Goal: Complete application form: Complete application form

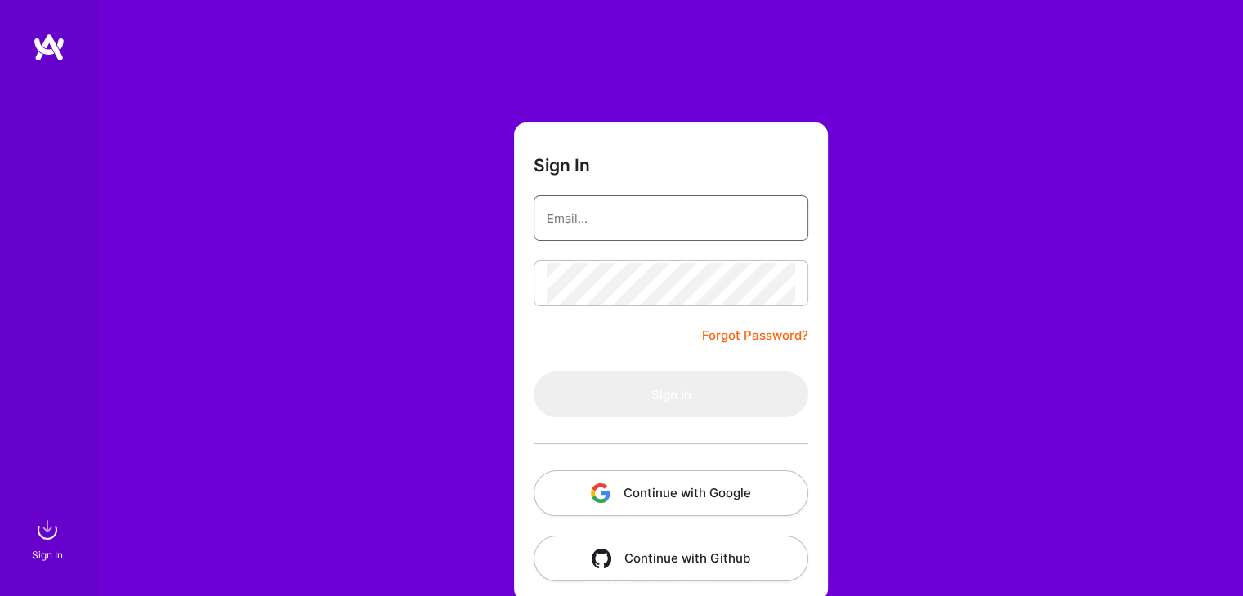
click at [614, 210] on input "email" at bounding box center [671, 219] width 248 height 42
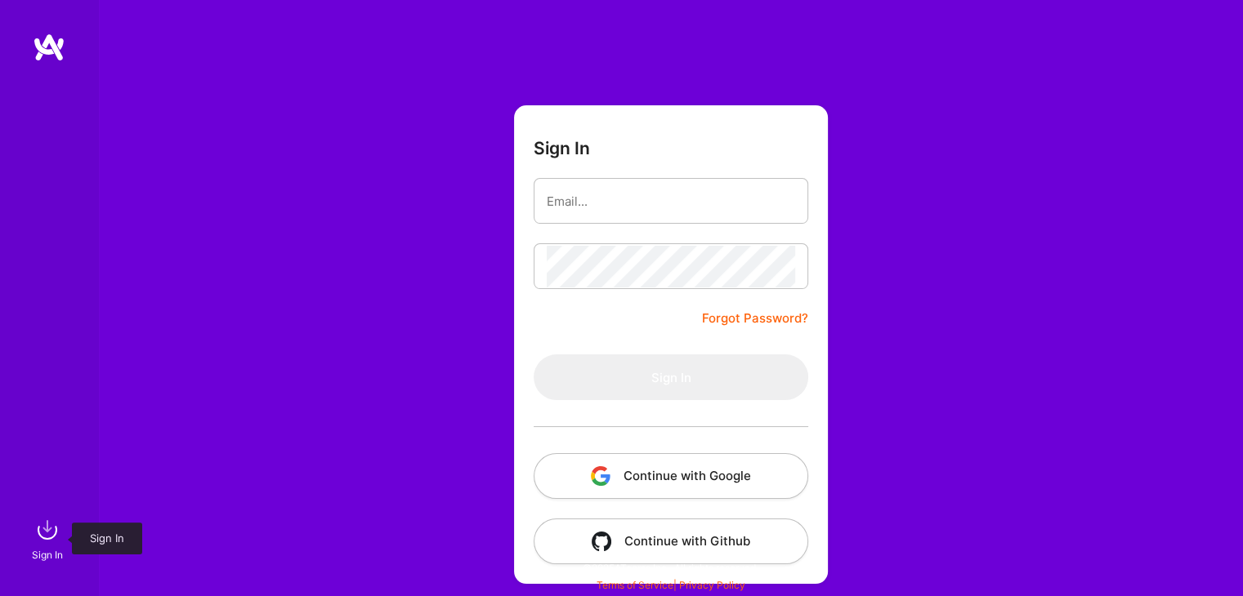
click at [54, 532] on img at bounding box center [47, 530] width 33 height 33
click at [38, 37] on img at bounding box center [49, 47] width 33 height 29
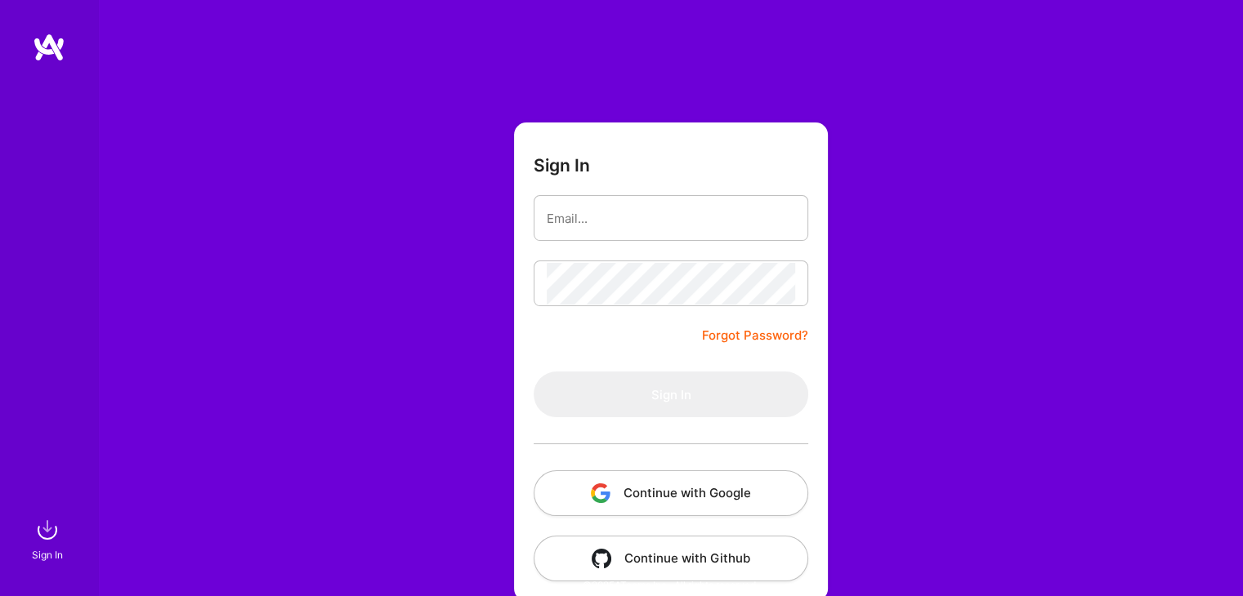
scroll to position [17, 0]
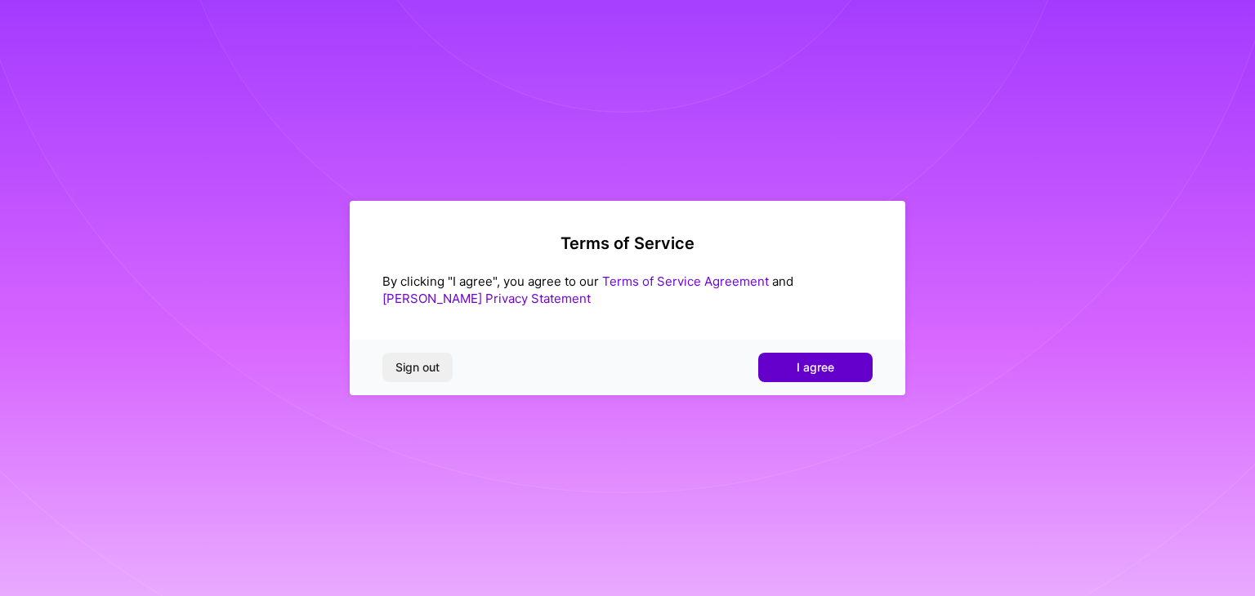
click at [779, 371] on button "I agree" at bounding box center [815, 367] width 114 height 29
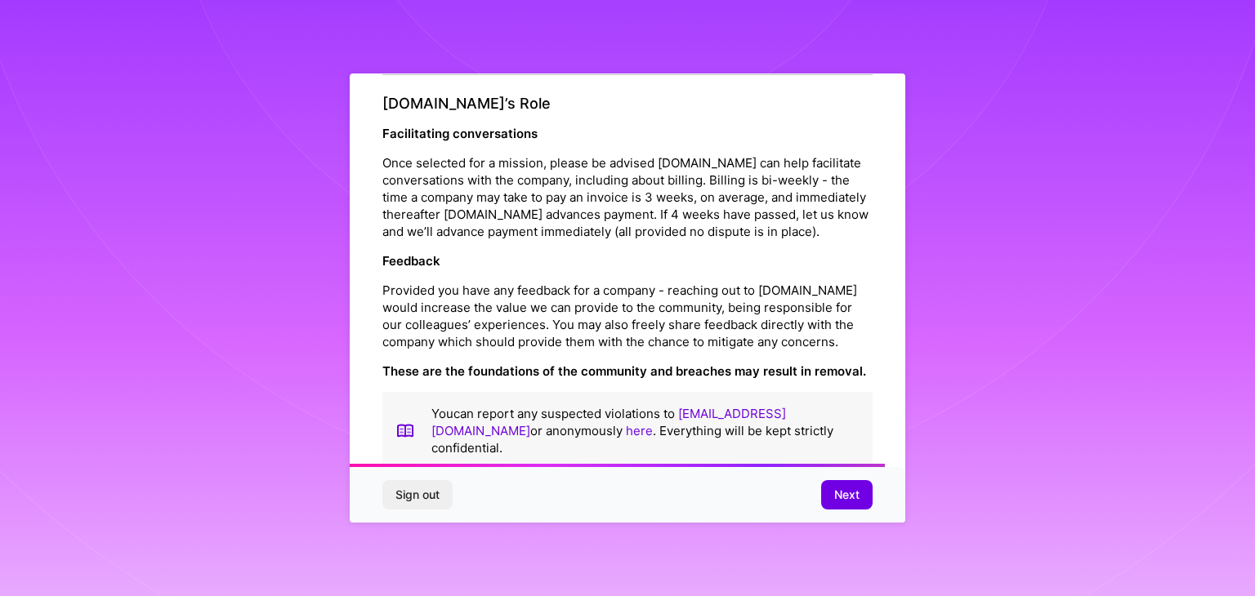
scroll to position [1866, 0]
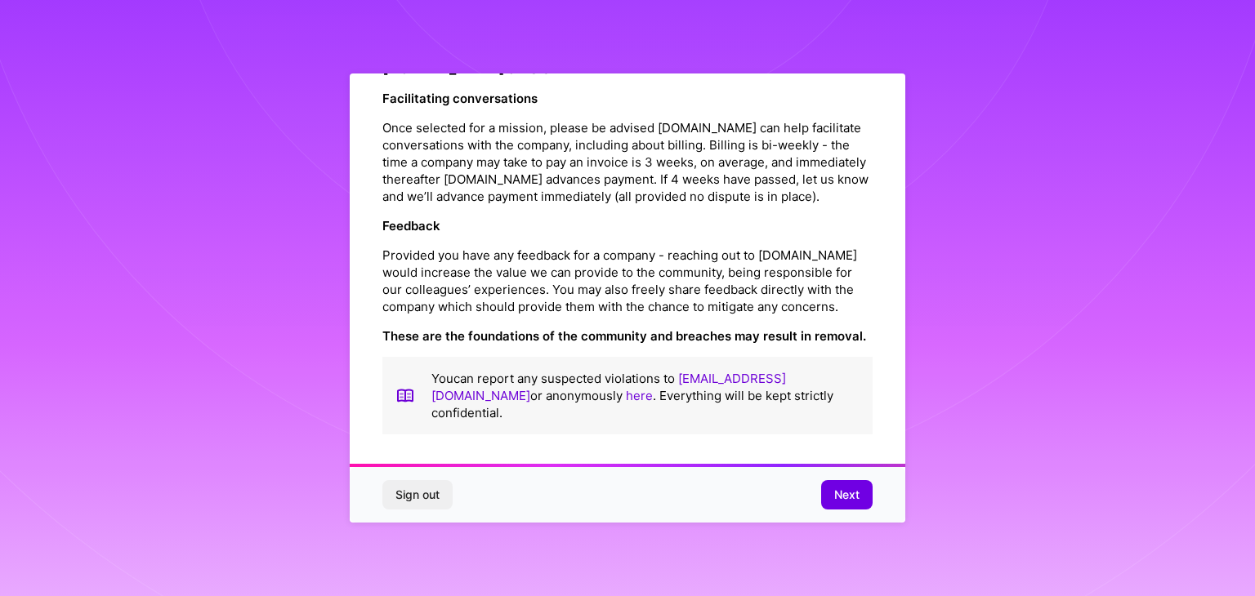
click at [846, 477] on div "Sign out Next" at bounding box center [627, 495] width 555 height 56
click at [846, 485] on button "Next" at bounding box center [846, 494] width 51 height 29
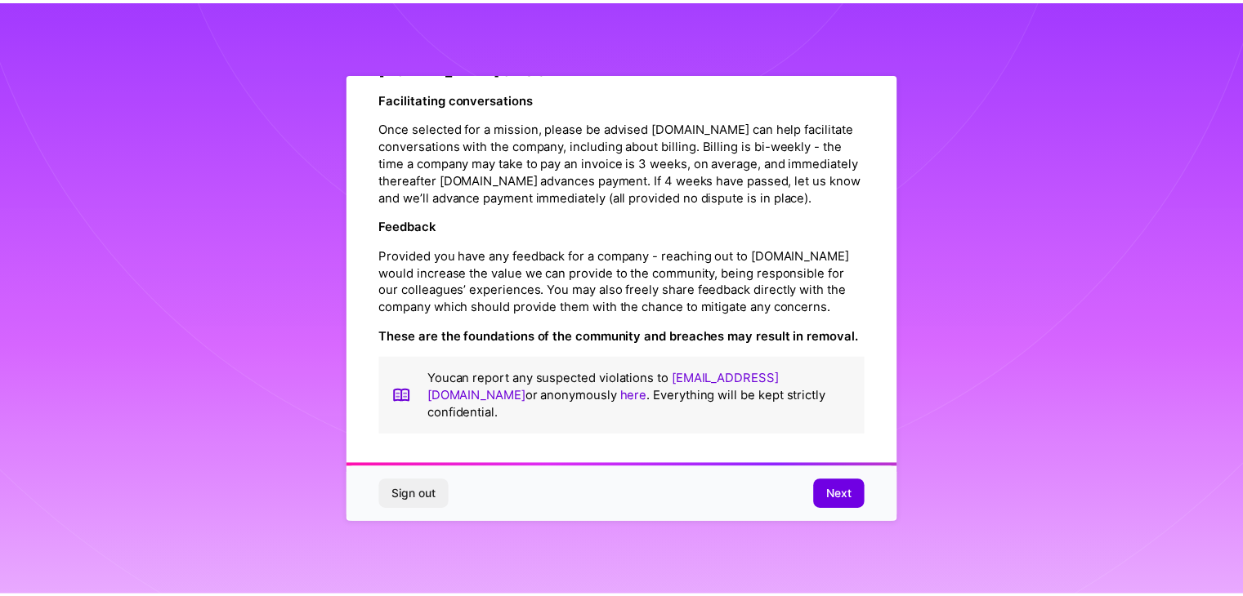
scroll to position [0, 0]
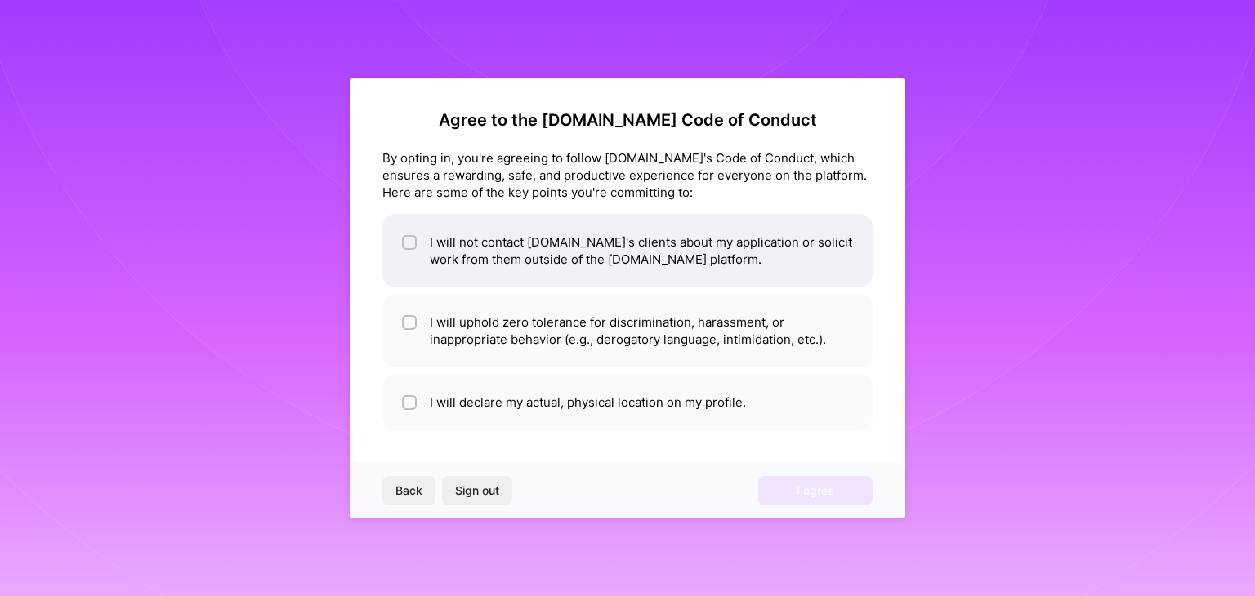
click at [464, 259] on li "I will not contact [DOMAIN_NAME]'s clients about my application or solicit work…" at bounding box center [627, 251] width 490 height 74
checkbox input "true"
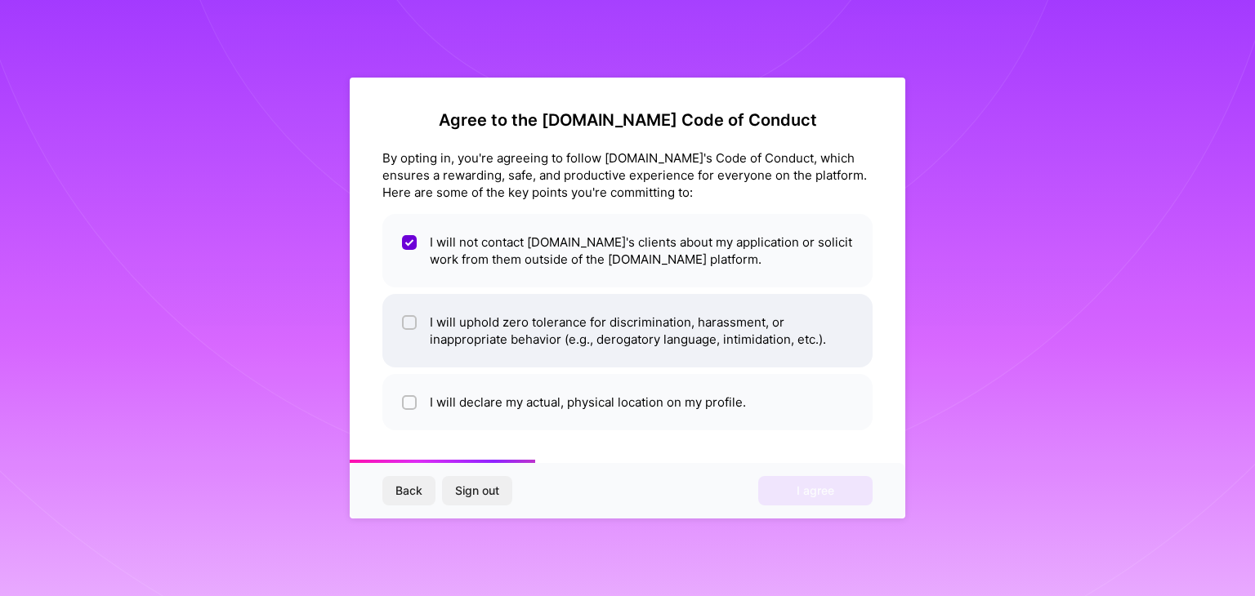
click at [469, 319] on li "I will uphold zero tolerance for discrimination, harassment, or inappropriate b…" at bounding box center [627, 331] width 490 height 74
checkbox input "true"
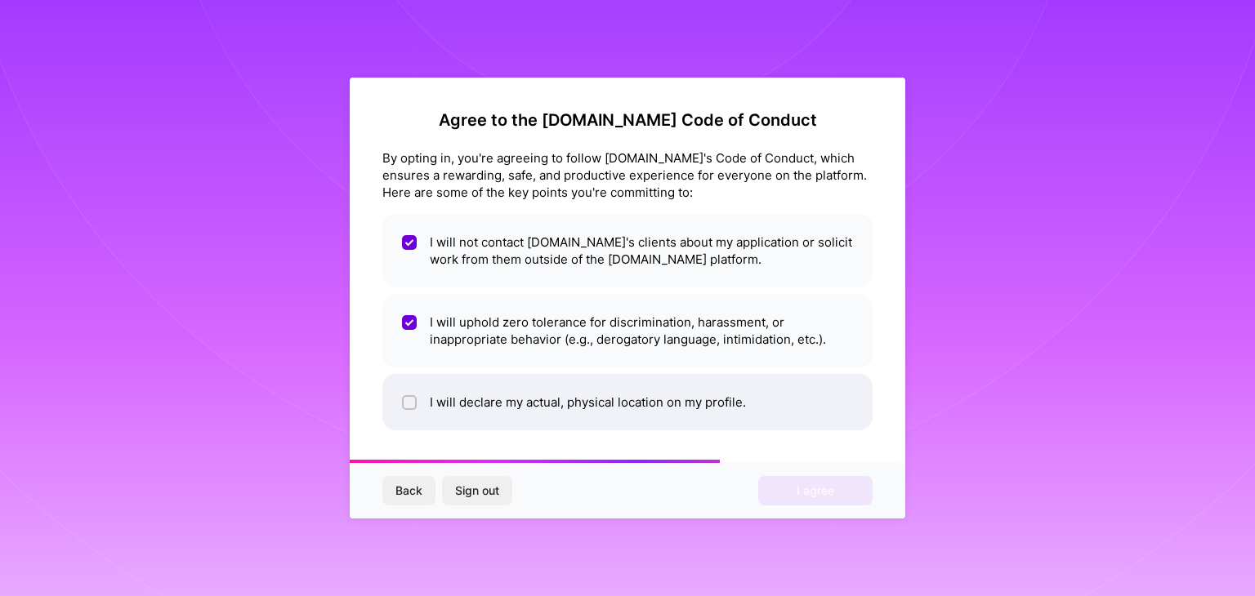
click at [474, 395] on li "I will declare my actual, physical location on my profile." at bounding box center [627, 402] width 490 height 56
checkbox input "true"
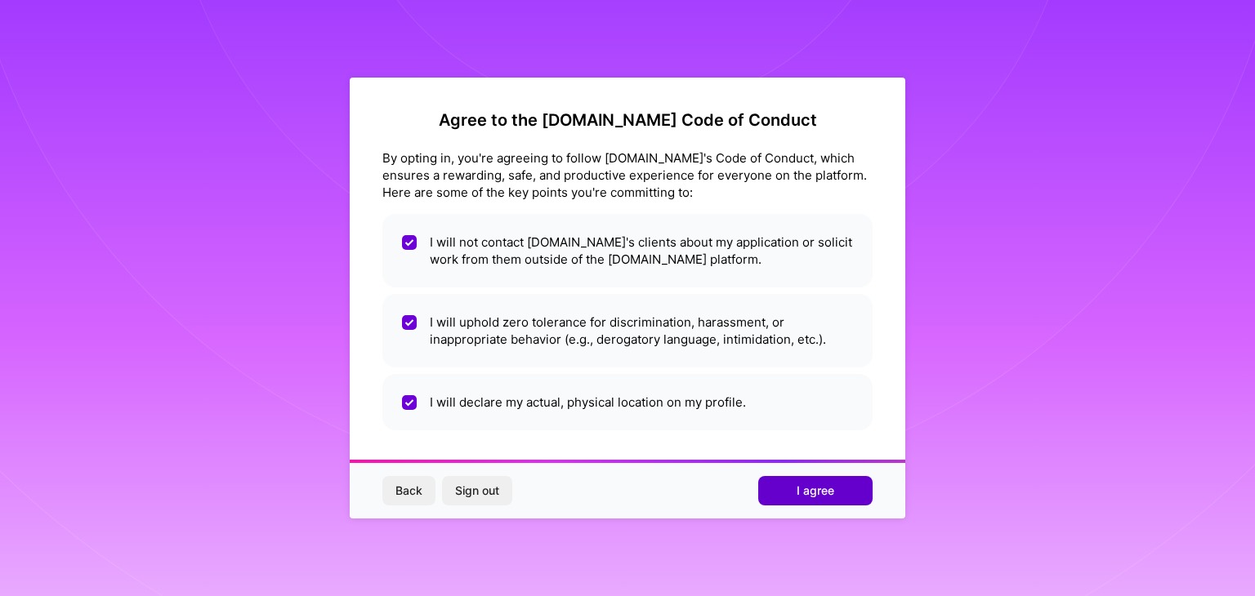
click at [796, 500] on button "I agree" at bounding box center [815, 490] width 114 height 29
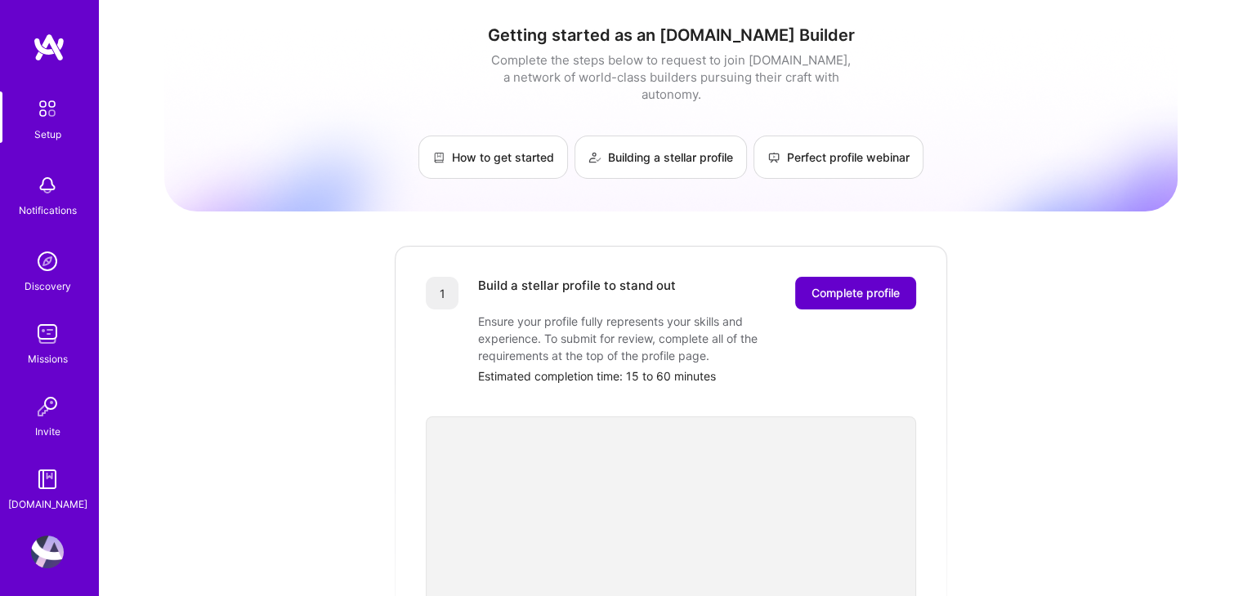
click at [914, 277] on button "Complete profile" at bounding box center [855, 293] width 121 height 33
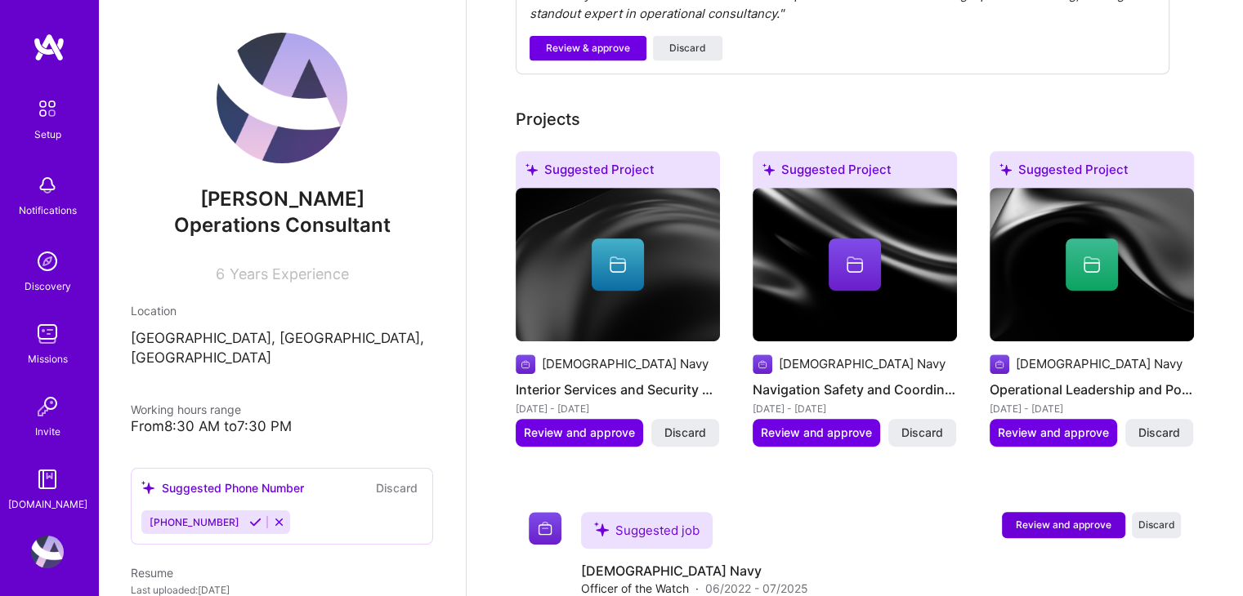
scroll to position [776, 0]
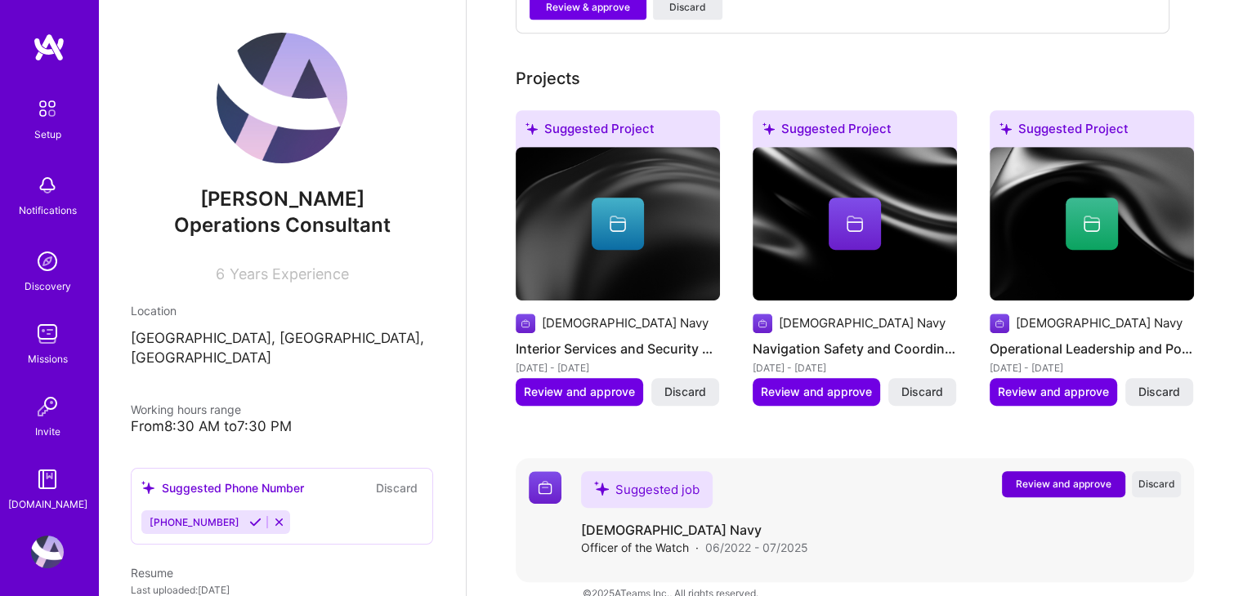
click at [1068, 471] on button "Review and approve" at bounding box center [1063, 484] width 123 height 26
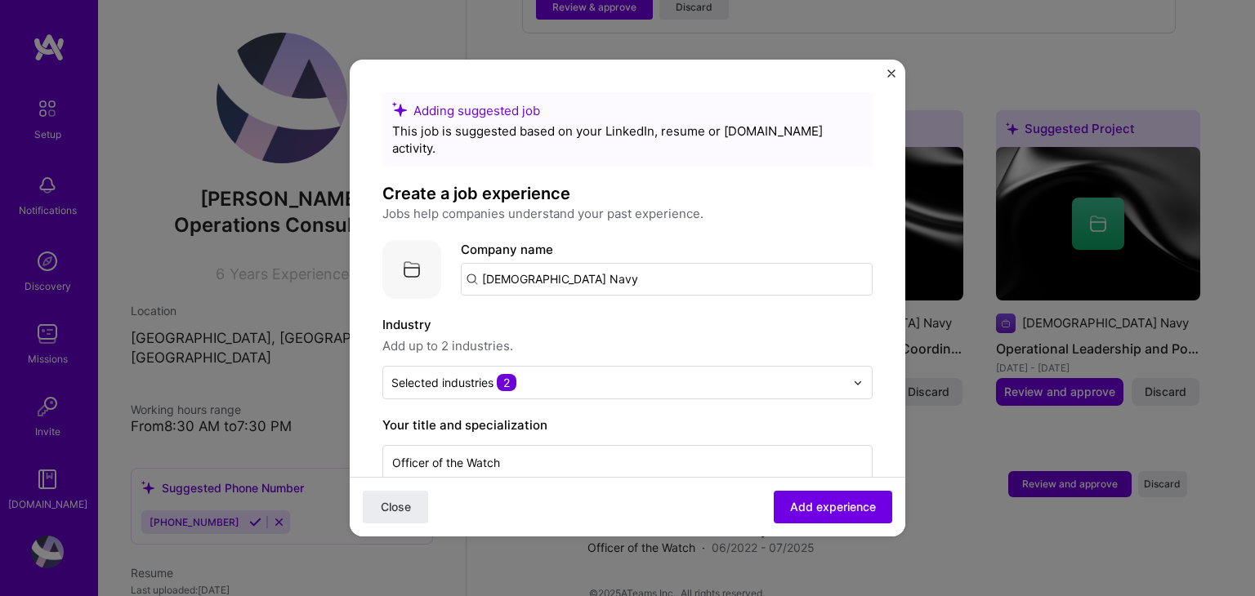
click at [887, 66] on div "Adding suggested job This job is suggested based on your LinkedIn, resume or [D…" at bounding box center [627, 298] width 555 height 477
click at [887, 70] on img "Close" at bounding box center [891, 73] width 8 height 8
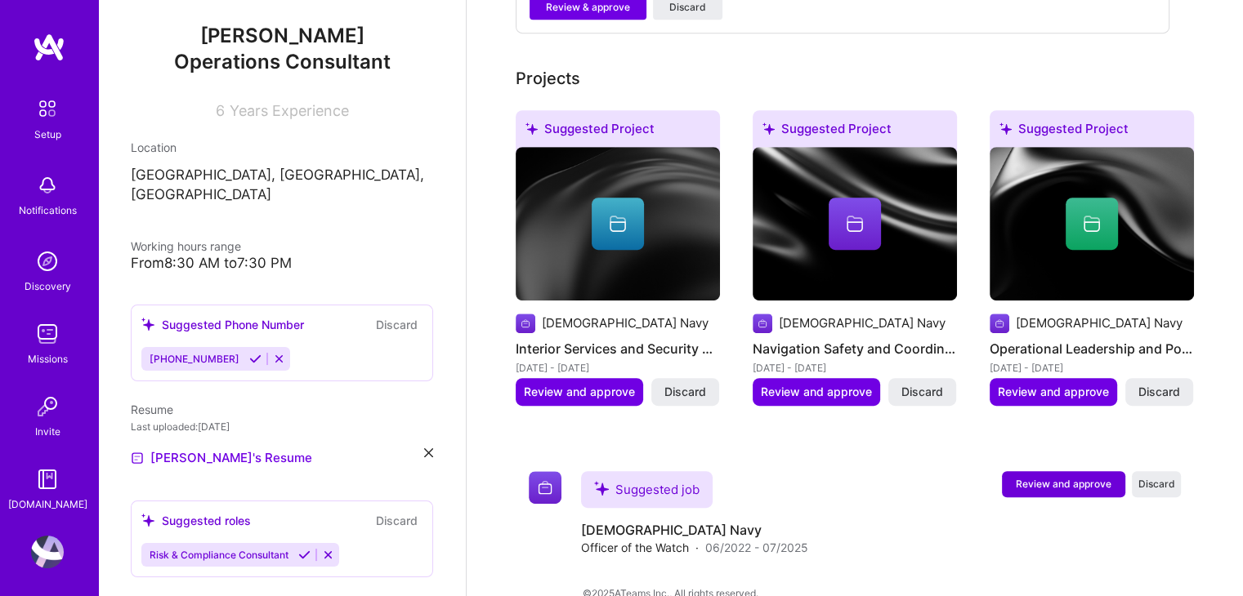
scroll to position [333, 0]
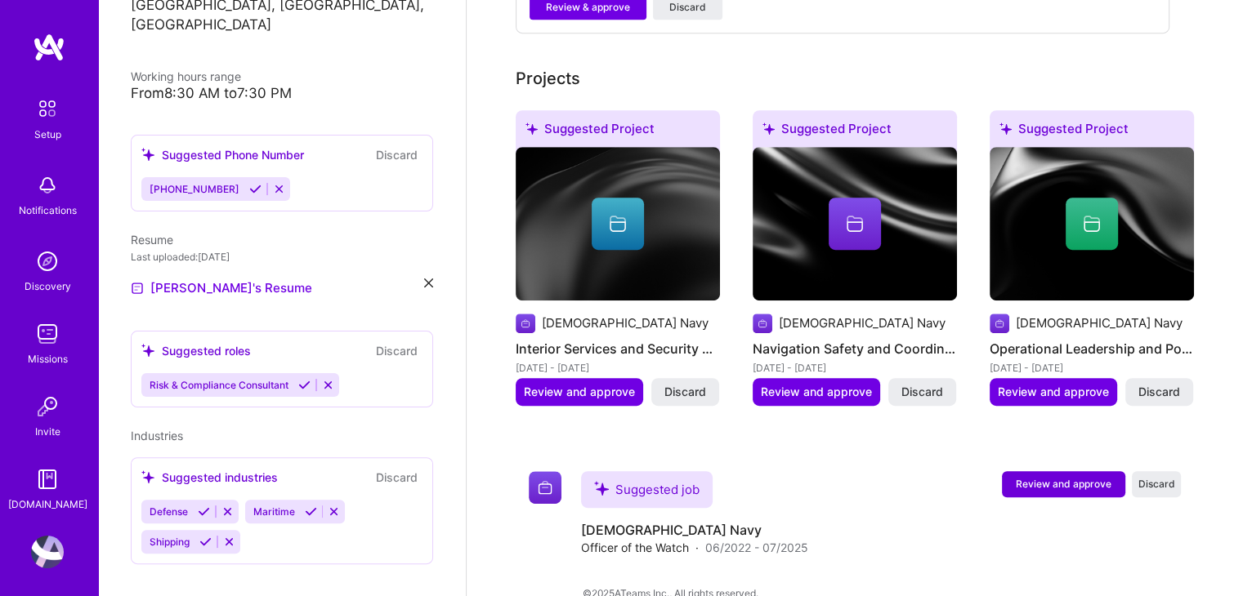
click at [37, 333] on img at bounding box center [47, 334] width 33 height 33
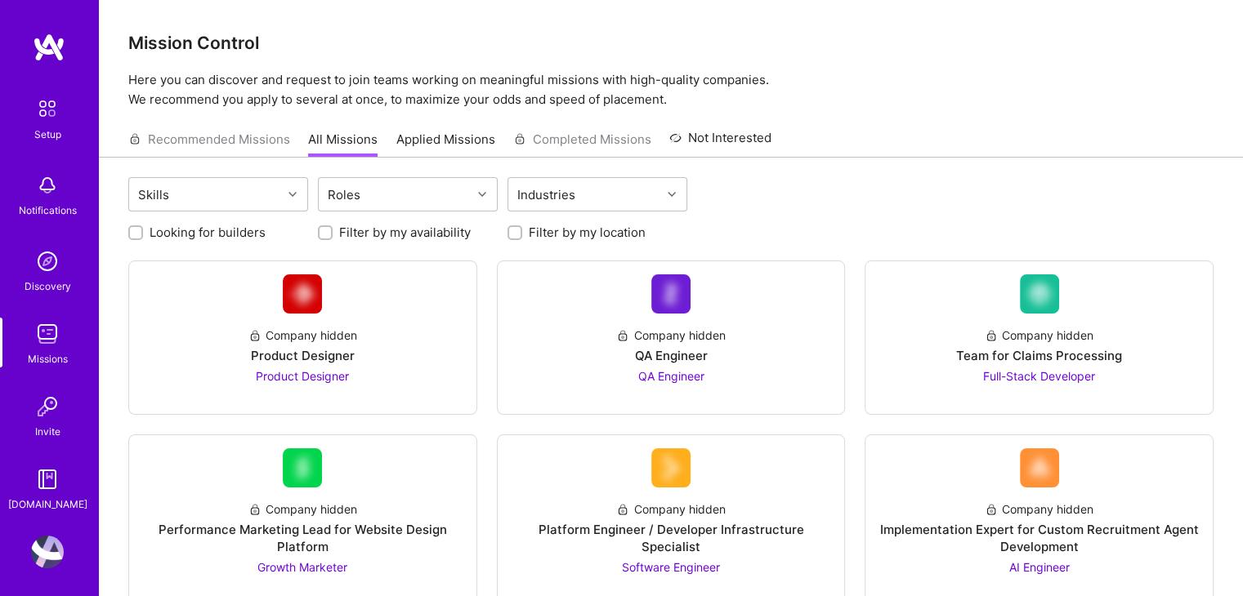
click at [346, 230] on label "Filter by my availability" at bounding box center [405, 232] width 132 height 17
click at [332, 230] on input "Filter by my availability" at bounding box center [326, 233] width 11 height 11
click at [341, 230] on label "Filter by my availability" at bounding box center [405, 232] width 132 height 17
click at [334, 230] on input "Filter by my availability" at bounding box center [326, 233] width 15 height 15
checkbox input "false"
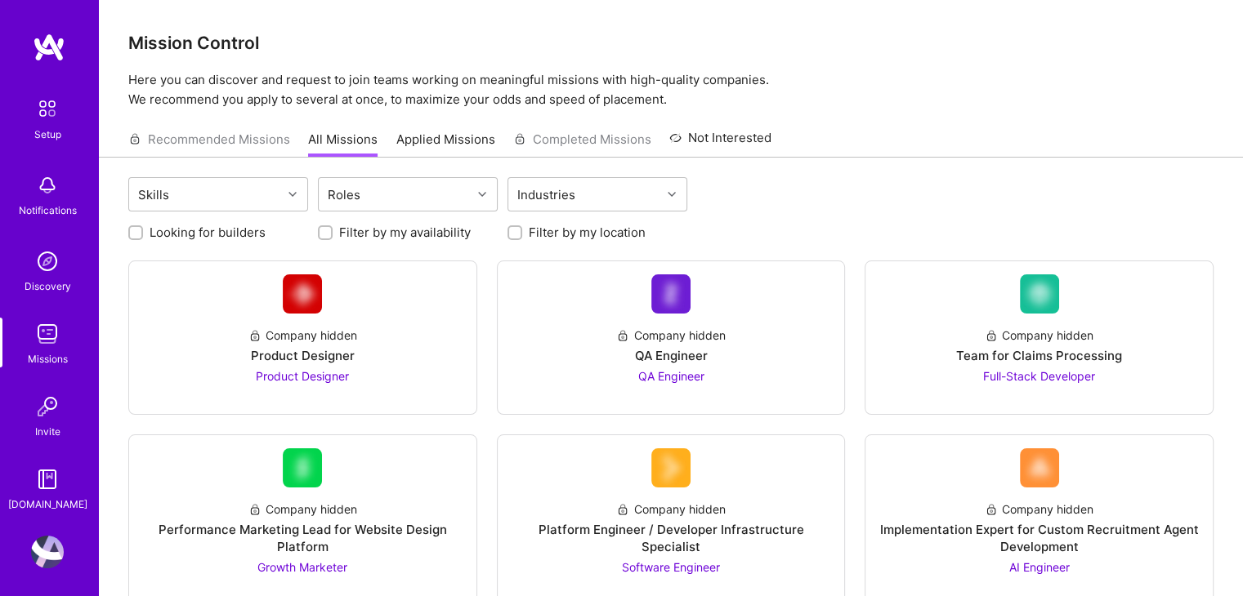
click at [549, 213] on div "Skills Roles Industries" at bounding box center [670, 196] width 1085 height 38
click at [38, 102] on img at bounding box center [47, 108] width 34 height 34
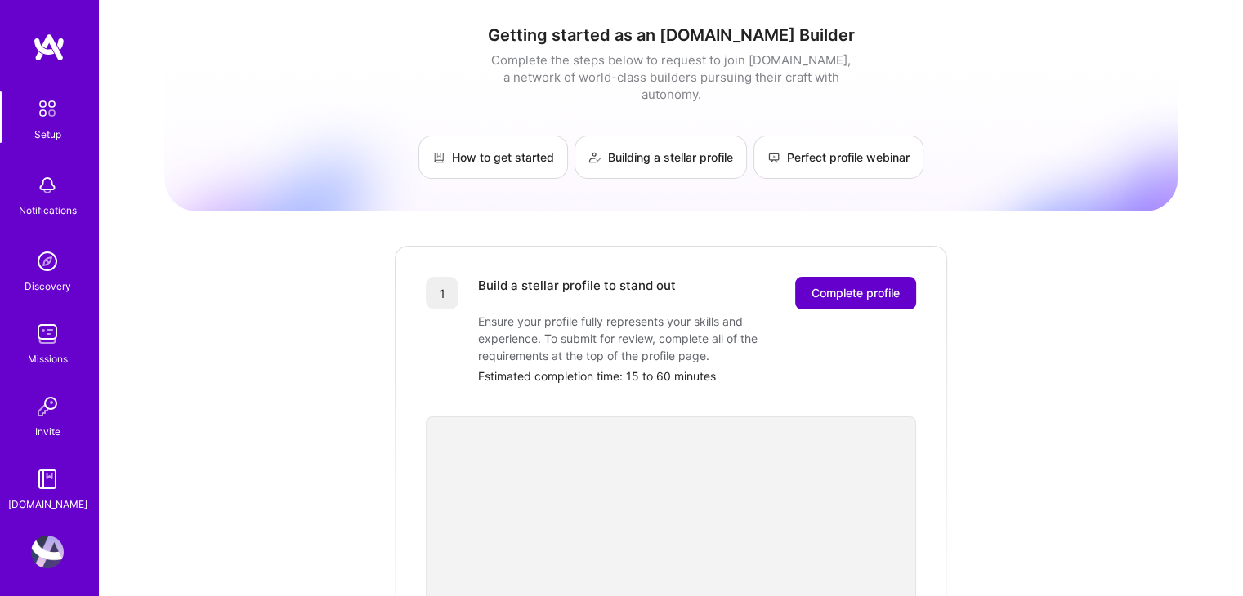
click at [817, 285] on span "Complete profile" at bounding box center [855, 293] width 88 height 16
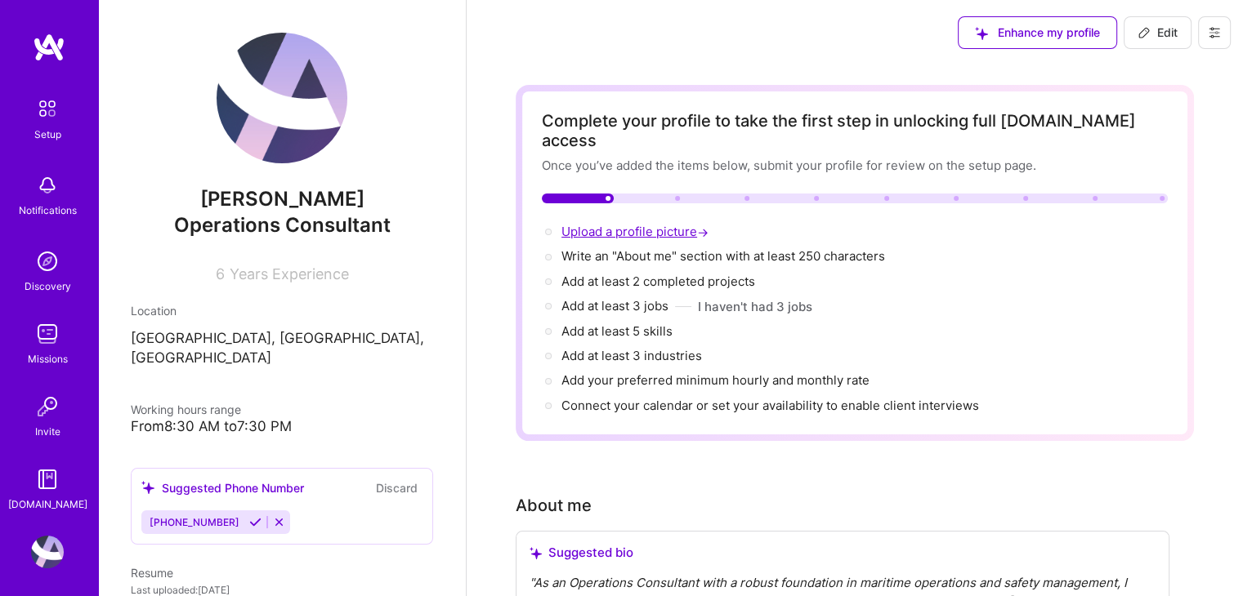
click at [591, 224] on span "Upload a profile picture →" at bounding box center [636, 232] width 150 height 16
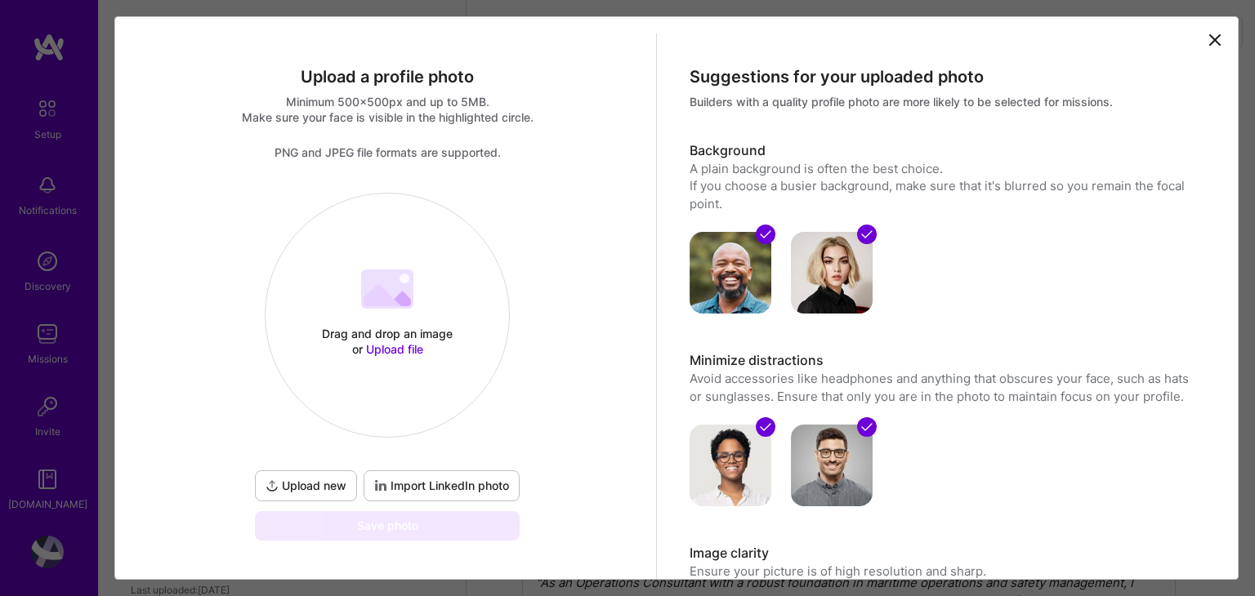
click at [392, 313] on div "Drag and drop an image or Upload file Upload file" at bounding box center [386, 315] width 243 height 173
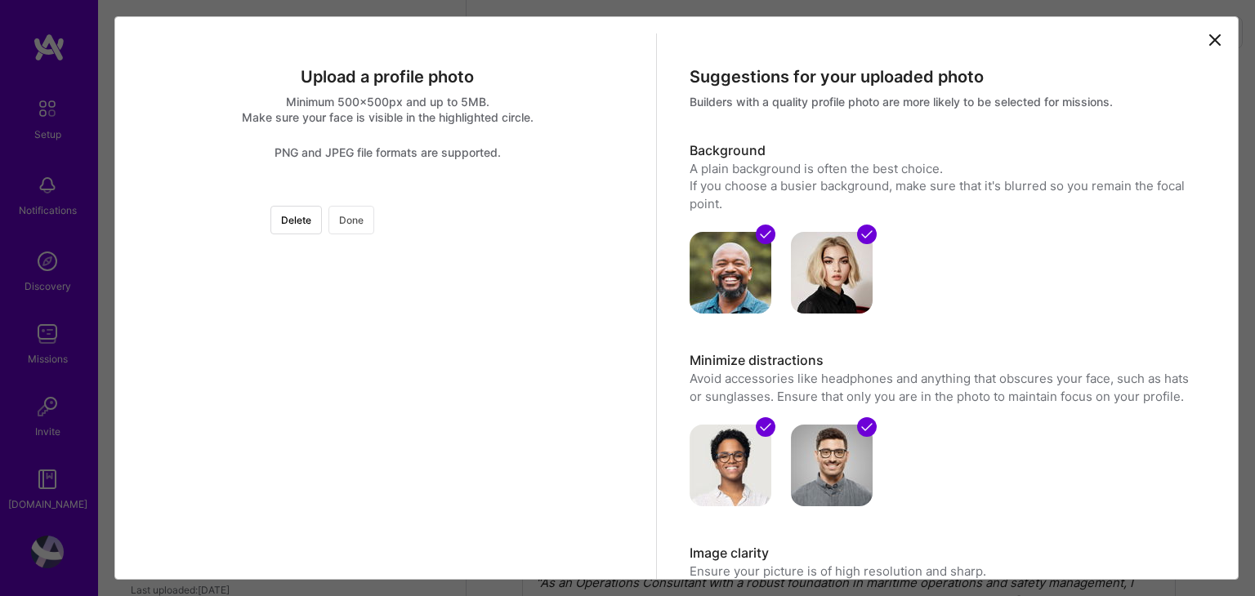
click at [374, 214] on button "Done" at bounding box center [351, 220] width 46 height 29
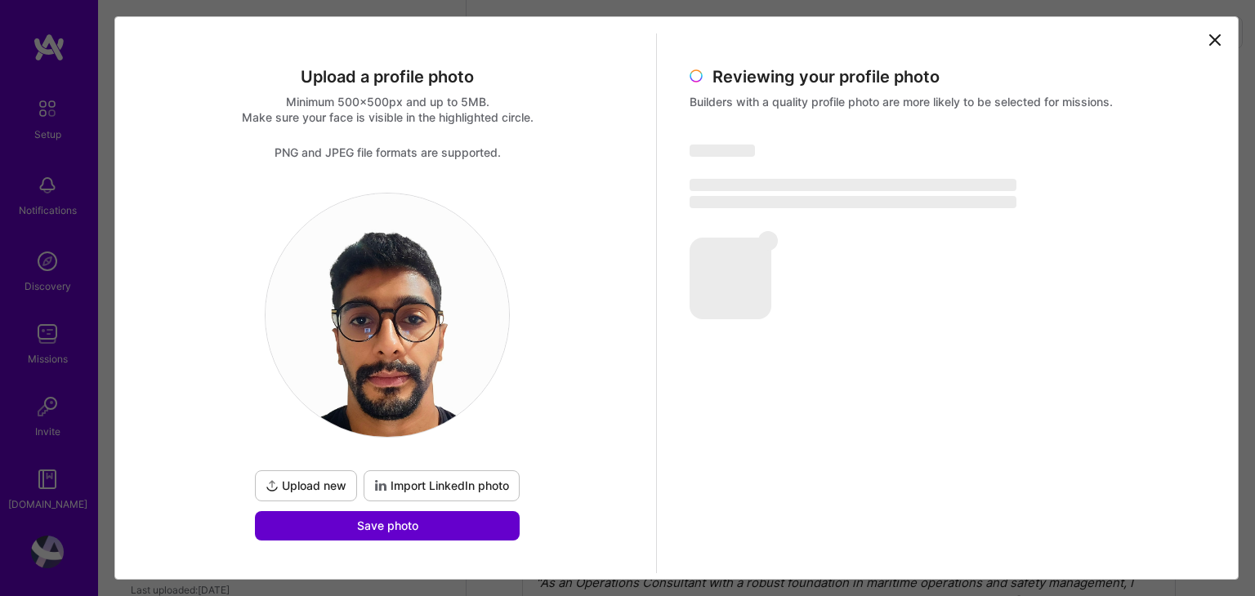
click at [481, 532] on button "Save photo" at bounding box center [387, 525] width 265 height 29
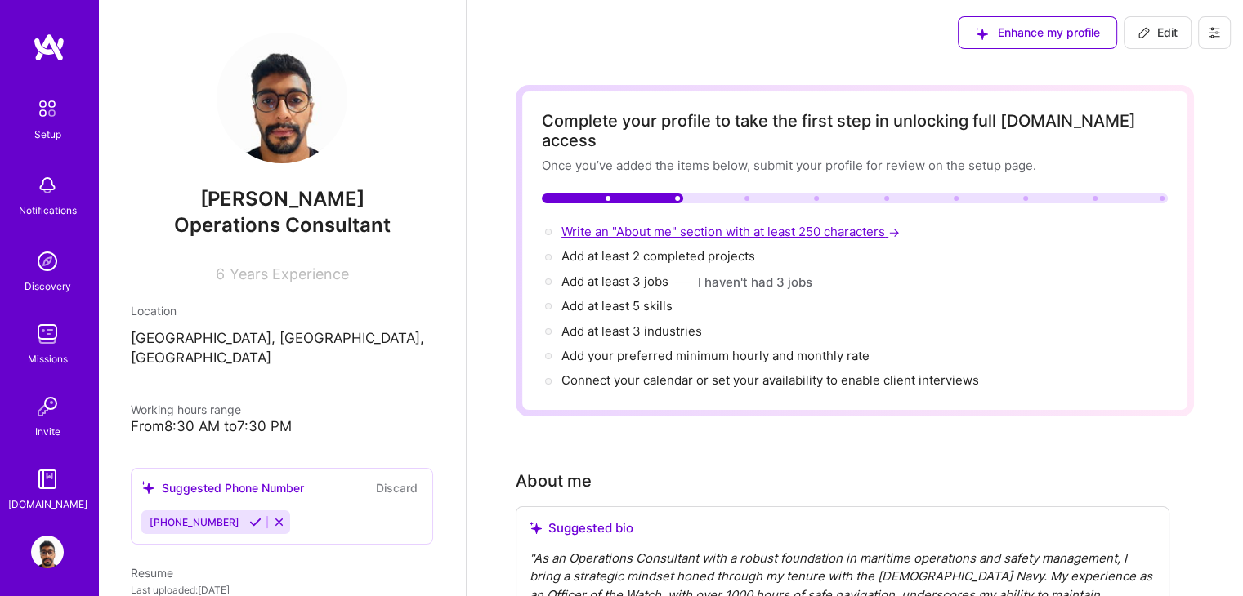
click at [634, 224] on span "Write an "About me" section with at least 250 characters →" at bounding box center [731, 232] width 341 height 16
select select "US"
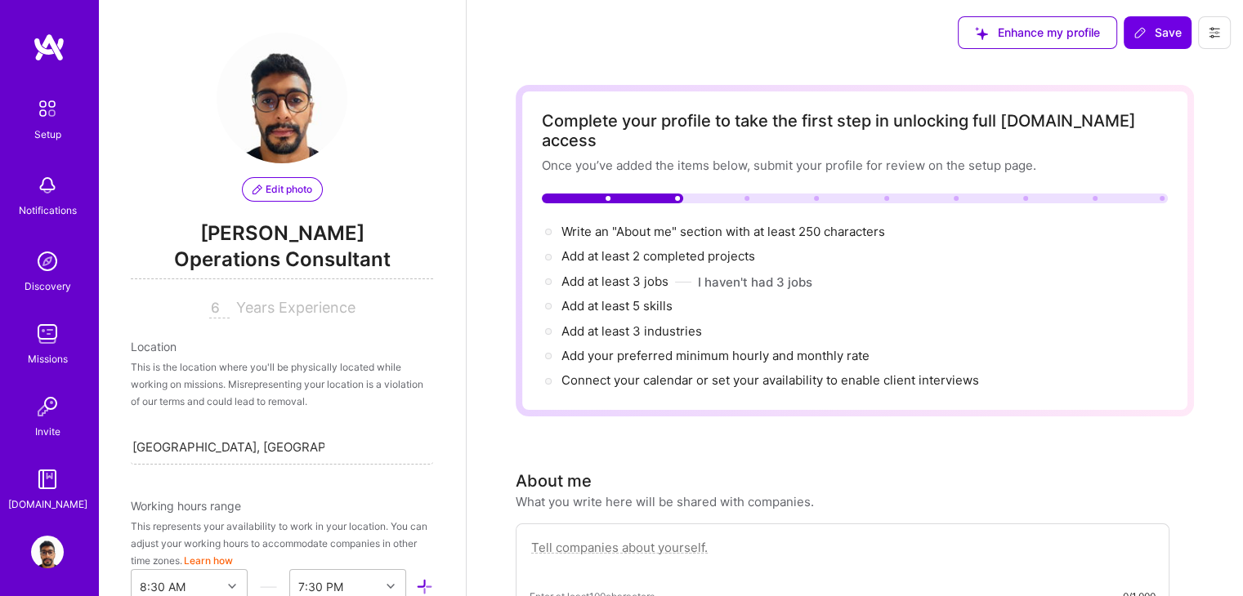
scroll to position [753, 0]
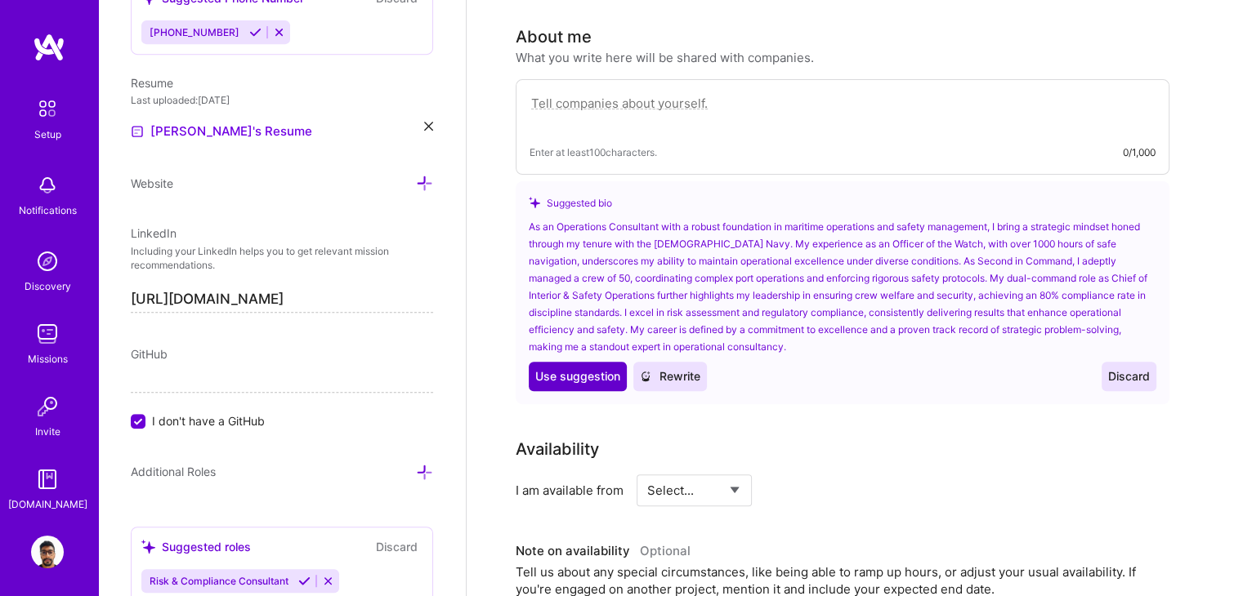
click at [599, 368] on span "Use suggestion" at bounding box center [577, 376] width 85 height 16
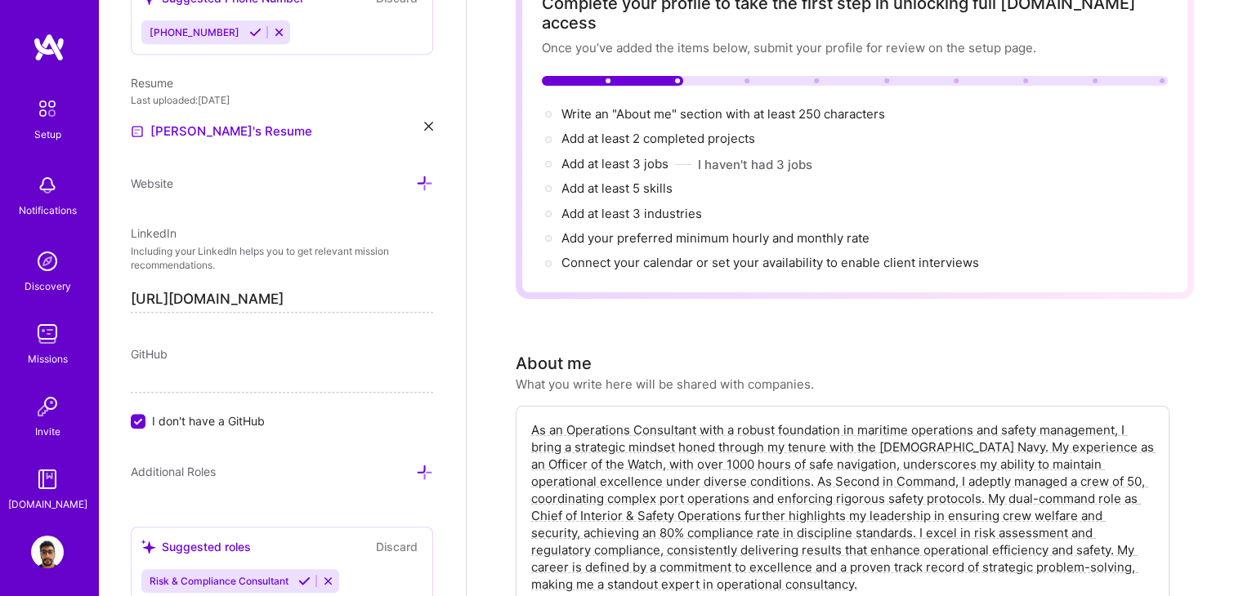
scroll to position [0, 0]
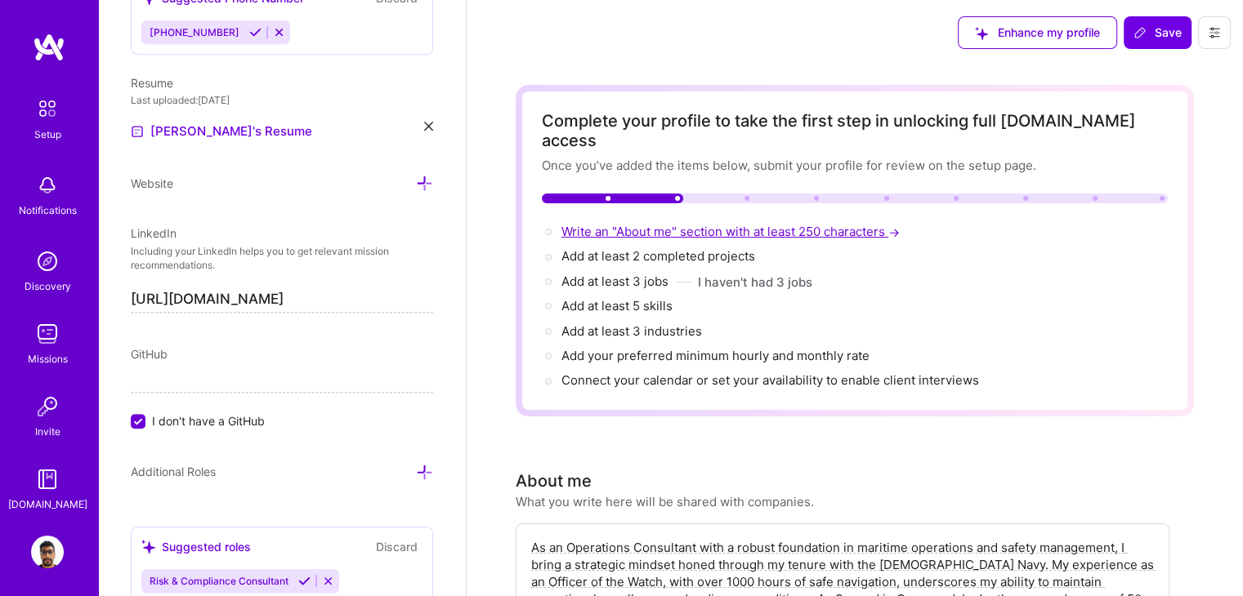
click at [638, 224] on span "Write an "About me" section with at least 250 characters →" at bounding box center [731, 232] width 341 height 16
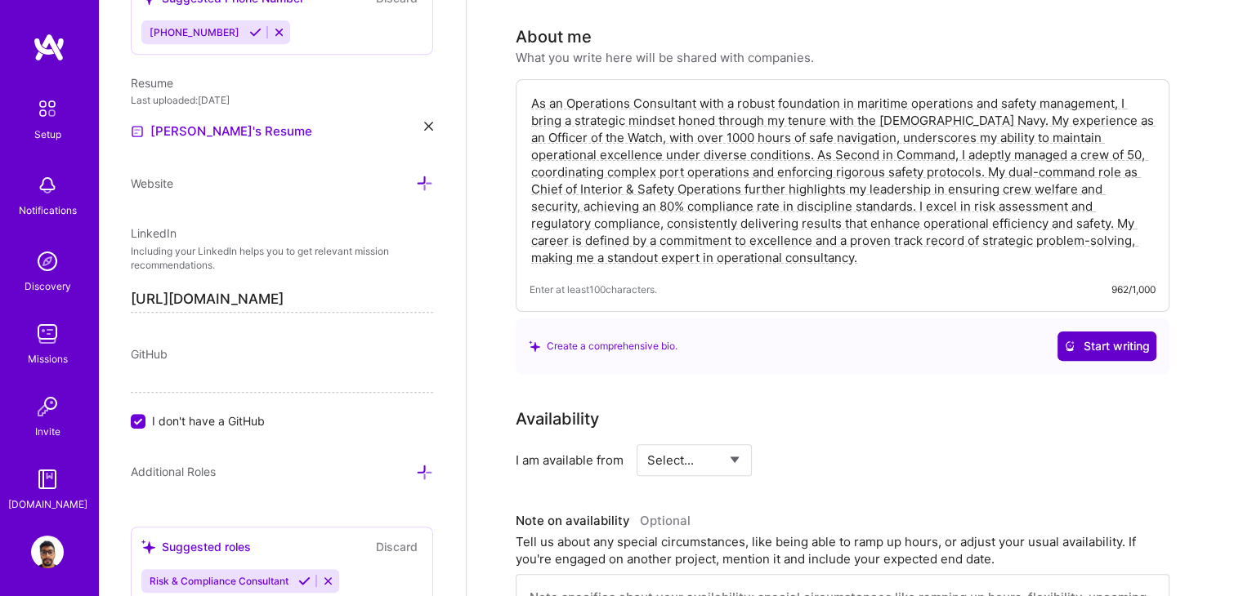
click at [1091, 338] on span "Start writing" at bounding box center [1107, 346] width 86 height 16
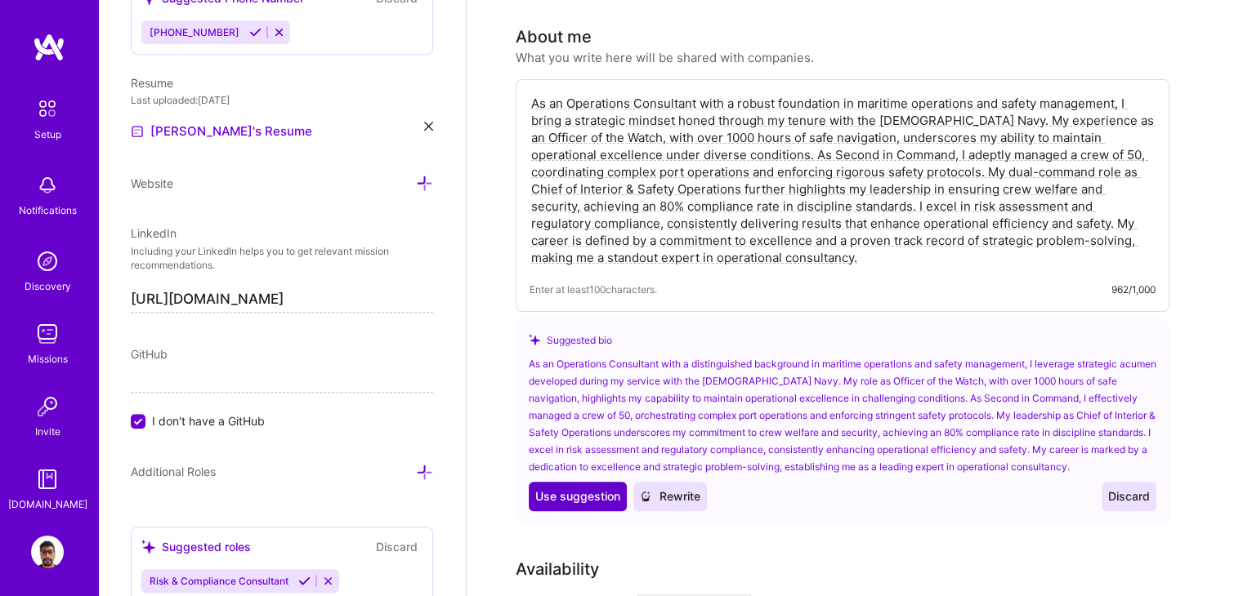
click at [572, 489] on span "Use suggestion" at bounding box center [577, 497] width 85 height 16
type textarea "As an Operations Consultant with a distinguished background in maritime operati…"
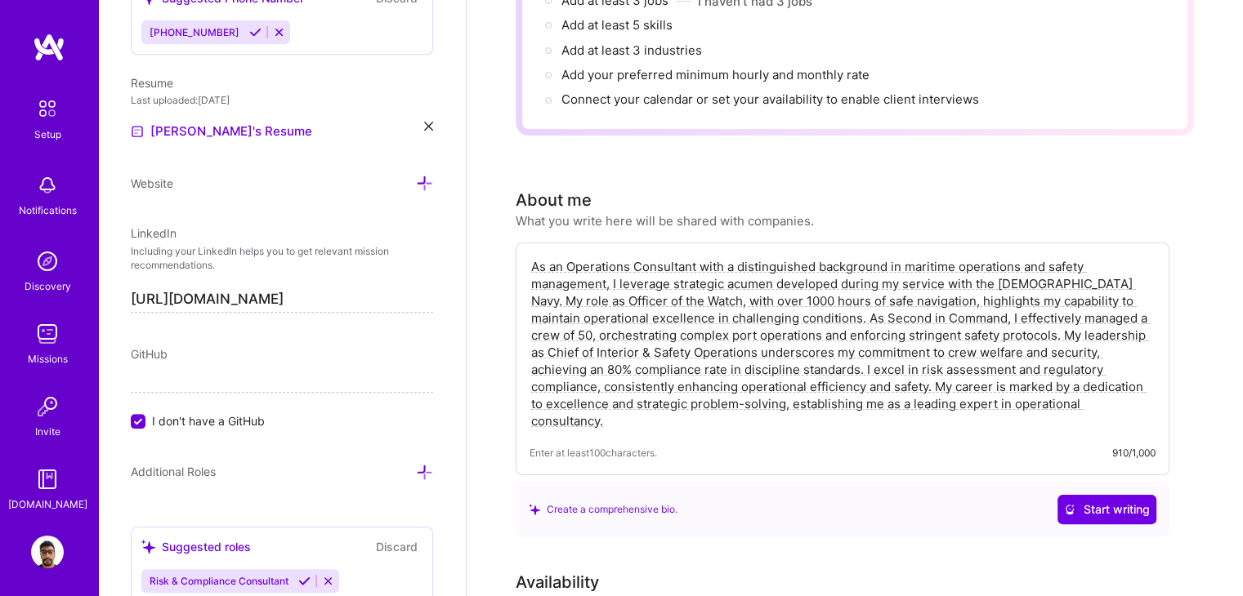
scroll to position [363, 0]
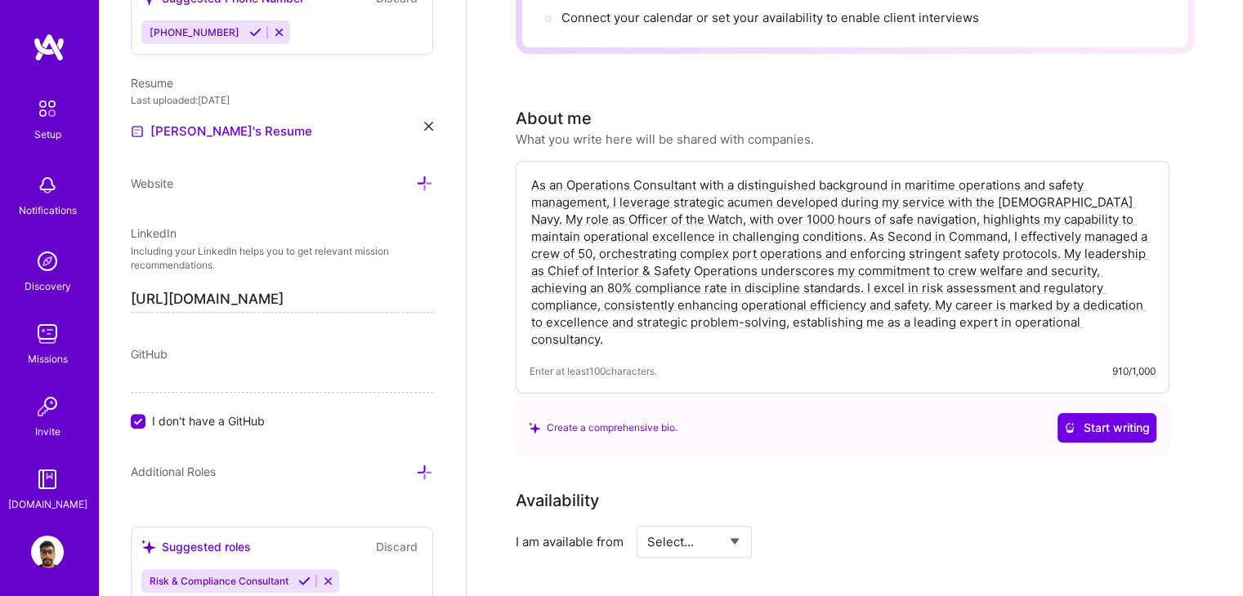
click at [677, 521] on select "Select... Right Now Future Date Not Available" at bounding box center [694, 542] width 94 height 42
select select "Right Now"
click at [647, 521] on select "Select... Right Now Future Date Not Available" at bounding box center [694, 542] width 94 height 42
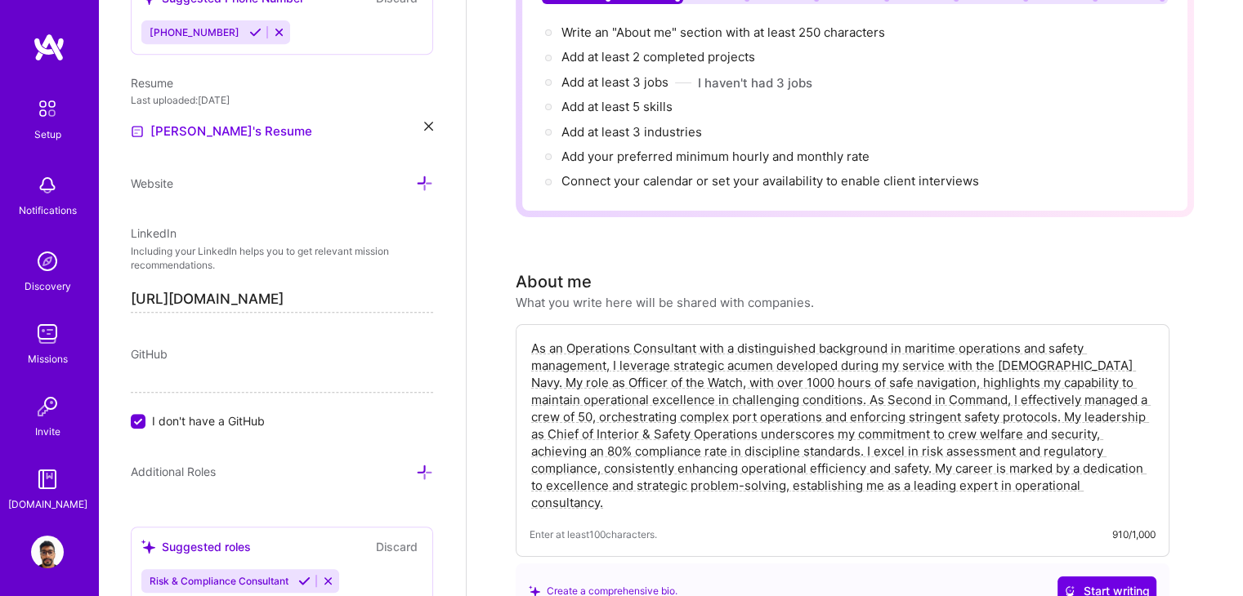
scroll to position [0, 0]
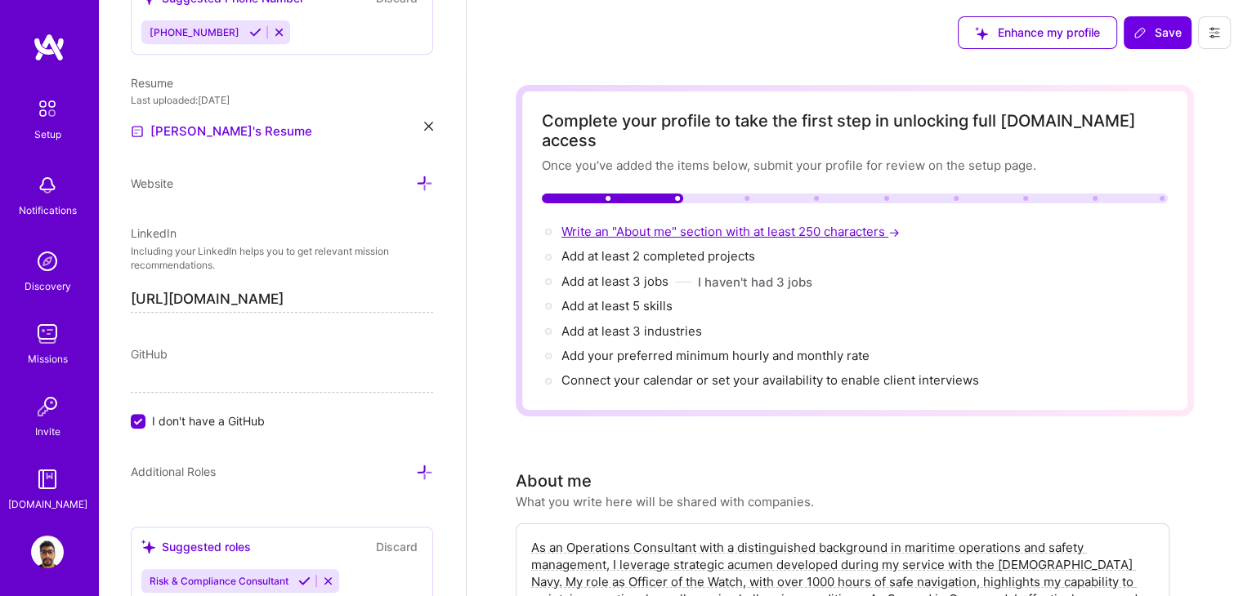
click at [645, 224] on span "Write an "About me" section with at least 250 characters →" at bounding box center [731, 232] width 341 height 16
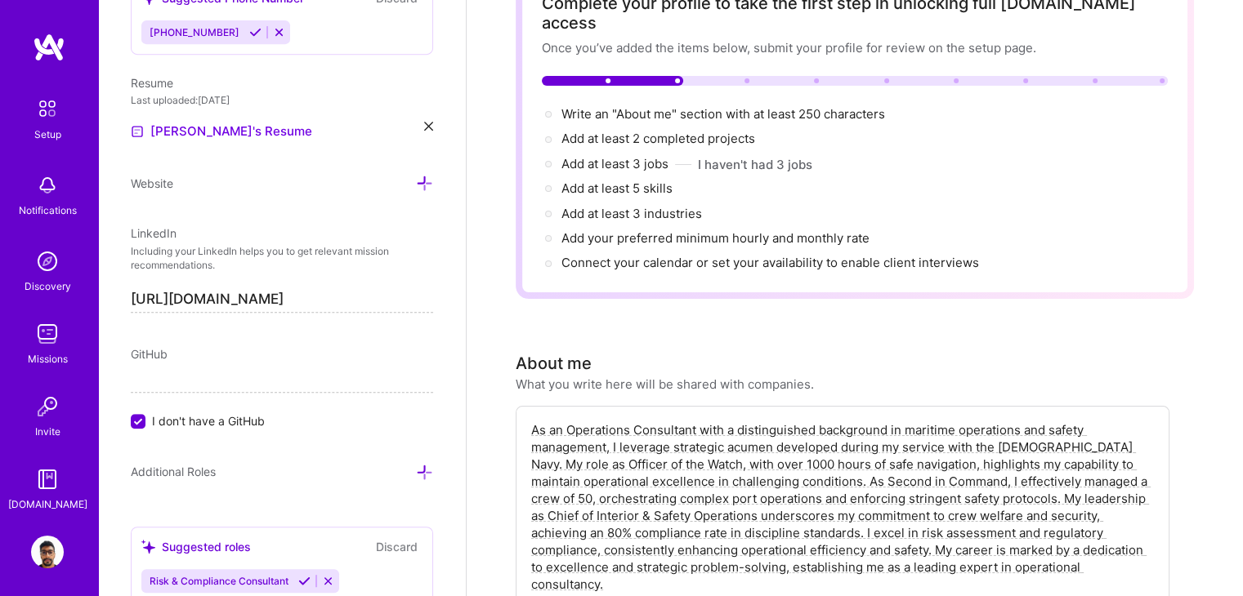
scroll to position [36, 0]
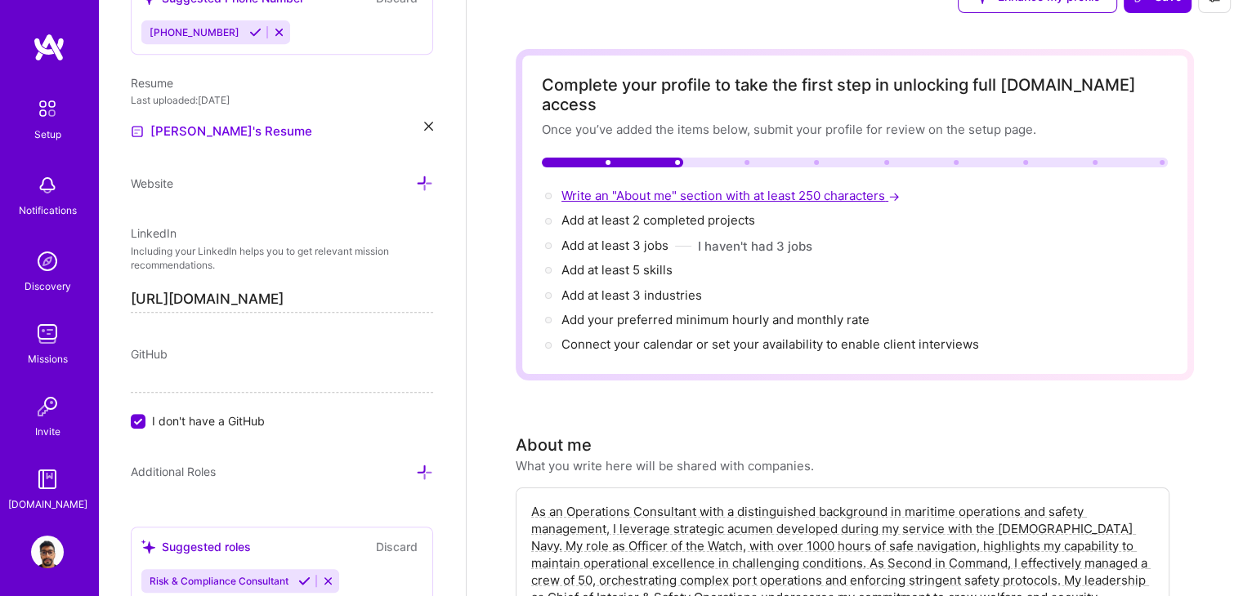
click at [751, 188] on span "Write an "About me" section with at least 250 characters →" at bounding box center [731, 196] width 341 height 16
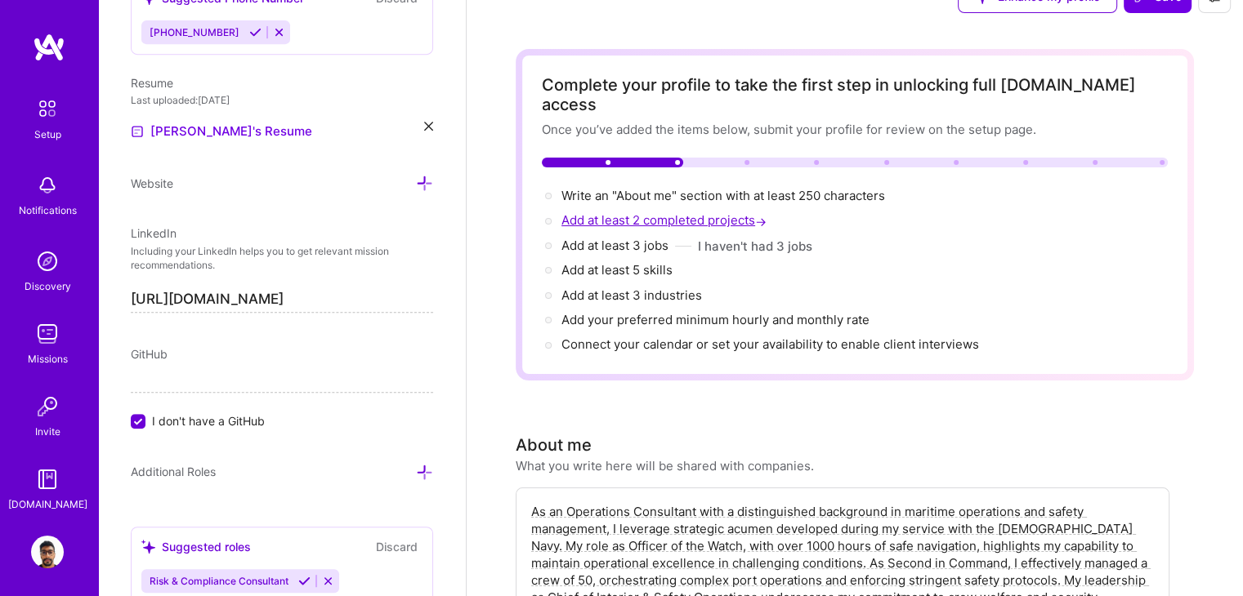
click at [636, 212] on span "Add at least 2 completed projects →" at bounding box center [665, 220] width 208 height 16
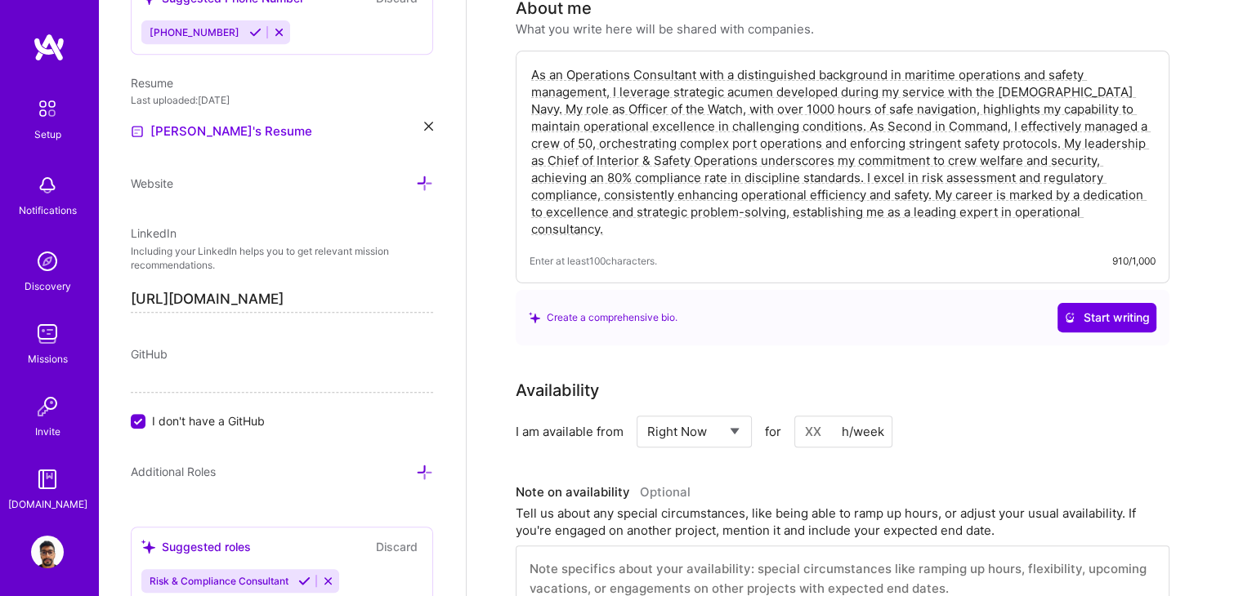
scroll to position [0, 0]
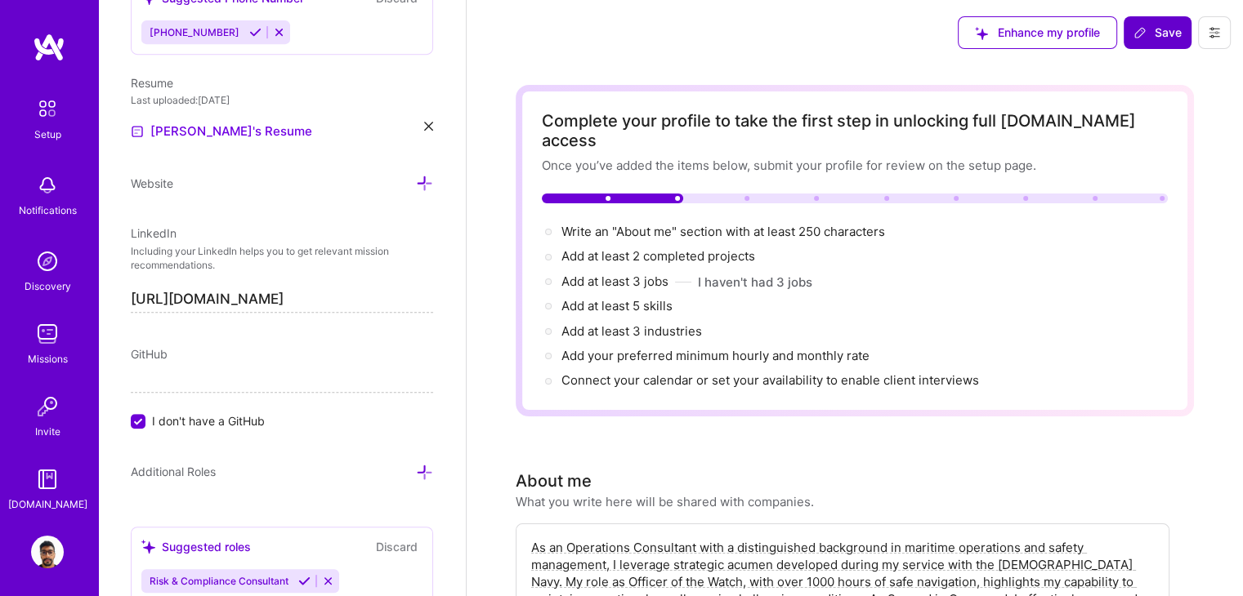
click at [1163, 18] on button "Save" at bounding box center [1157, 32] width 68 height 33
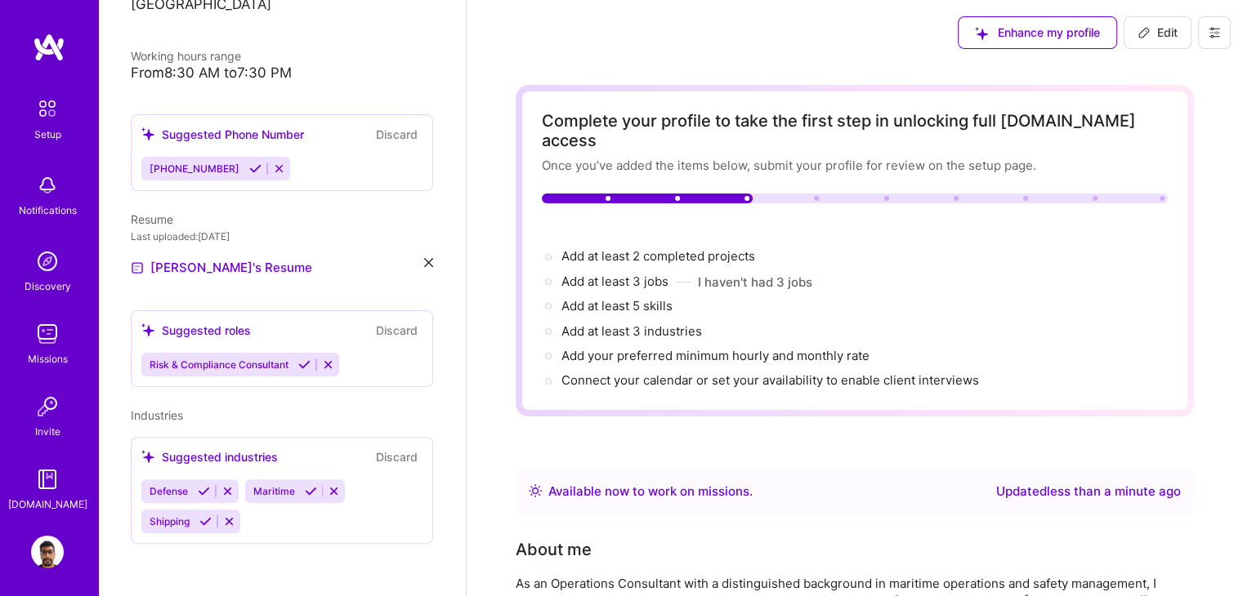
scroll to position [333, 0]
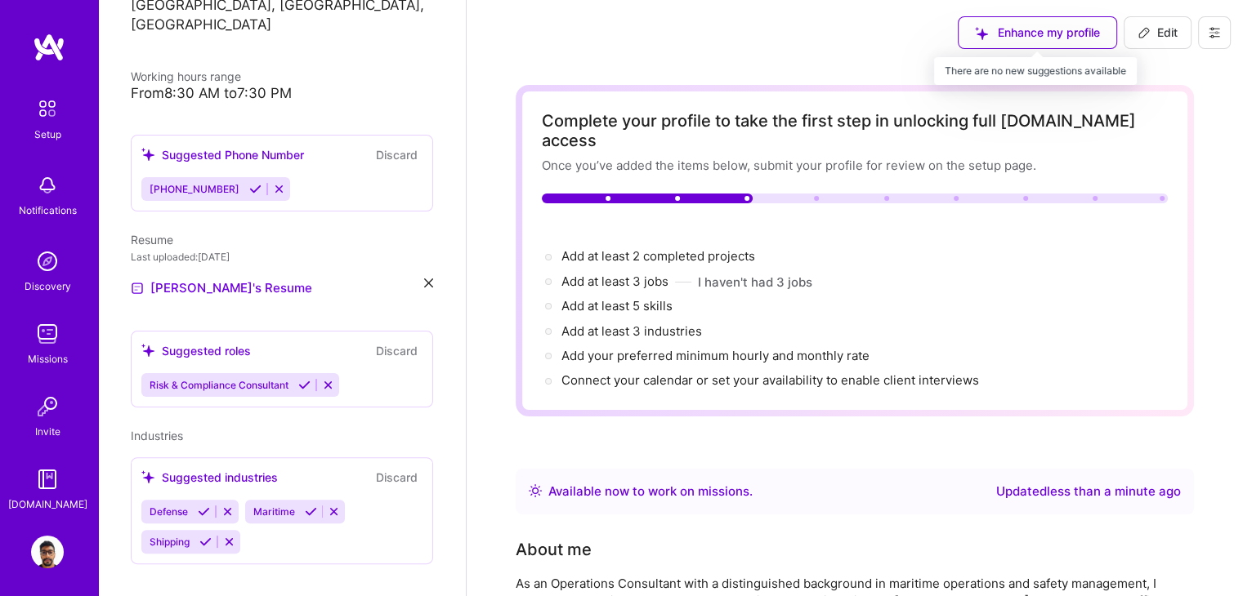
click at [1042, 37] on div "Enhance my profile" at bounding box center [1036, 32] width 159 height 33
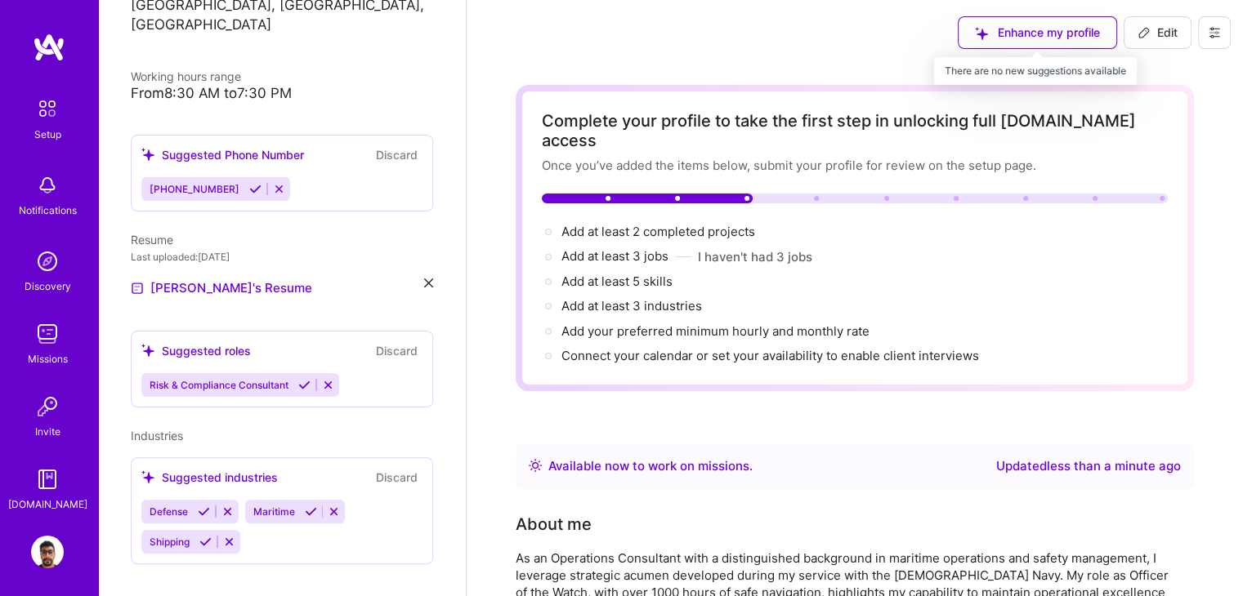
click at [1003, 28] on div "Enhance my profile" at bounding box center [1036, 32] width 159 height 33
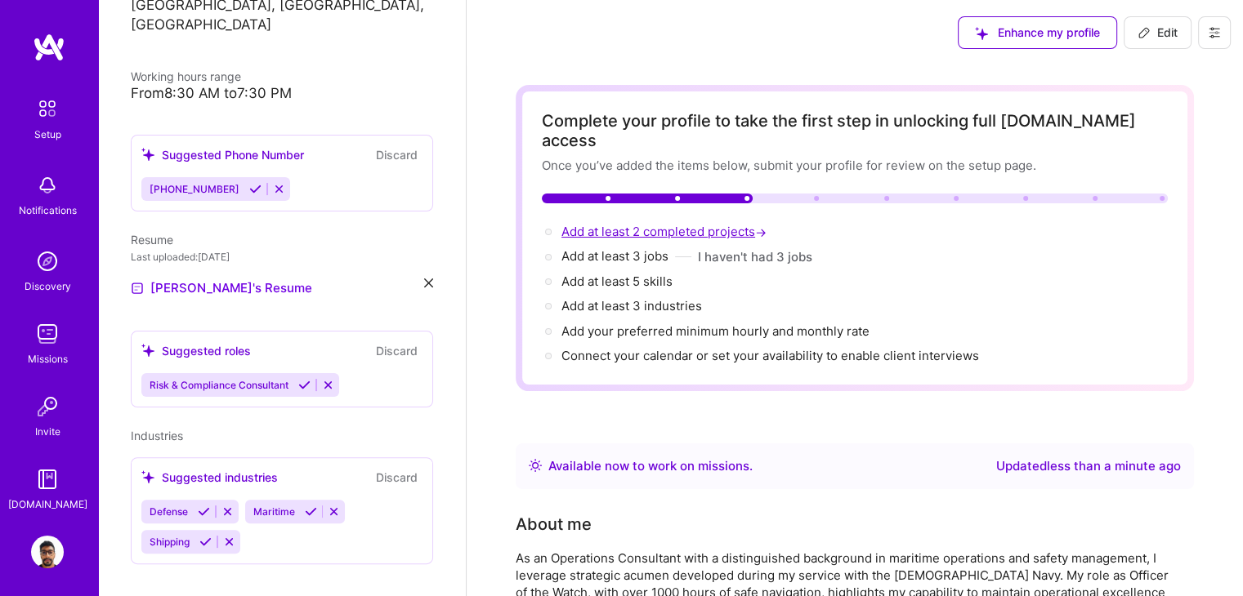
click at [737, 224] on span "Add at least 2 completed projects →" at bounding box center [665, 232] width 208 height 16
select select "US"
select select "Right Now"
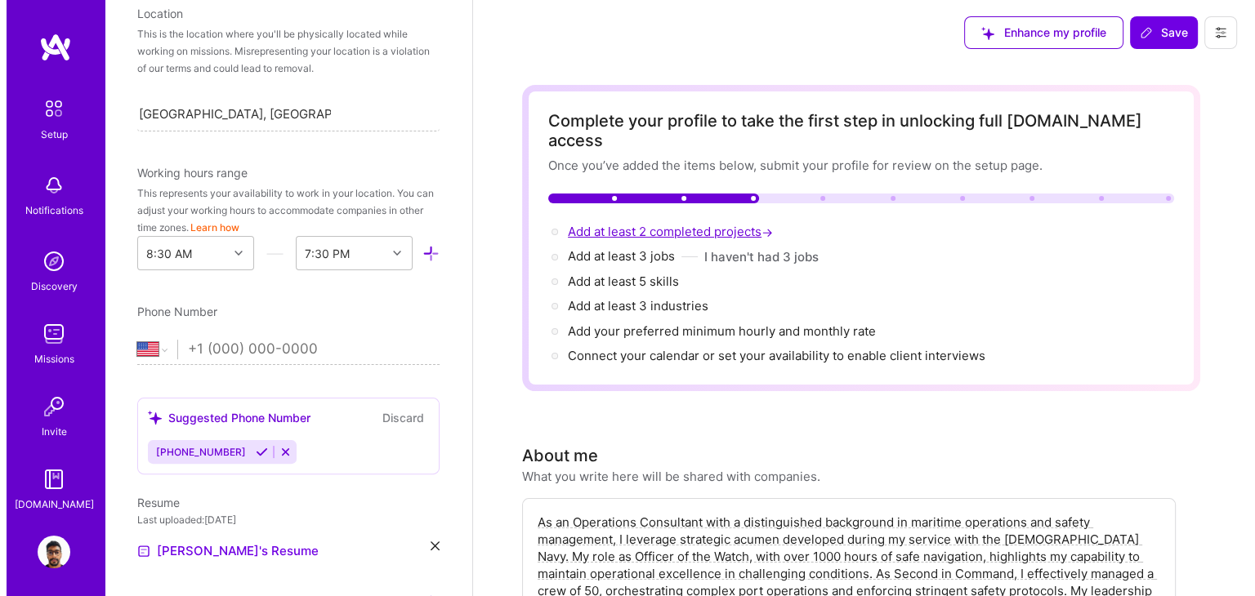
scroll to position [1403, 0]
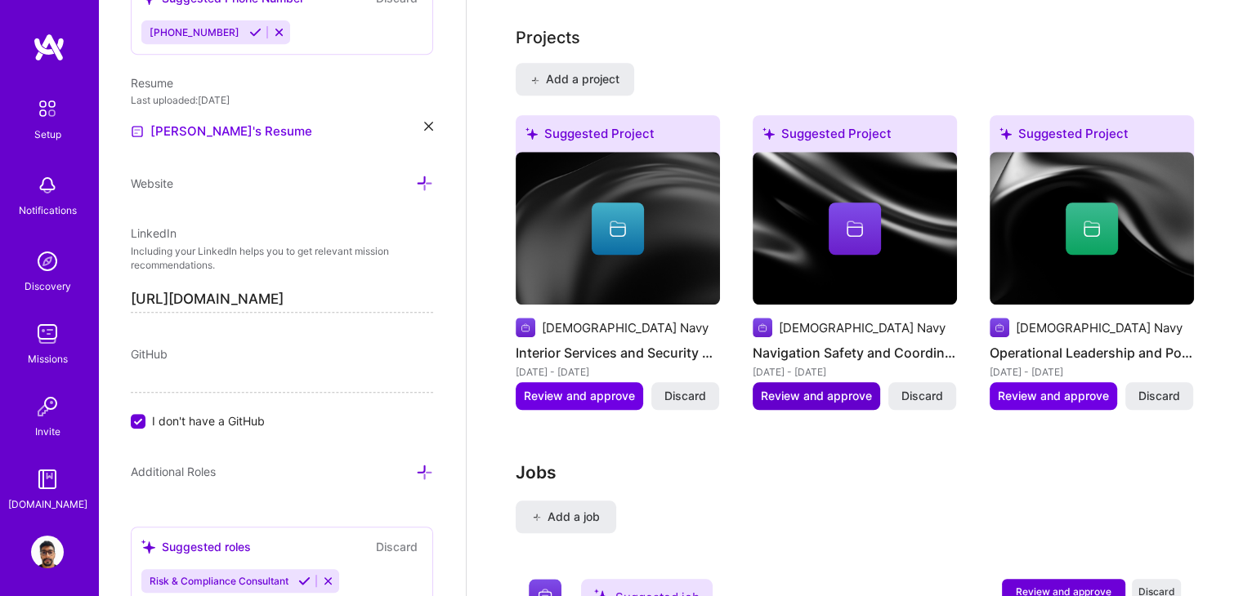
click at [838, 388] on span "Review and approve" at bounding box center [816, 396] width 111 height 16
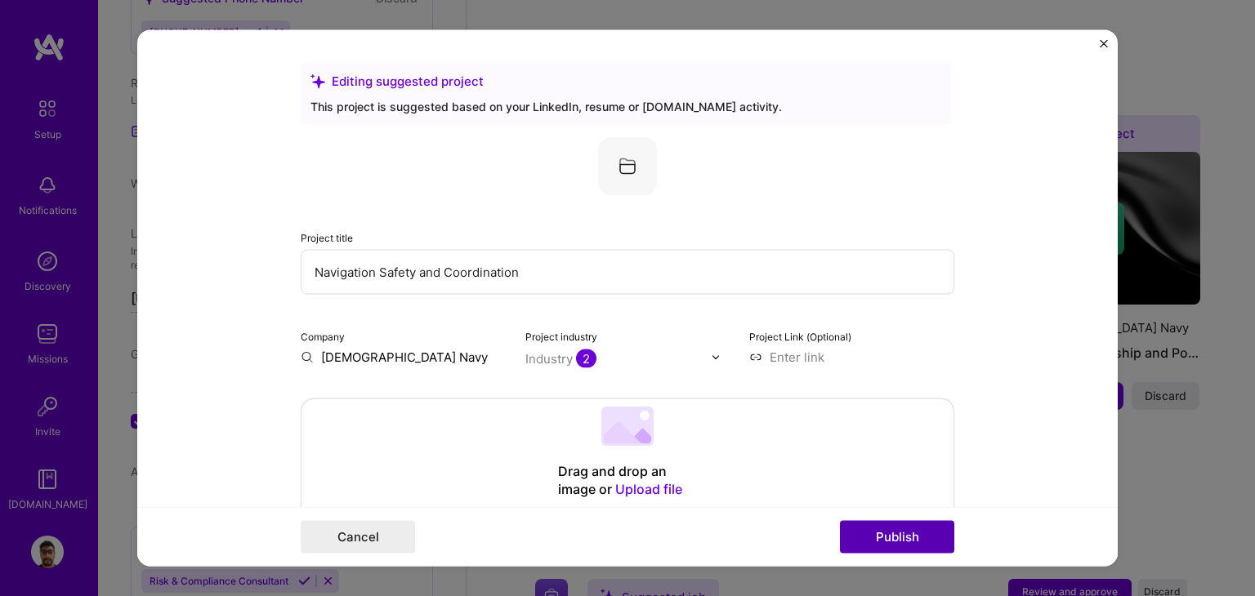
click at [901, 538] on button "Publish" at bounding box center [897, 537] width 114 height 33
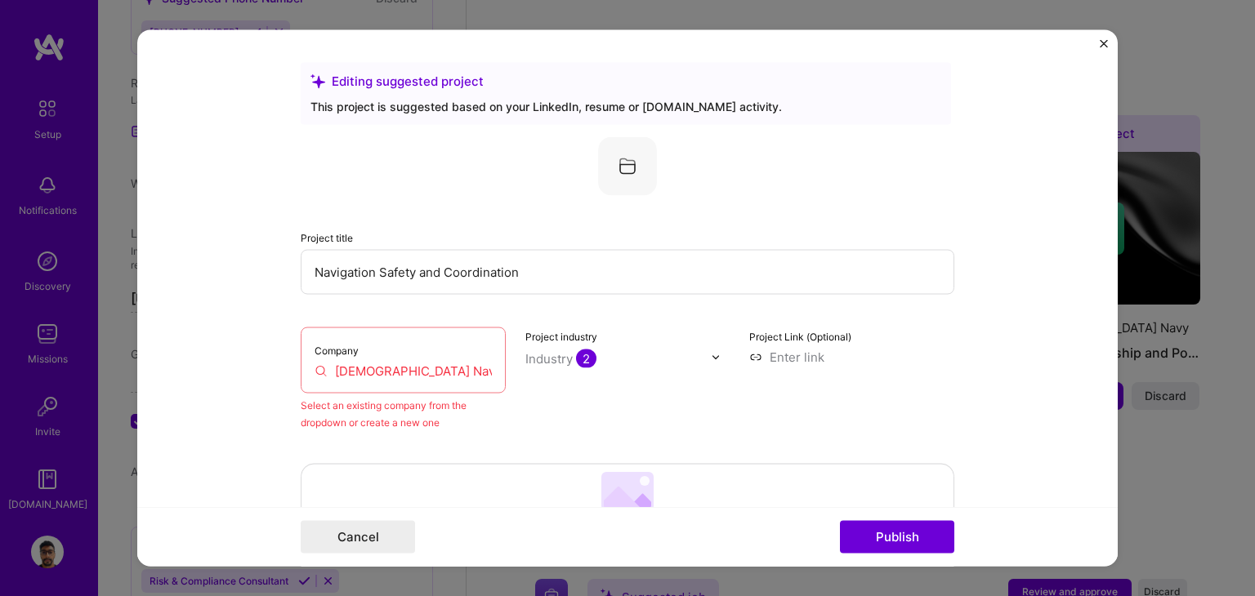
scroll to position [107, 0]
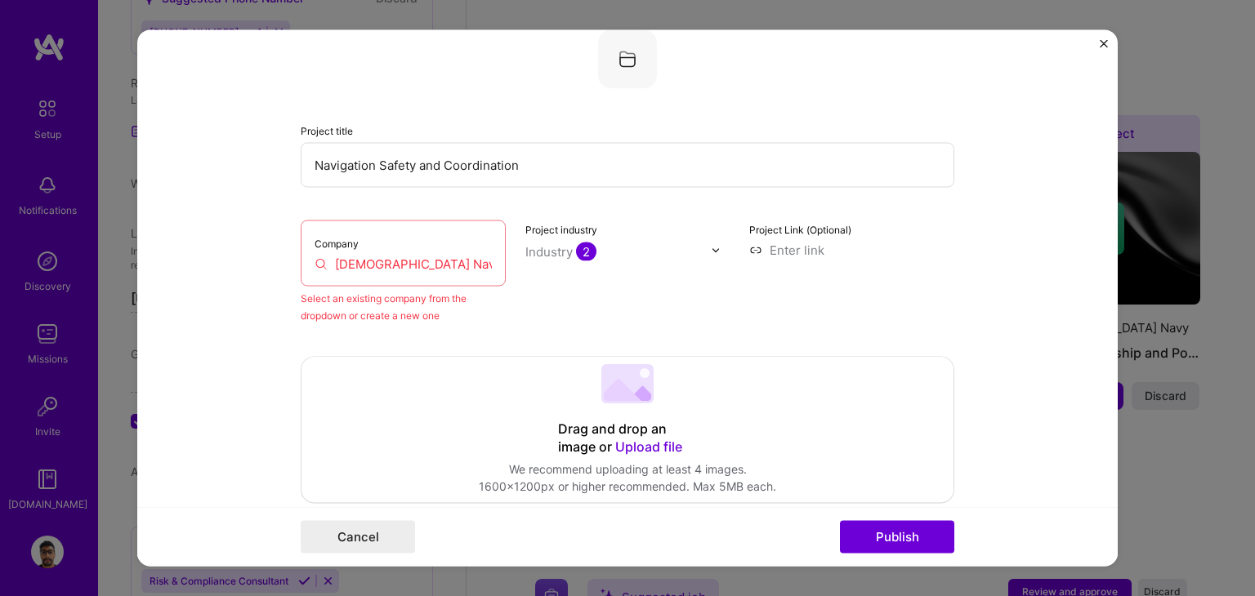
click at [340, 259] on input "[DEMOGRAPHIC_DATA] Navy" at bounding box center [403, 264] width 177 height 17
click at [397, 272] on div "Company [DEMOGRAPHIC_DATA] Navy" at bounding box center [403, 254] width 205 height 66
drag, startPoint x: 424, startPoint y: 263, endPoint x: 279, endPoint y: 261, distance: 144.6
click at [279, 261] on form "Editing suggested project This project is suggested based on your LinkedIn, res…" at bounding box center [627, 298] width 980 height 537
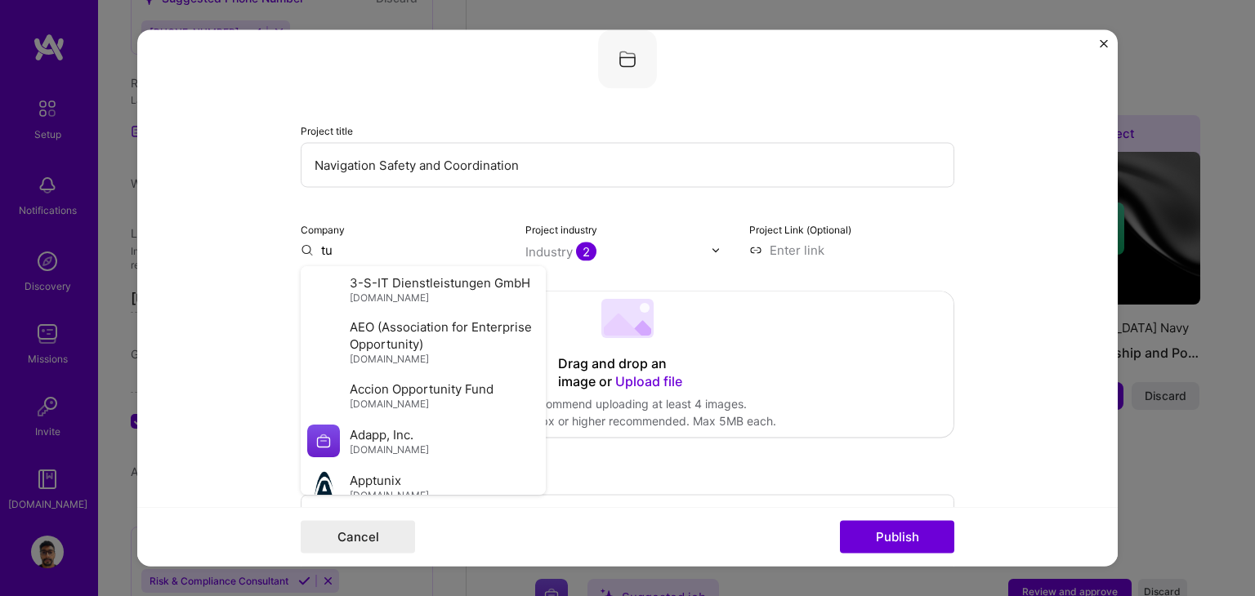
type input "t"
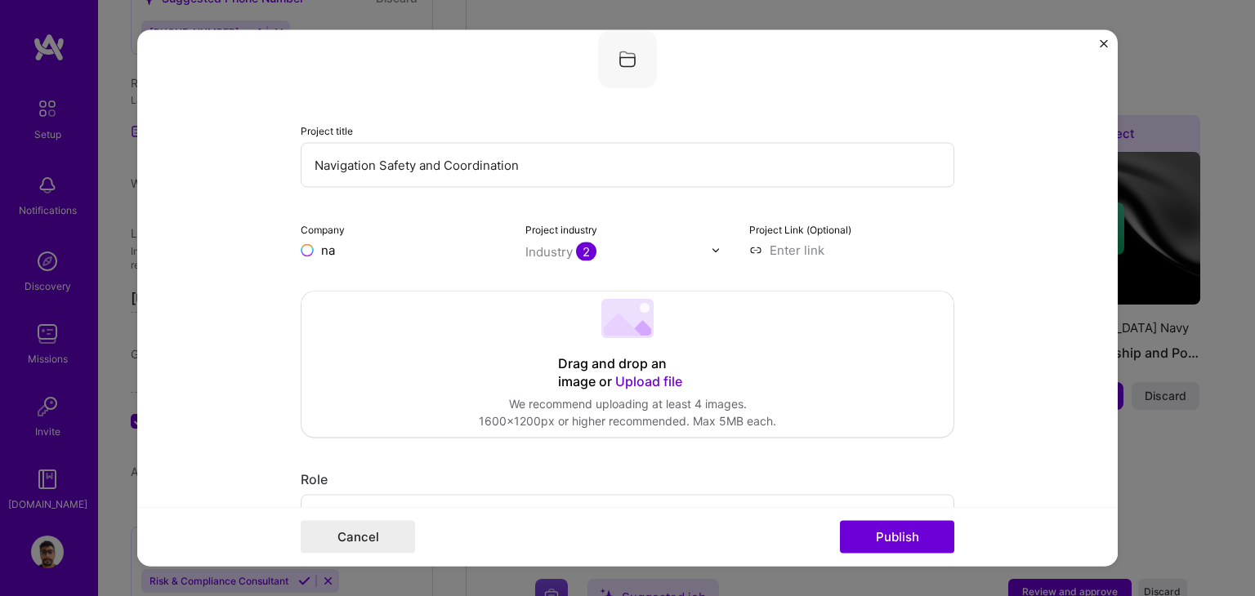
type input "n"
type input "[DEMOGRAPHIC_DATA] Navy"
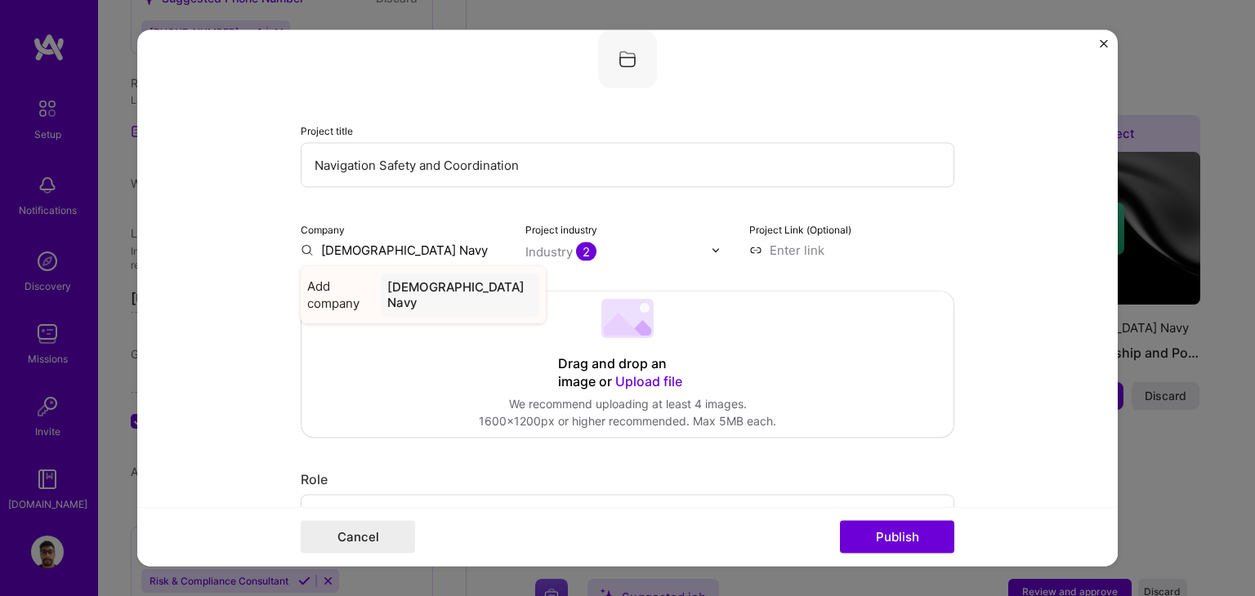
click at [340, 300] on div "Add company Tunisian Navy" at bounding box center [423, 295] width 245 height 57
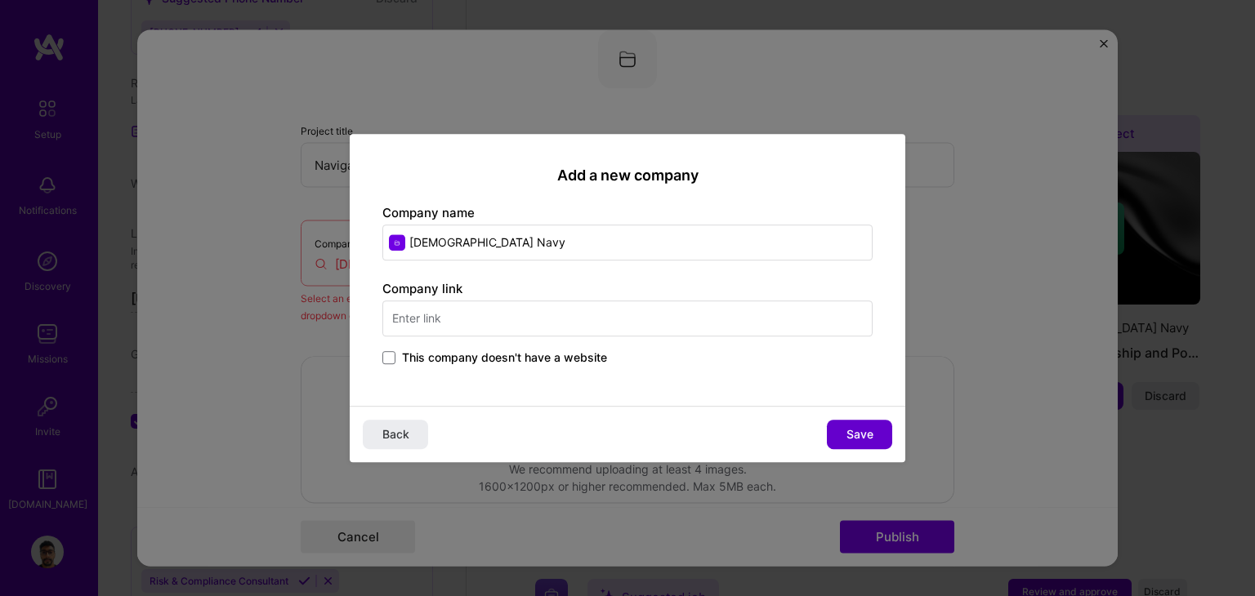
click at [835, 430] on button "Save" at bounding box center [859, 434] width 65 height 29
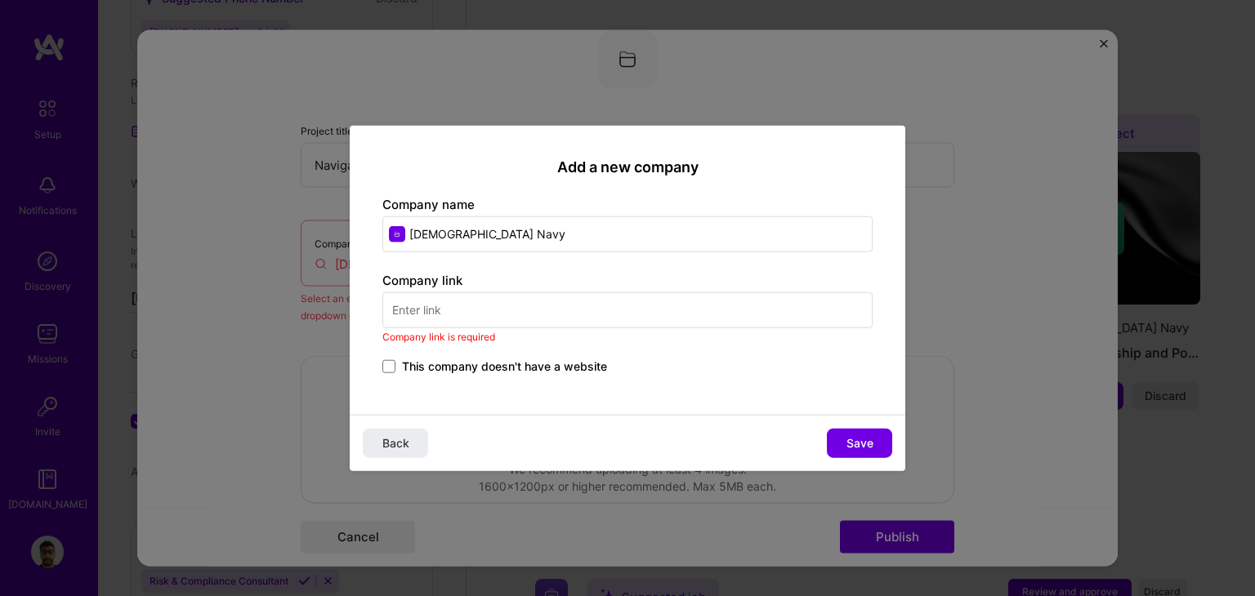
click at [521, 316] on input "text" at bounding box center [627, 310] width 490 height 36
type input "f"
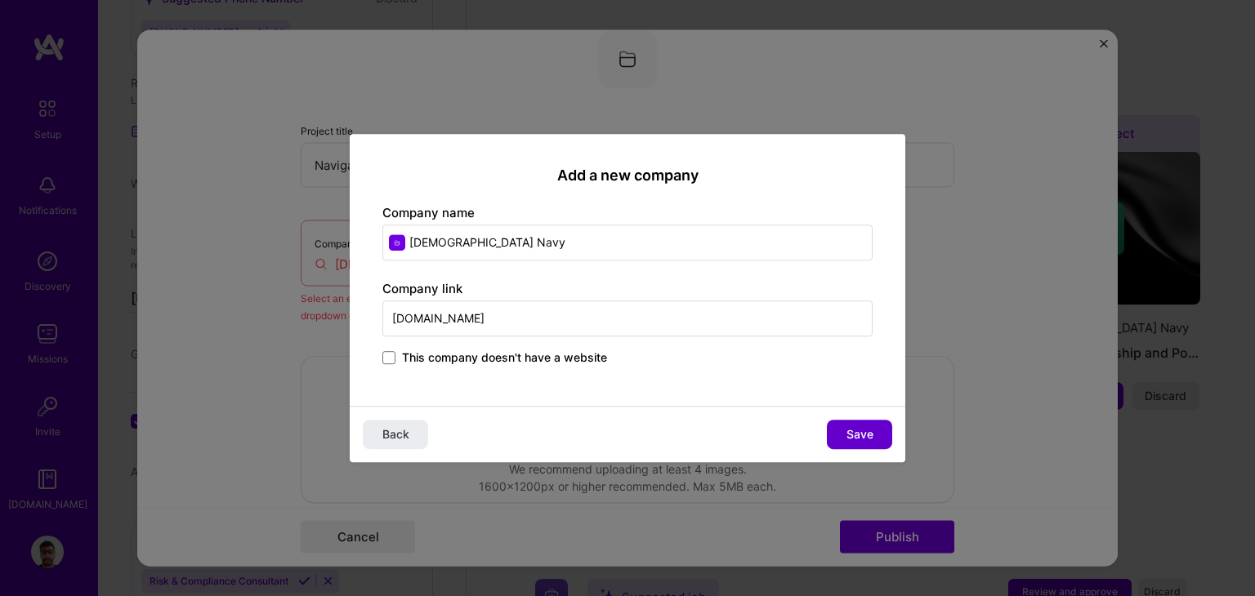
type input "[DOMAIN_NAME]"
click at [845, 428] on button "Save" at bounding box center [859, 434] width 65 height 29
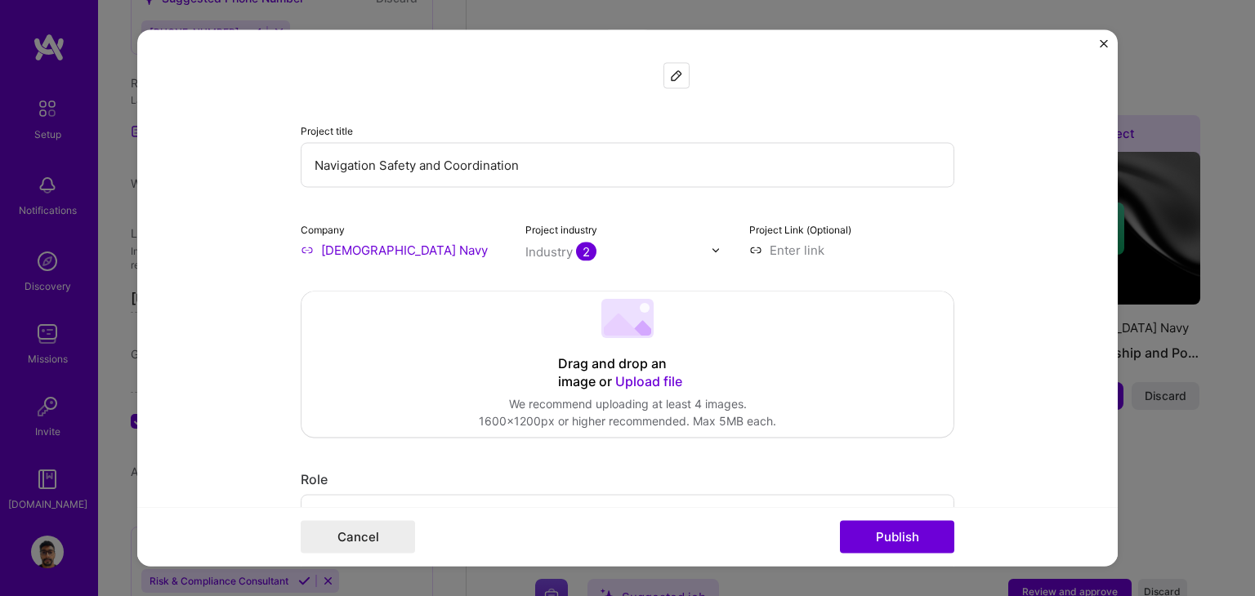
click at [365, 253] on input "[DEMOGRAPHIC_DATA] Navy" at bounding box center [403, 250] width 205 height 17
click at [647, 385] on span "Upload file" at bounding box center [648, 382] width 67 height 16
click at [826, 524] on div "Cancel Publish" at bounding box center [628, 537] width 654 height 33
click at [863, 533] on button "Publish" at bounding box center [897, 537] width 114 height 33
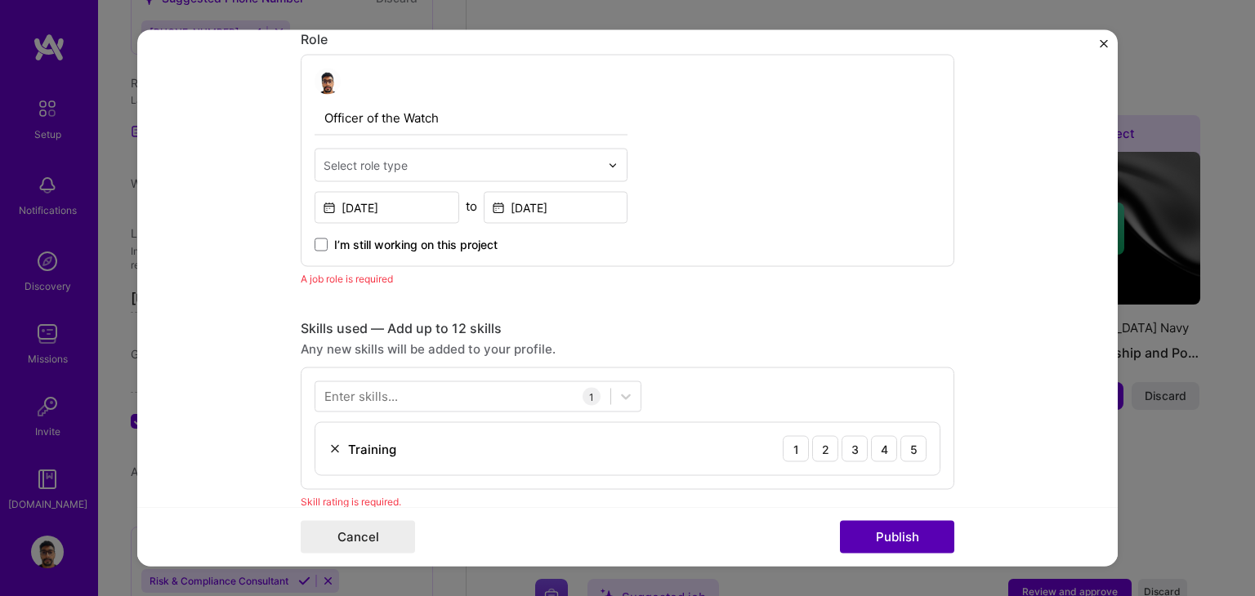
click at [923, 545] on button "Publish" at bounding box center [897, 537] width 114 height 33
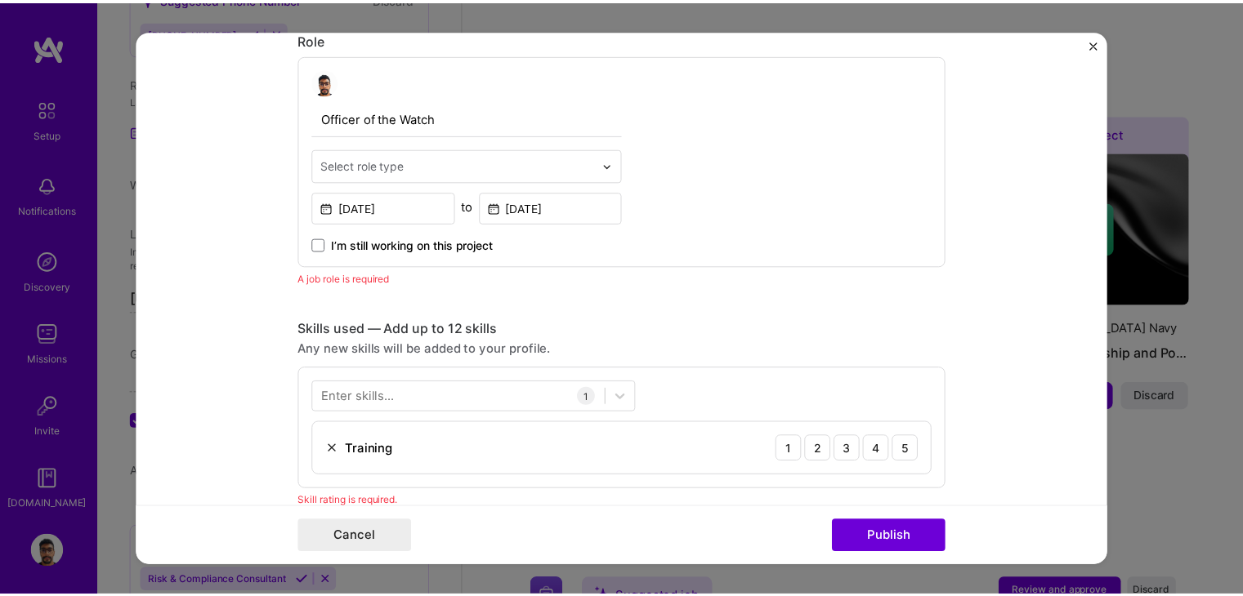
scroll to position [466, 0]
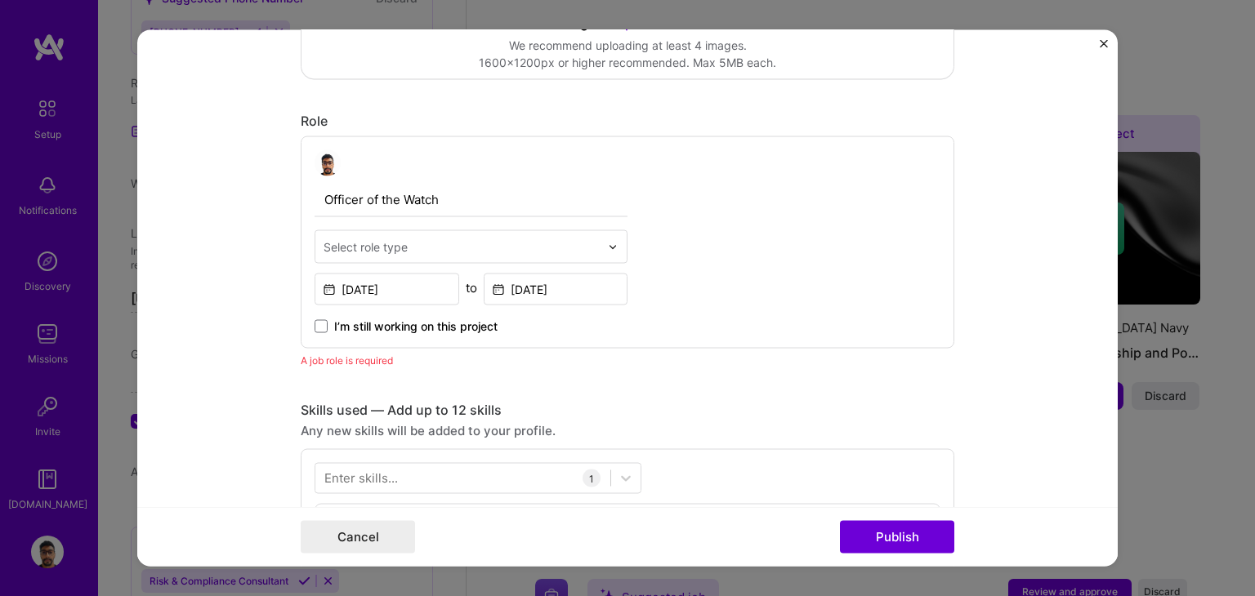
click at [1100, 43] on img "Close" at bounding box center [1104, 44] width 8 height 8
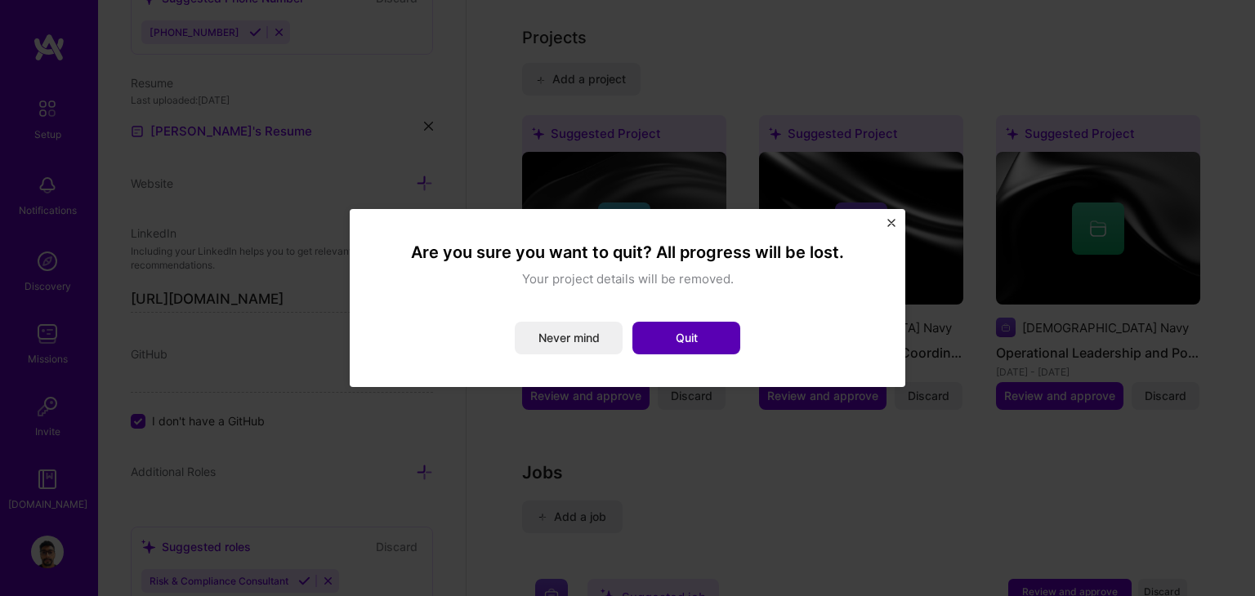
click at [662, 337] on button "Quit" at bounding box center [686, 338] width 108 height 33
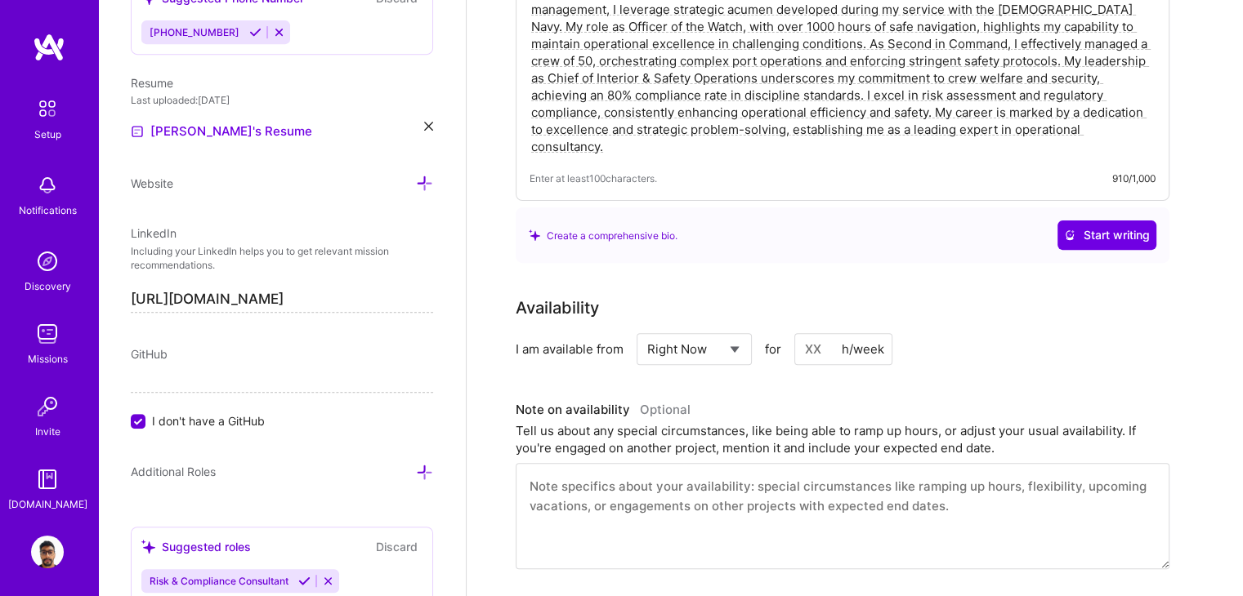
scroll to position [0, 0]
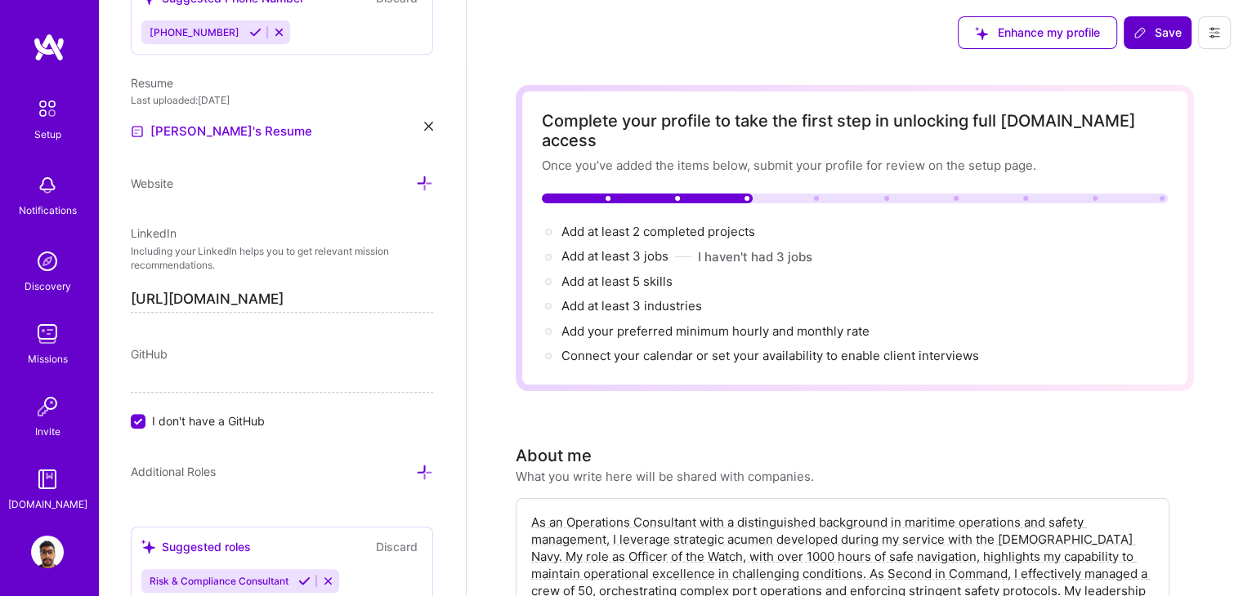
click at [1167, 42] on button "Save" at bounding box center [1157, 32] width 68 height 33
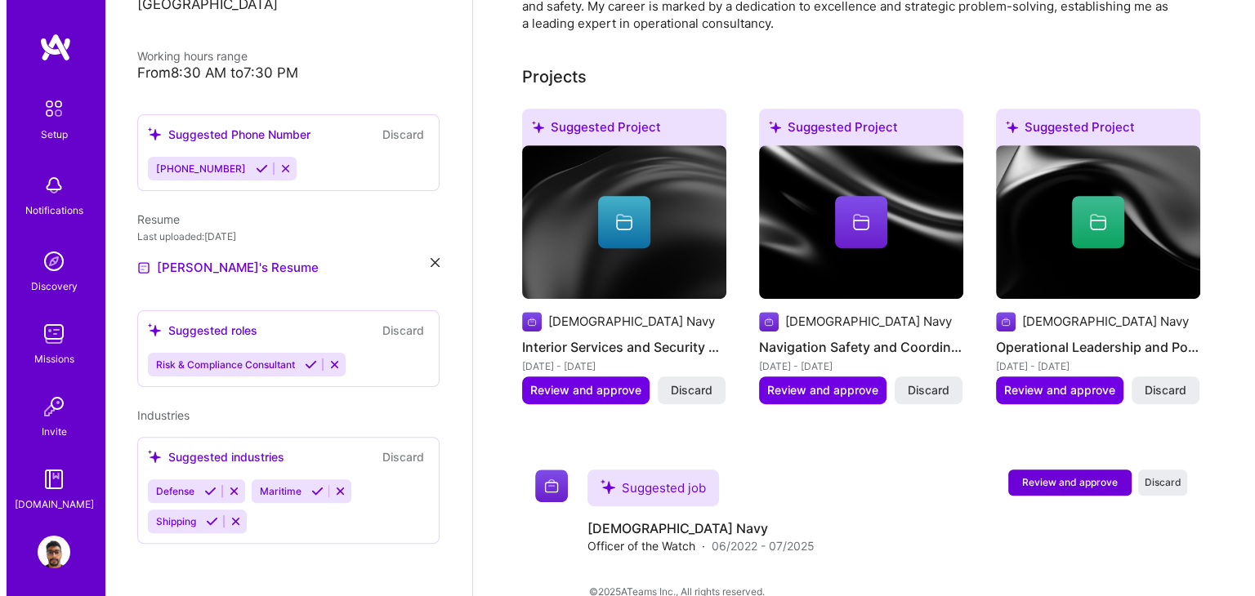
scroll to position [333, 0]
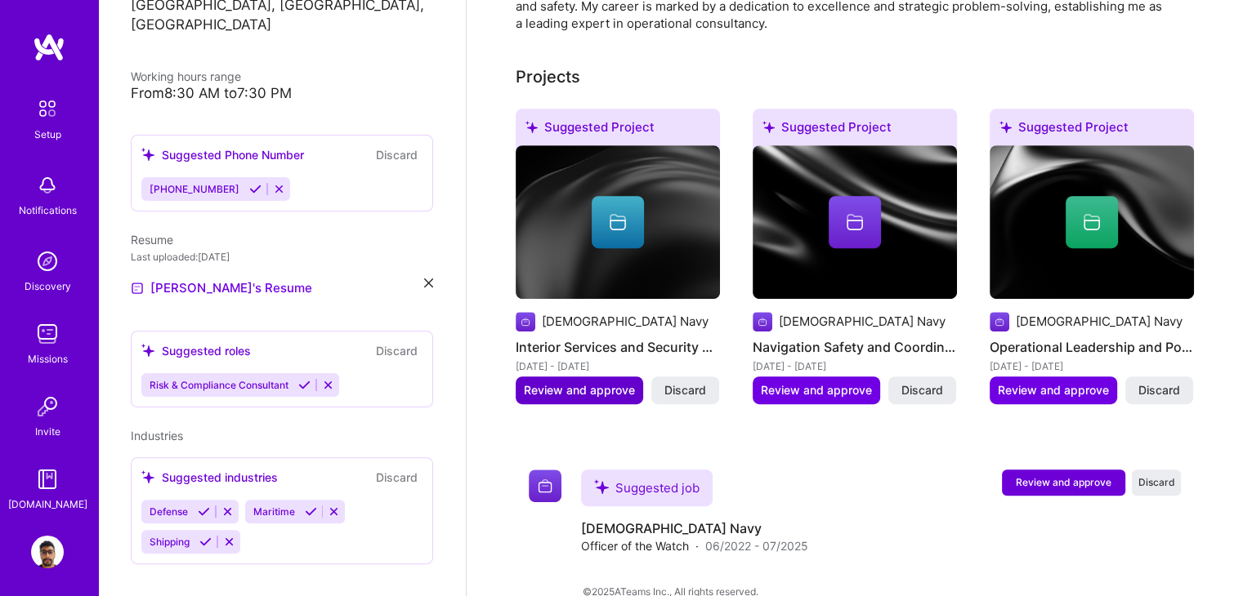
click at [572, 382] on span "Review and approve" at bounding box center [579, 390] width 111 height 16
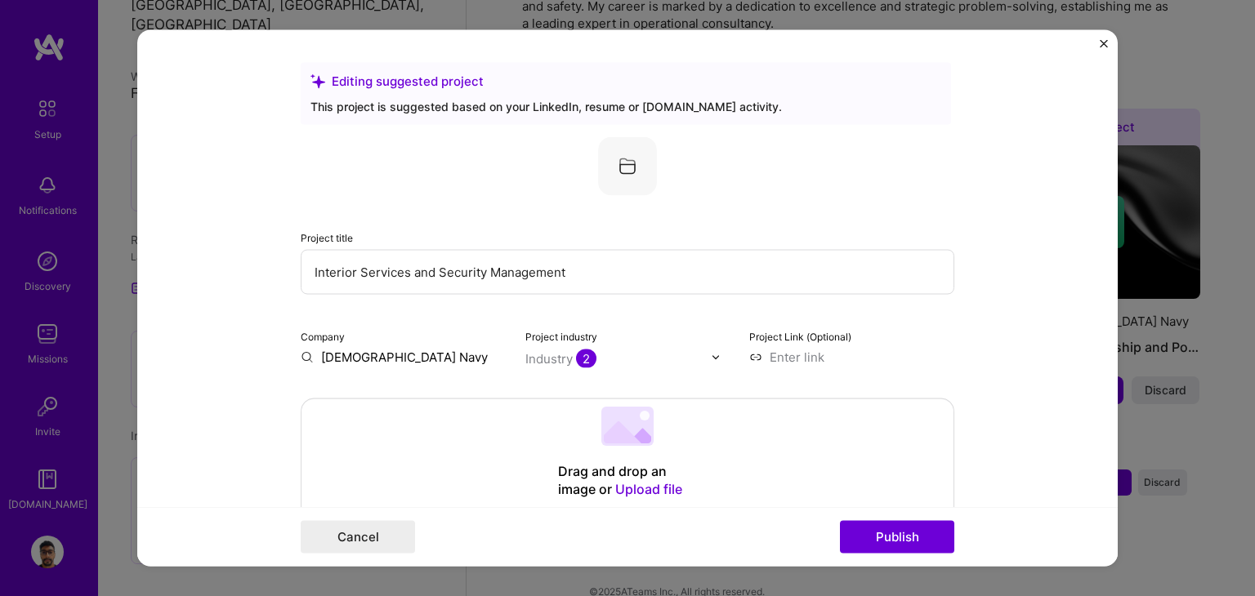
scroll to position [408, 0]
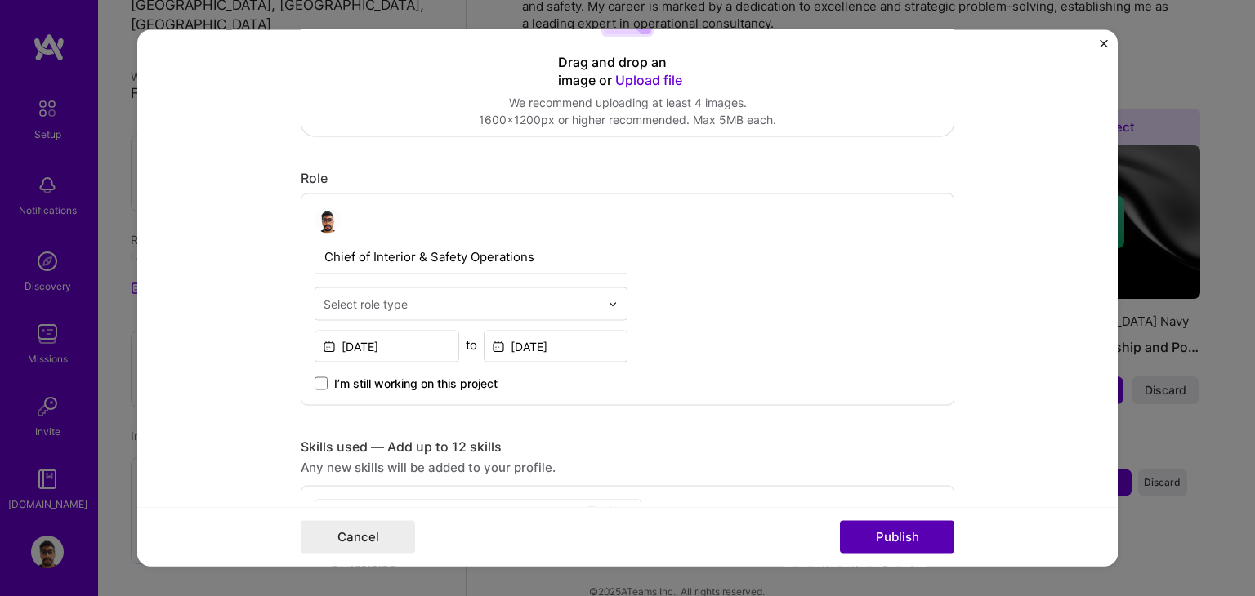
click at [888, 523] on button "Publish" at bounding box center [897, 537] width 114 height 33
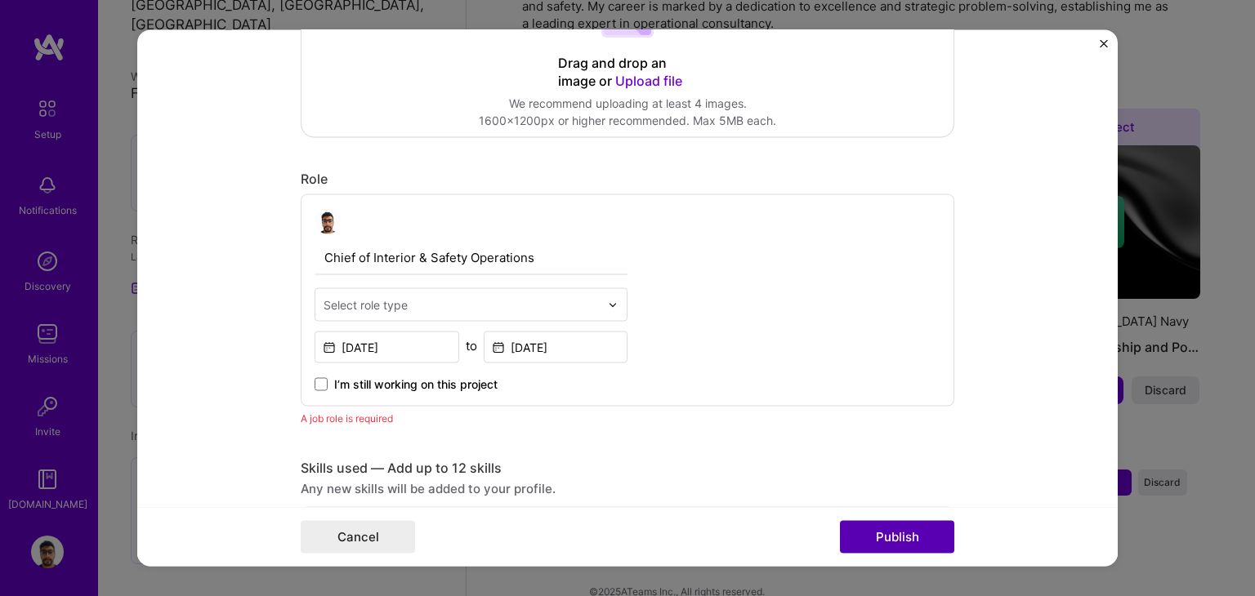
scroll to position [107, 0]
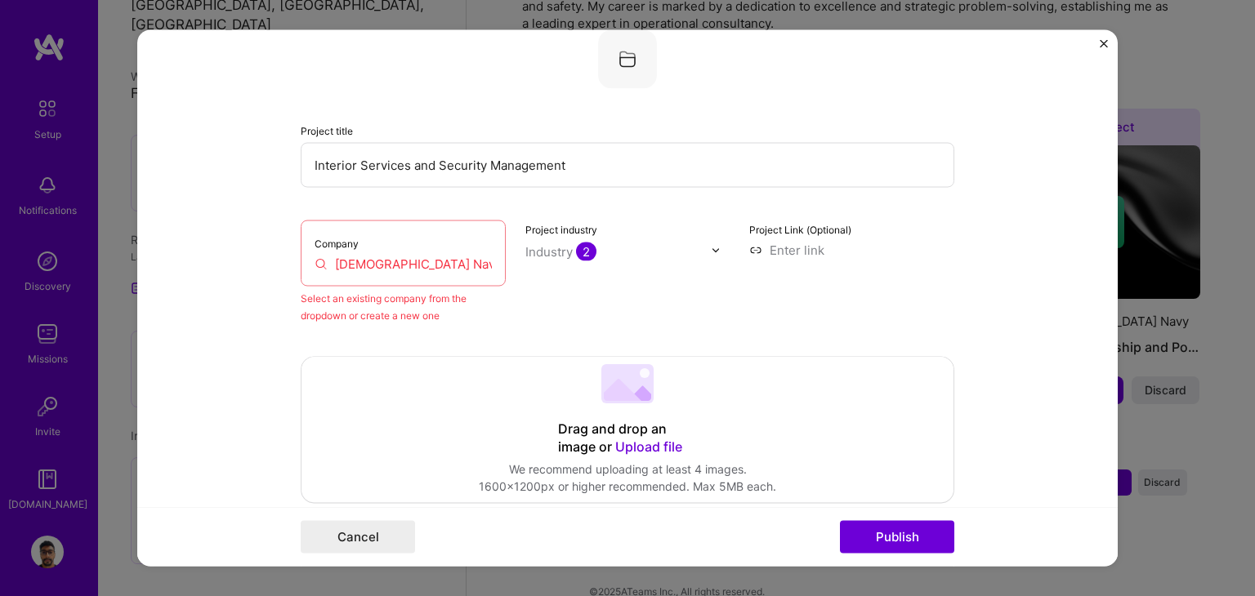
click at [420, 256] on input "[DEMOGRAPHIC_DATA] Navy" at bounding box center [403, 264] width 177 height 17
drag, startPoint x: 141, startPoint y: 241, endPoint x: 87, endPoint y: 234, distance: 54.3
click at [87, 234] on div "Editing suggested project This project is suggested based on your LinkedIn, res…" at bounding box center [627, 298] width 1255 height 596
click at [377, 256] on input "[DEMOGRAPHIC_DATA] Navy" at bounding box center [403, 264] width 177 height 17
drag, startPoint x: 431, startPoint y: 265, endPoint x: 35, endPoint y: 225, distance: 397.3
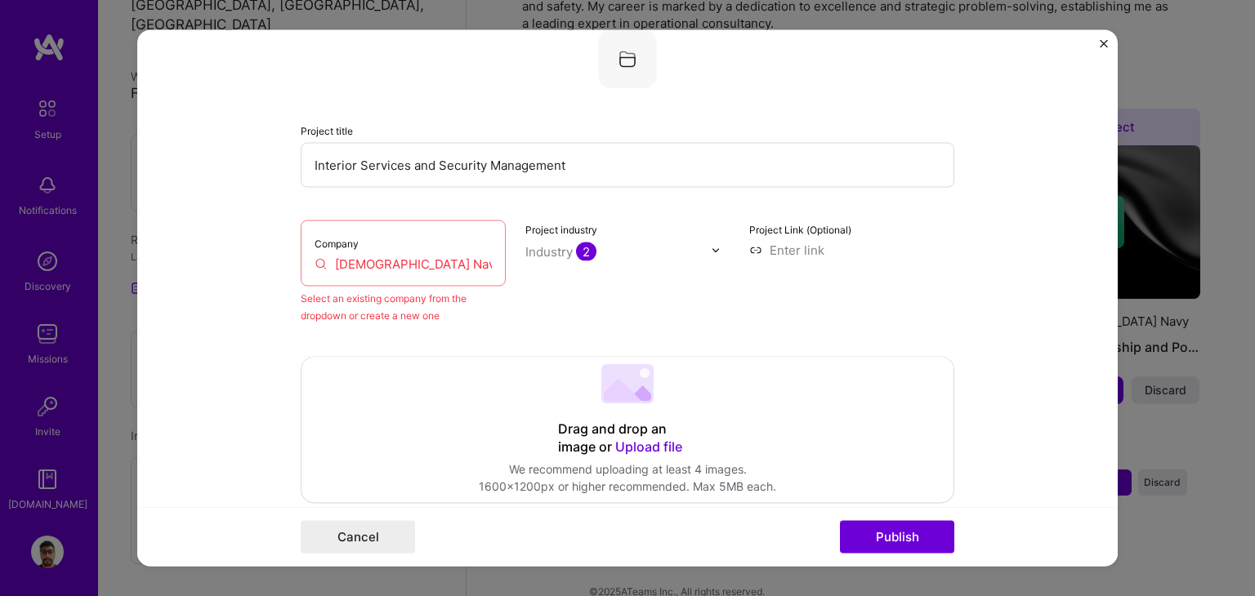
click at [35, 225] on div "Editing suggested project This project is suggested based on your LinkedIn, res…" at bounding box center [627, 298] width 1255 height 596
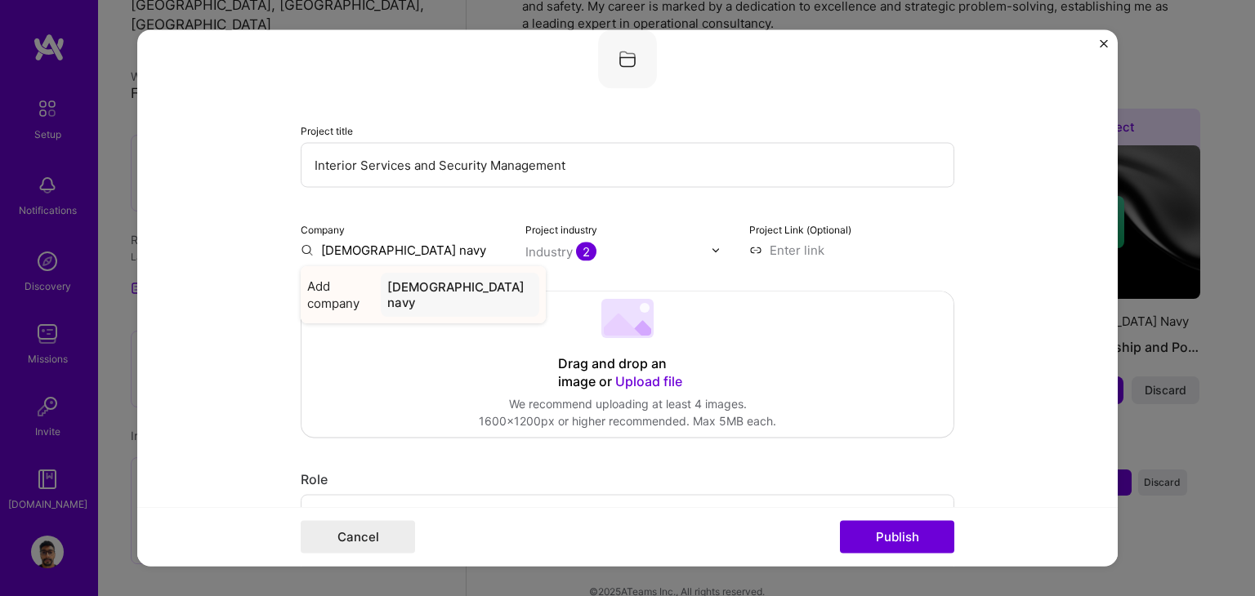
type input "[DEMOGRAPHIC_DATA] navy"
click at [382, 281] on div "Add company [DEMOGRAPHIC_DATA] navy" at bounding box center [423, 295] width 245 height 57
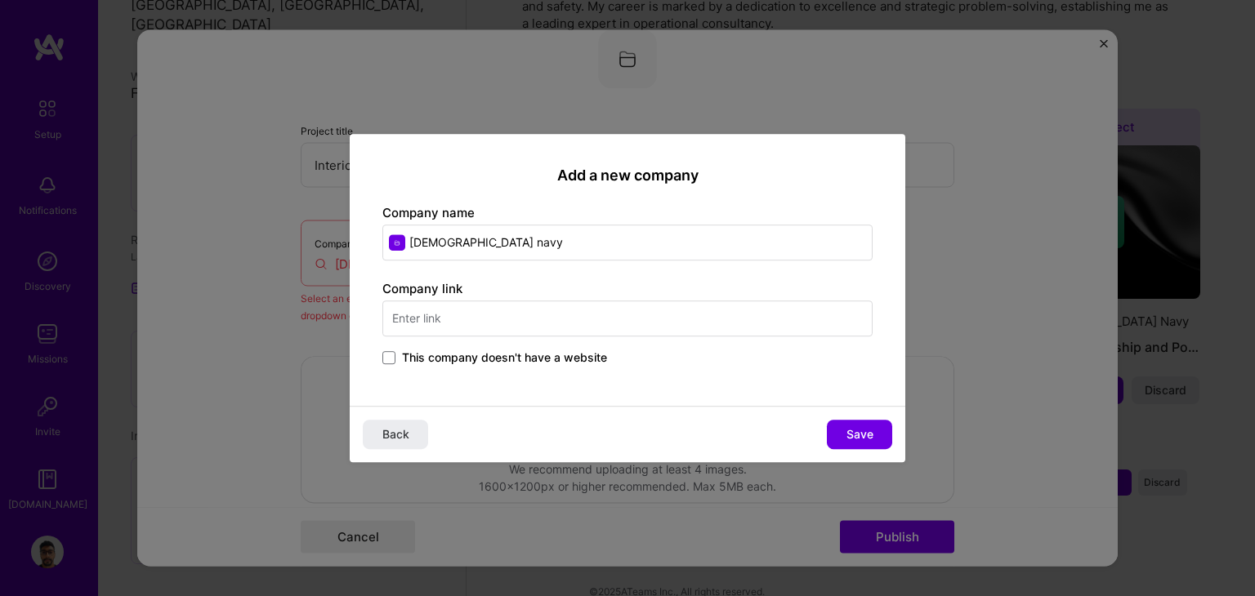
click at [473, 317] on input "text" at bounding box center [627, 319] width 490 height 36
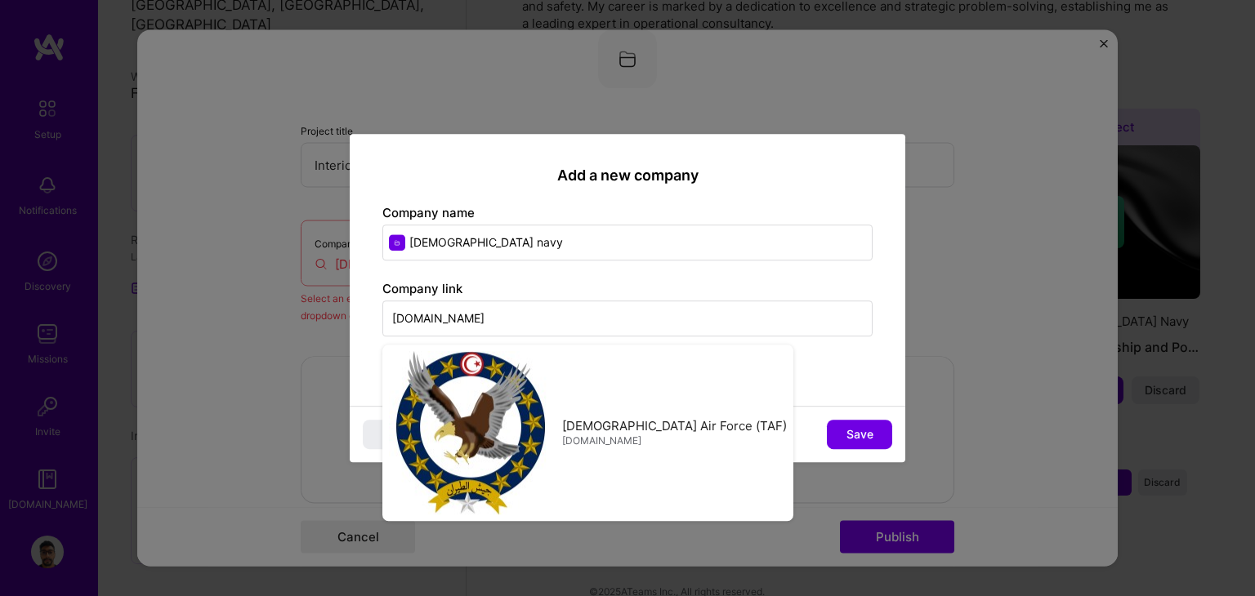
type input "[DOMAIN_NAME]"
click at [689, 390] on div "Add a new company Company name tunisian navy Company link [DOMAIN_NAME] Tunisia…" at bounding box center [627, 270] width 555 height 272
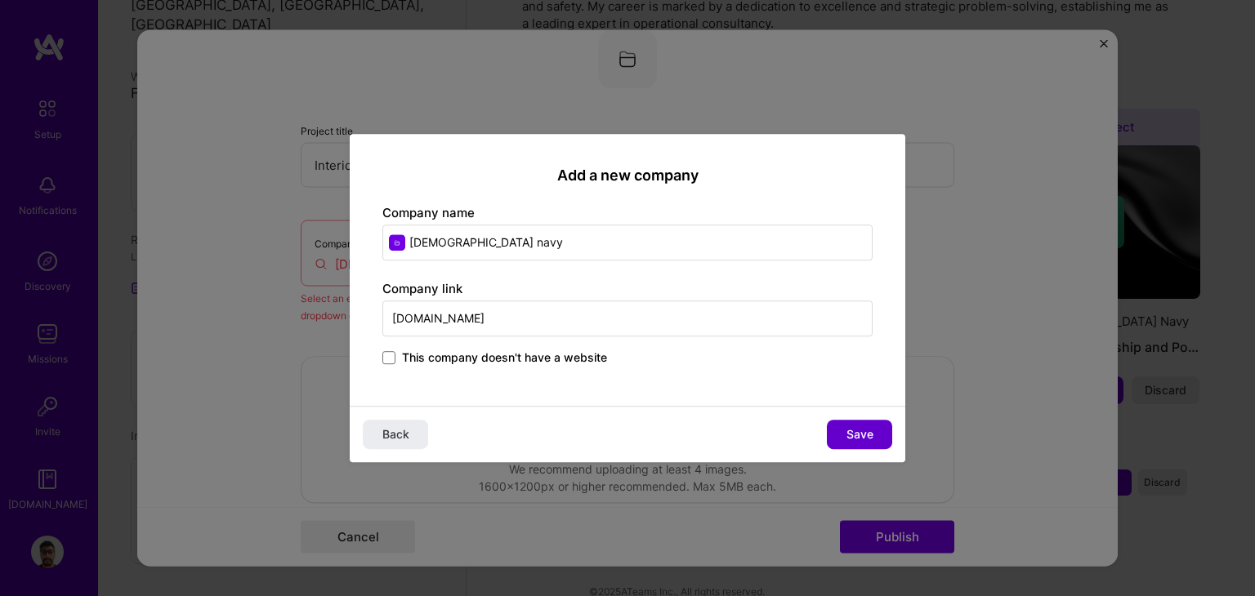
click at [861, 426] on span "Save" at bounding box center [859, 434] width 27 height 16
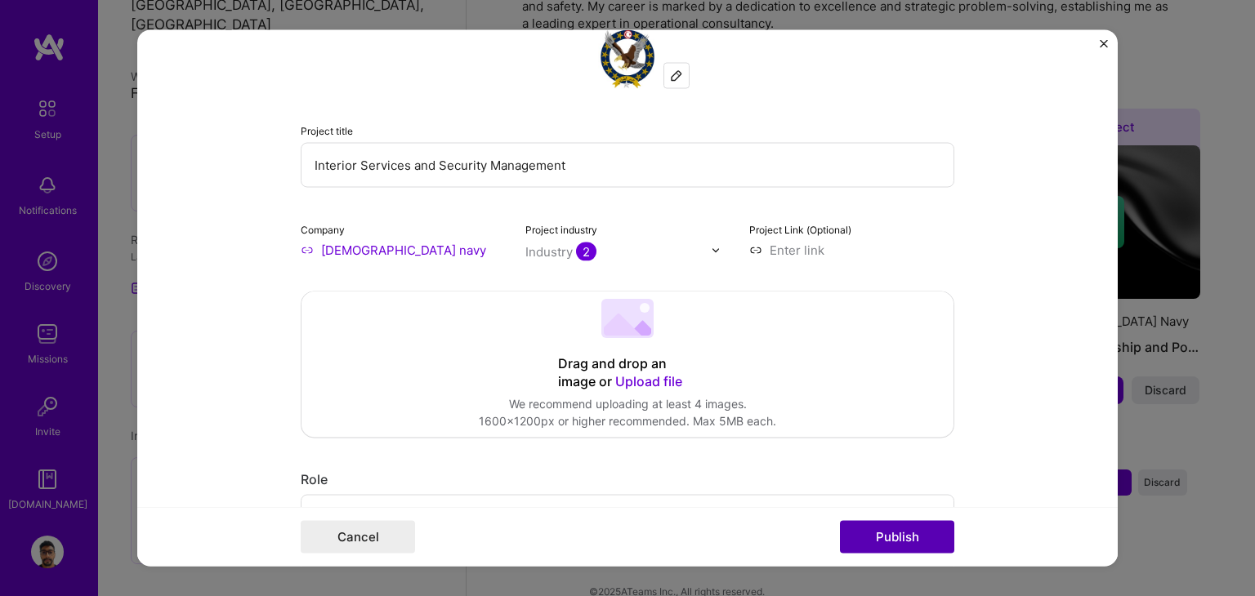
click at [877, 530] on button "Publish" at bounding box center [897, 537] width 114 height 33
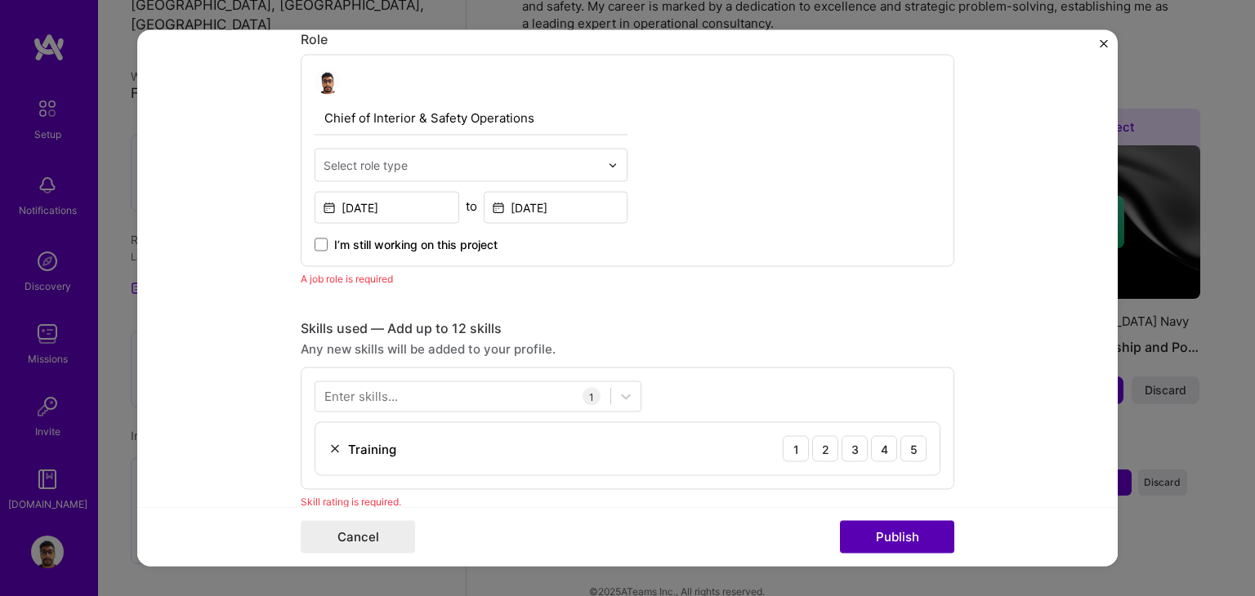
click at [890, 526] on button "Publish" at bounding box center [897, 537] width 114 height 33
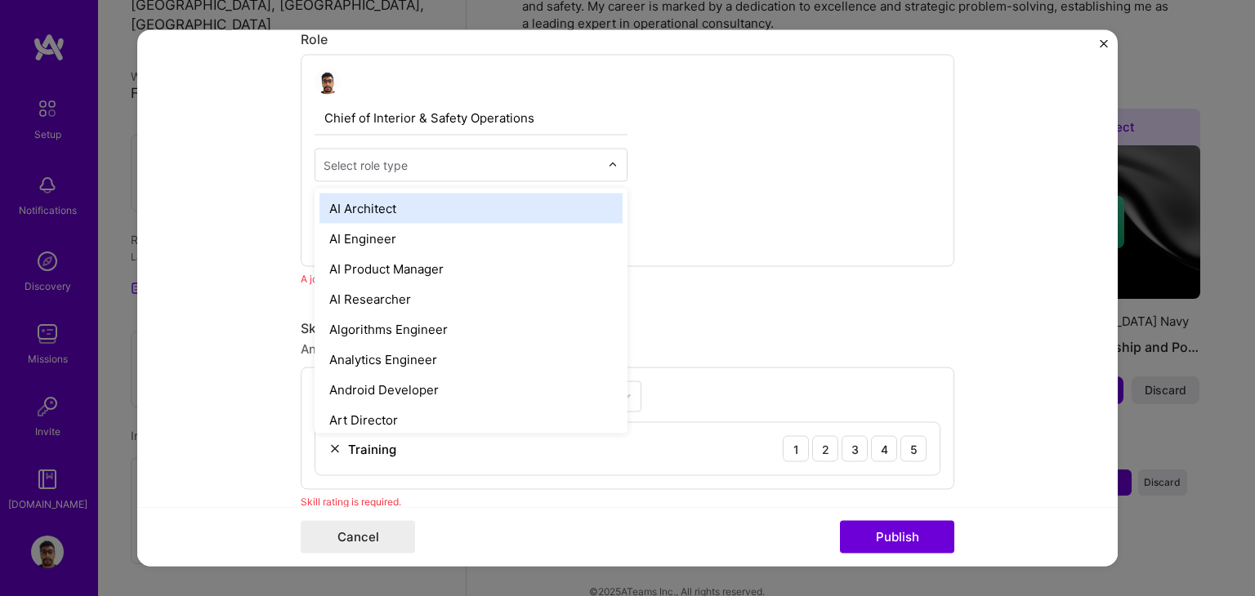
click at [459, 161] on input "text" at bounding box center [461, 165] width 276 height 17
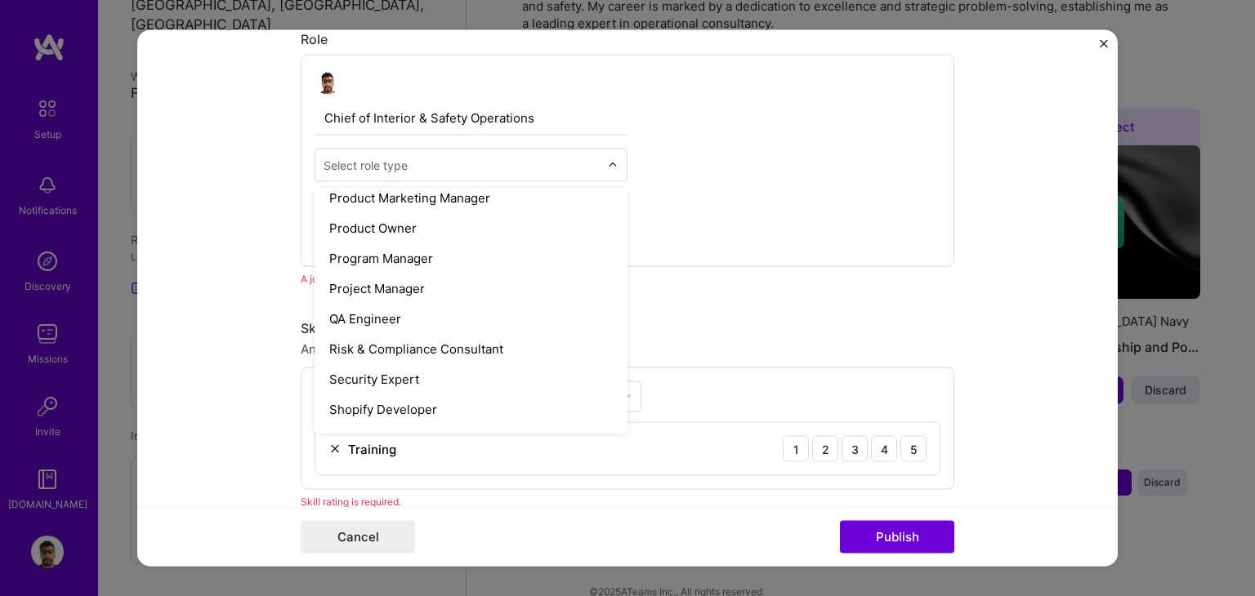
scroll to position [1307, 0]
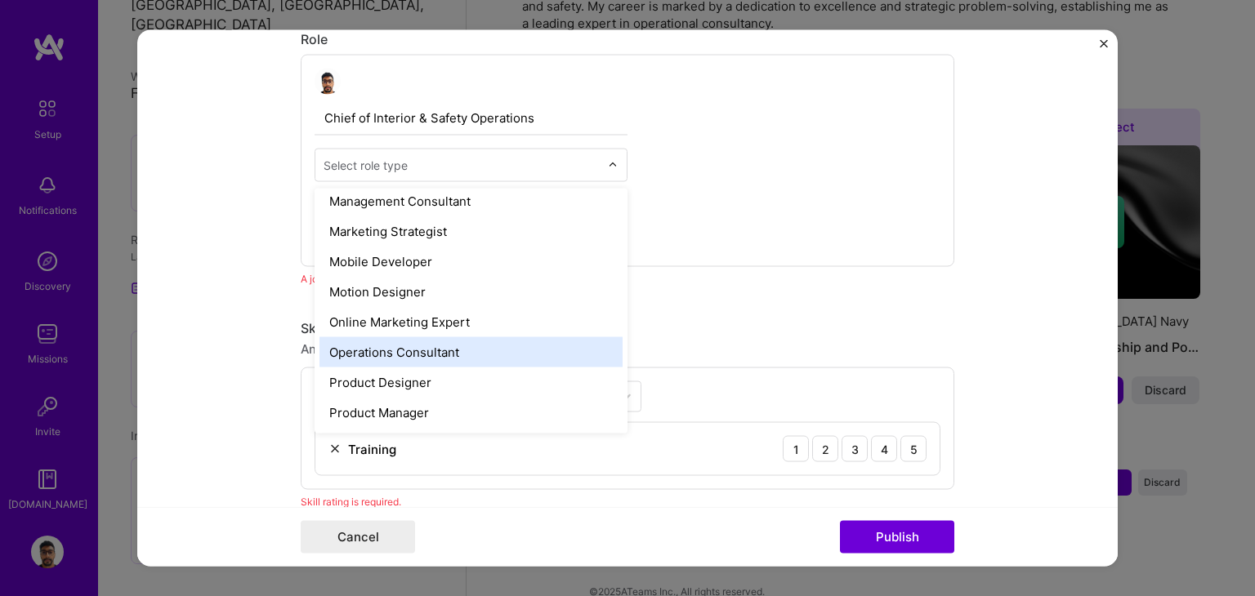
click at [392, 350] on div "Operations Consultant" at bounding box center [470, 352] width 303 height 30
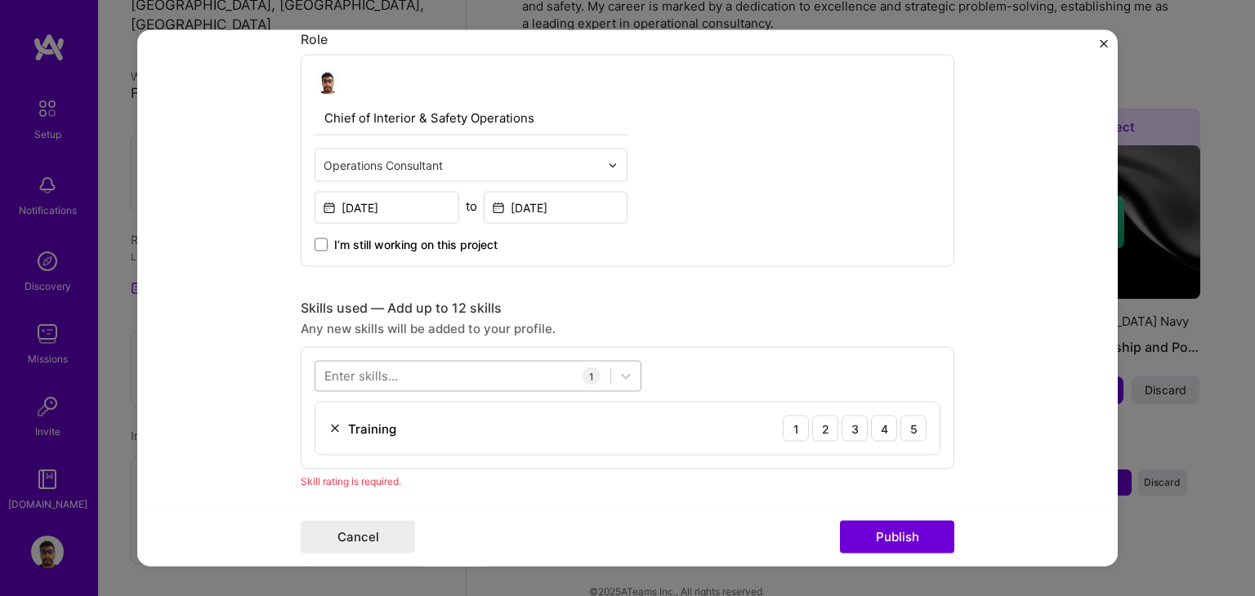
click at [549, 375] on div at bounding box center [462, 376] width 295 height 27
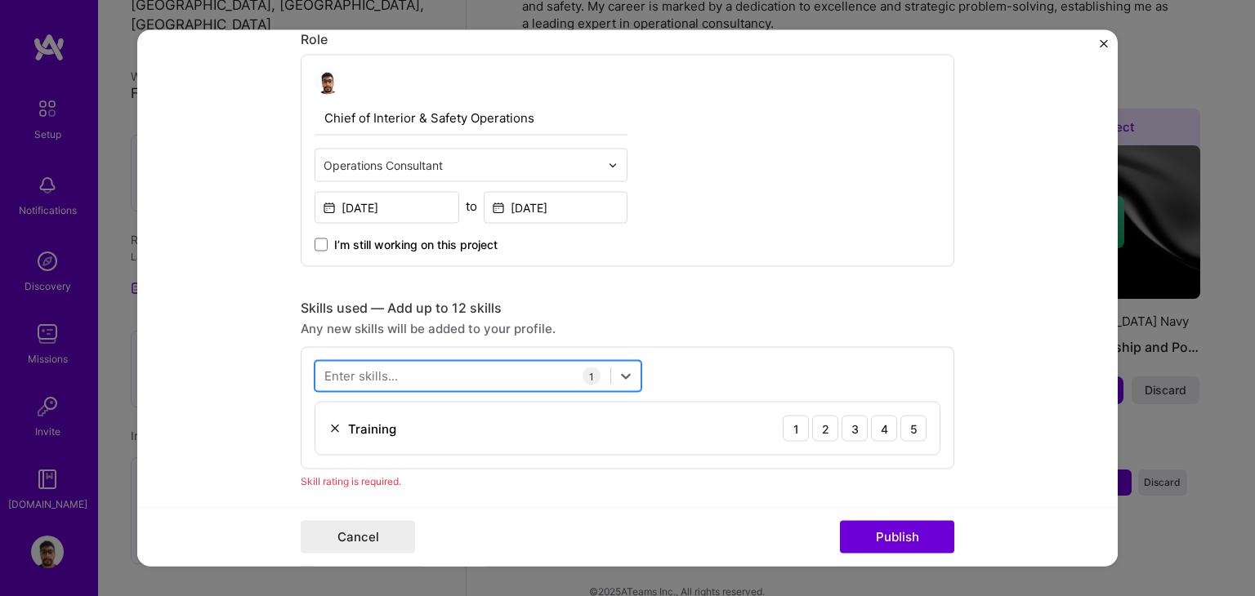
click at [505, 367] on div at bounding box center [462, 376] width 295 height 27
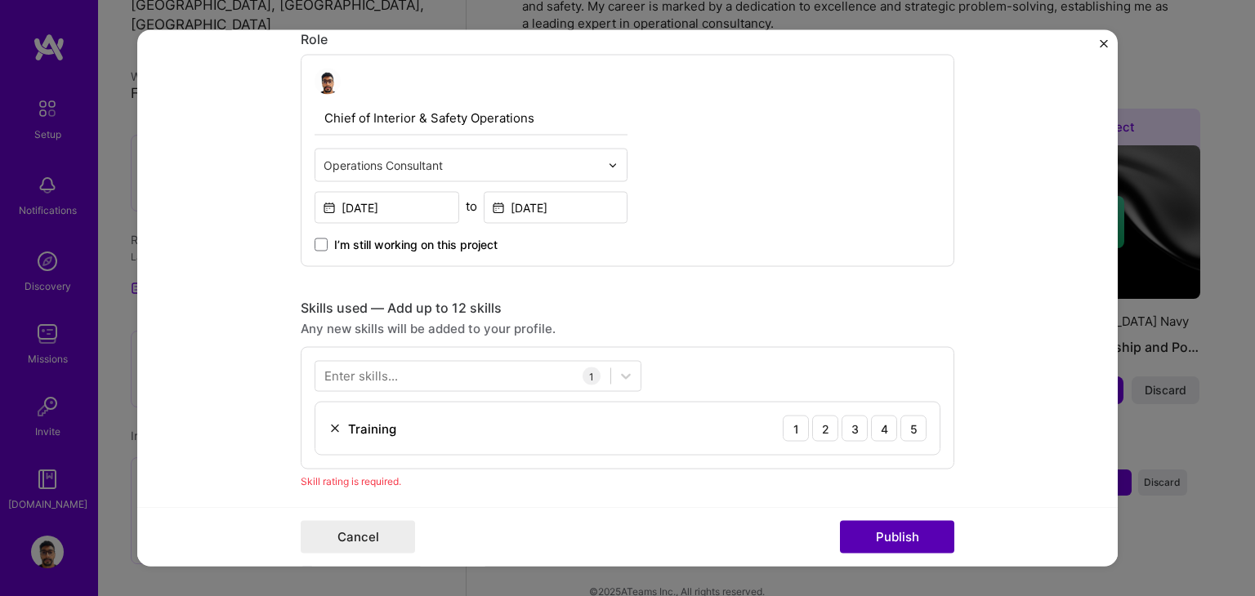
click at [892, 540] on button "Publish" at bounding box center [897, 537] width 114 height 33
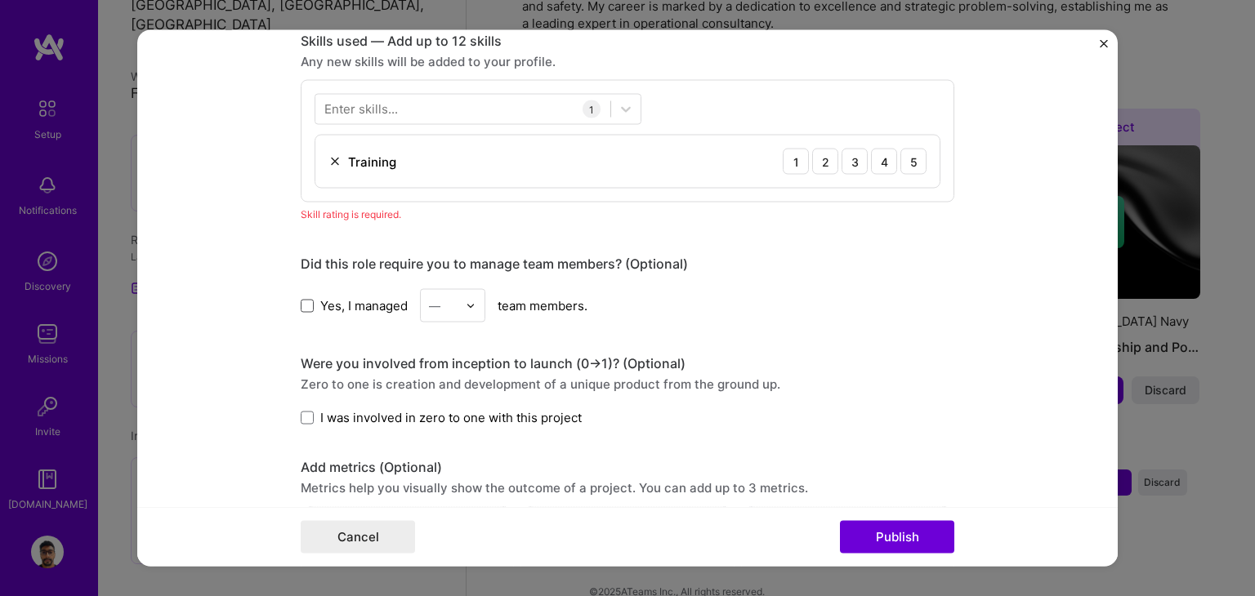
click at [306, 301] on span at bounding box center [307, 305] width 13 height 13
click at [0, 0] on input "Yes, I managed" at bounding box center [0, 0] width 0 height 0
click at [471, 301] on div at bounding box center [475, 306] width 19 height 32
click at [443, 406] on div "20" at bounding box center [453, 404] width 56 height 30
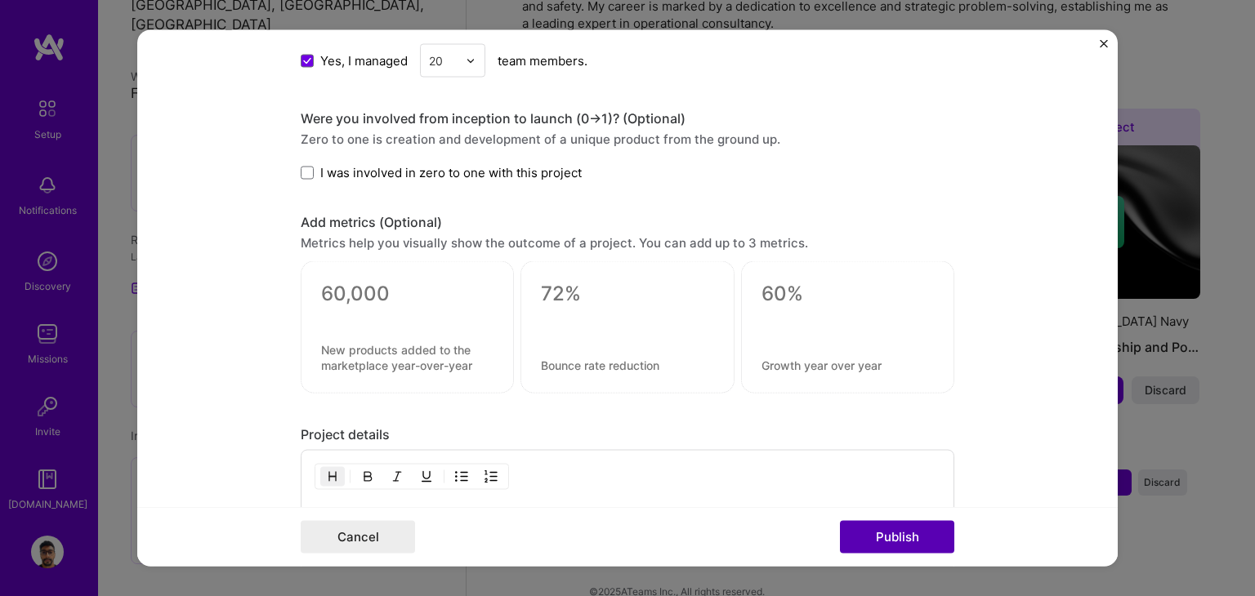
click at [894, 537] on button "Publish" at bounding box center [897, 537] width 114 height 33
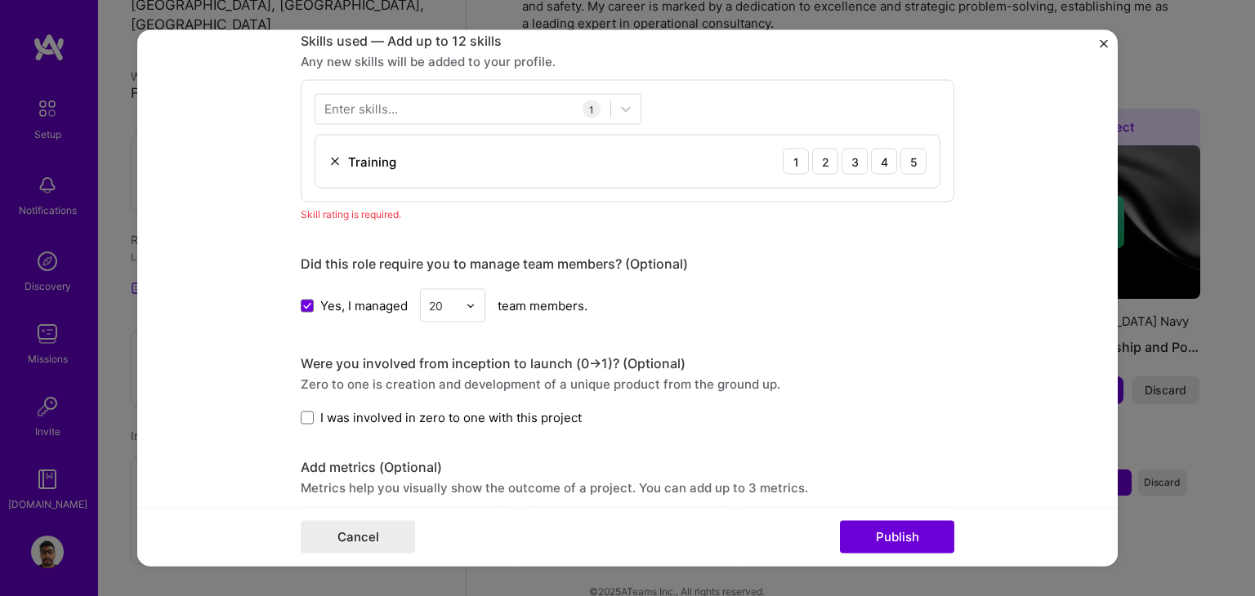
scroll to position [651, 0]
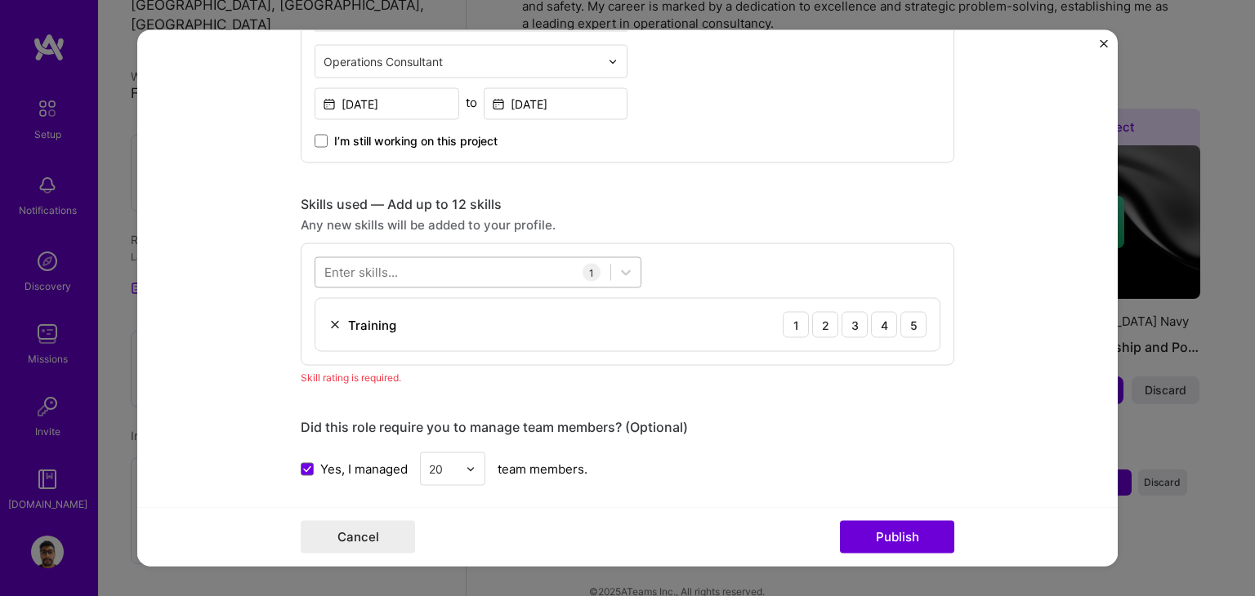
click at [402, 278] on div at bounding box center [462, 272] width 295 height 27
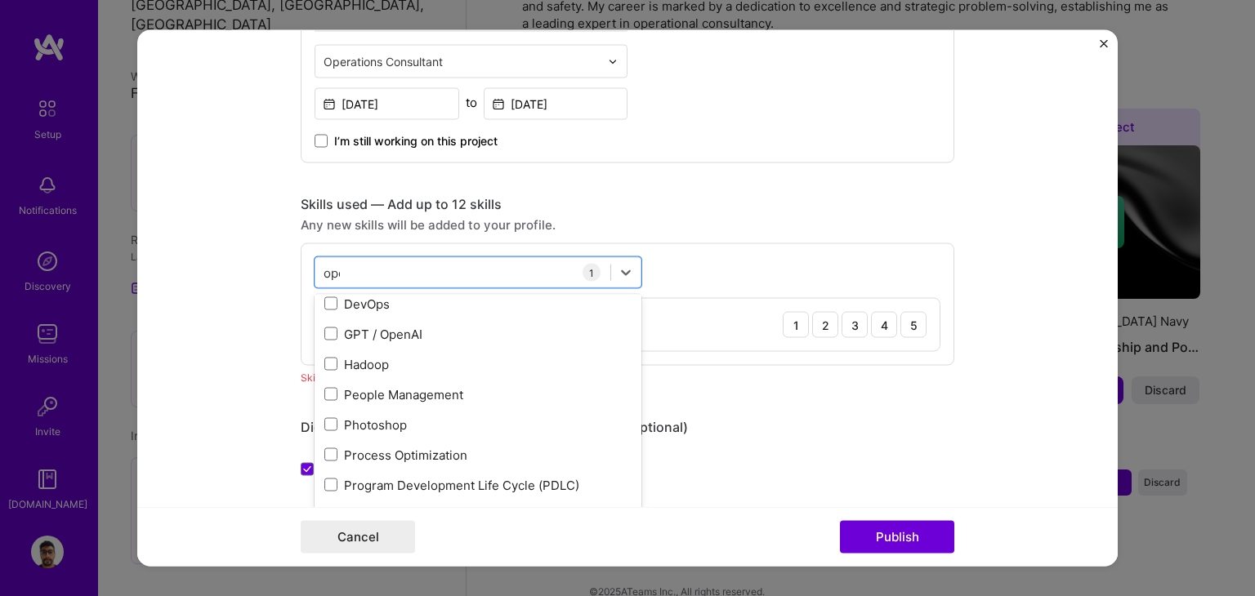
scroll to position [0, 0]
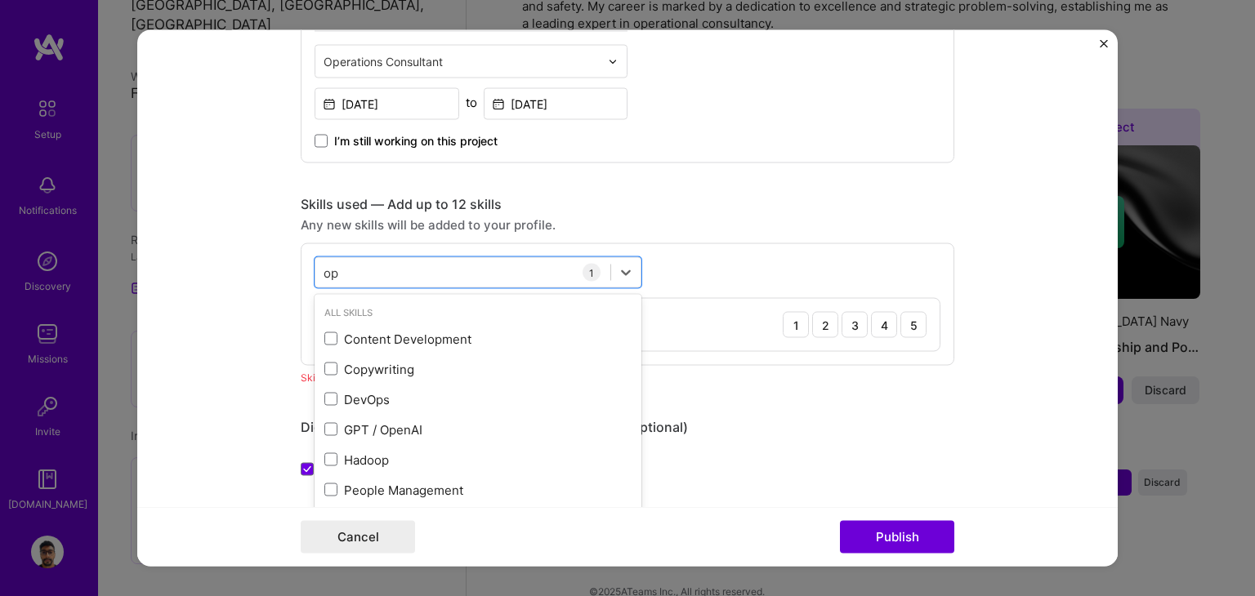
type input "o"
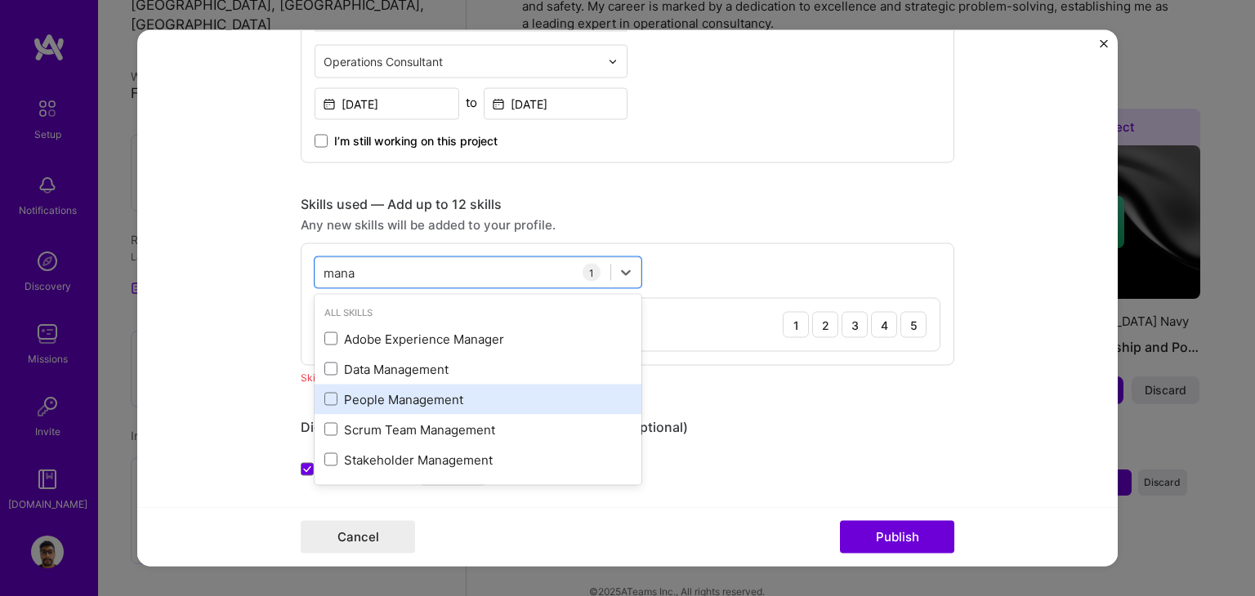
click at [368, 391] on div "People Management" at bounding box center [477, 398] width 307 height 17
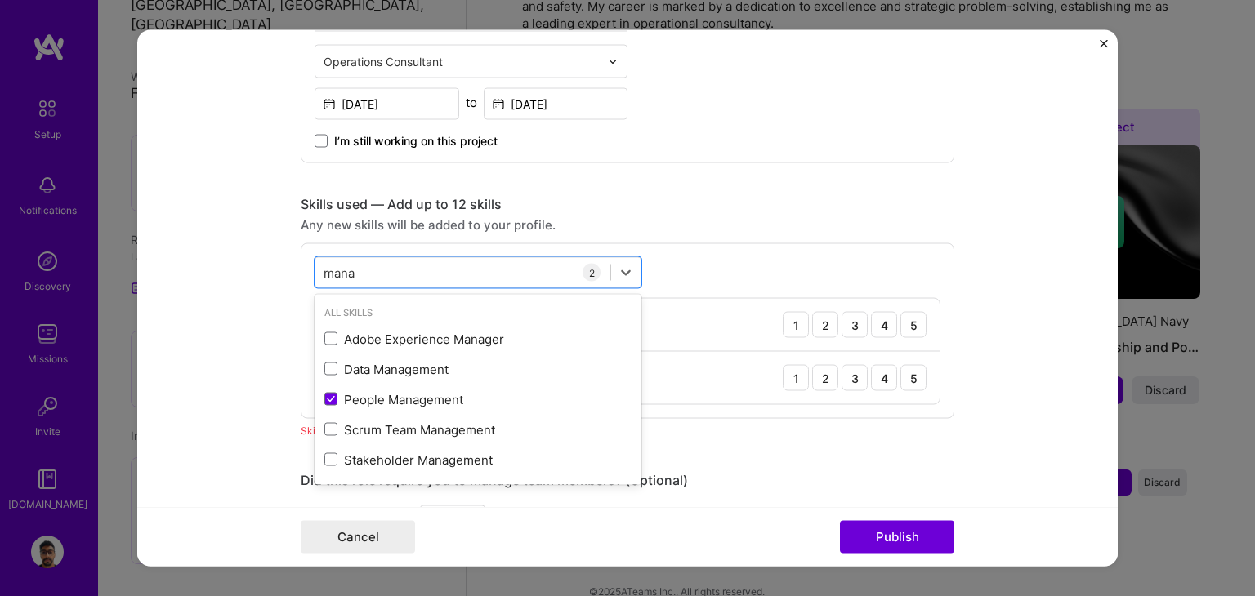
type input "mana"
click at [811, 441] on div "Editing suggested project This project is suggested based on your LinkedIn, res…" at bounding box center [628, 352] width 654 height 1881
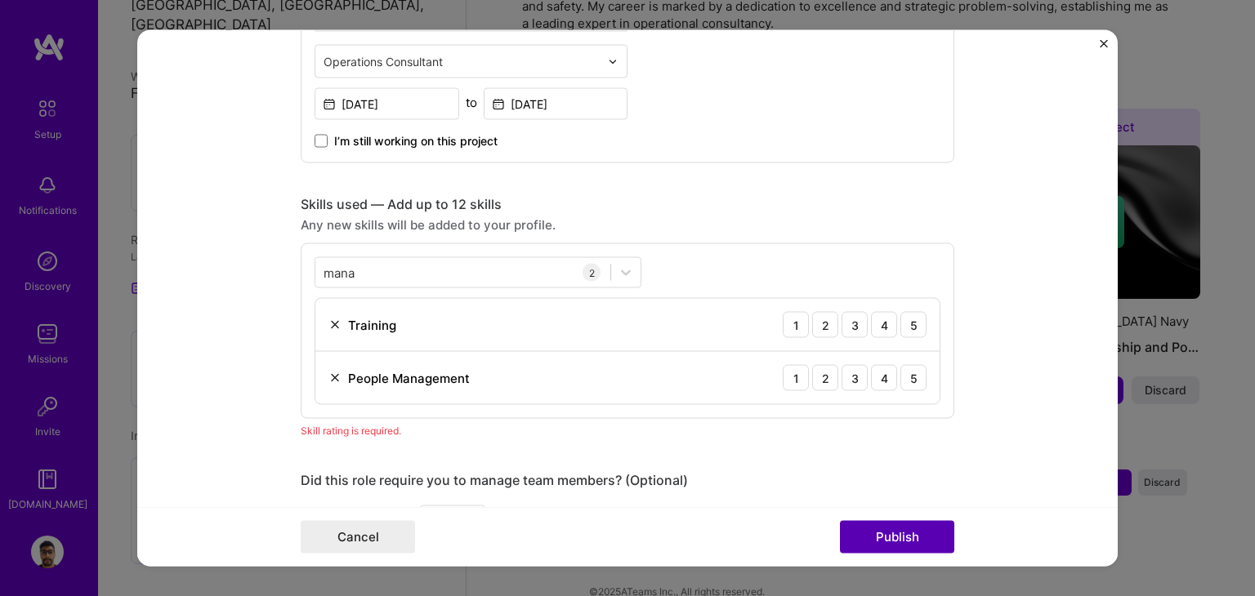
click at [895, 530] on button "Publish" at bounding box center [897, 537] width 114 height 33
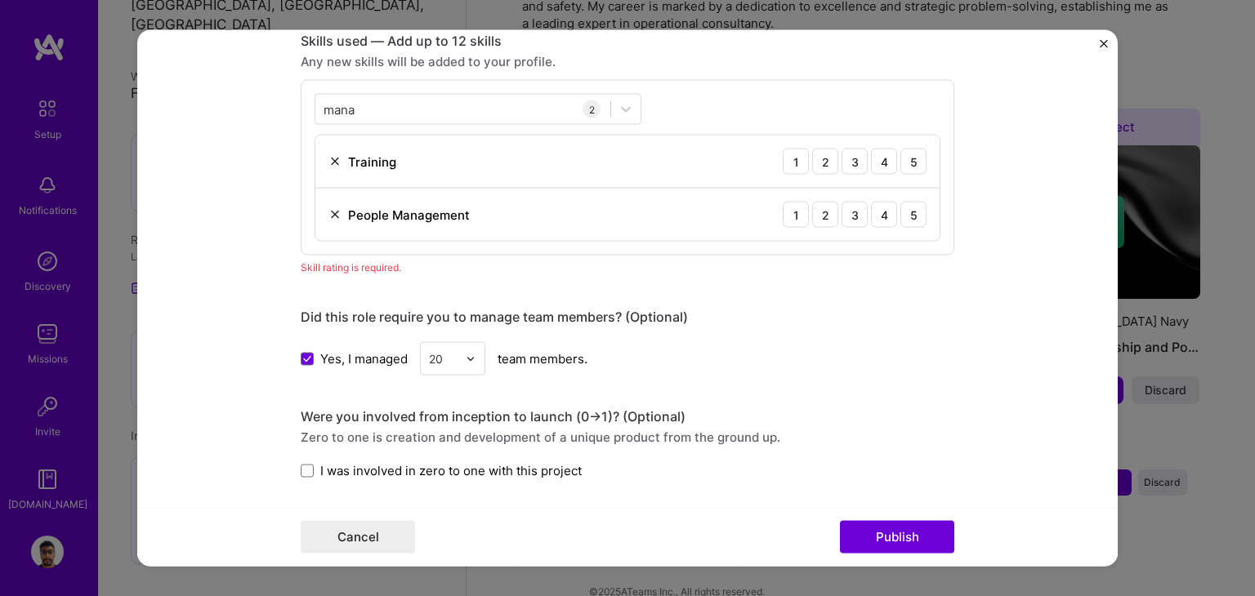
scroll to position [569, 0]
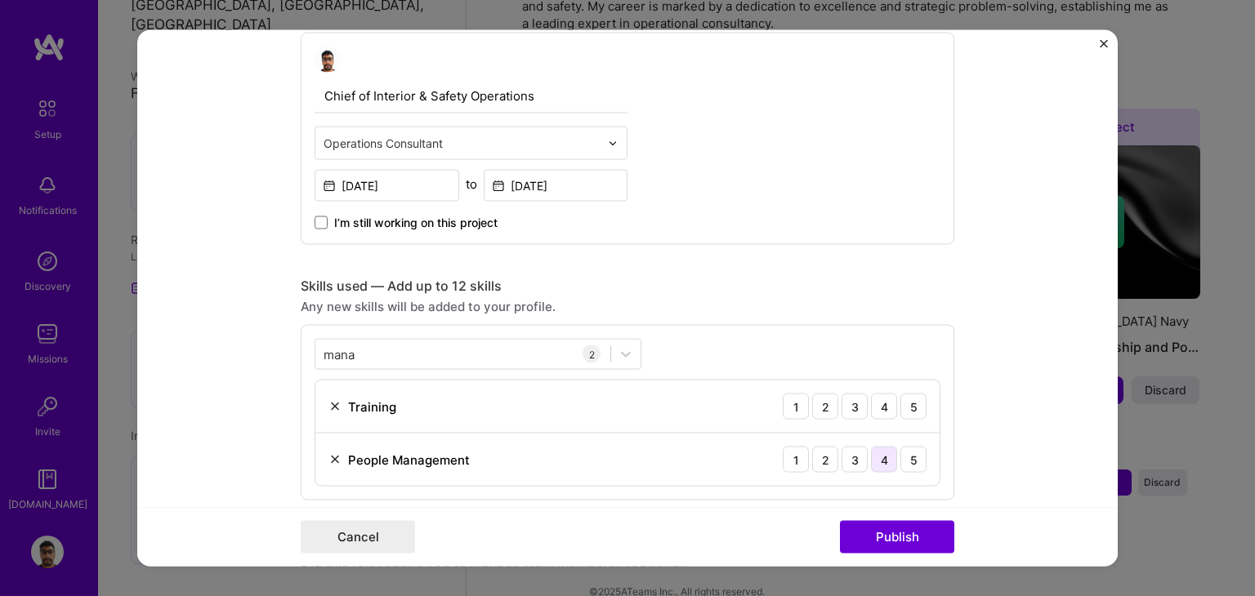
click at [886, 455] on div "4" at bounding box center [884, 460] width 26 height 26
click at [879, 404] on div "4" at bounding box center [884, 407] width 26 height 26
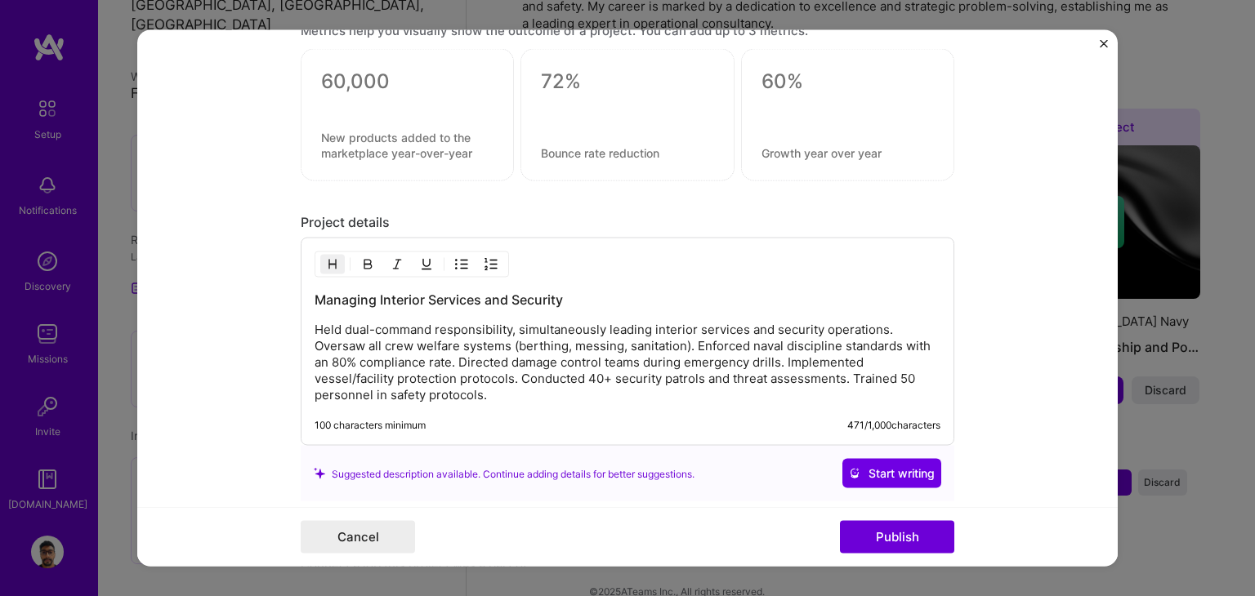
scroll to position [1386, 0]
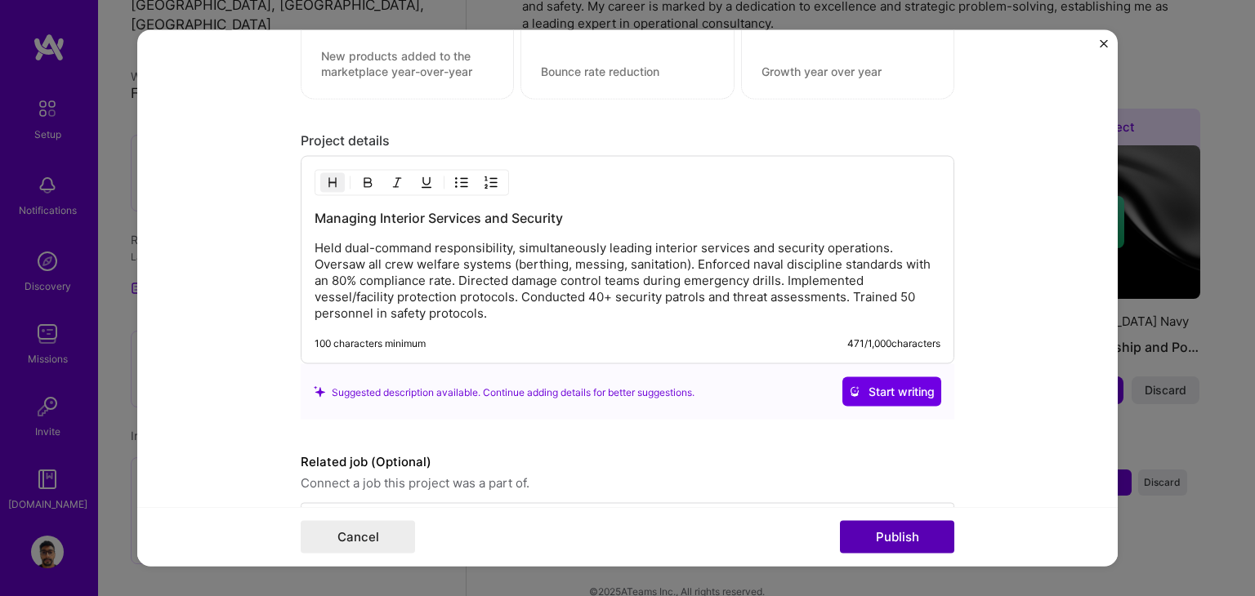
click at [895, 521] on button "Publish" at bounding box center [897, 537] width 114 height 33
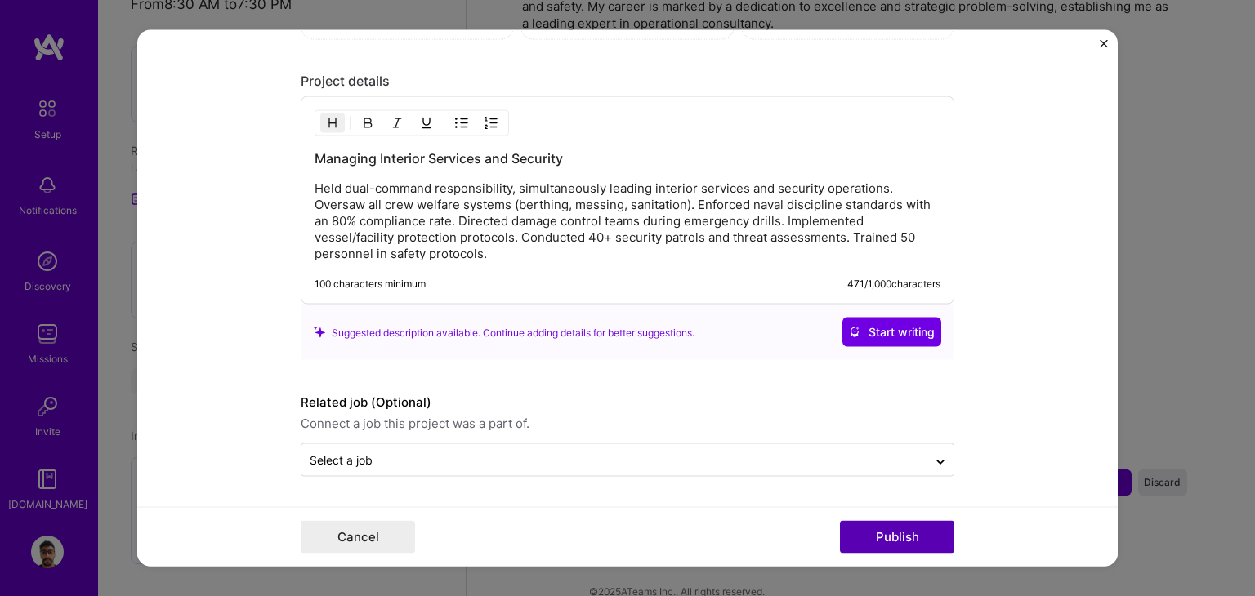
scroll to position [1312, 0]
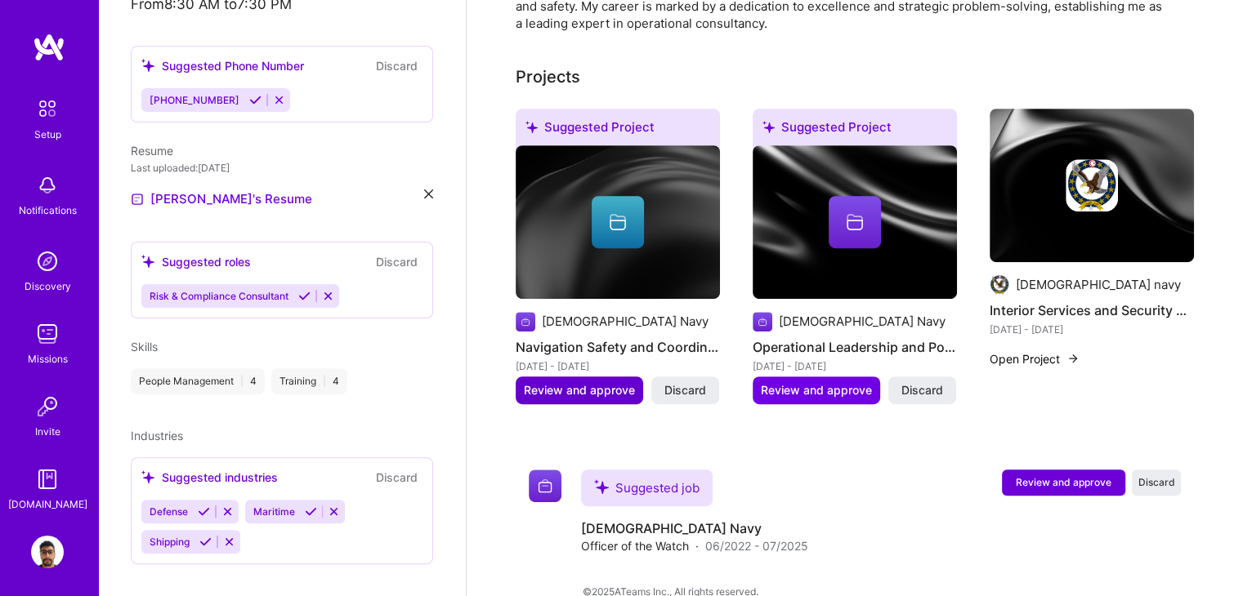
click at [591, 382] on span "Review and approve" at bounding box center [579, 390] width 111 height 16
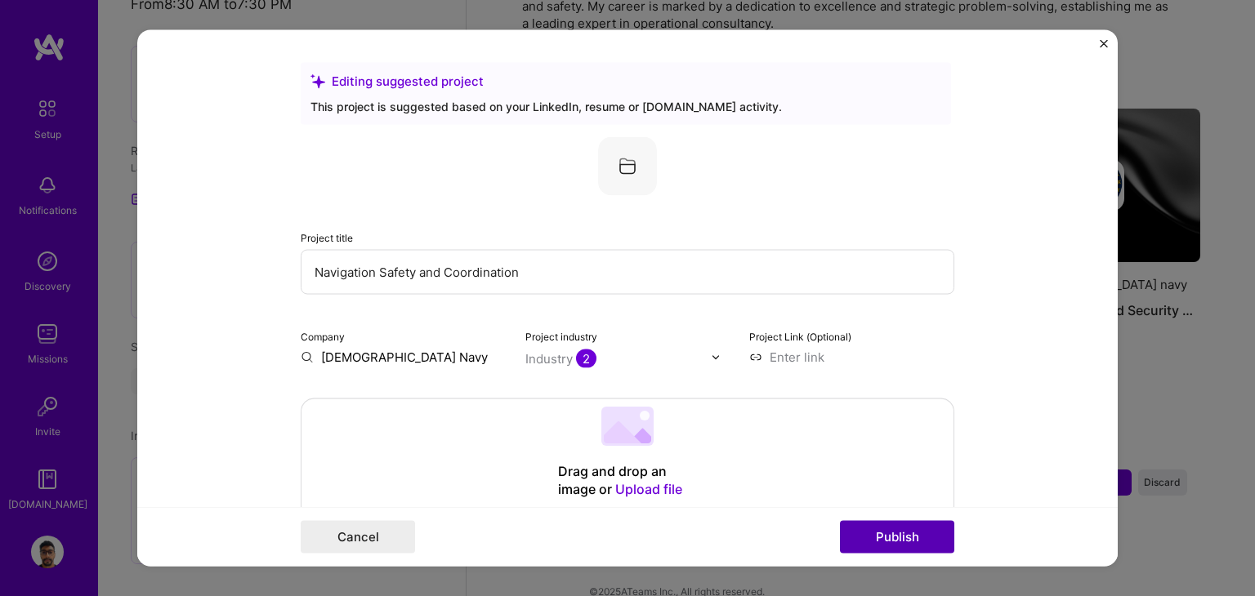
click at [904, 547] on button "Publish" at bounding box center [897, 537] width 114 height 33
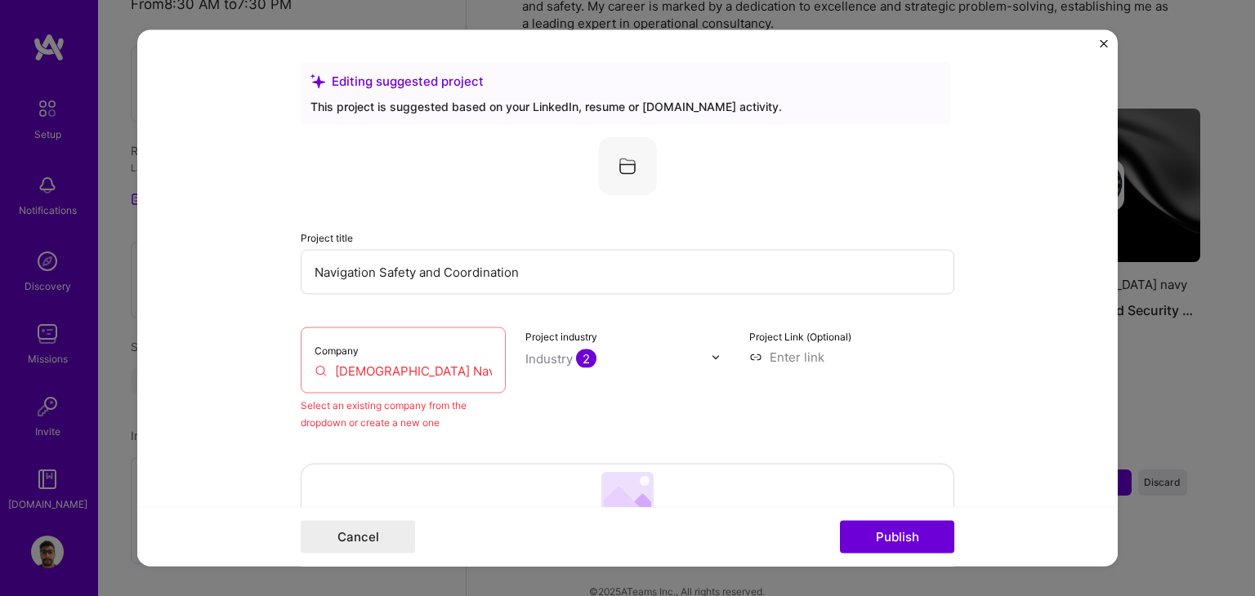
scroll to position [107, 0]
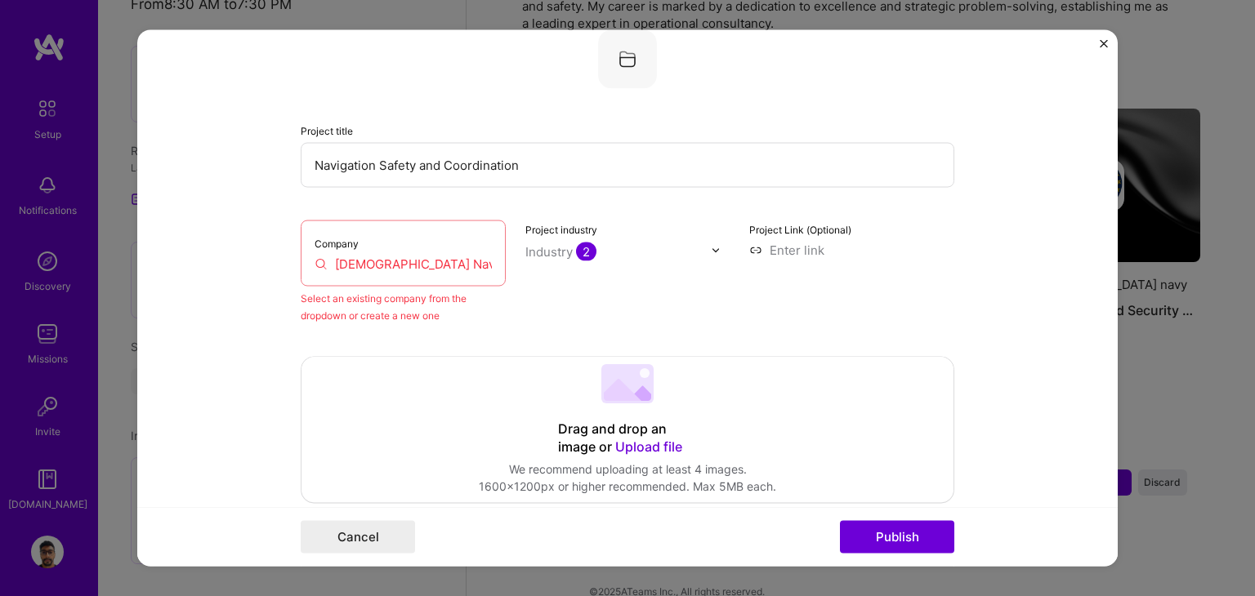
click at [352, 262] on input "[DEMOGRAPHIC_DATA] Navy" at bounding box center [403, 264] width 177 height 17
drag, startPoint x: 419, startPoint y: 265, endPoint x: 142, endPoint y: 265, distance: 276.9
click at [142, 265] on form "Editing suggested project This project is suggested based on your LinkedIn, res…" at bounding box center [627, 298] width 980 height 537
click at [415, 257] on input "[DEMOGRAPHIC_DATA] Navy" at bounding box center [403, 264] width 177 height 17
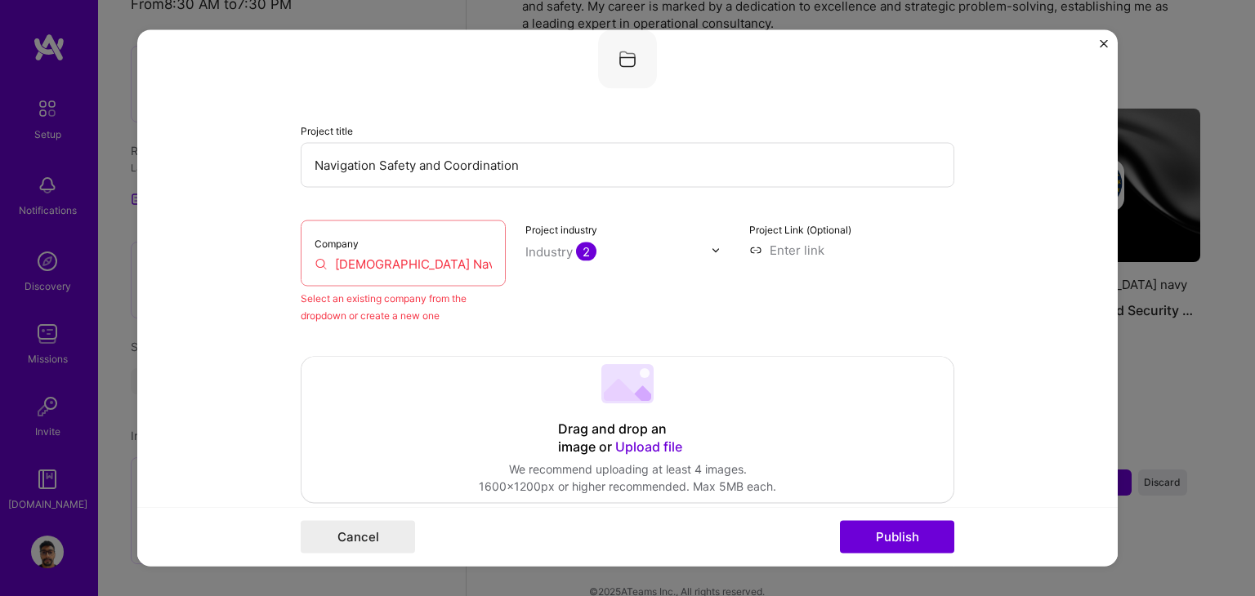
drag, startPoint x: 415, startPoint y: 257, endPoint x: 257, endPoint y: 252, distance: 158.5
click at [257, 252] on form "Editing suggested project This project is suggested based on your LinkedIn, res…" at bounding box center [627, 298] width 980 height 537
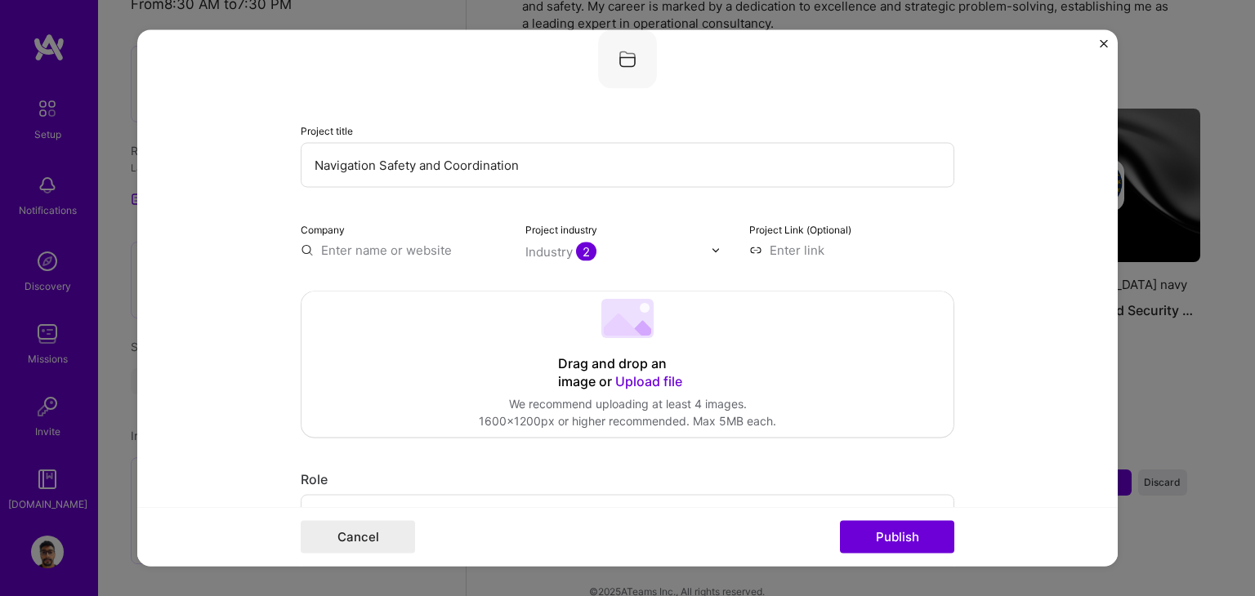
click at [353, 252] on input "text" at bounding box center [403, 250] width 205 height 17
paste input "[DEMOGRAPHIC_DATA] Navy"
type input "[DEMOGRAPHIC_DATA] Navy"
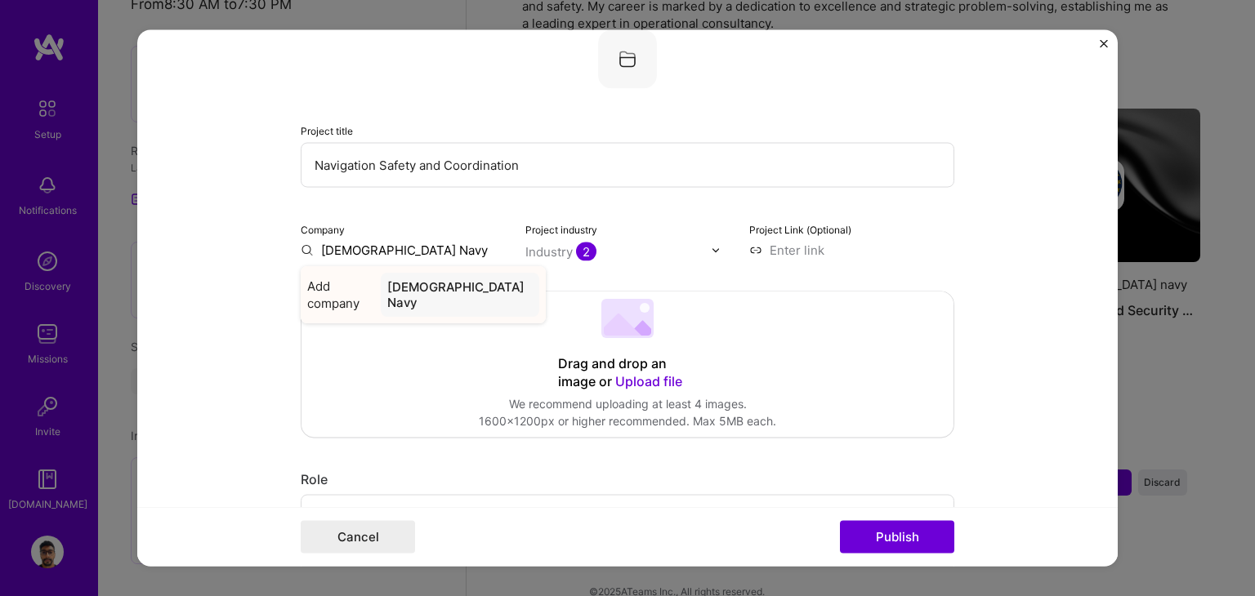
click at [320, 275] on div "Add company Tunisian Navy" at bounding box center [423, 295] width 245 height 57
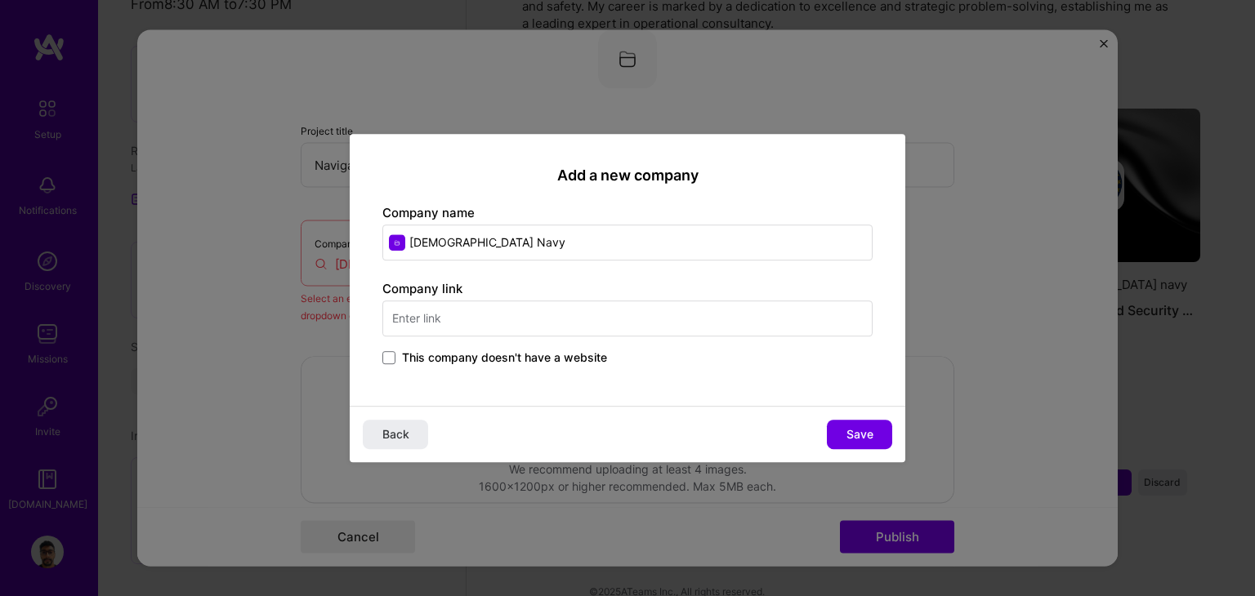
click at [453, 304] on input "text" at bounding box center [627, 319] width 490 height 36
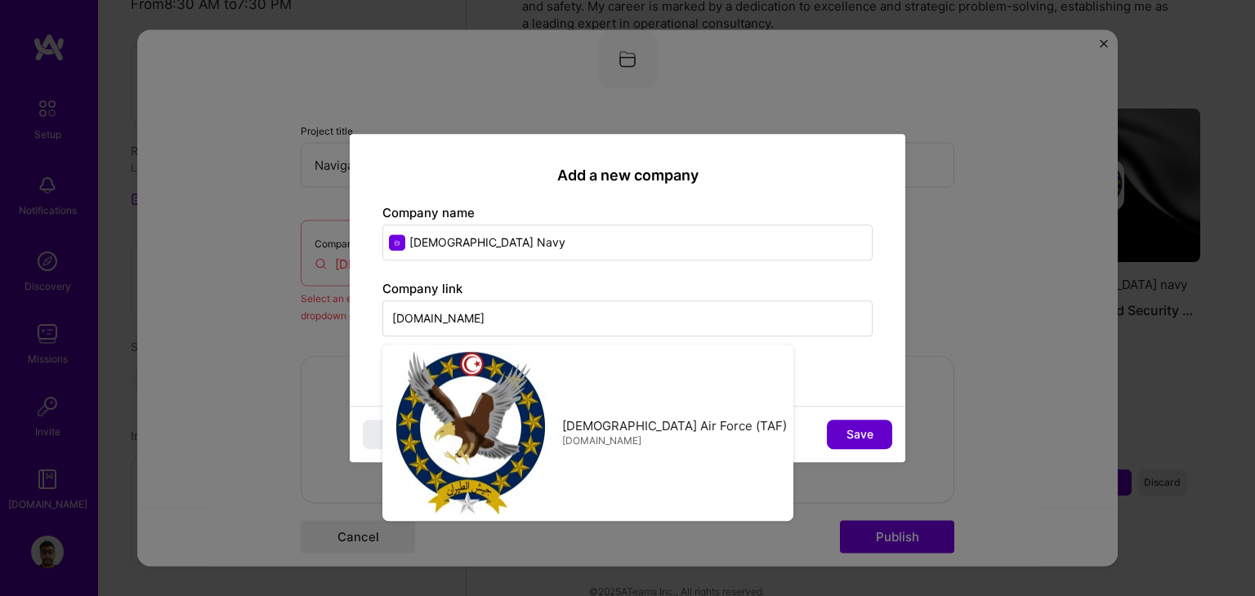
type input "[DOMAIN_NAME]"
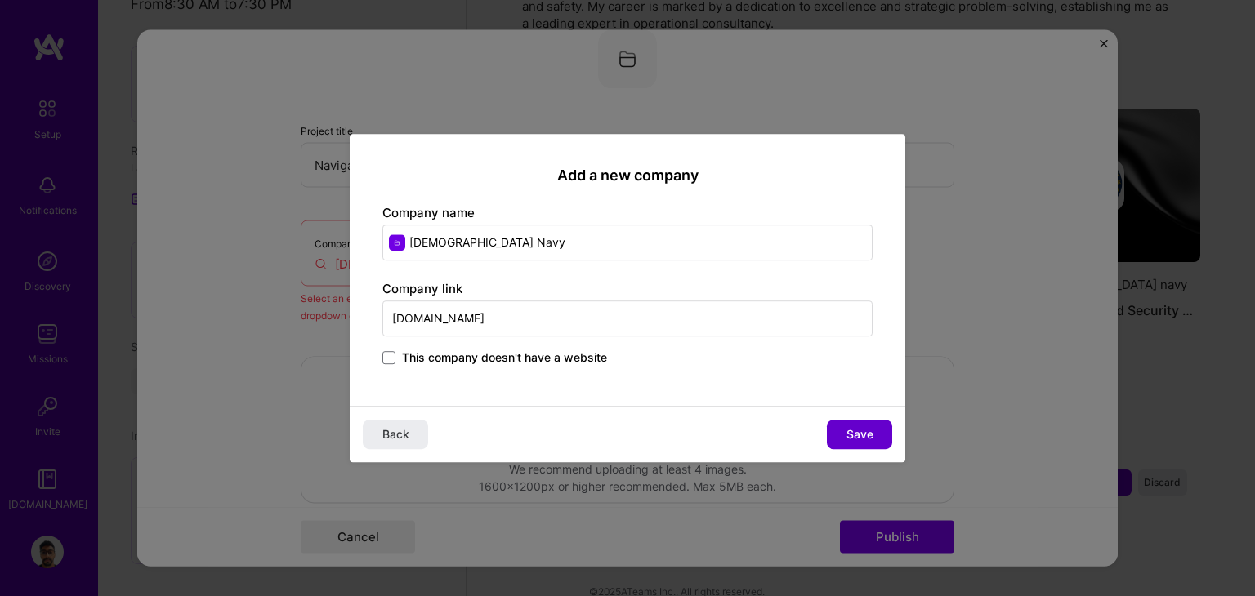
click at [880, 434] on button "Save" at bounding box center [859, 434] width 65 height 29
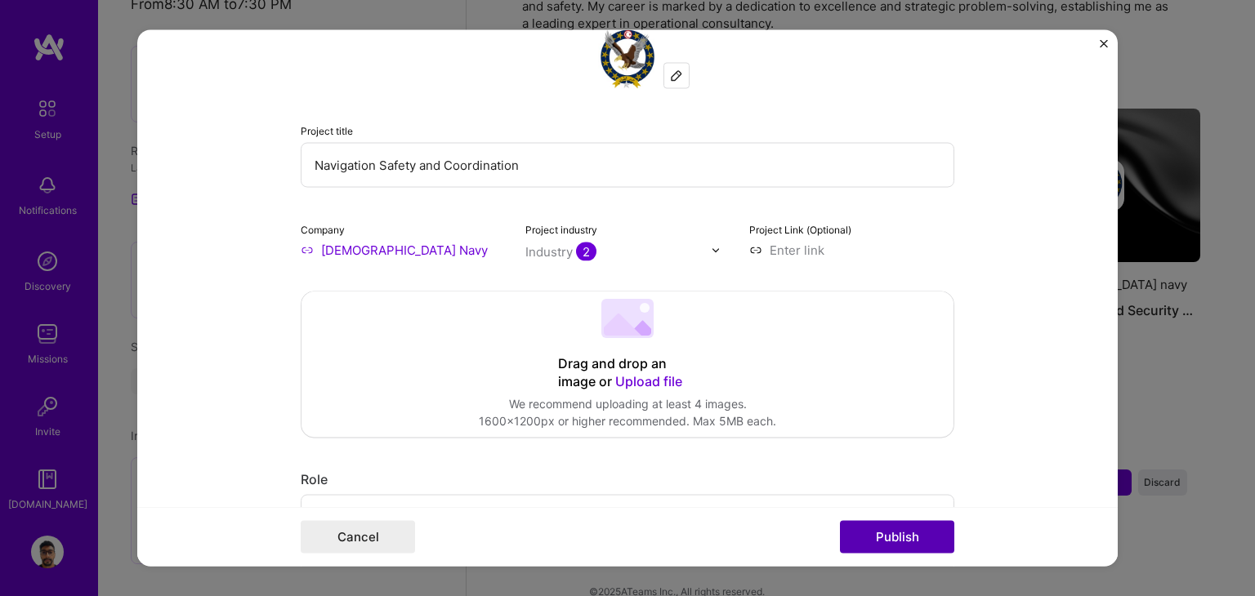
click at [916, 539] on button "Publish" at bounding box center [897, 537] width 114 height 33
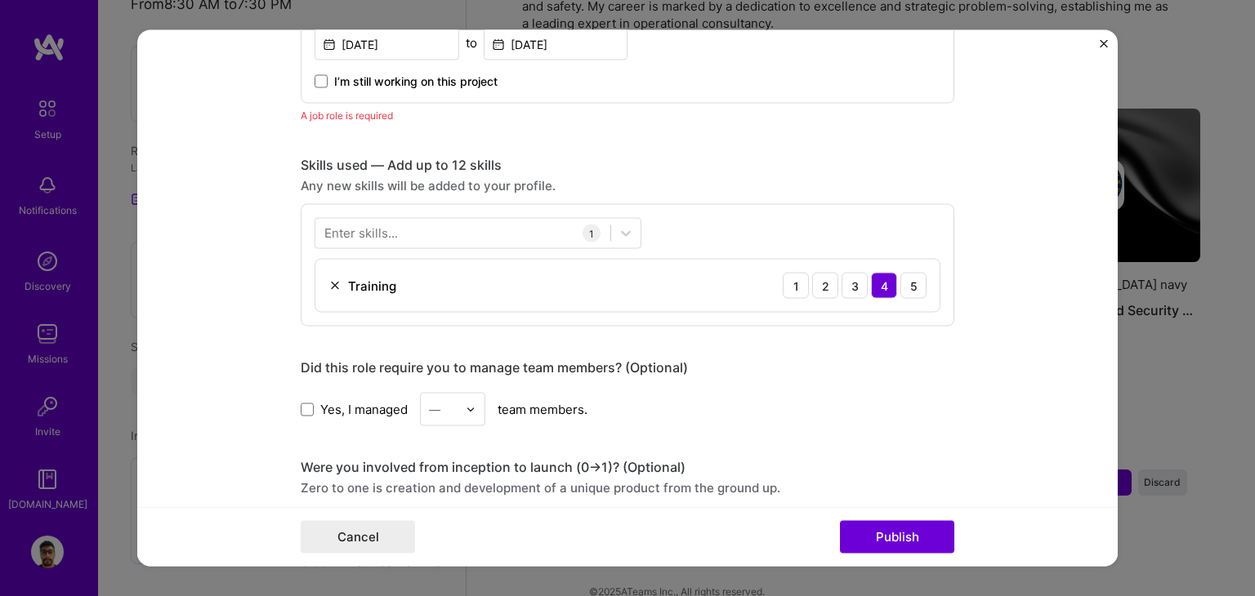
scroll to position [792, 0]
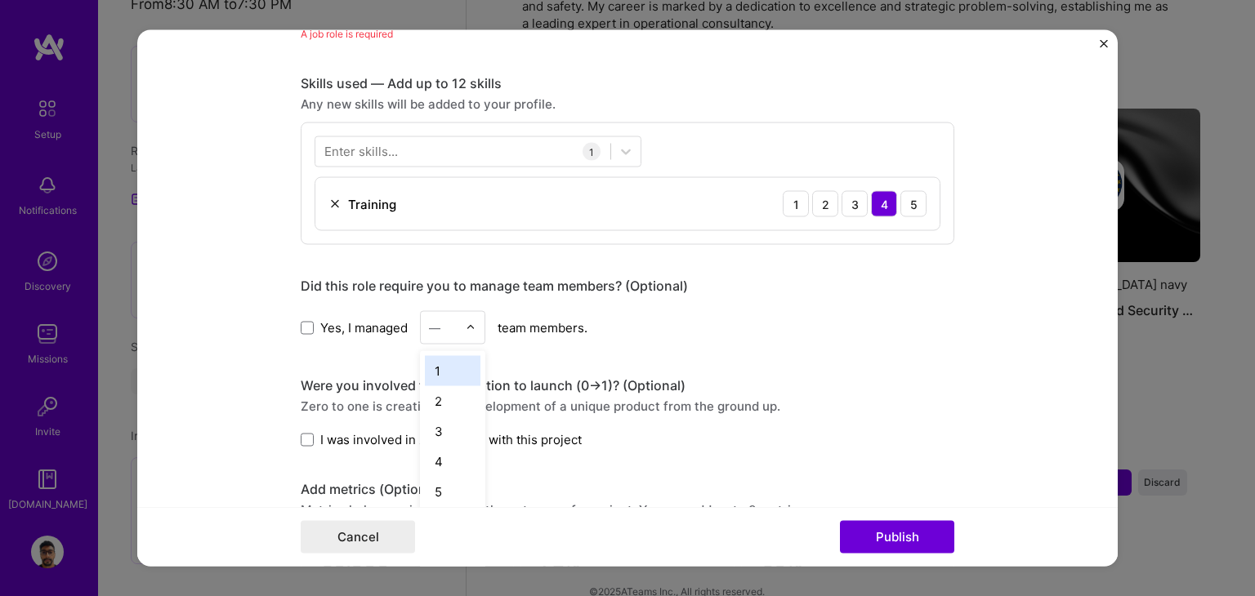
click at [445, 327] on input "text" at bounding box center [443, 327] width 29 height 17
click at [438, 417] on div "20" at bounding box center [453, 426] width 56 height 30
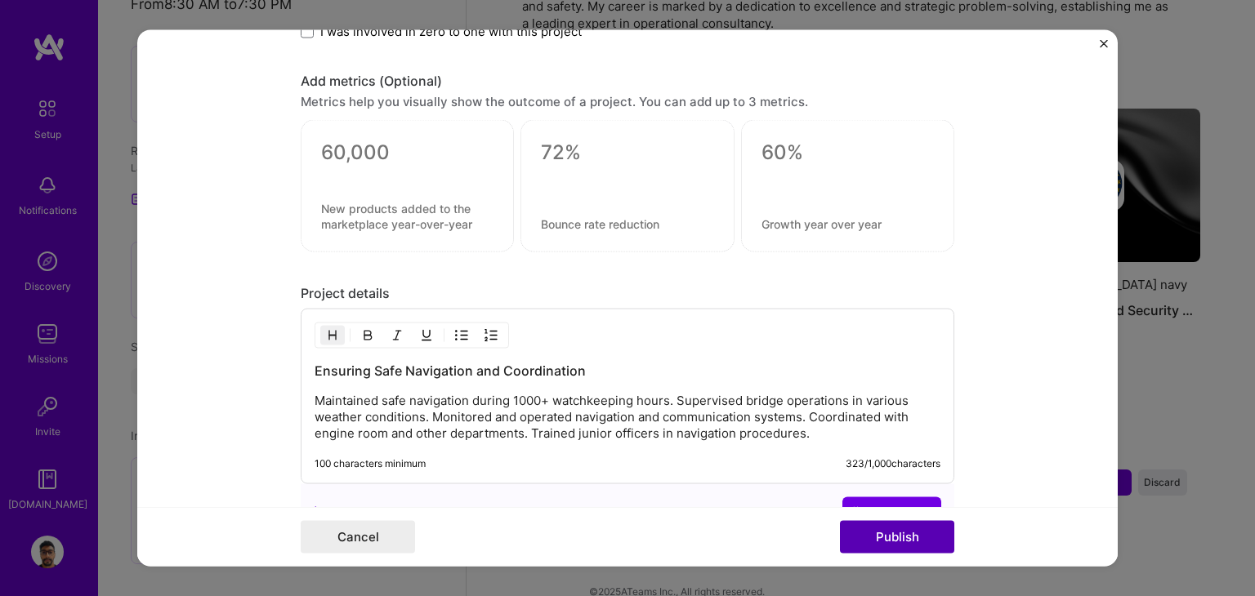
click at [886, 540] on button "Publish" at bounding box center [897, 537] width 114 height 33
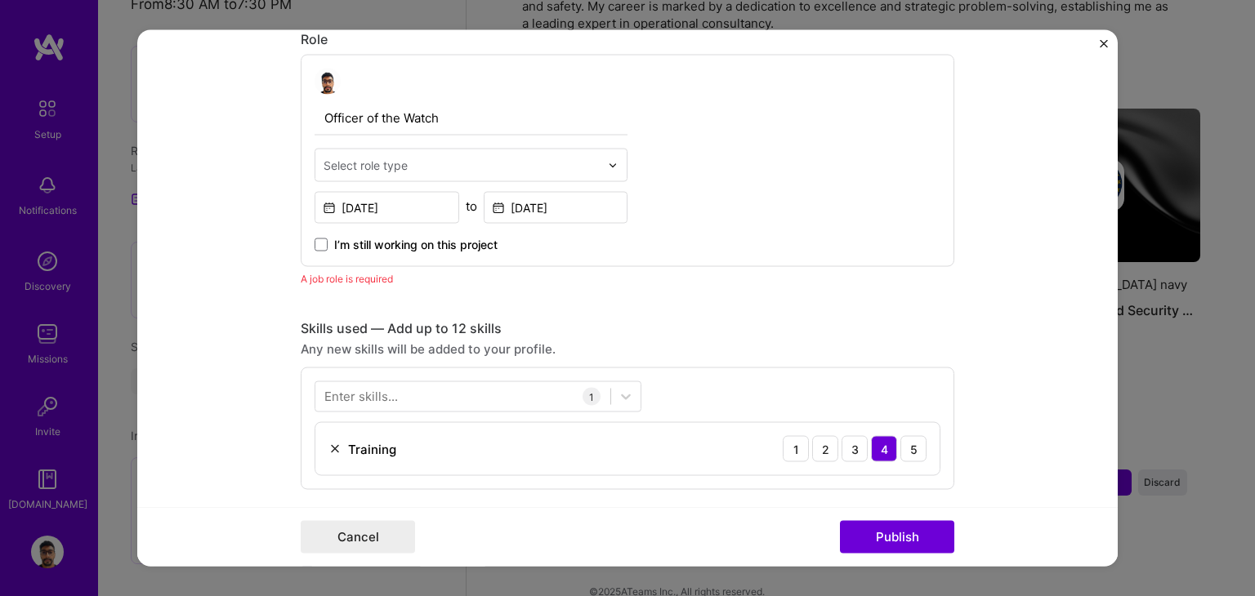
click at [421, 157] on input "text" at bounding box center [461, 165] width 276 height 17
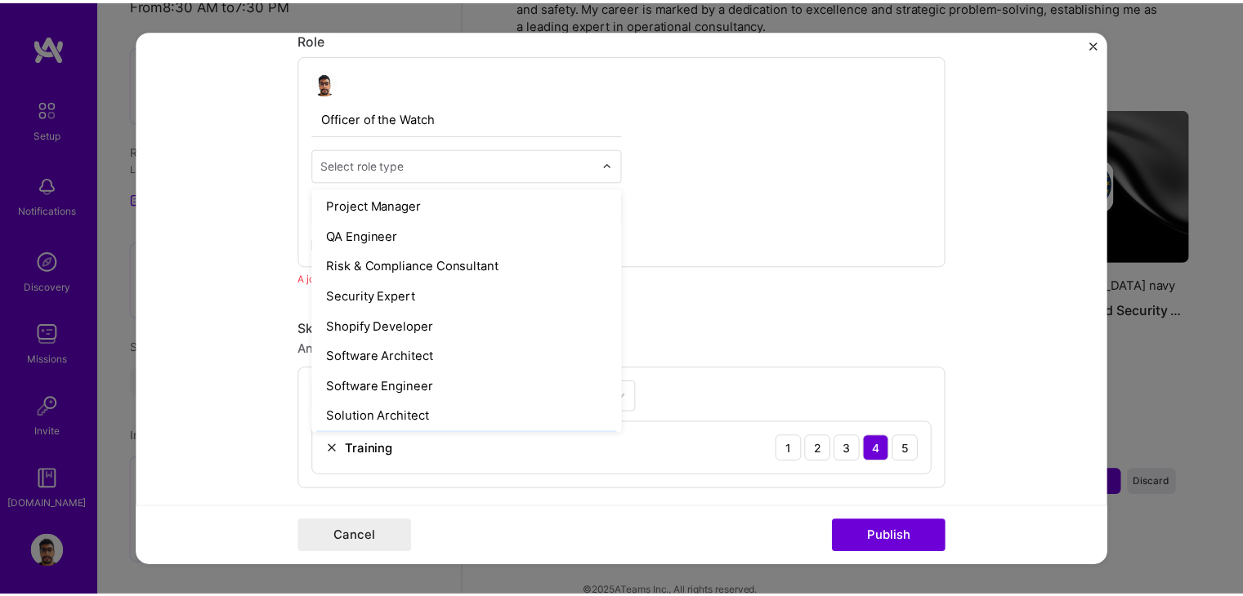
scroll to position [1554, 0]
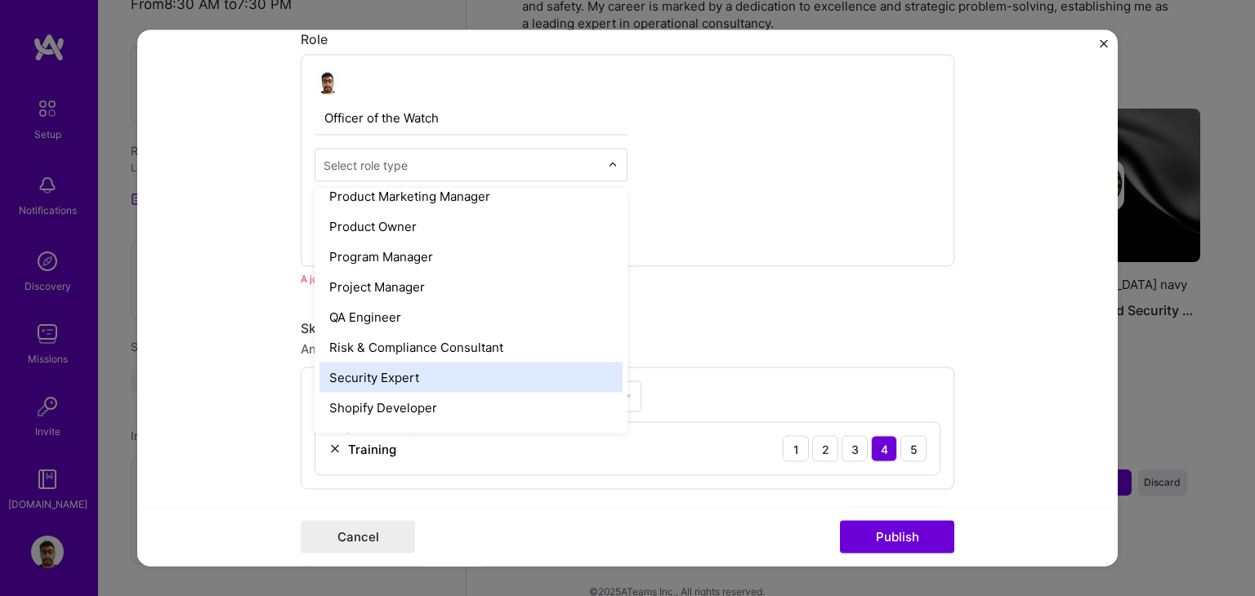
click at [418, 371] on div "Security Expert" at bounding box center [470, 378] width 303 height 30
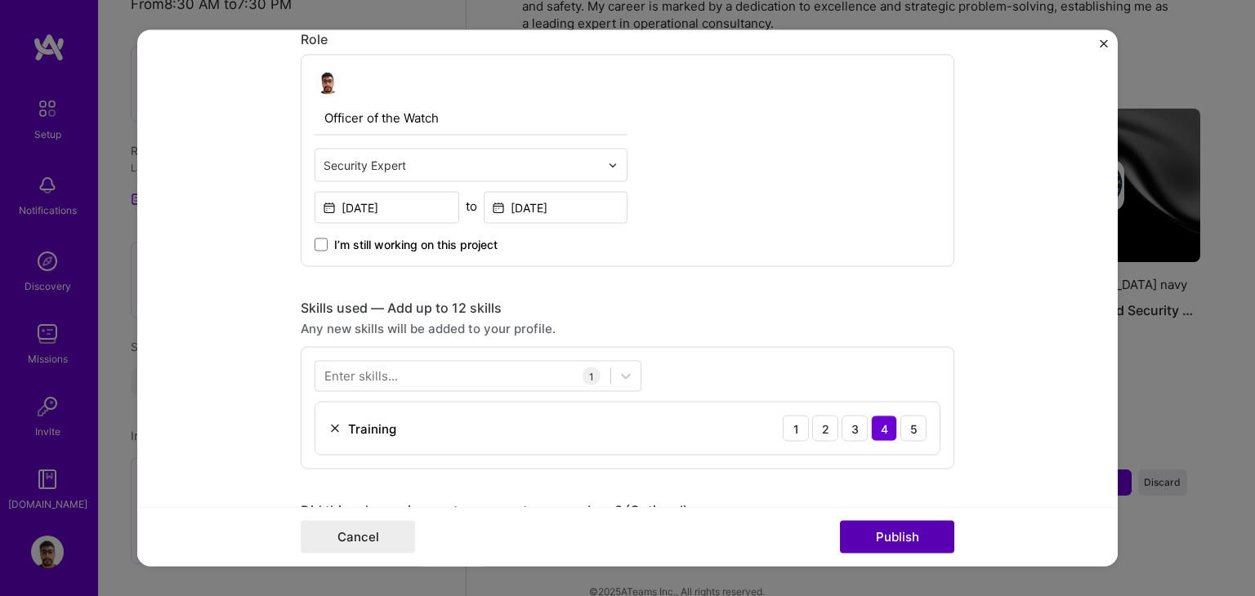
click at [904, 533] on button "Publish" at bounding box center [897, 537] width 114 height 33
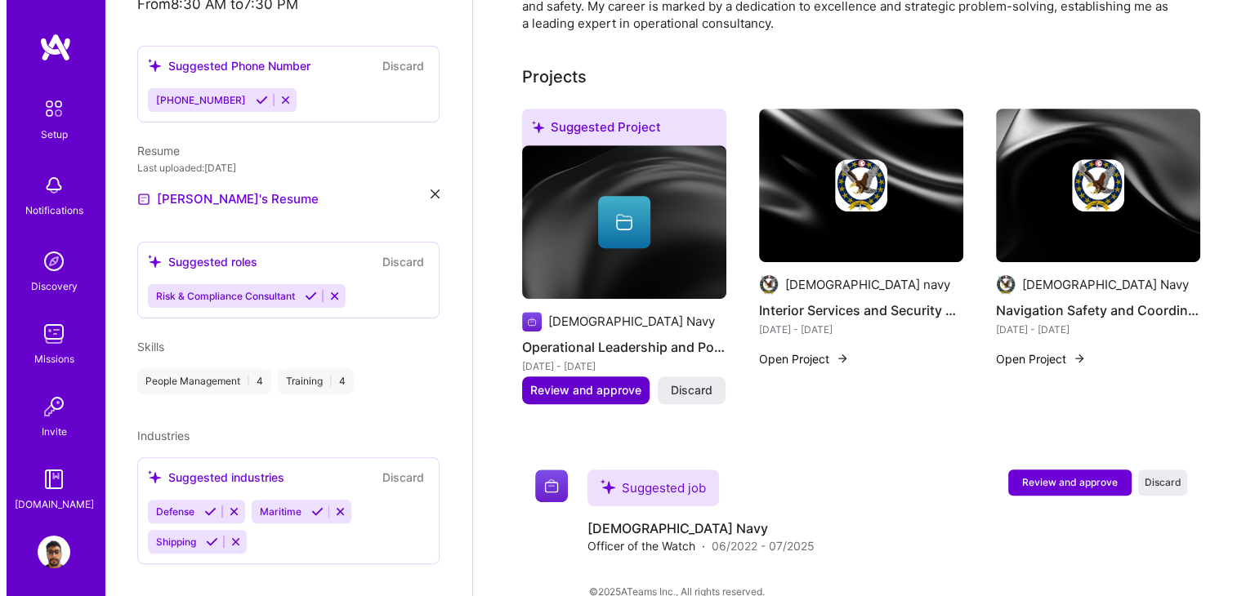
scroll to position [648, 0]
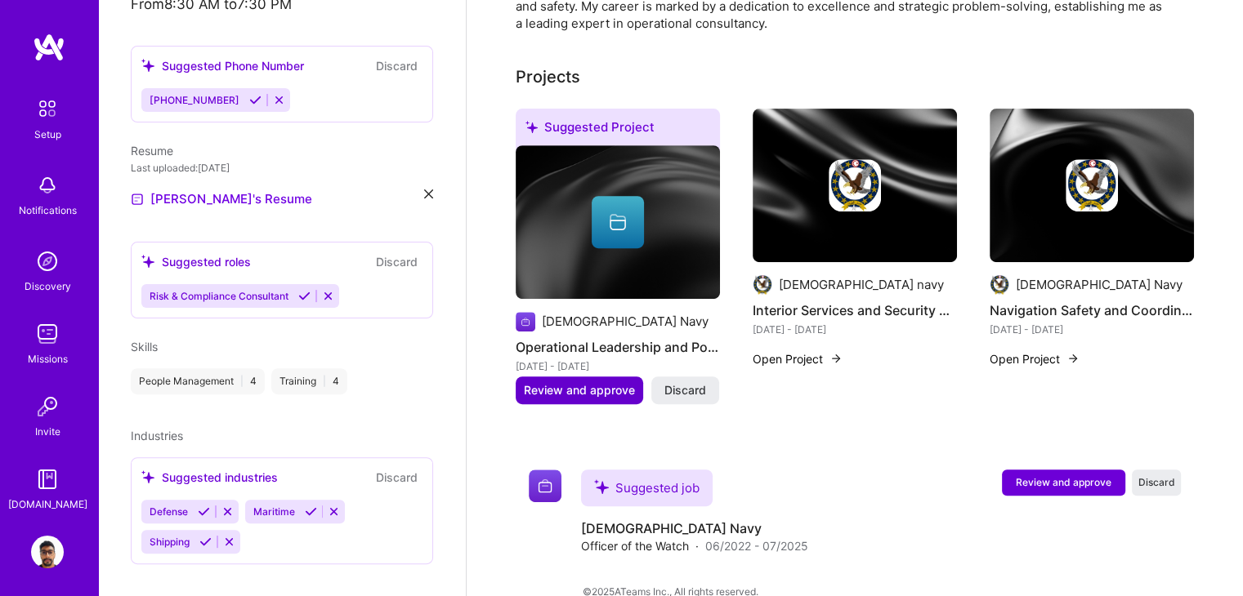
click at [580, 382] on span "Review and approve" at bounding box center [579, 390] width 111 height 16
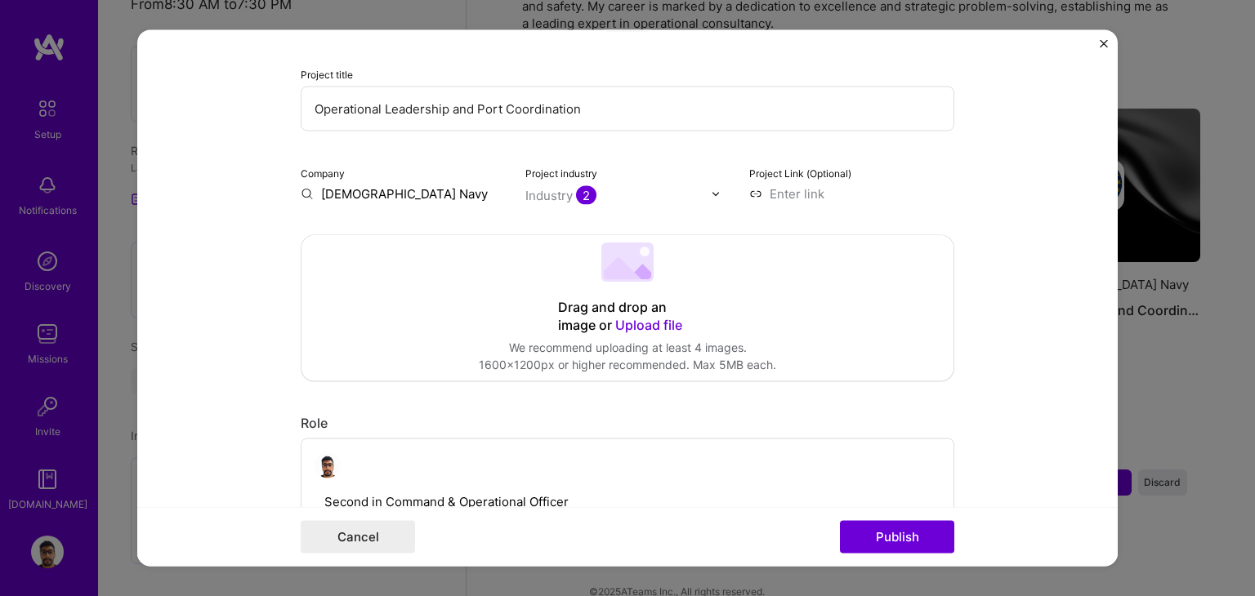
scroll to position [572, 0]
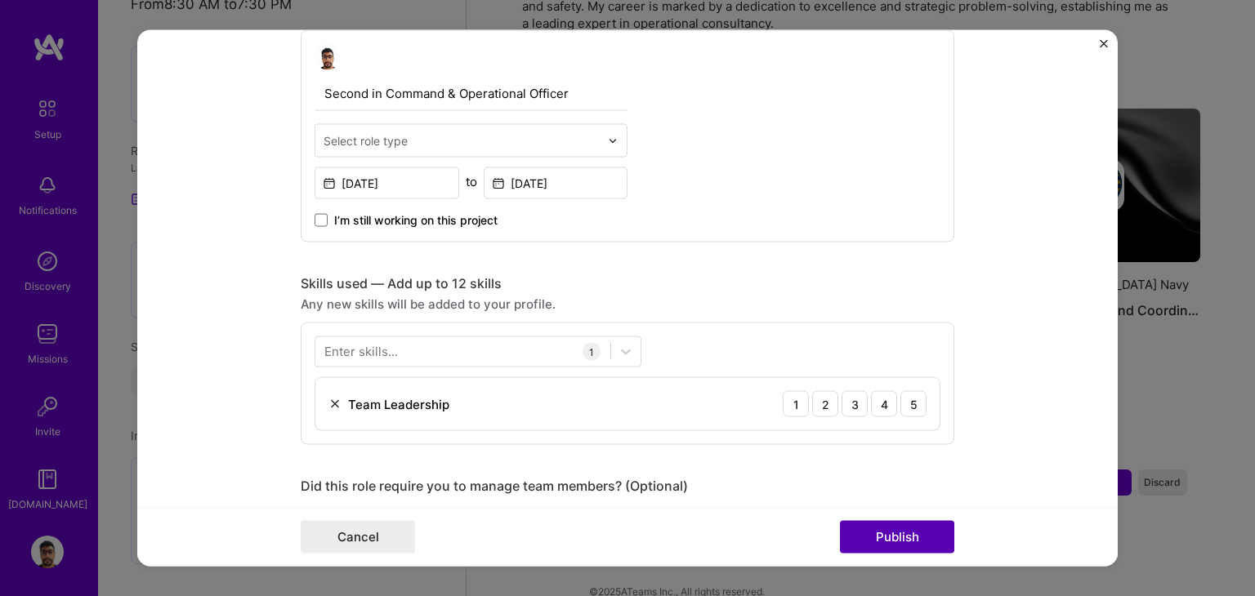
click at [877, 536] on button "Publish" at bounding box center [897, 537] width 114 height 33
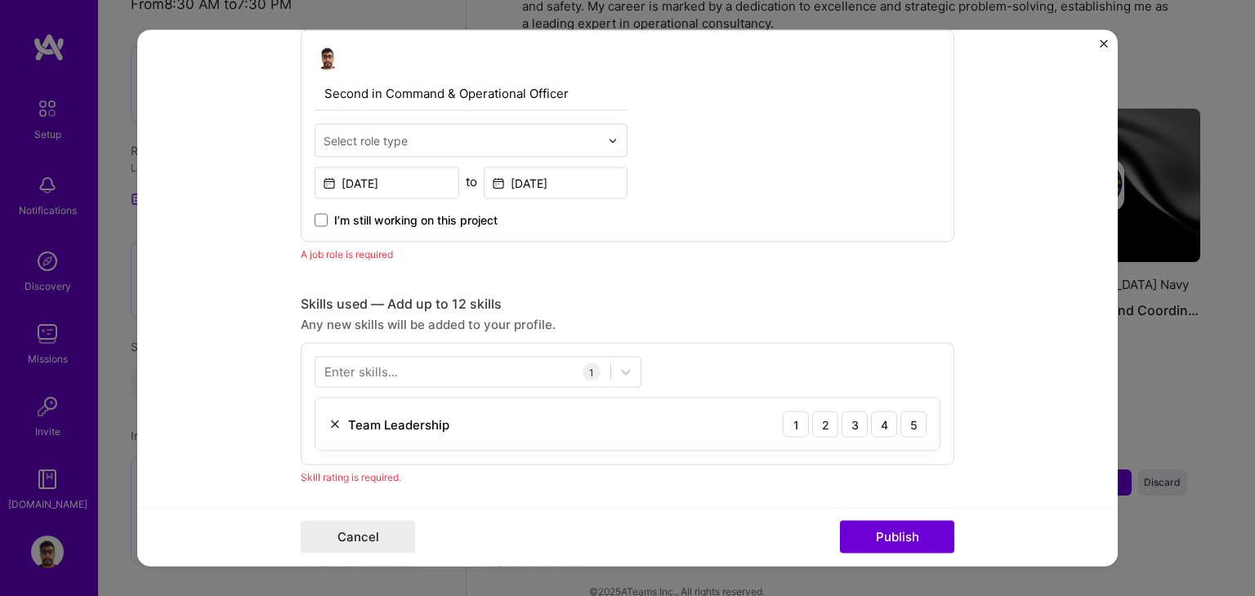
scroll to position [107, 0]
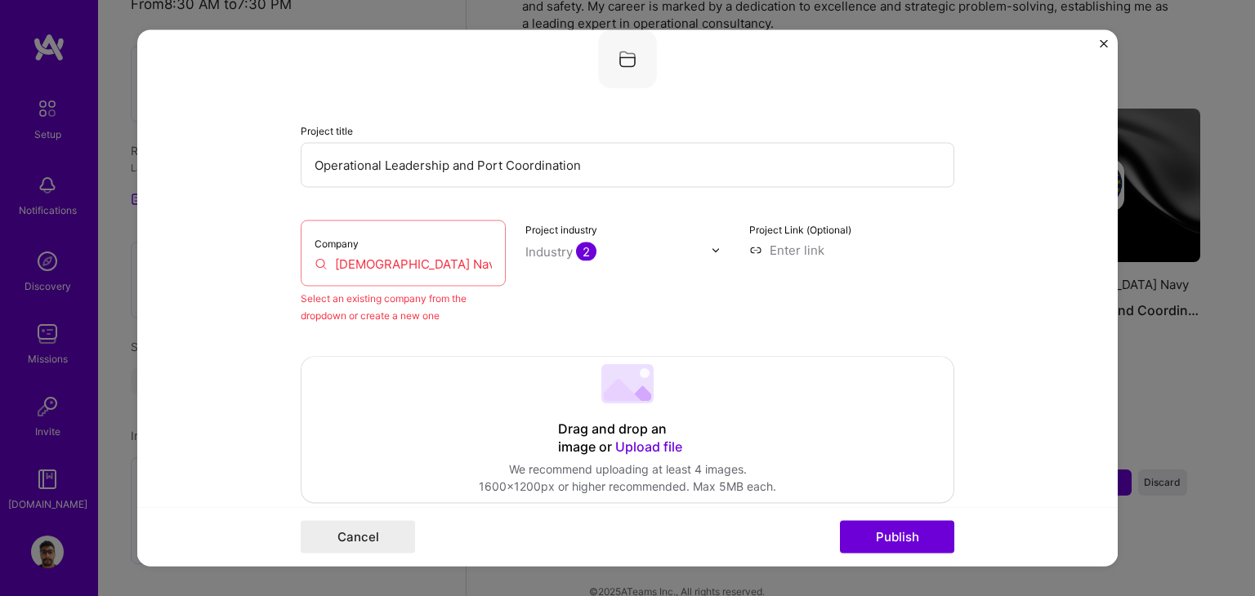
click at [413, 265] on input "[DEMOGRAPHIC_DATA] Navy" at bounding box center [403, 264] width 177 height 17
drag, startPoint x: 413, startPoint y: 265, endPoint x: 199, endPoint y: 252, distance: 215.2
click at [199, 252] on form "Editing suggested project This project is suggested based on your LinkedIn, res…" at bounding box center [627, 298] width 980 height 537
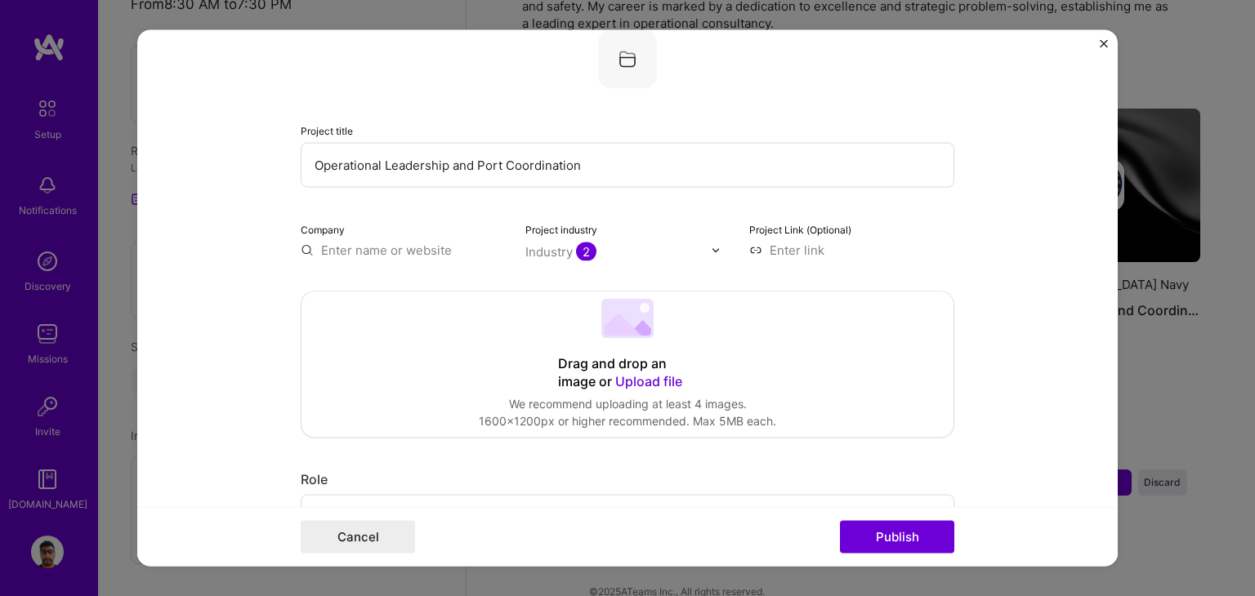
paste input "[DEMOGRAPHIC_DATA] Navy"
type input "[DEMOGRAPHIC_DATA] Navy"
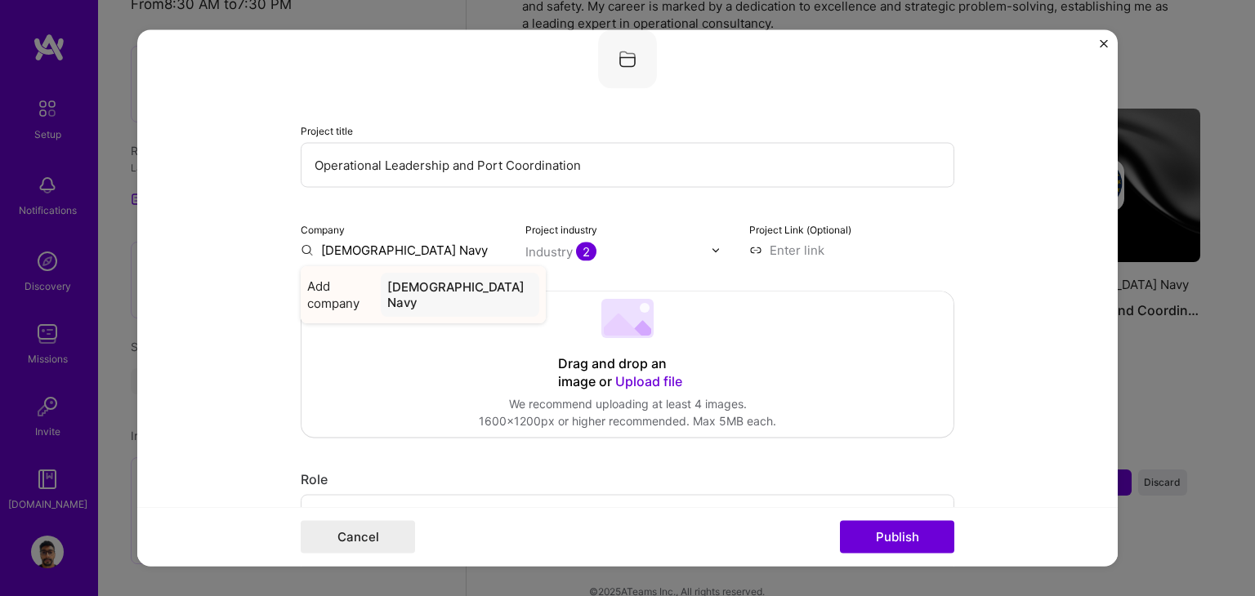
click at [327, 285] on span "Add company" at bounding box center [340, 296] width 67 height 34
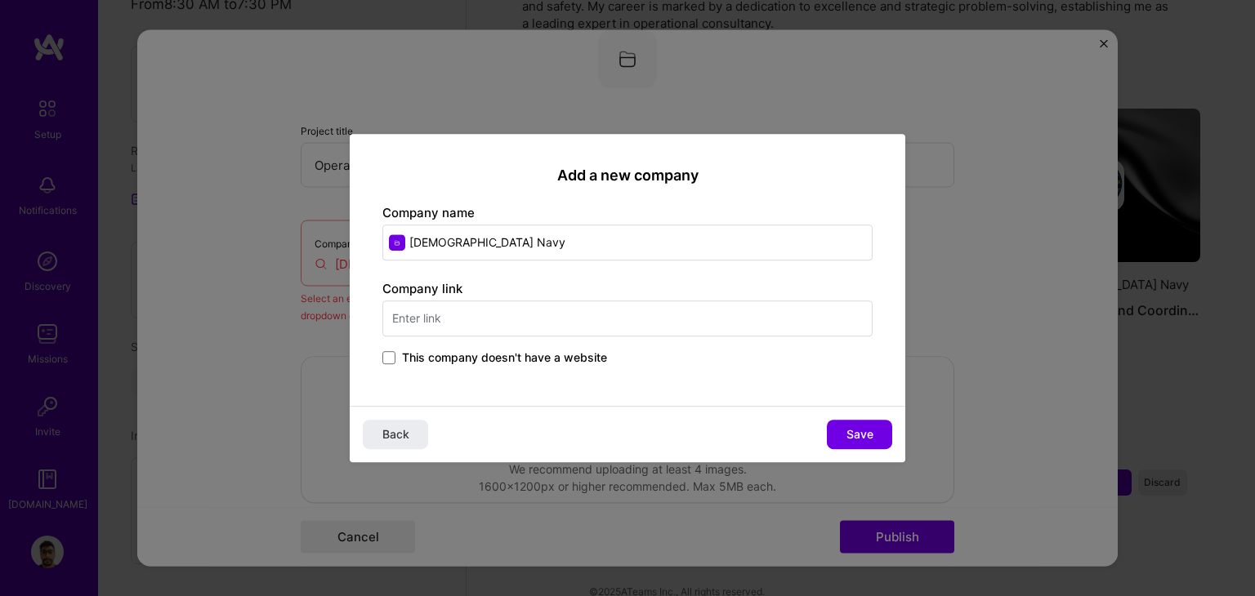
click at [436, 309] on input "text" at bounding box center [627, 319] width 490 height 36
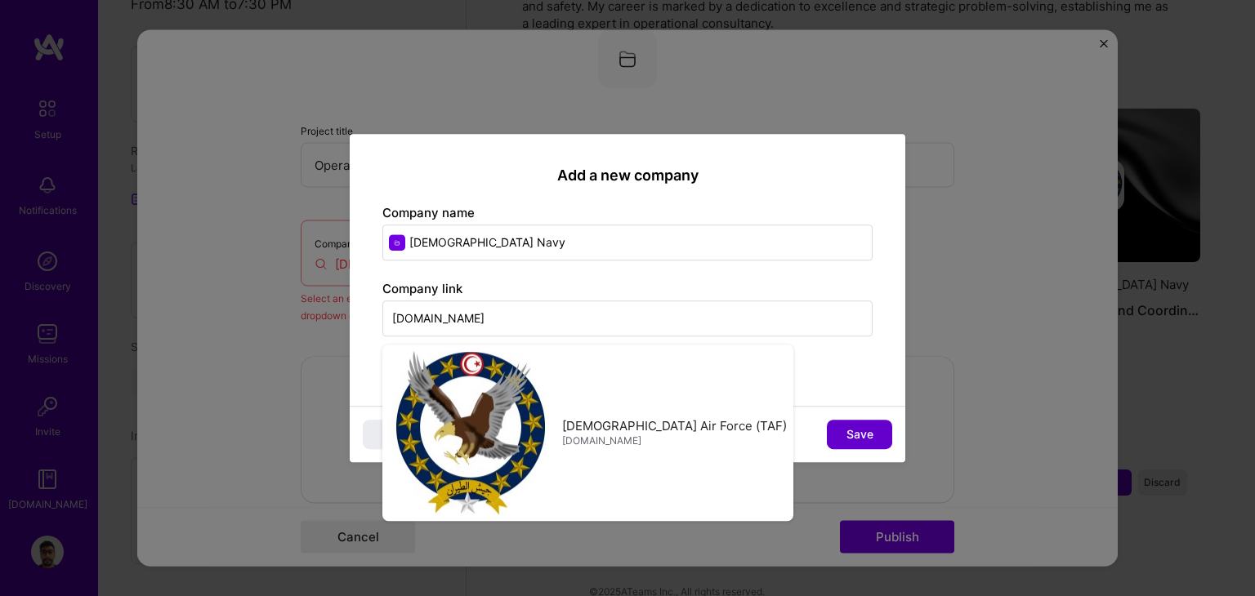
type input "[DOMAIN_NAME]"
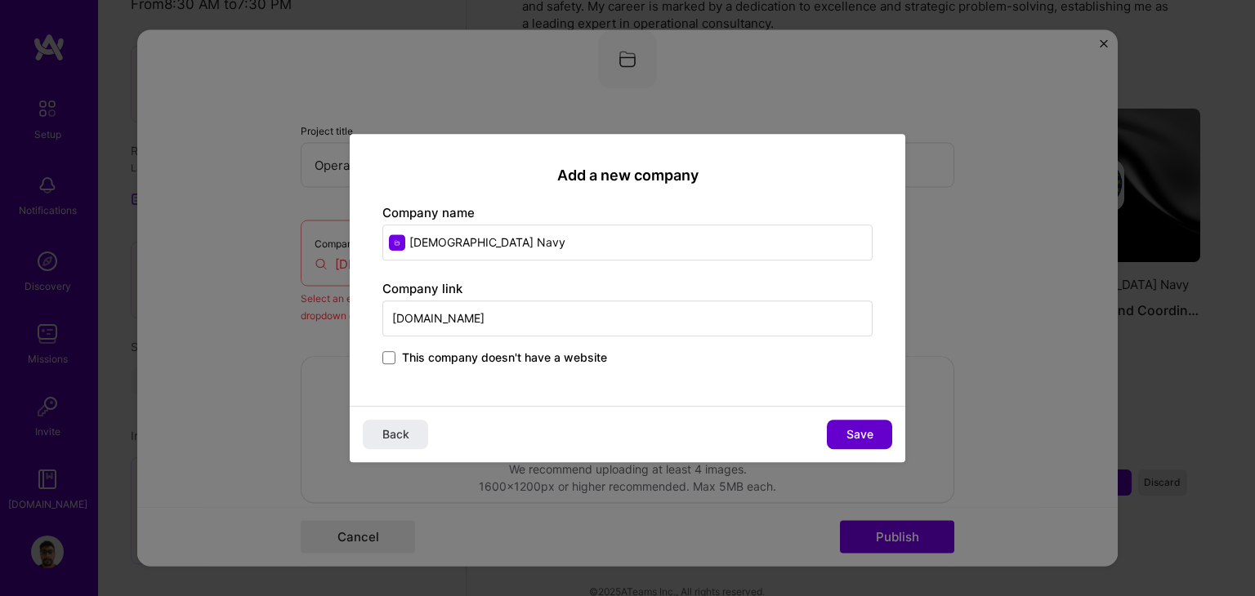
click at [863, 426] on span "Save" at bounding box center [859, 434] width 27 height 16
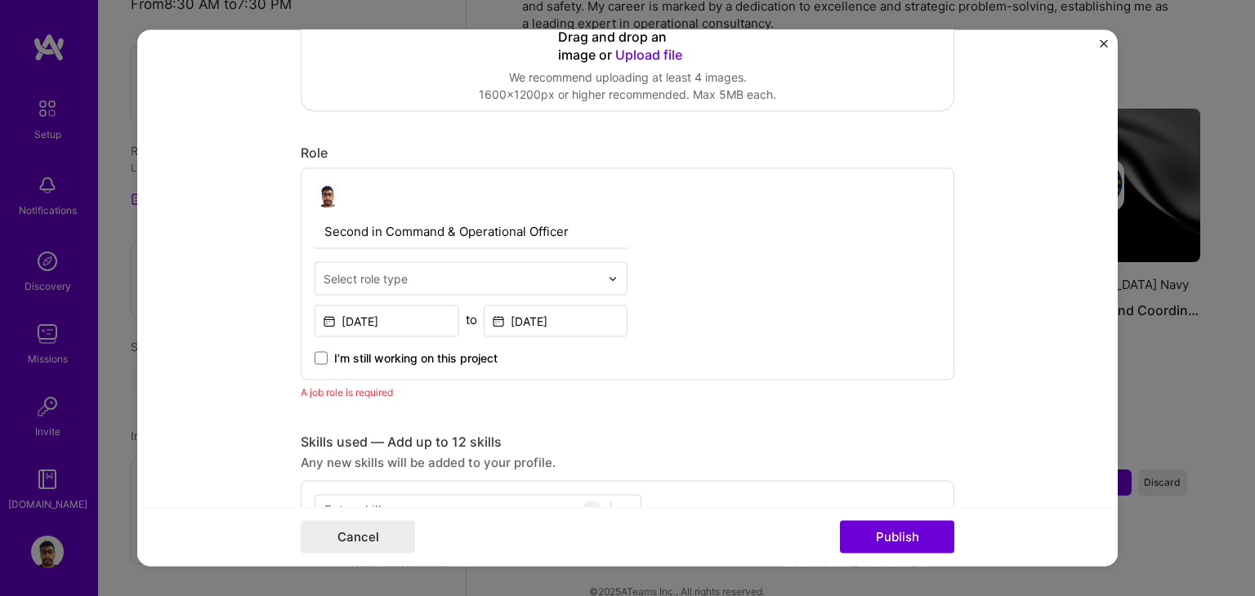
scroll to position [515, 0]
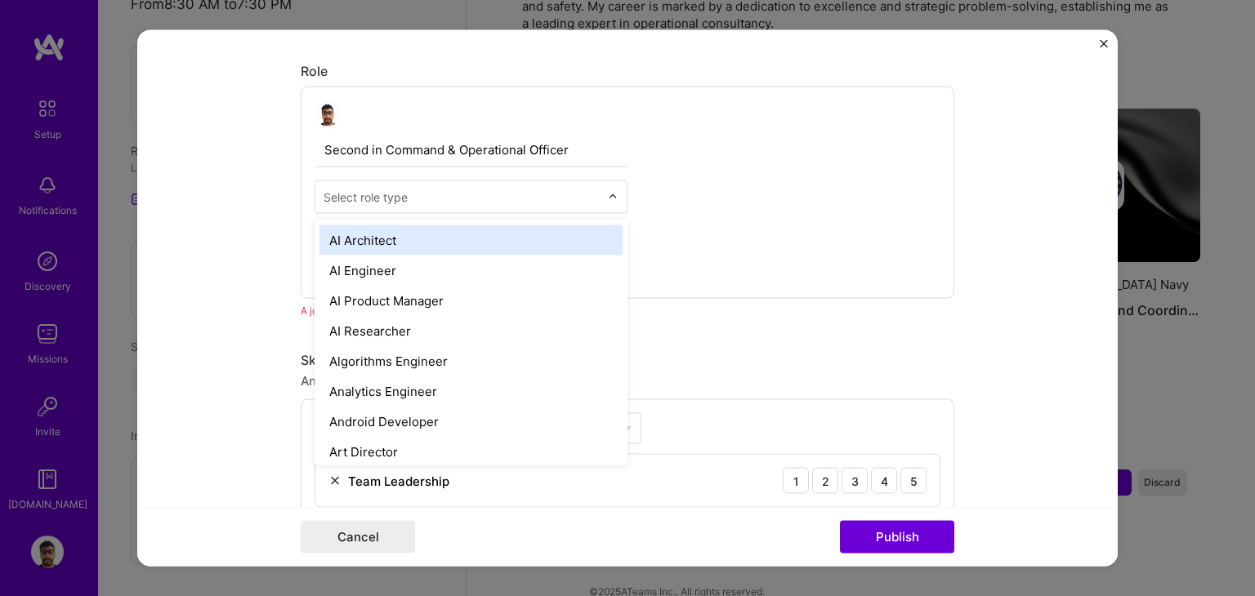
click at [470, 187] on div at bounding box center [461, 197] width 276 height 20
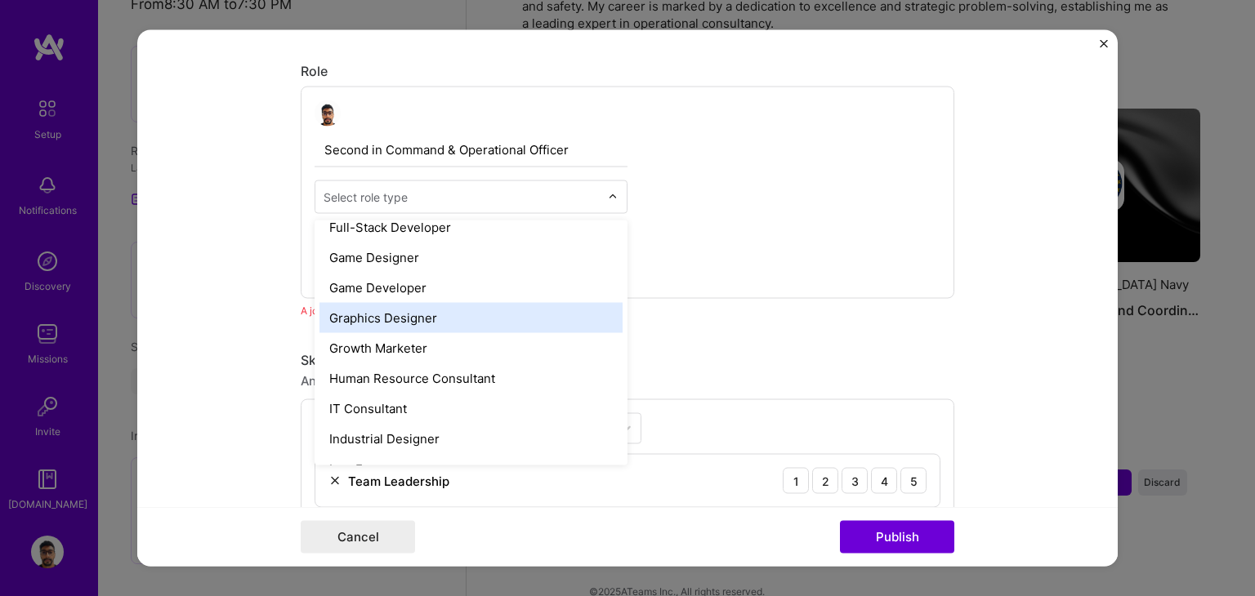
scroll to position [1389, 0]
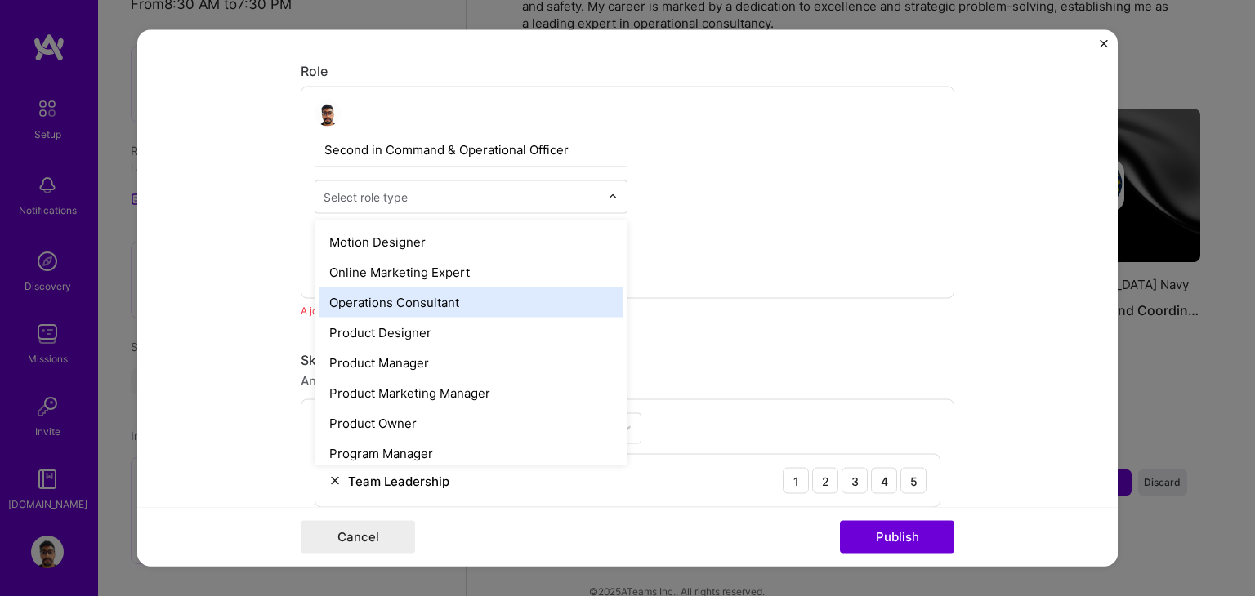
click at [435, 300] on div "Operations Consultant" at bounding box center [470, 303] width 303 height 30
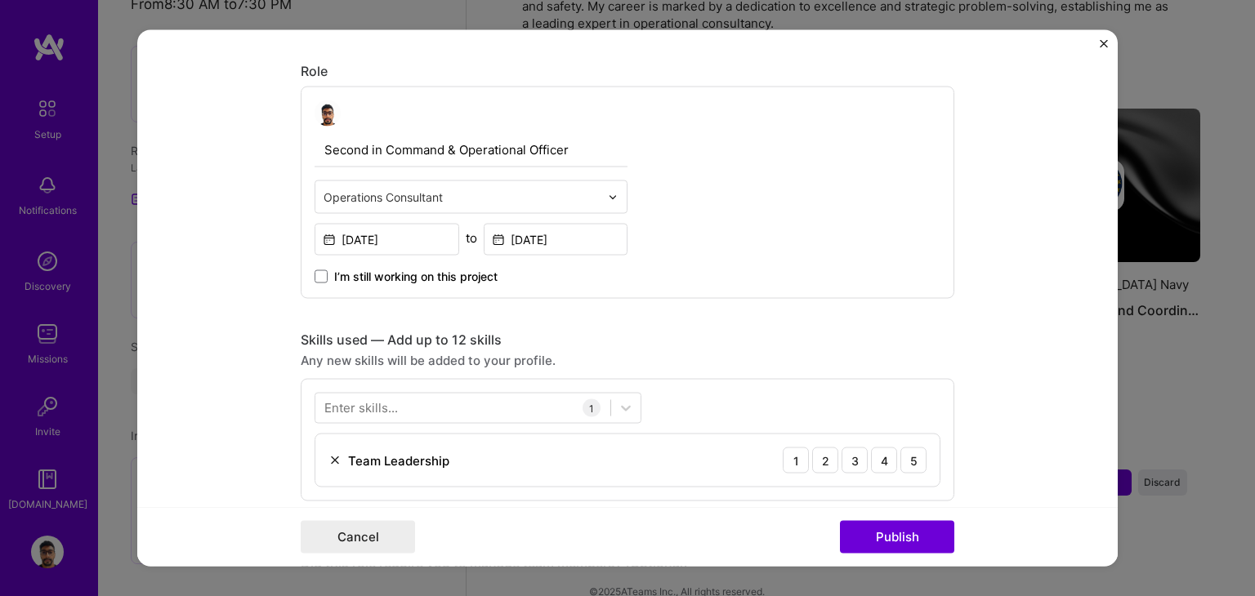
scroll to position [597, 0]
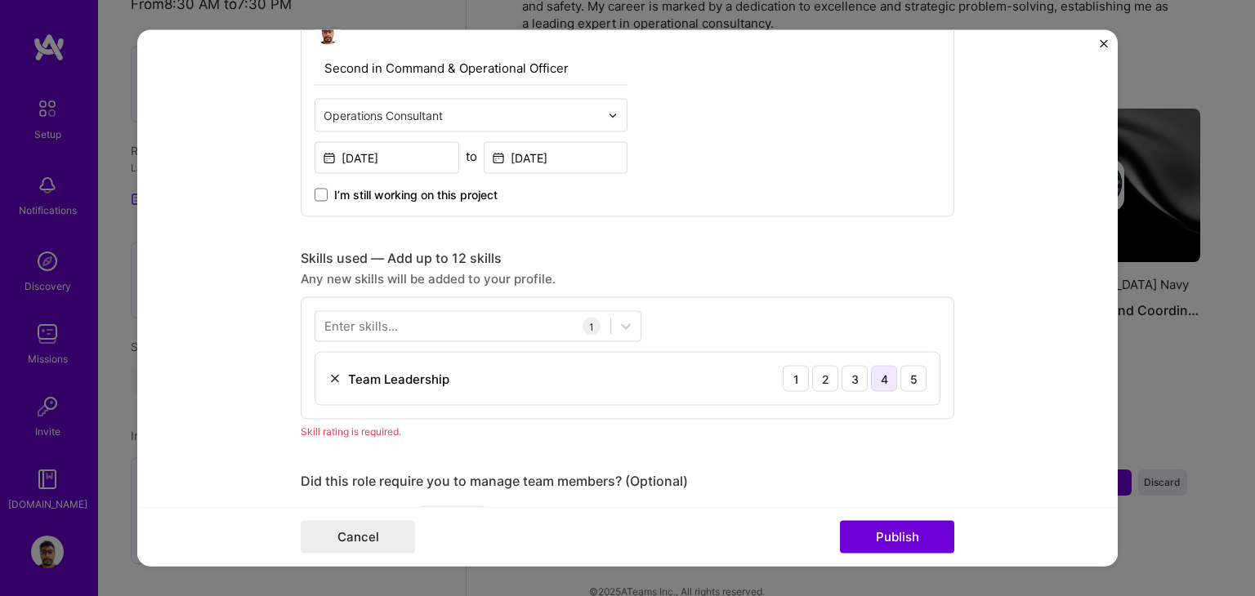
click at [877, 373] on div "4" at bounding box center [884, 379] width 26 height 26
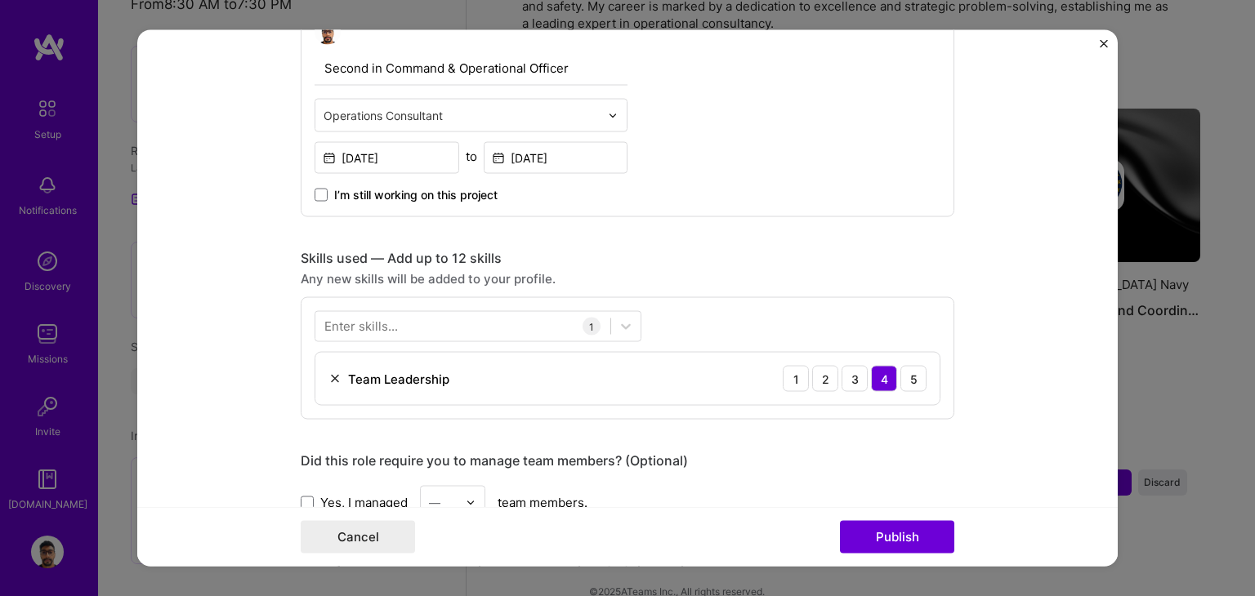
scroll to position [842, 0]
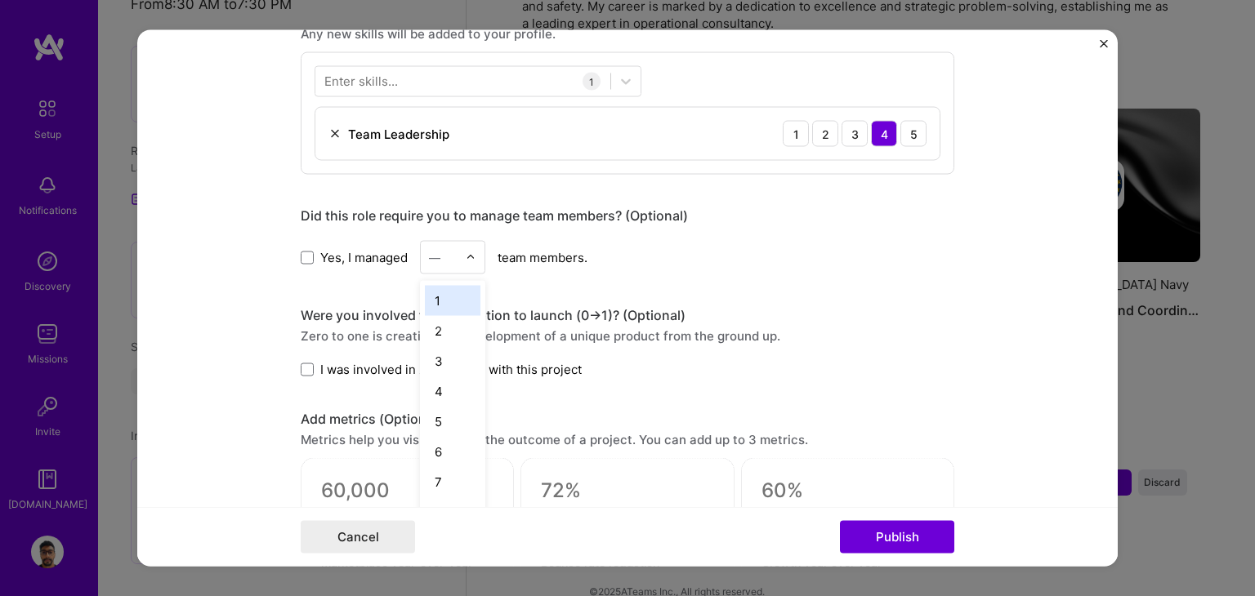
click at [457, 248] on div "—" at bounding box center [443, 258] width 45 height 32
click at [441, 360] on div "20" at bounding box center [453, 356] width 56 height 30
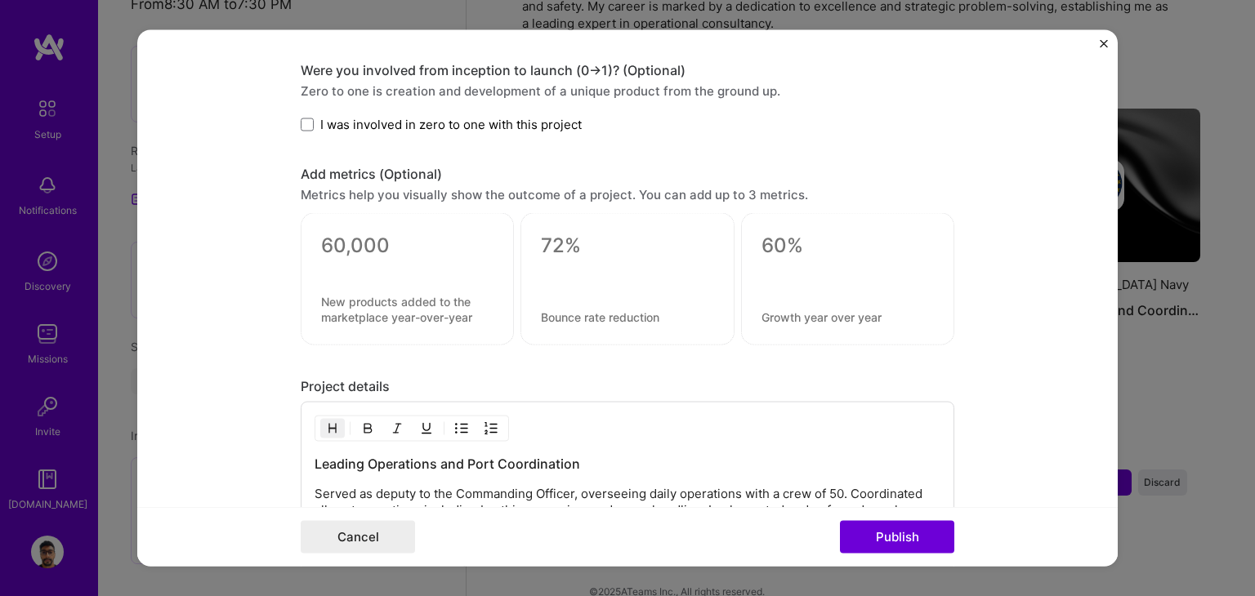
scroll to position [1169, 0]
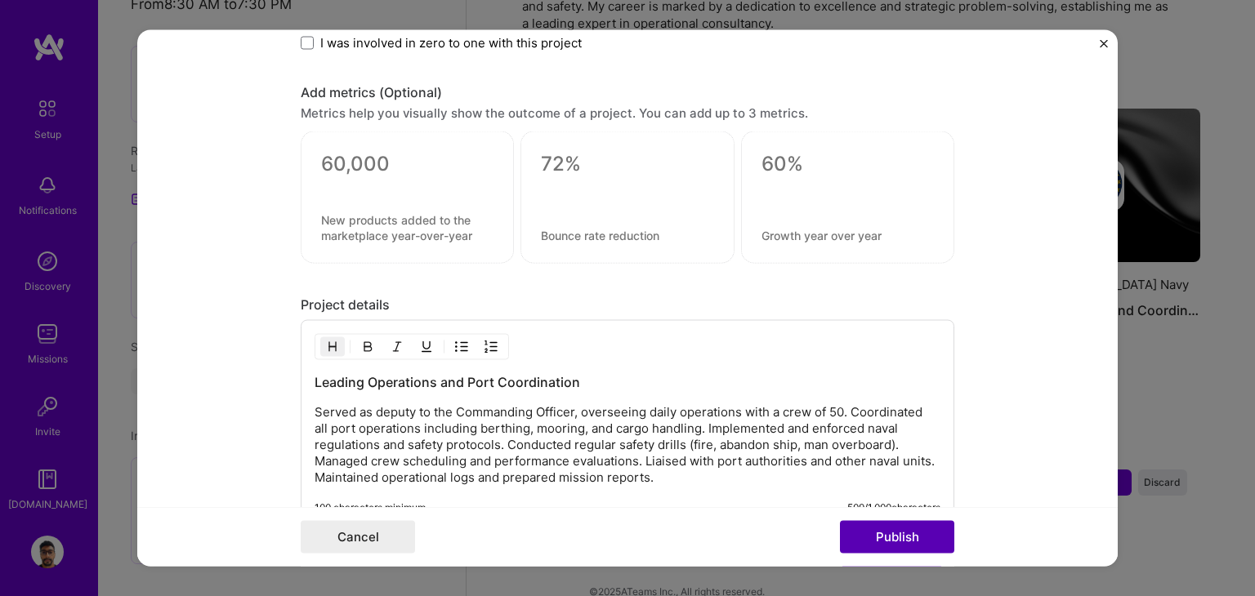
click at [911, 534] on button "Publish" at bounding box center [897, 537] width 114 height 33
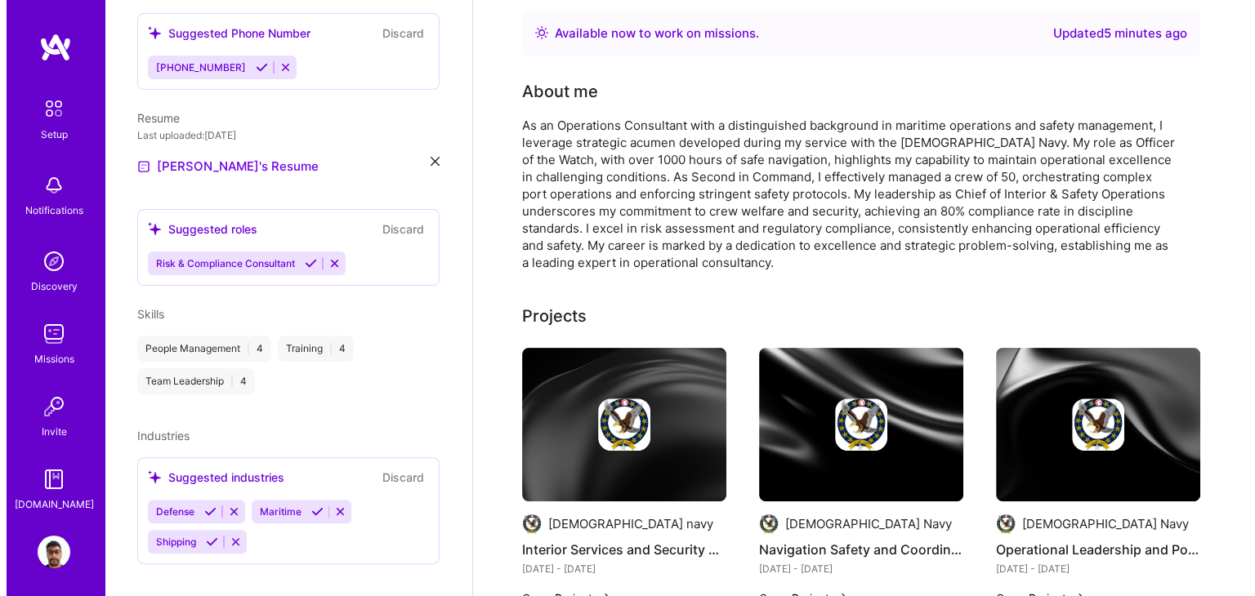
scroll to position [611, 0]
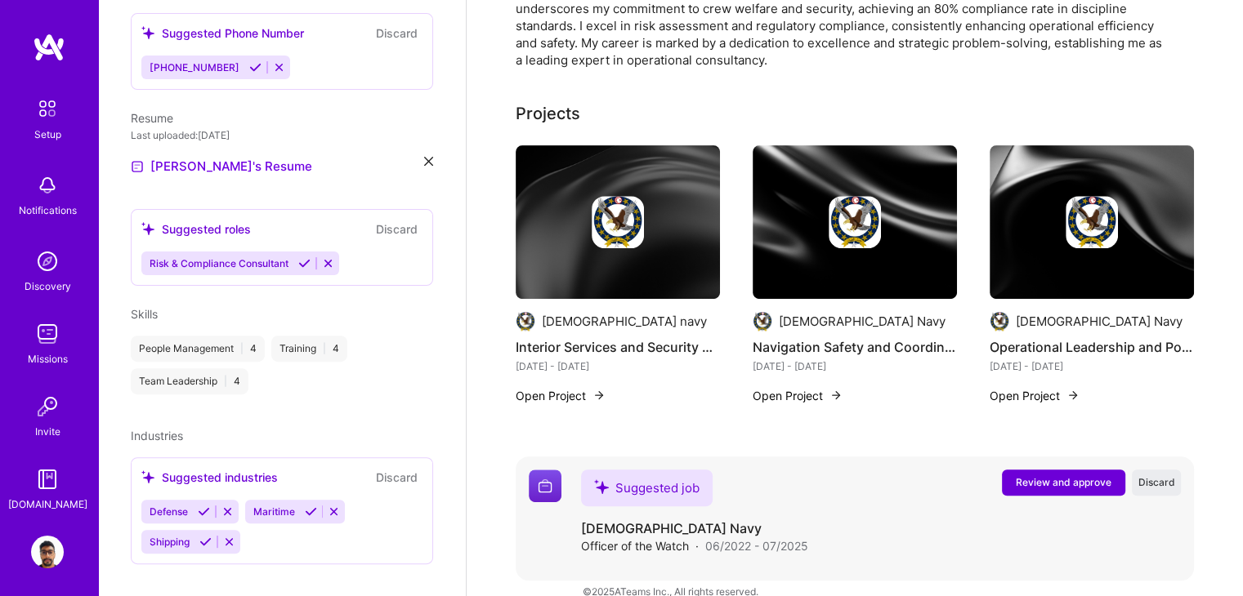
click at [1043, 475] on span "Review and approve" at bounding box center [1063, 482] width 96 height 14
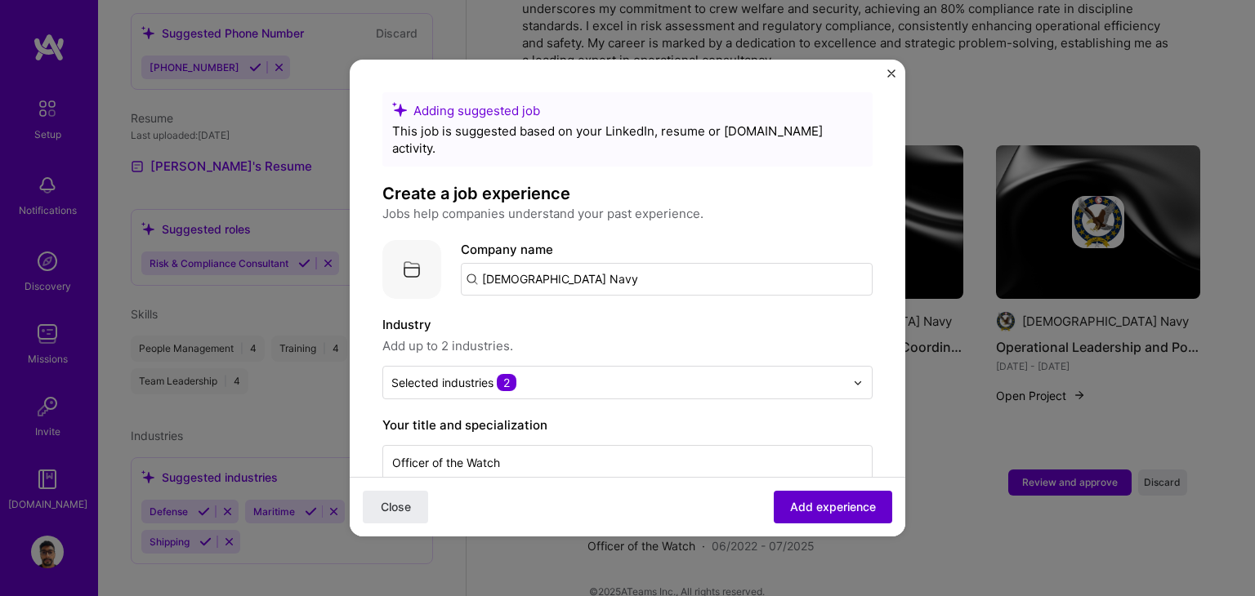
click at [803, 502] on span "Add experience" at bounding box center [833, 507] width 86 height 16
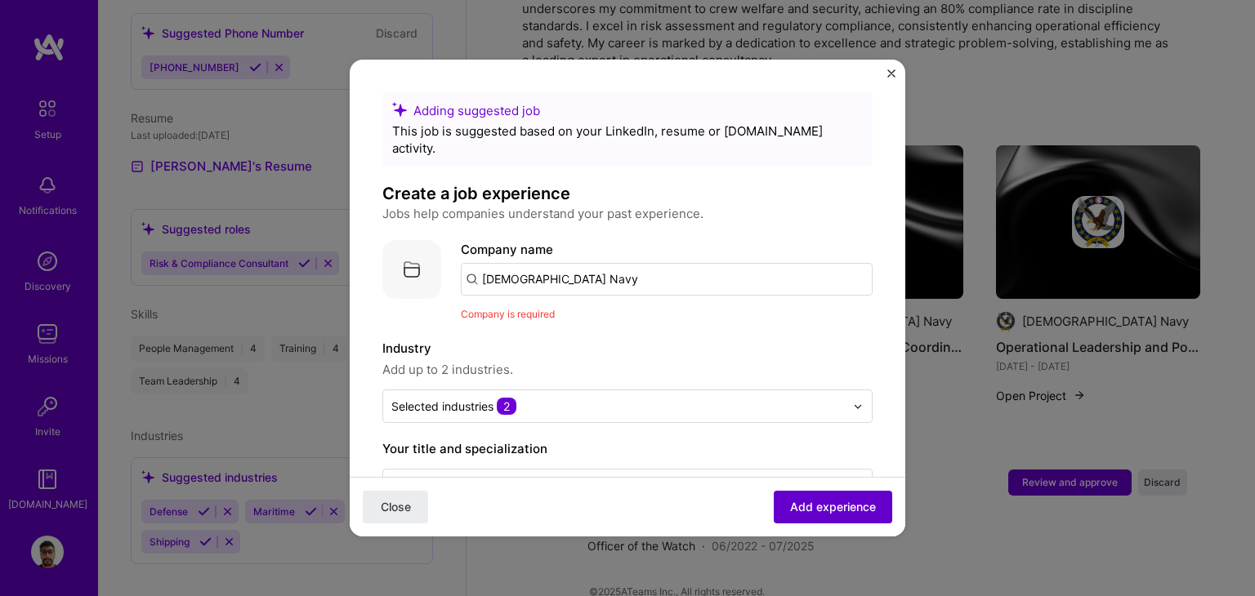
scroll to position [163, 0]
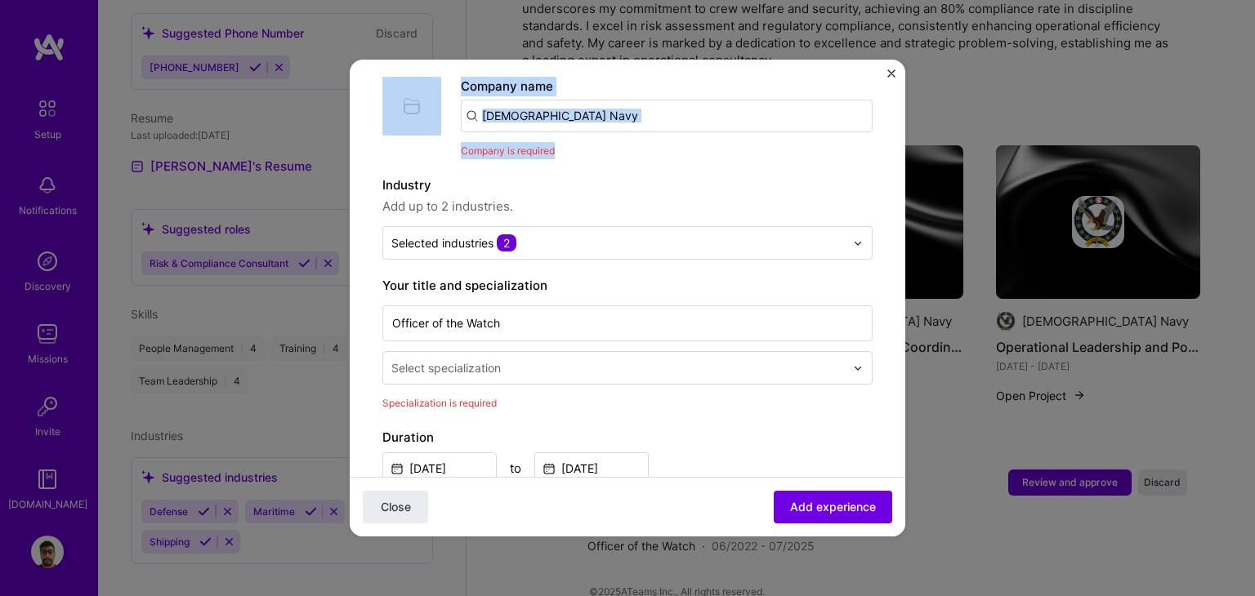
drag, startPoint x: 570, startPoint y: 115, endPoint x: 366, endPoint y: 114, distance: 204.2
click at [366, 114] on form "Adding suggested job This job is suggested based on your LinkedIn, resume or [D…" at bounding box center [627, 575] width 555 height 1293
click at [559, 114] on input "[DEMOGRAPHIC_DATA] Navy" at bounding box center [667, 116] width 412 height 33
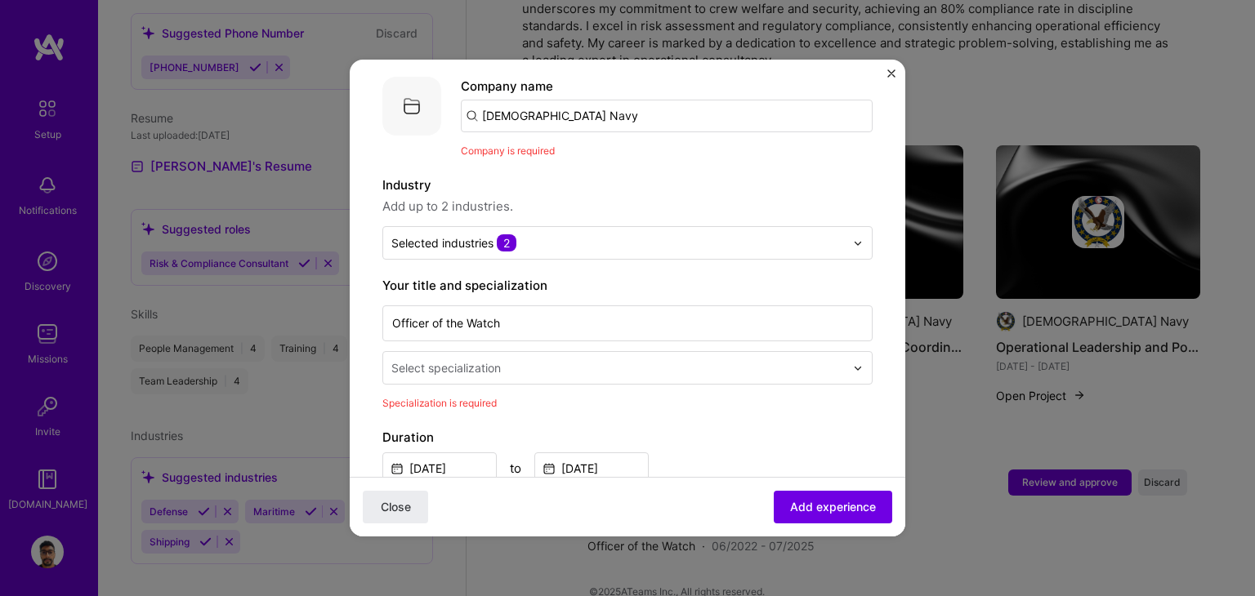
drag, startPoint x: 563, startPoint y: 110, endPoint x: 250, endPoint y: 110, distance: 312.9
click at [250, 110] on div "Adding suggested job This job is suggested based on your LinkedIn, resume or [D…" at bounding box center [627, 298] width 1255 height 596
paste input "[DEMOGRAPHIC_DATA] Navy"
type input "[DEMOGRAPHIC_DATA] Navy"
click at [510, 153] on span "Add company" at bounding box center [506, 161] width 78 height 17
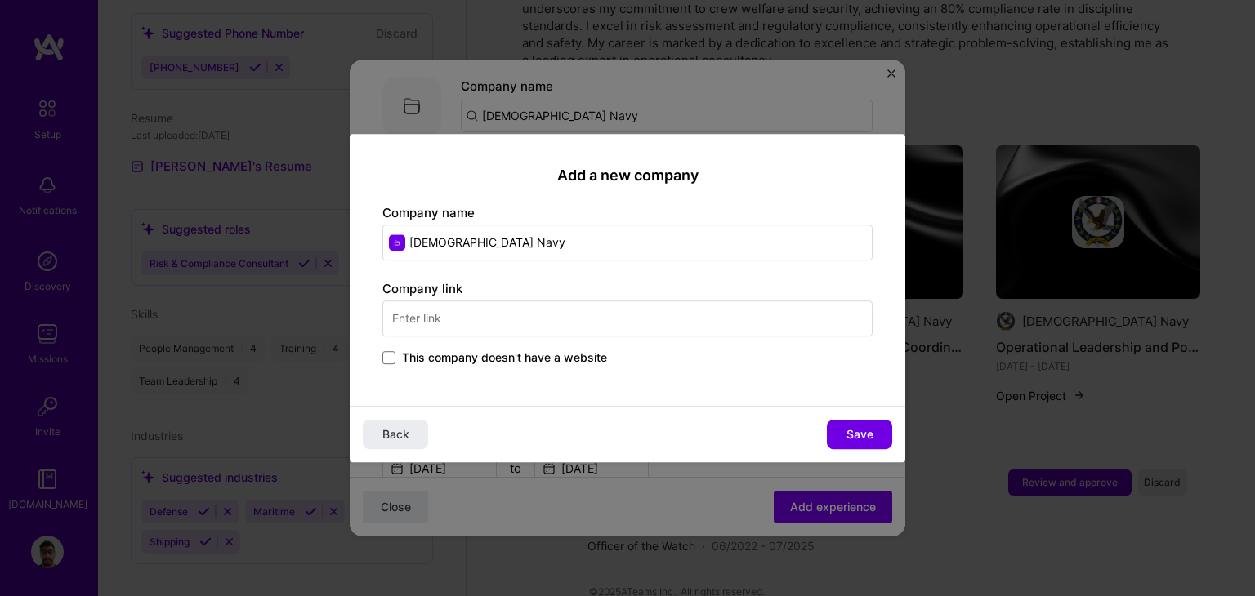
click at [506, 315] on input "text" at bounding box center [627, 319] width 490 height 36
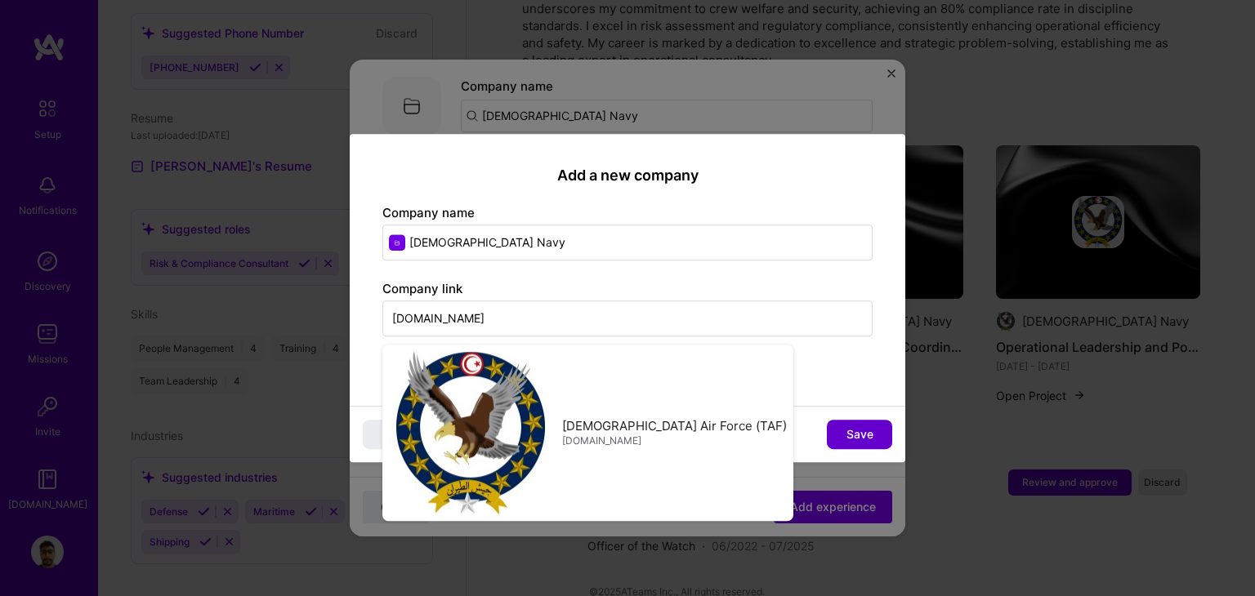
type input "[DOMAIN_NAME]"
click at [862, 429] on span "Save" at bounding box center [859, 434] width 27 height 16
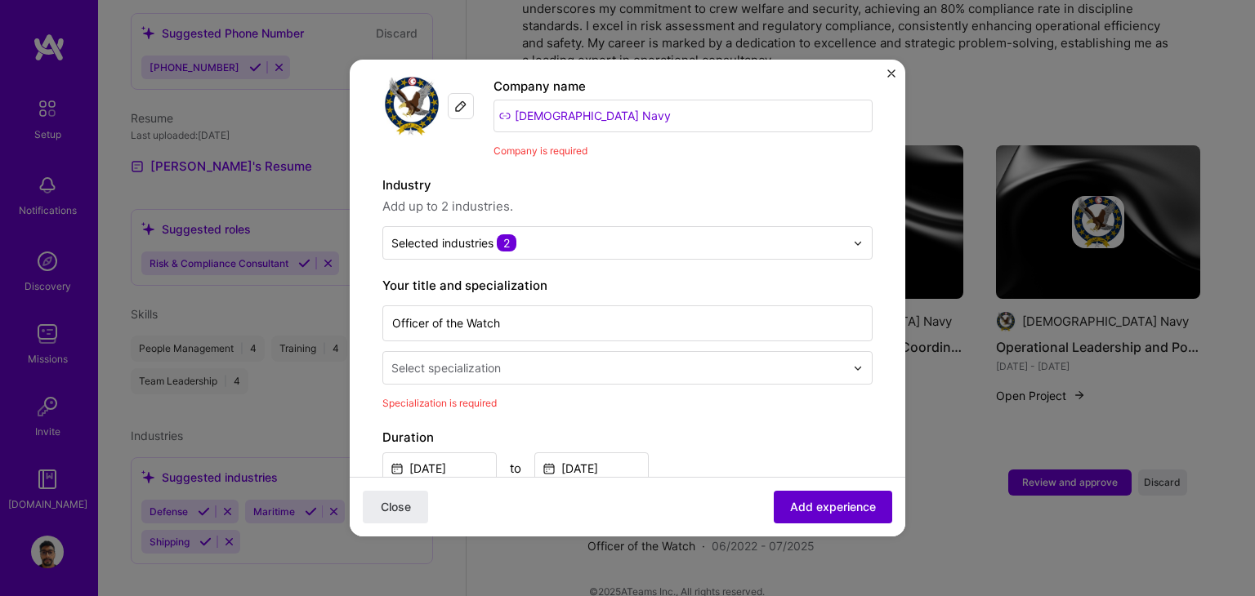
click at [821, 506] on span "Add experience" at bounding box center [833, 507] width 86 height 16
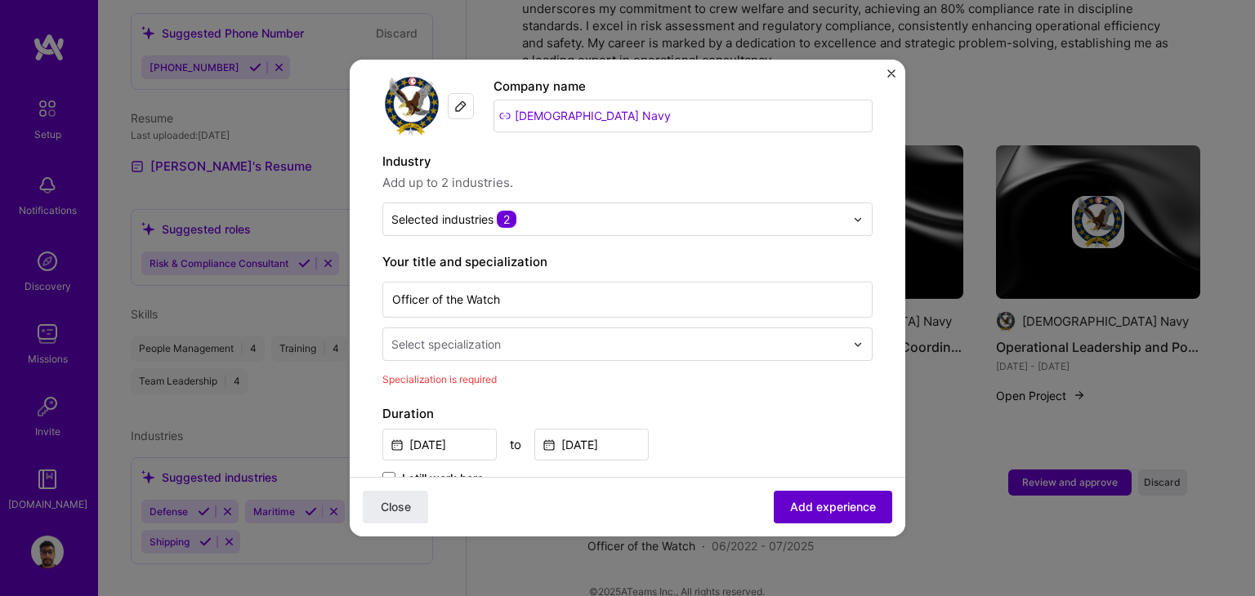
scroll to position [338, 0]
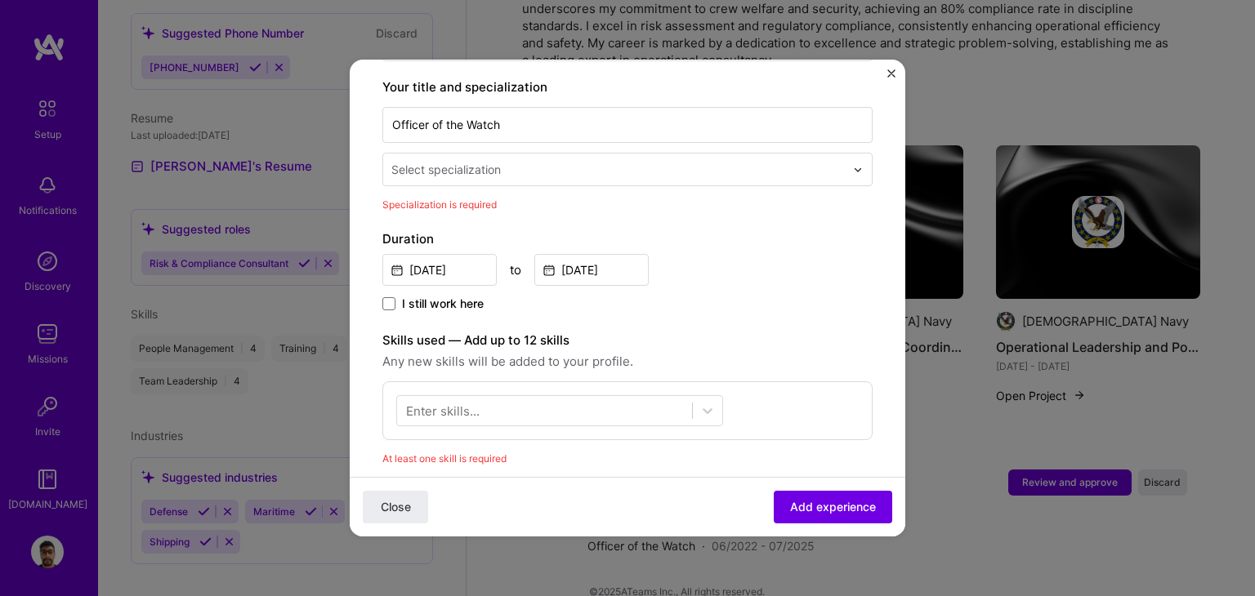
click at [521, 161] on input "text" at bounding box center [619, 169] width 457 height 17
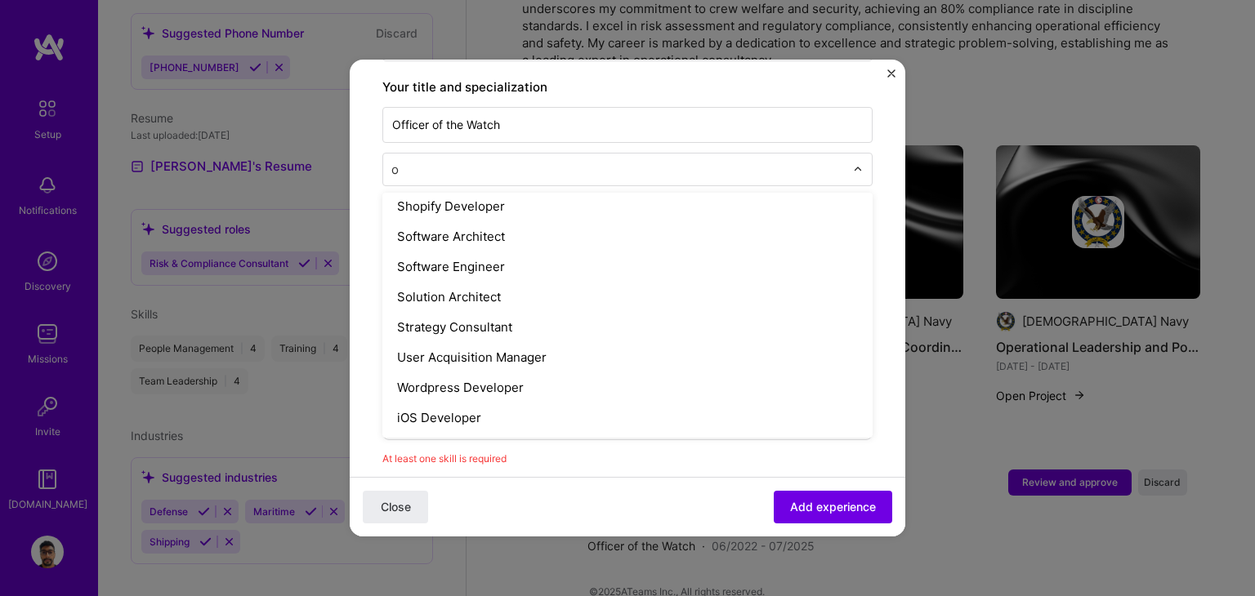
scroll to position [622, 0]
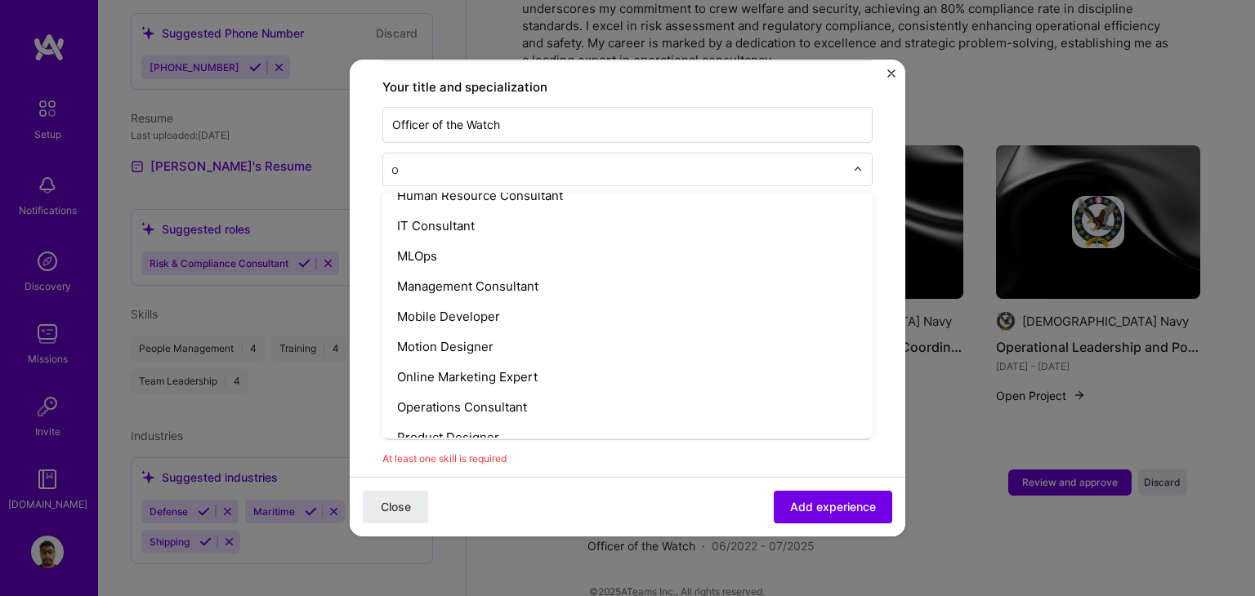
type input "op"
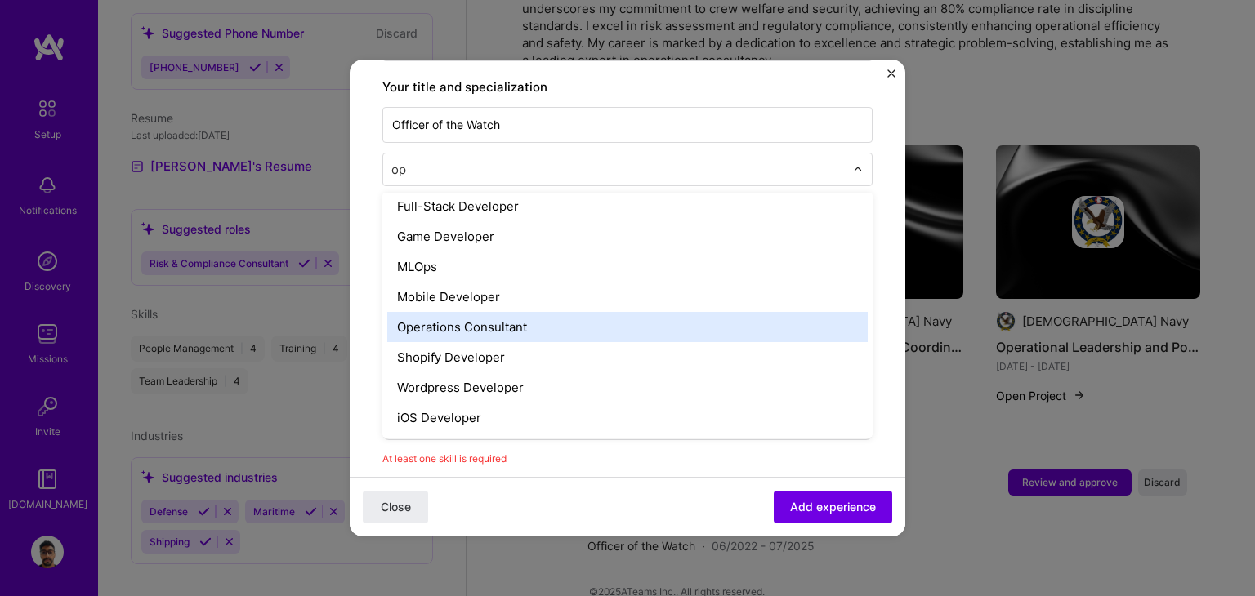
click at [506, 312] on div "Operations Consultant" at bounding box center [627, 327] width 480 height 30
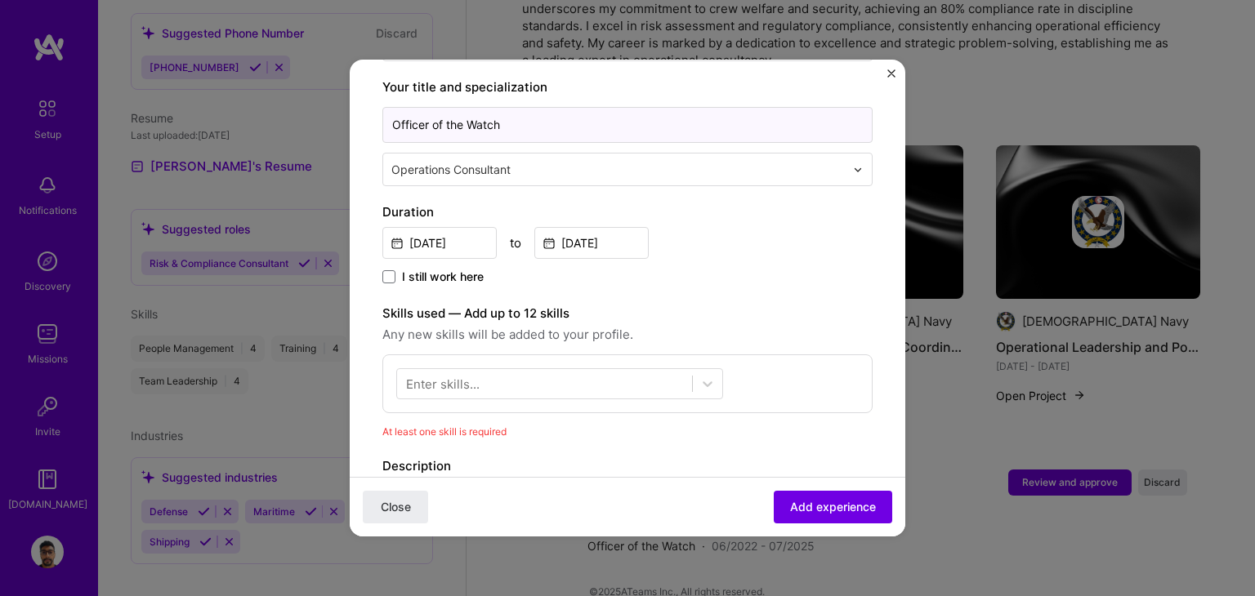
drag, startPoint x: 519, startPoint y: 111, endPoint x: 269, endPoint y: 79, distance: 252.0
click at [269, 79] on div "Adding suggested job This job is suggested based on your LinkedIn, resume or [D…" at bounding box center [627, 298] width 1255 height 596
type input "second in command"
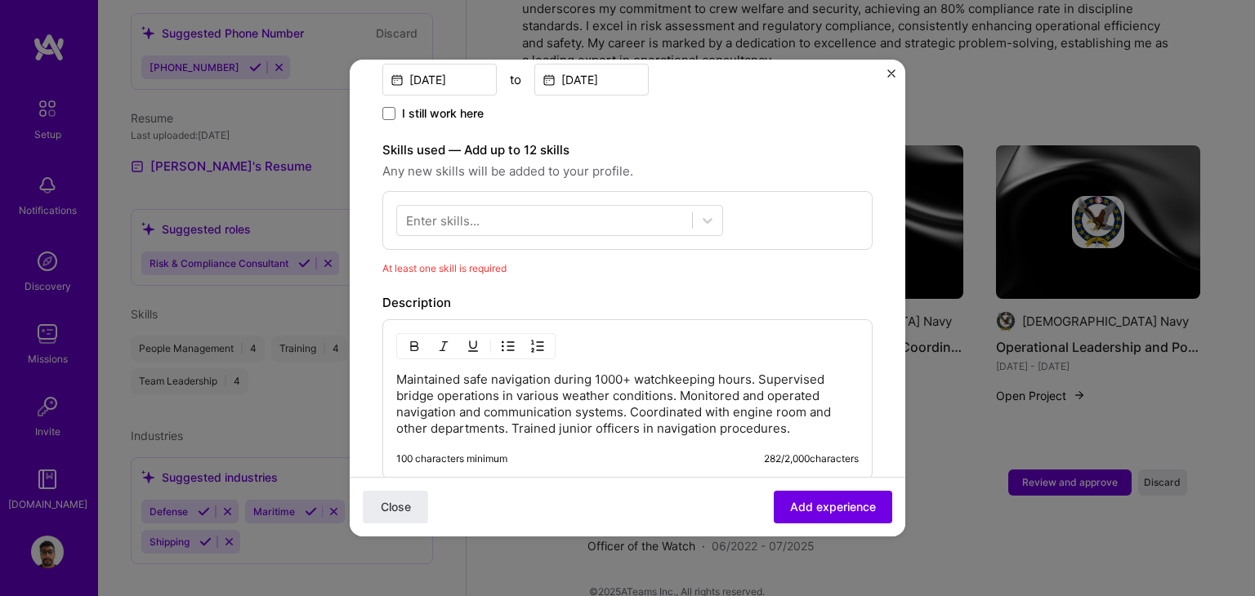
scroll to position [747, 0]
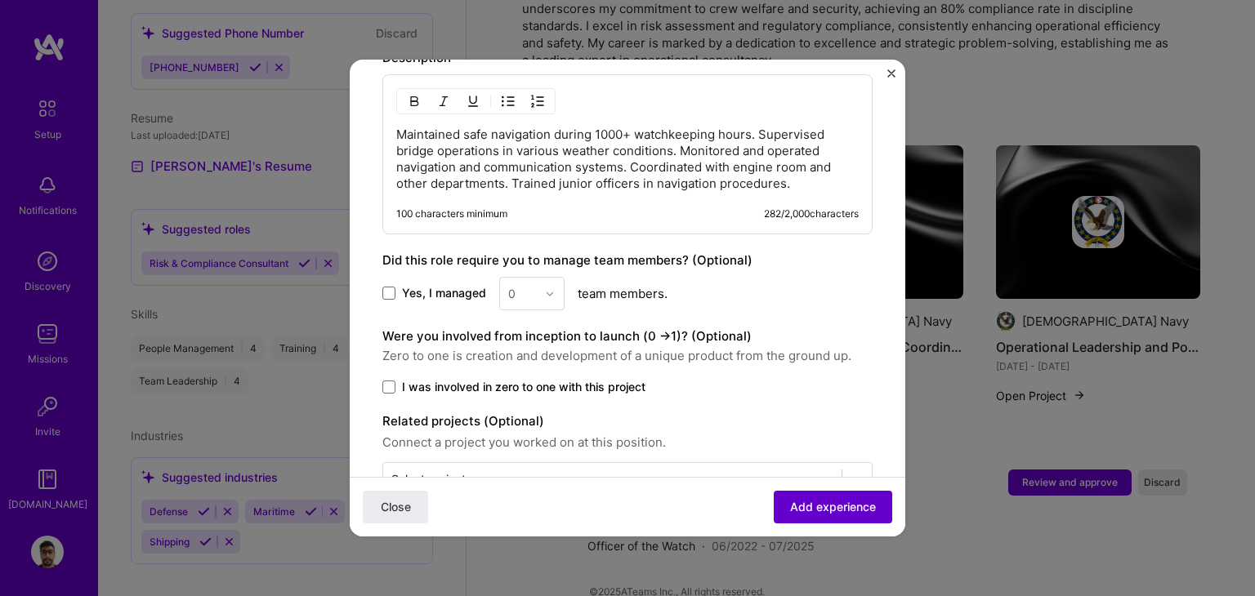
click at [810, 502] on span "Add experience" at bounding box center [833, 507] width 86 height 16
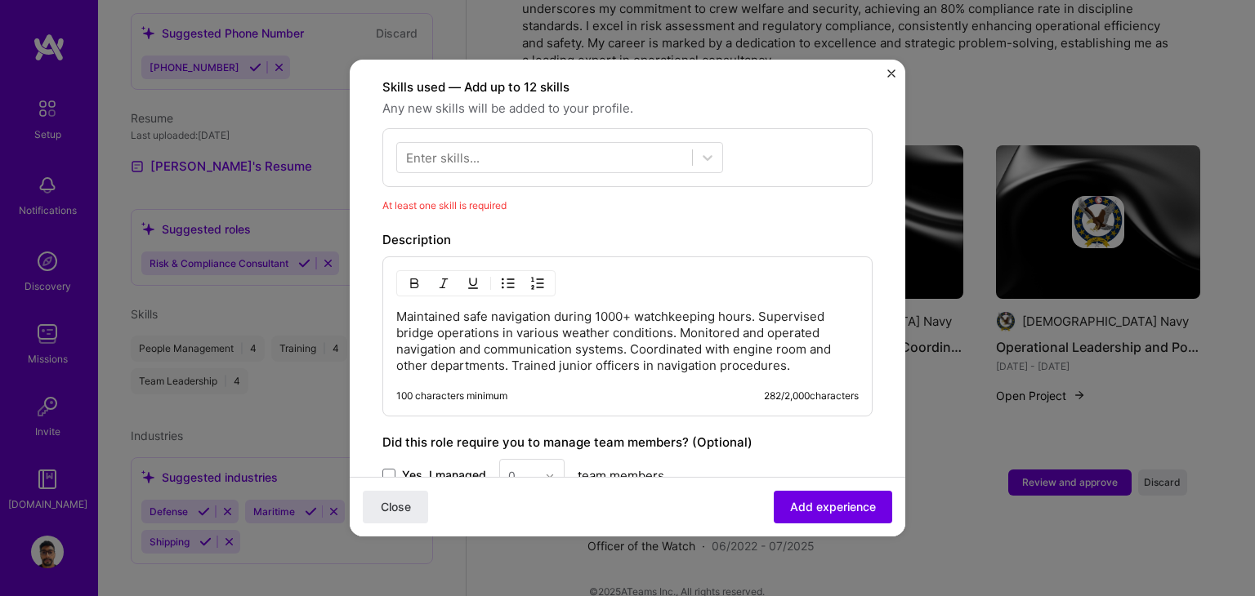
click at [466, 149] on div "Enter skills..." at bounding box center [443, 157] width 74 height 17
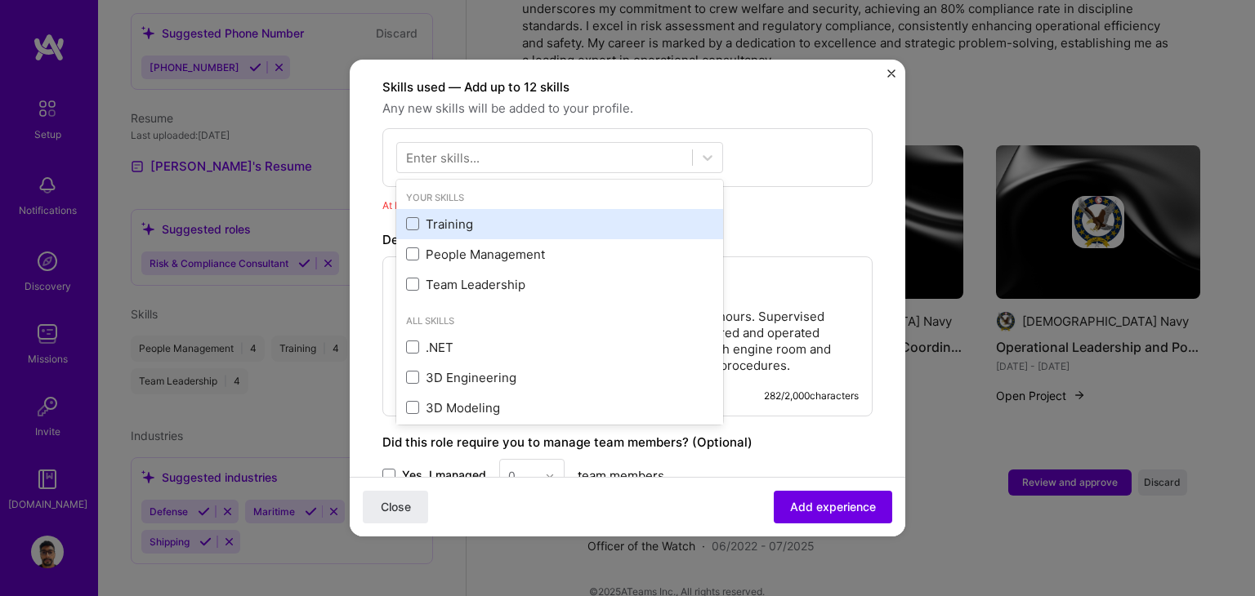
click at [478, 216] on div "Training" at bounding box center [559, 224] width 307 height 17
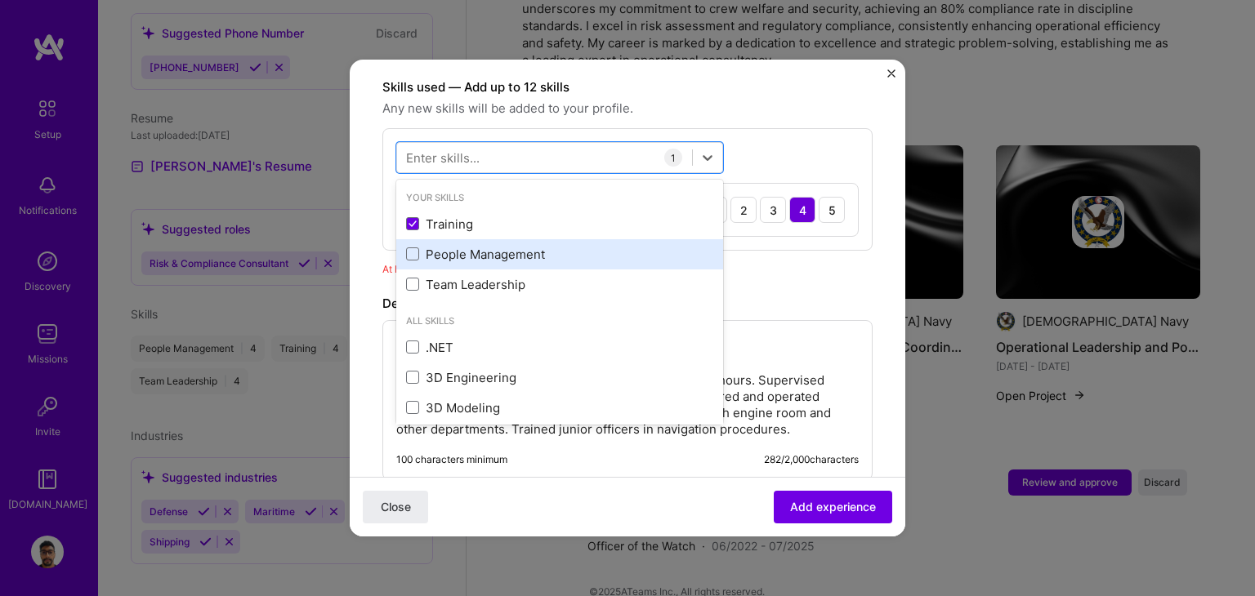
click at [480, 239] on div "People Management" at bounding box center [559, 254] width 327 height 30
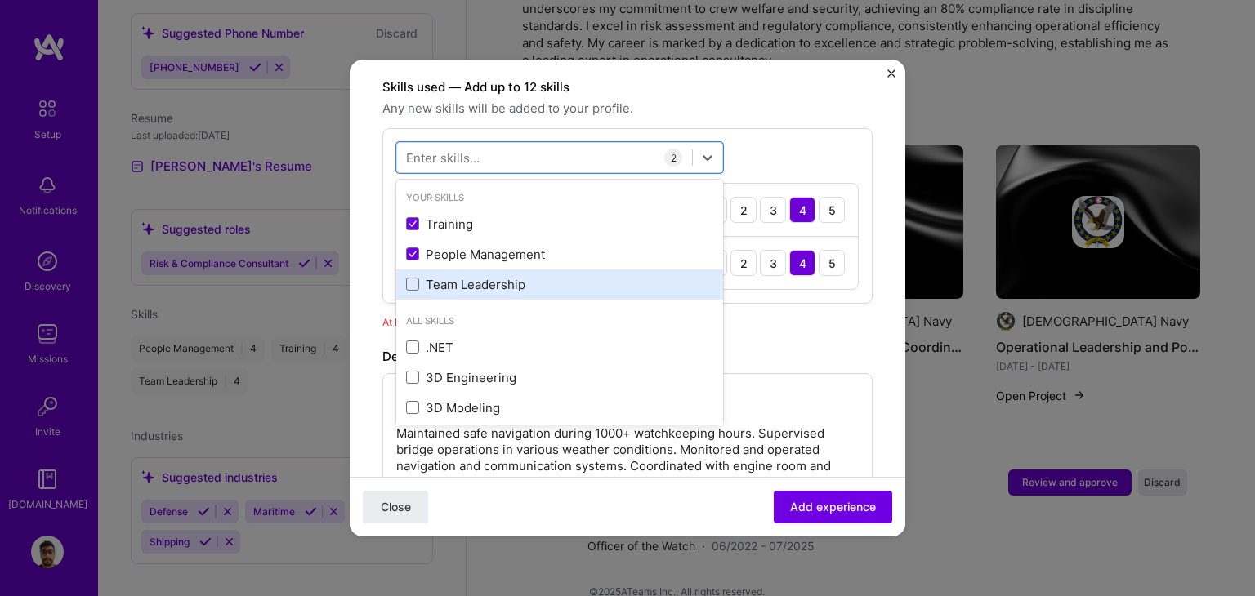
click at [477, 270] on div "Team Leadership" at bounding box center [559, 285] width 327 height 30
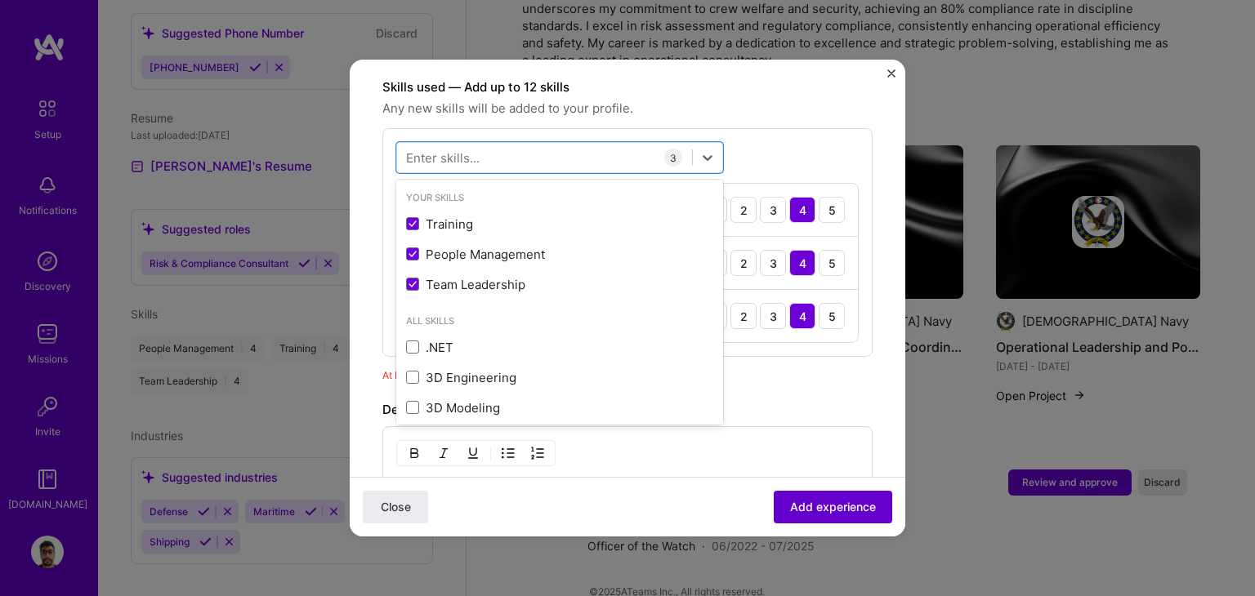
click at [807, 495] on button "Add experience" at bounding box center [833, 507] width 118 height 33
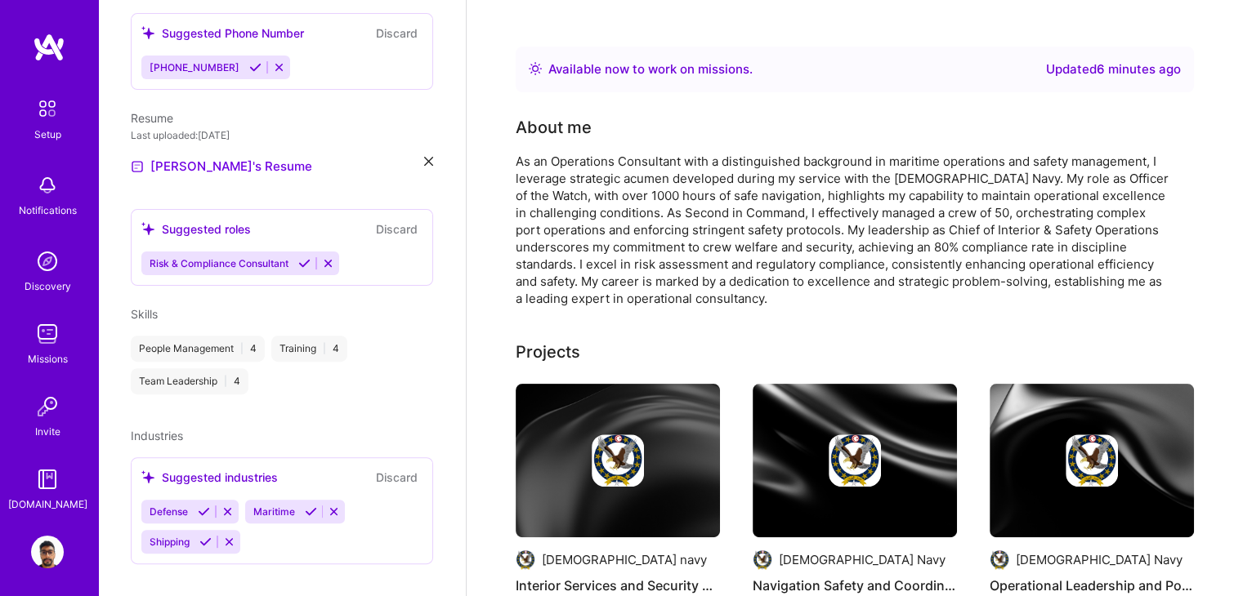
scroll to position [0, 0]
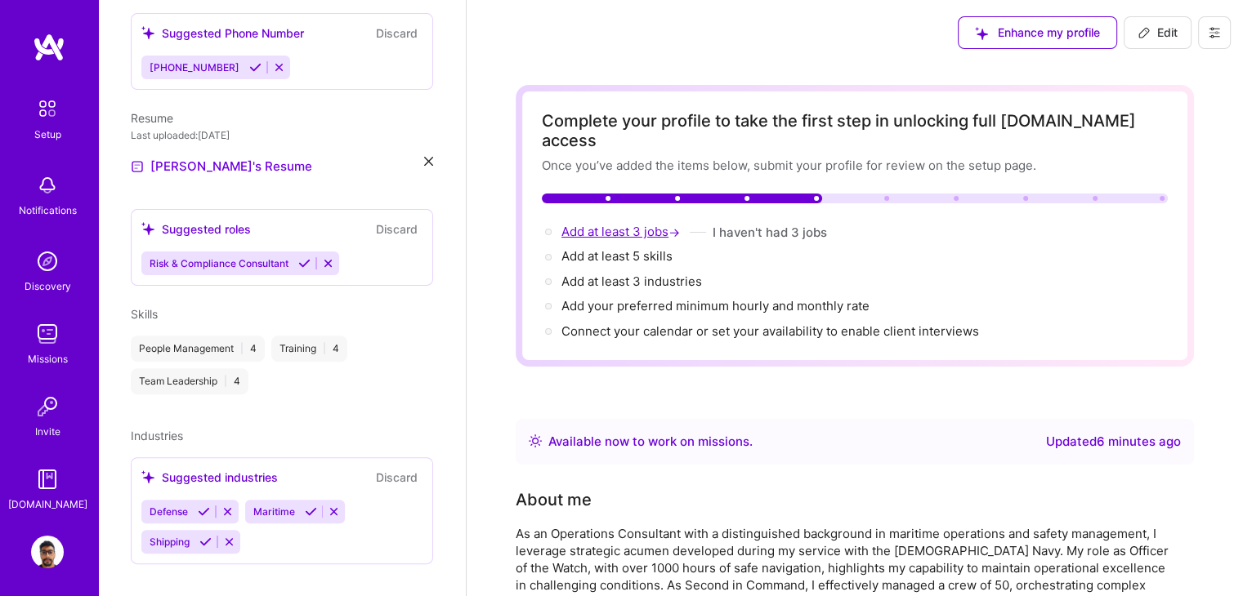
click at [605, 224] on span "Add at least 3 jobs →" at bounding box center [622, 232] width 122 height 16
select select "US"
select select "Right Now"
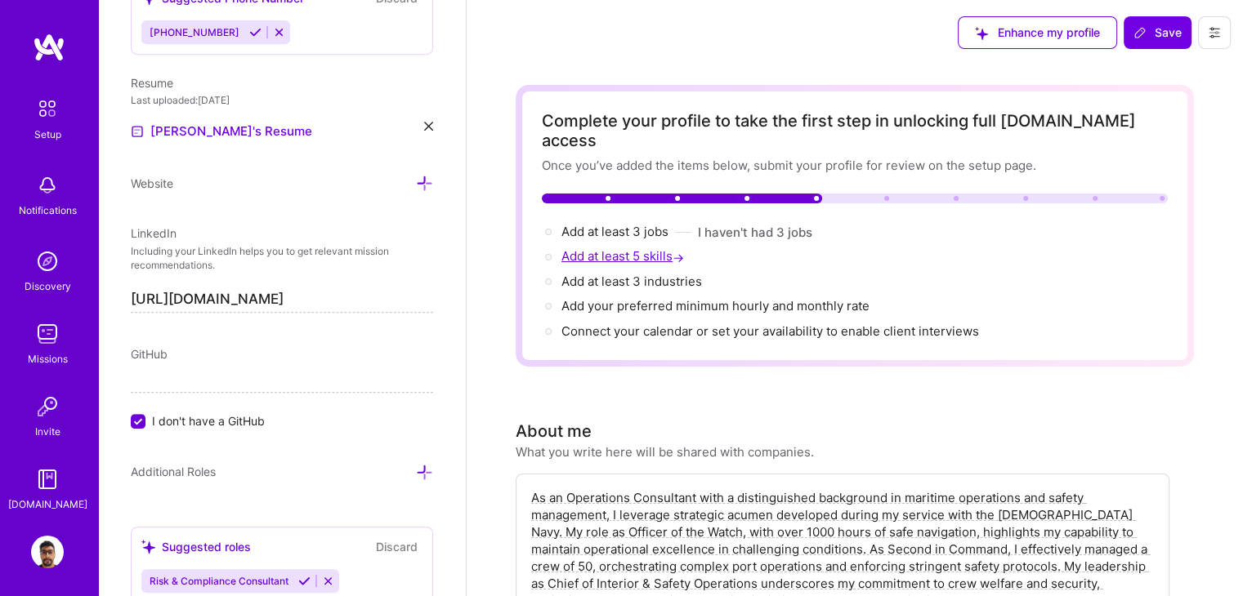
click at [603, 248] on span "Add at least 5 skills →" at bounding box center [624, 256] width 126 height 16
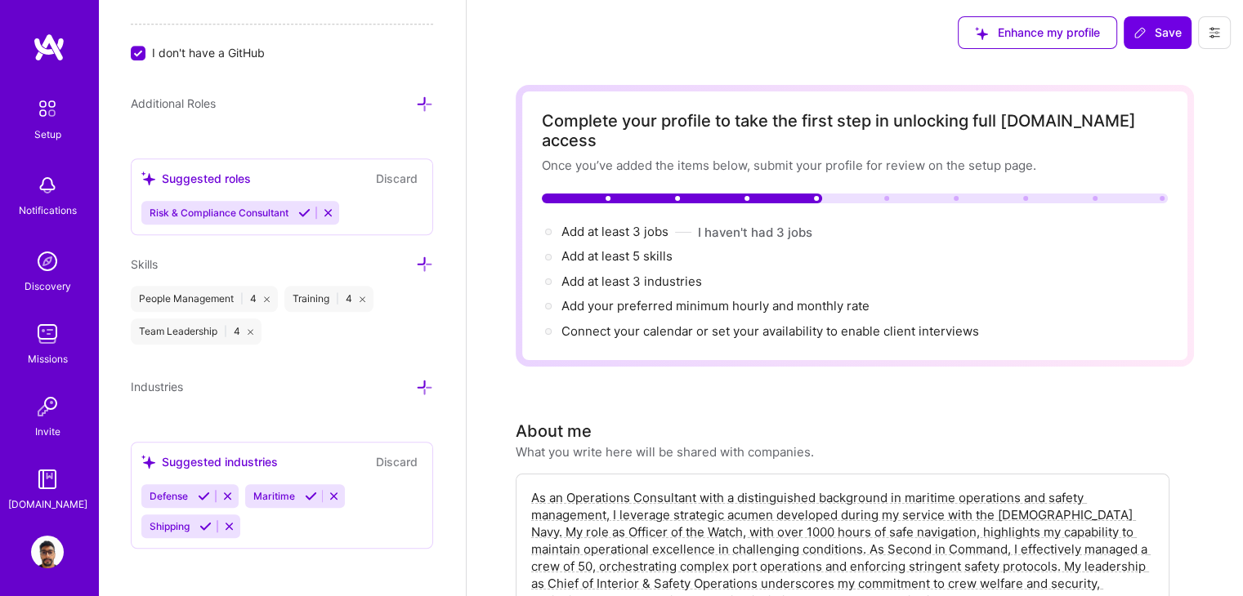
click at [416, 257] on icon at bounding box center [424, 264] width 17 height 17
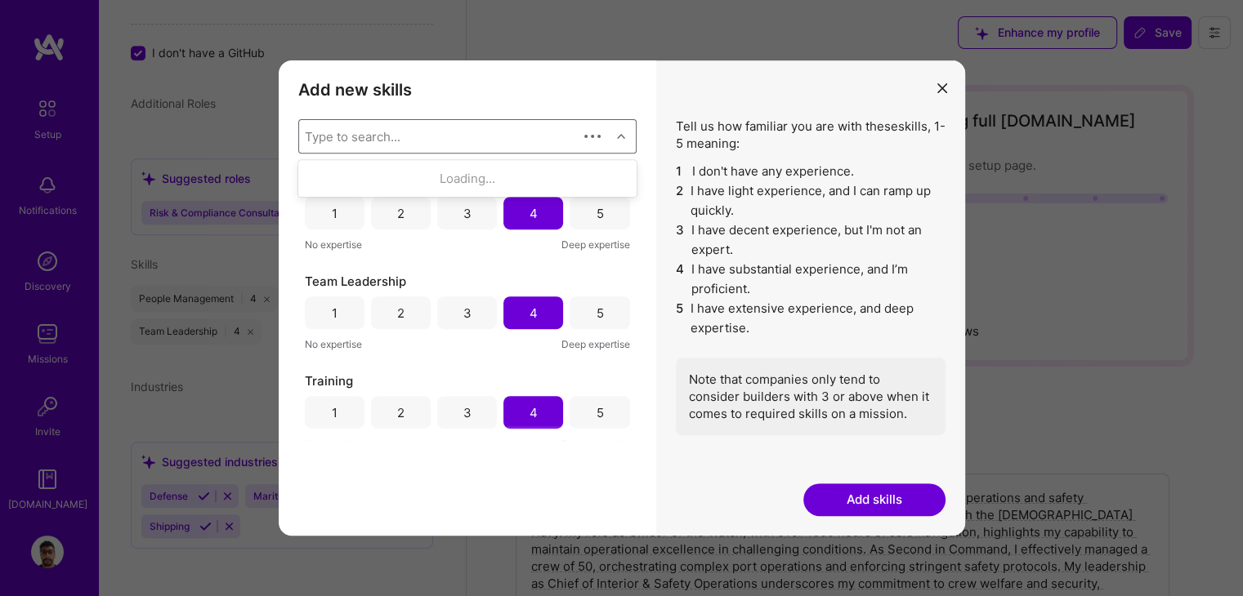
click at [408, 141] on div "Type to search..." at bounding box center [438, 136] width 279 height 33
type input "s"
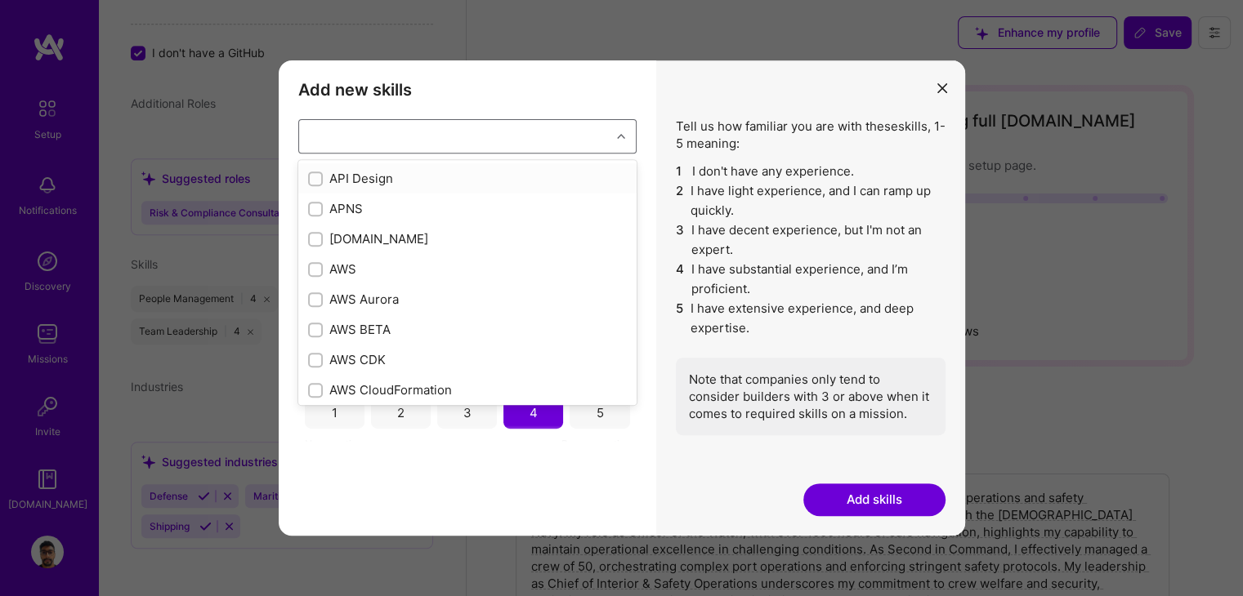
checkbox input "false"
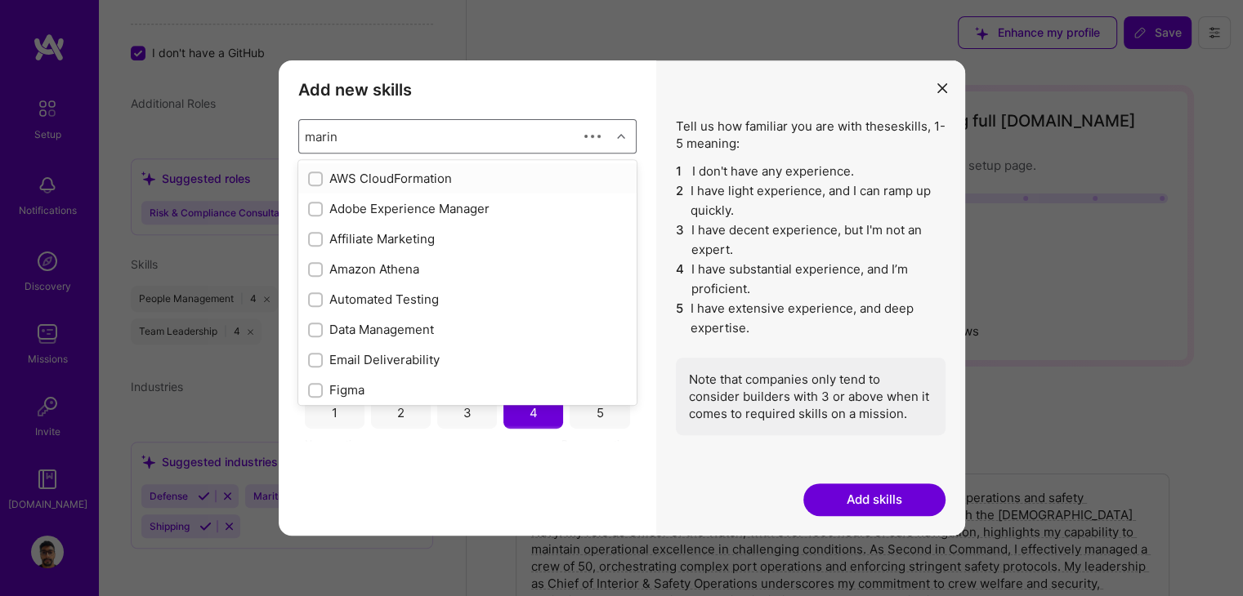
type input "marine"
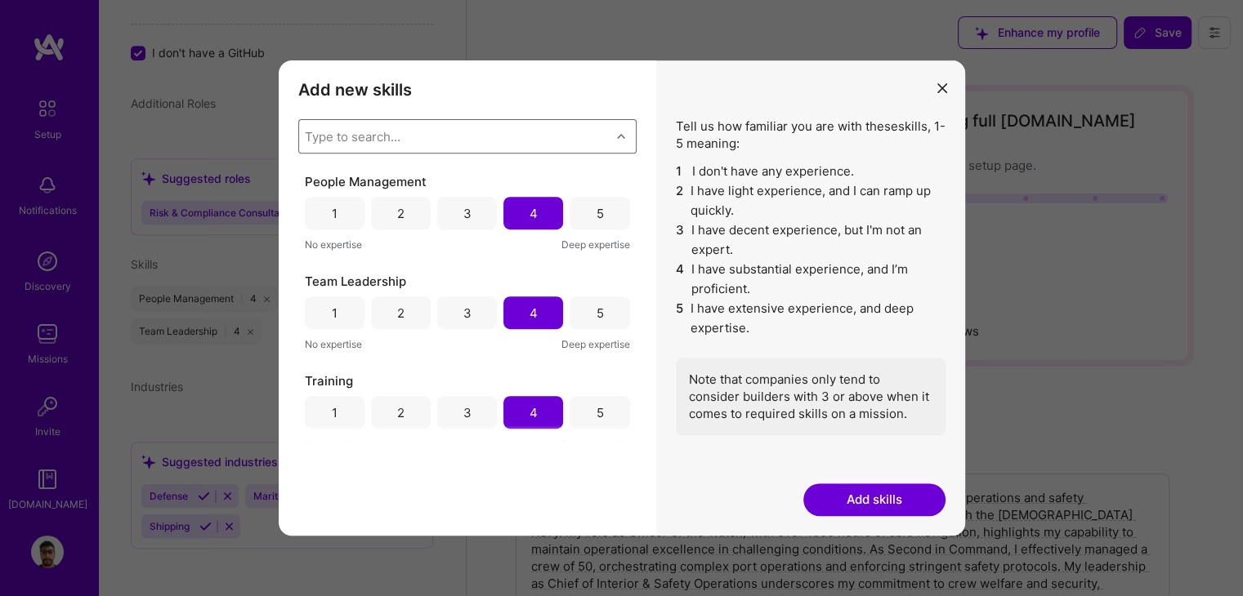
drag, startPoint x: 406, startPoint y: 139, endPoint x: 273, endPoint y: 141, distance: 133.2
click at [250, 145] on div "Add new skills Tell us how familiar you are with given skills, using between 1 …" at bounding box center [621, 298] width 1243 height 596
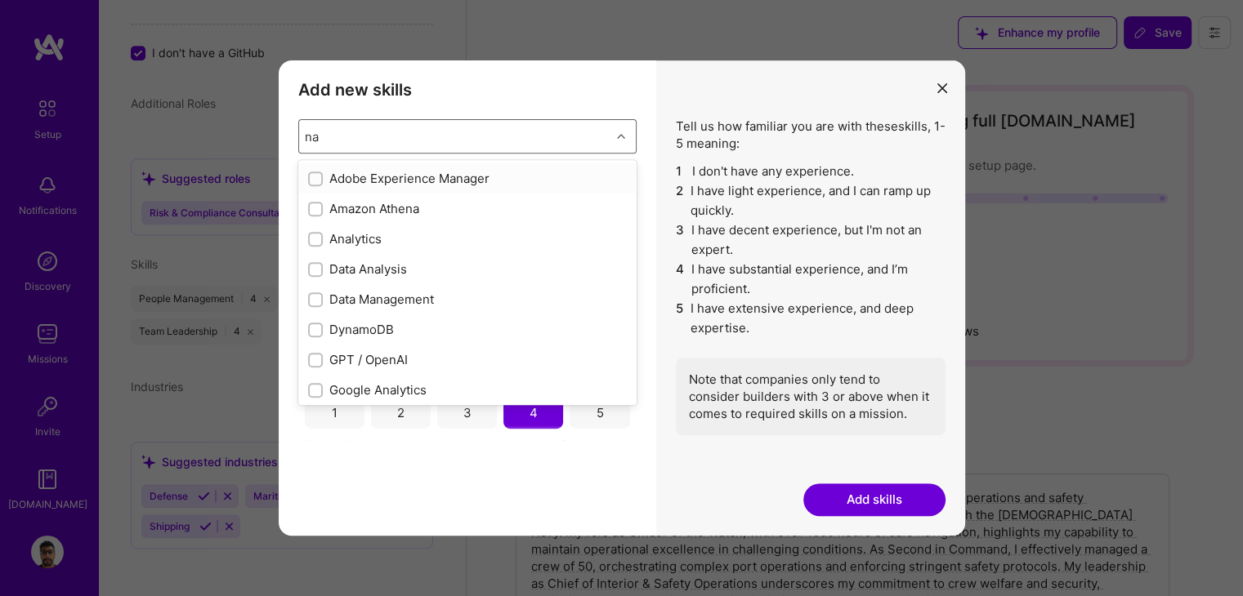
type input "n"
checkbox input "false"
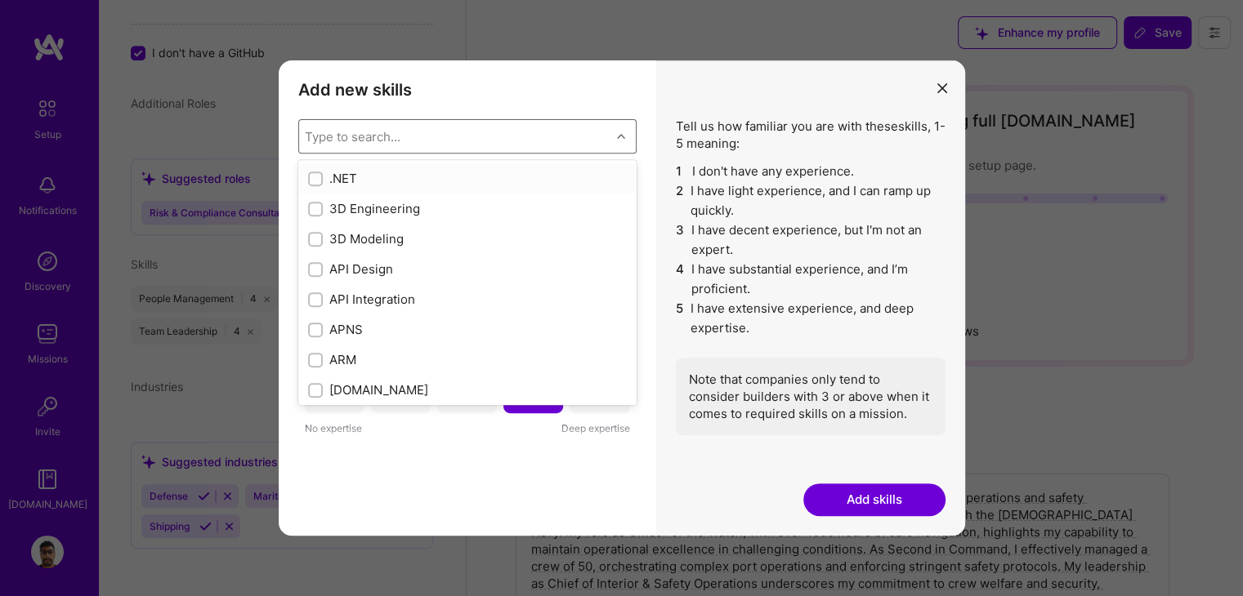
checkbox input "false"
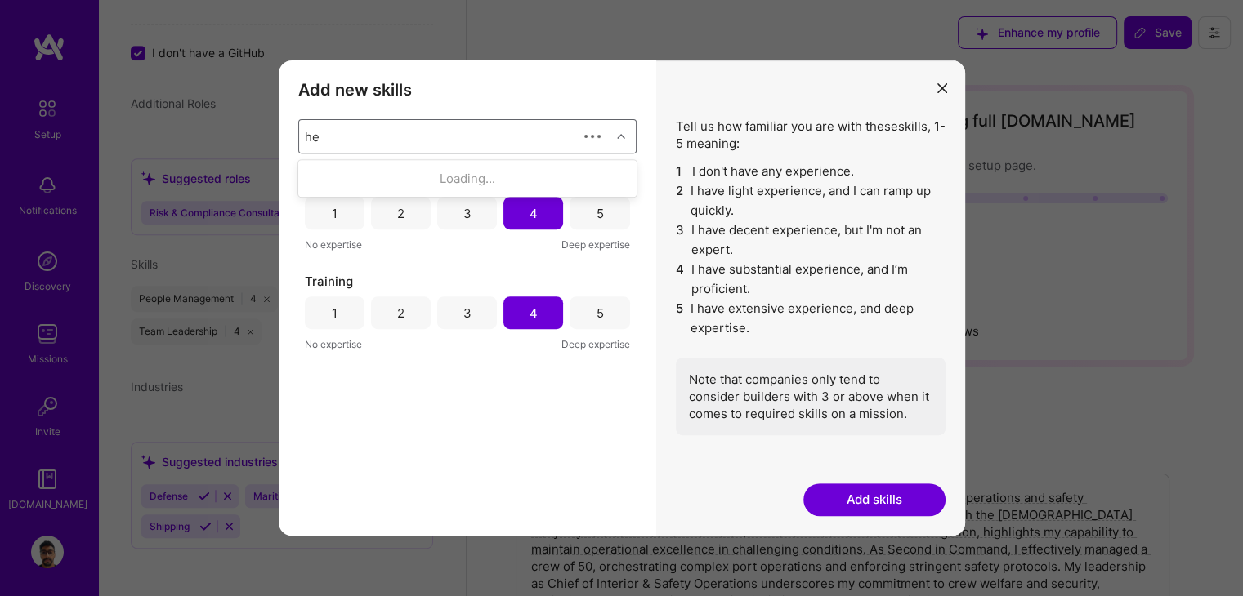
type input "h"
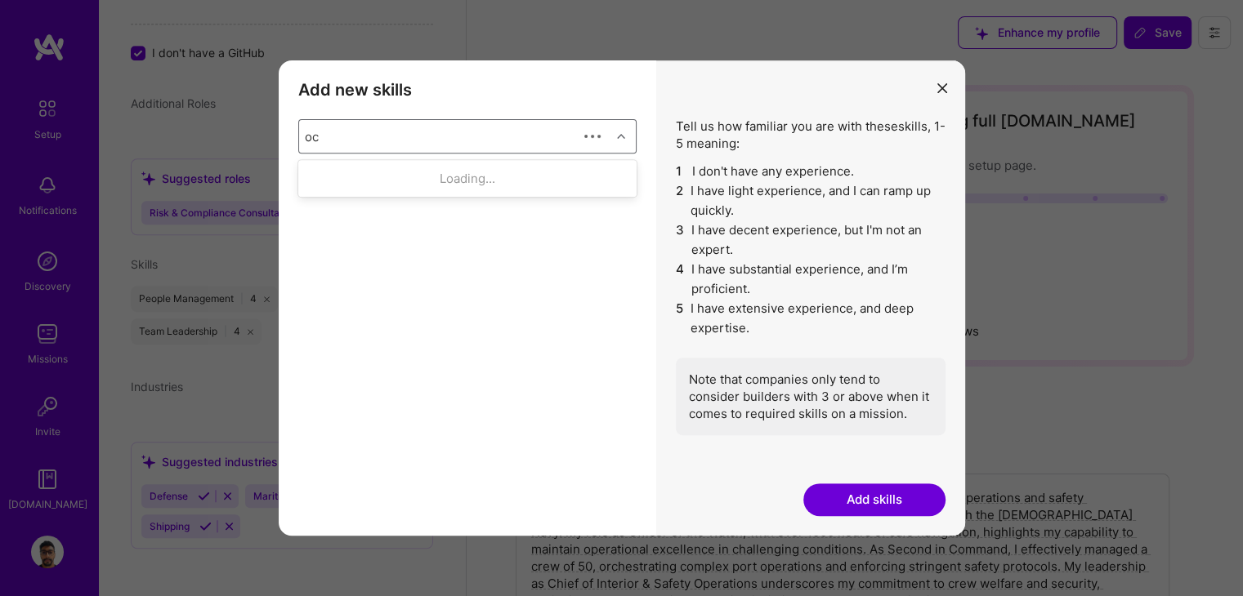
type input "o"
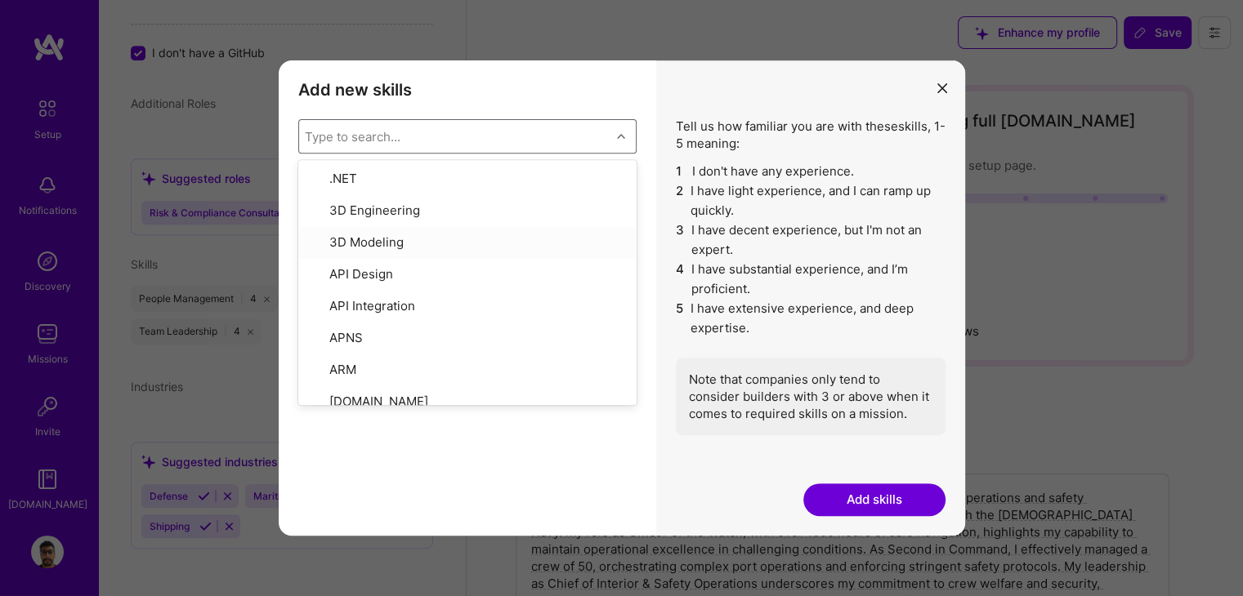
click at [957, 96] on div "Tell us how familiar you are with these skills , 1-5 meaning: 1 I don't have an…" at bounding box center [810, 297] width 309 height 475
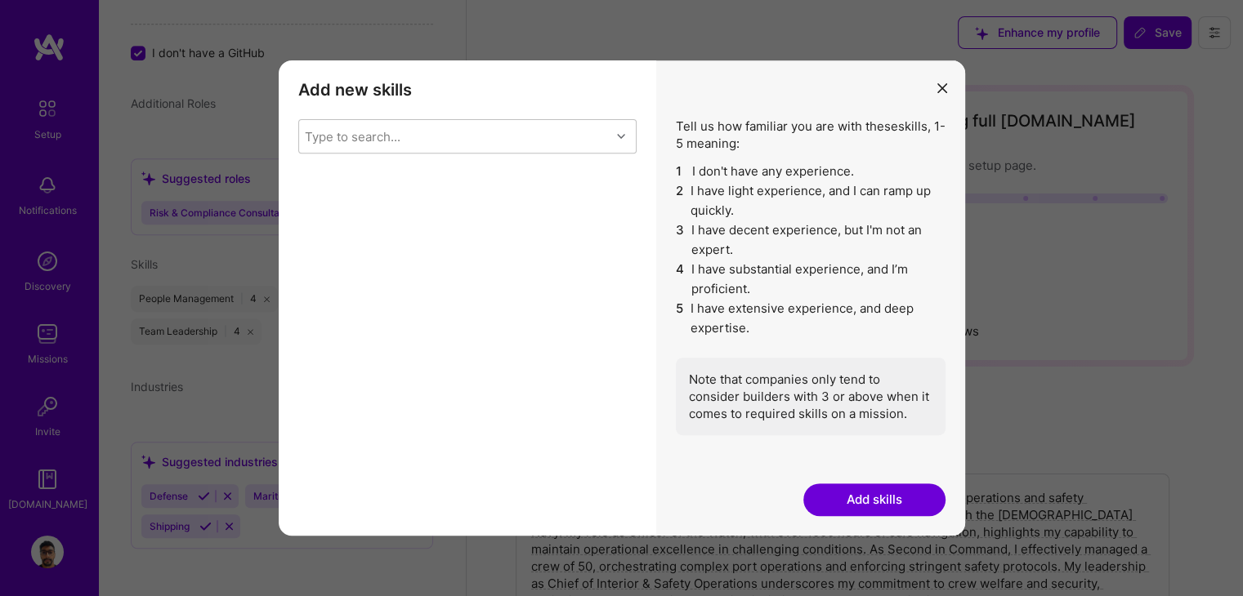
click at [944, 87] on icon "modal" at bounding box center [942, 88] width 10 height 10
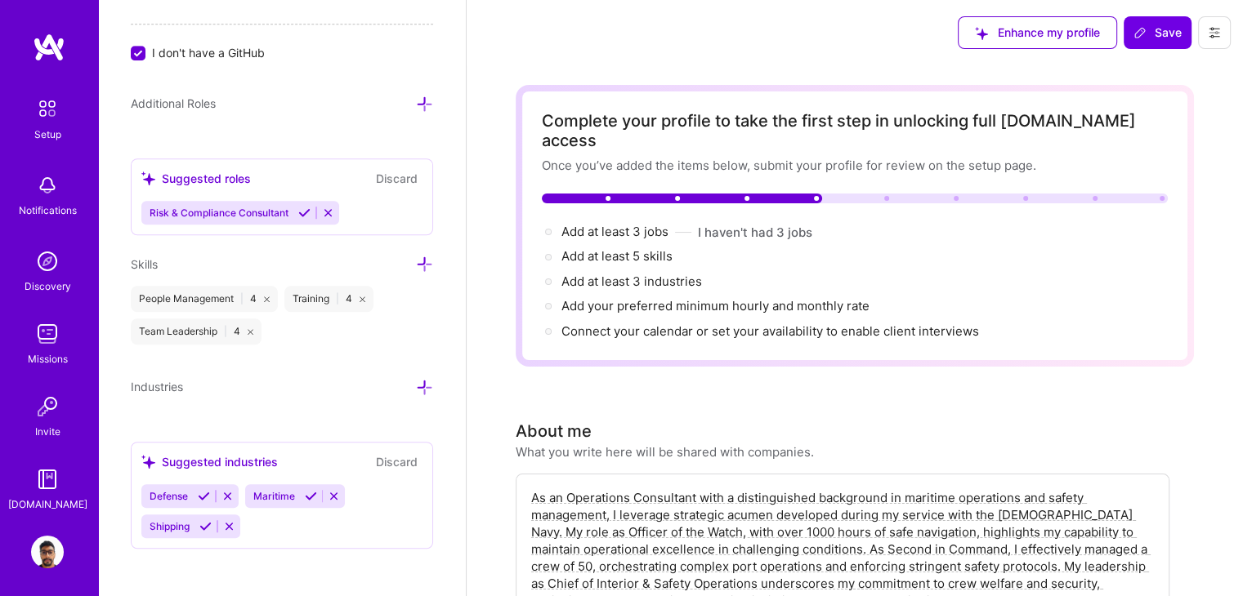
click at [1196, 44] on div "Enhance my profile Save" at bounding box center [1093, 32] width 297 height 65
click at [1176, 40] on button "Save" at bounding box center [1157, 32] width 68 height 33
click at [970, 37] on div "Enhance my profile" at bounding box center [1036, 32] width 159 height 33
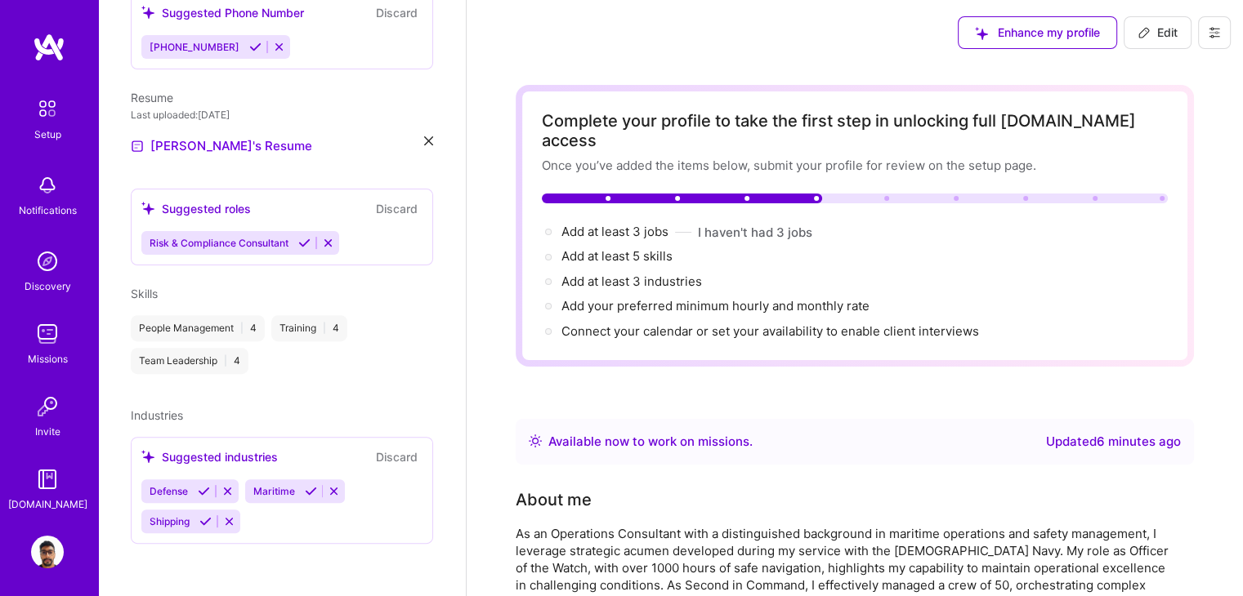
scroll to position [455, 0]
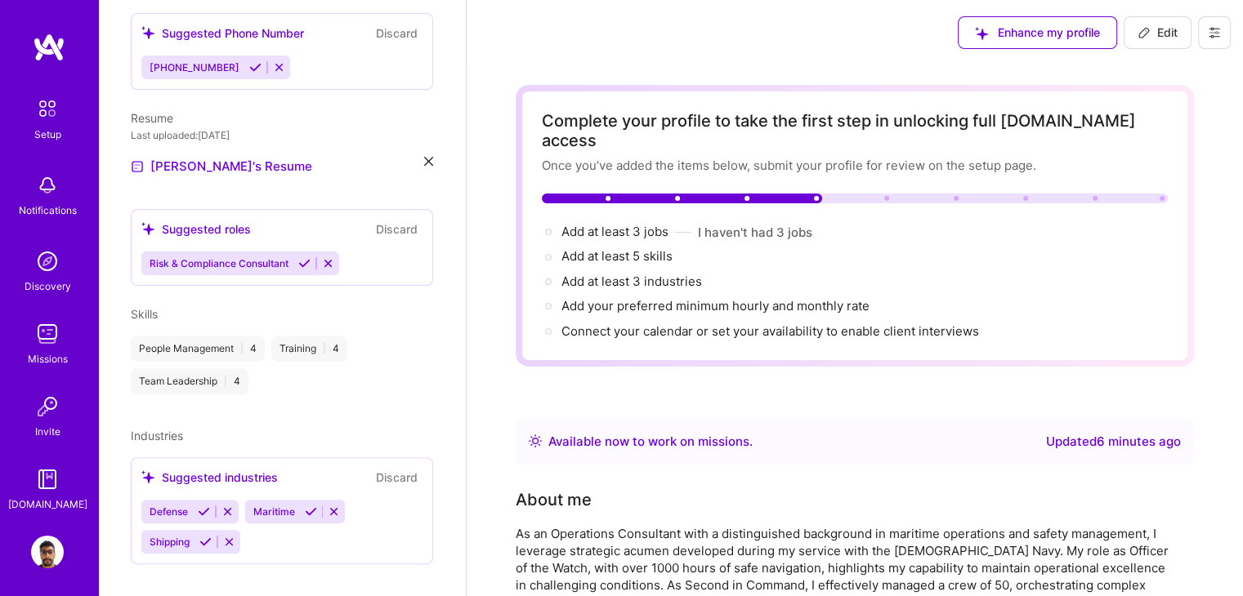
click at [40, 121] on img at bounding box center [47, 108] width 34 height 34
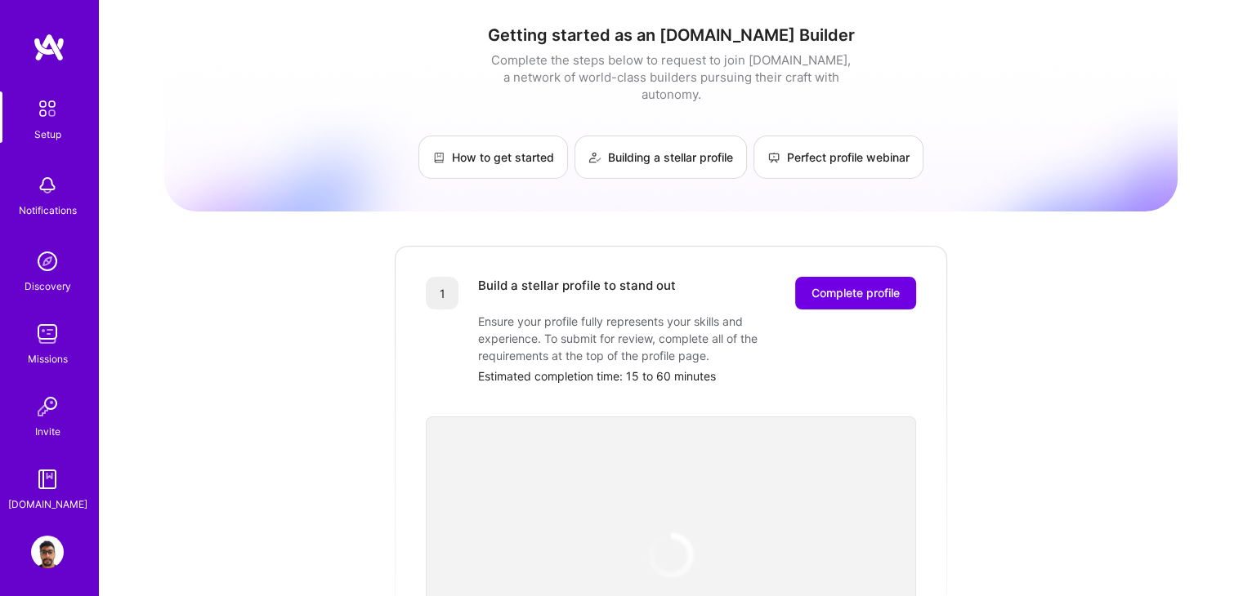
click at [41, 261] on img at bounding box center [47, 261] width 33 height 33
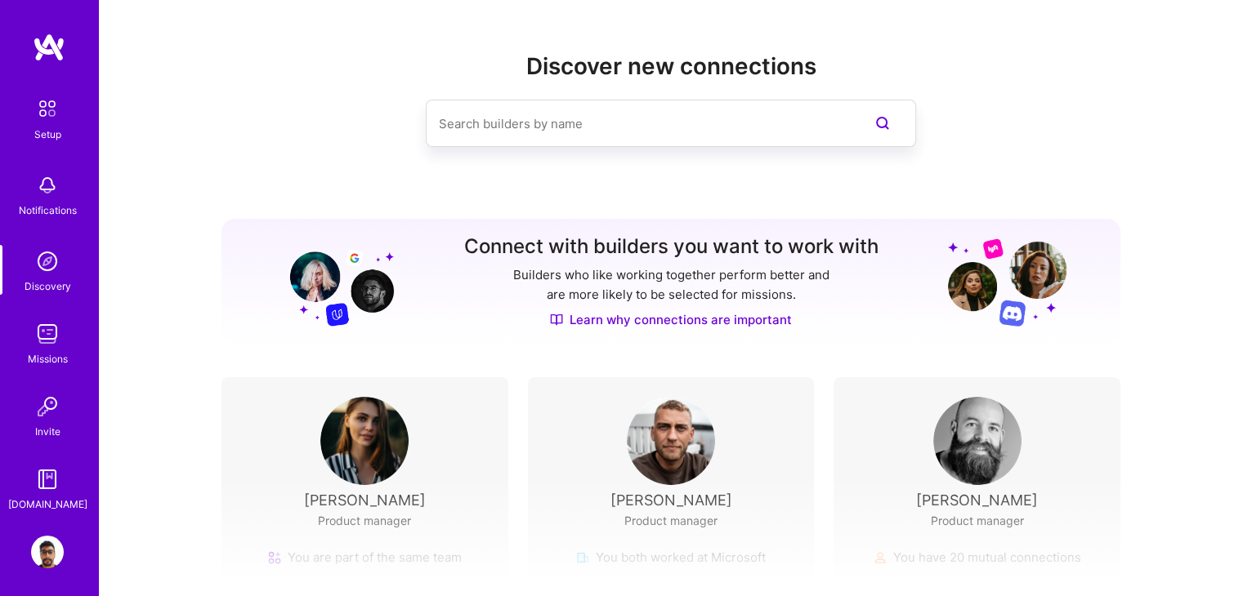
click at [35, 319] on img at bounding box center [47, 334] width 33 height 33
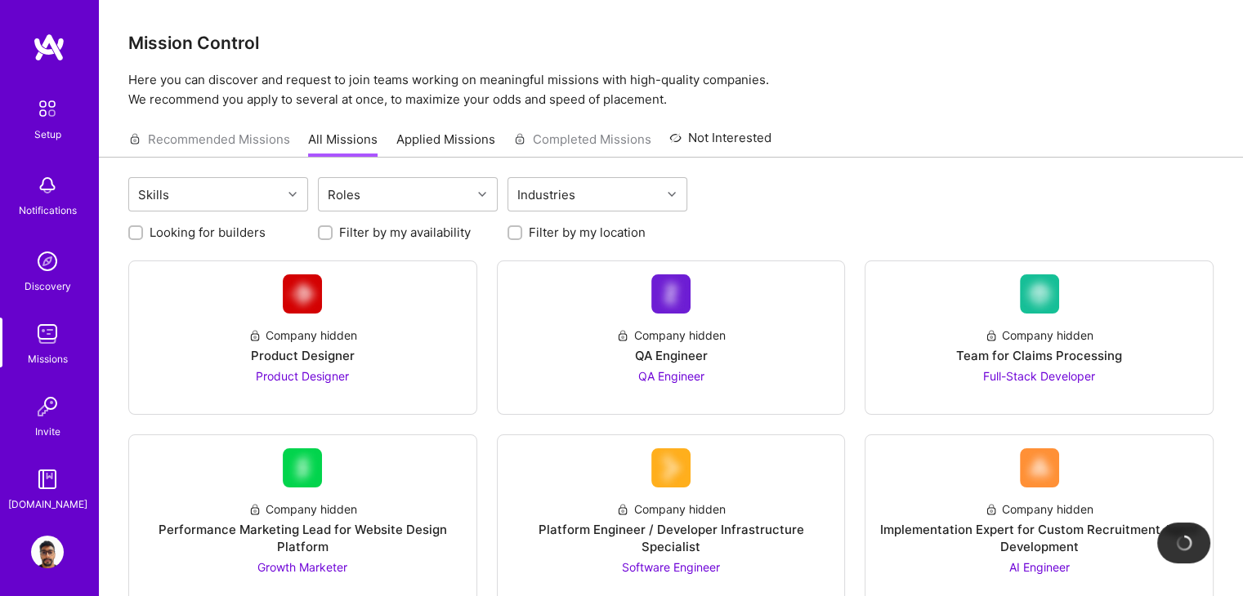
click at [36, 410] on img at bounding box center [47, 406] width 33 height 33
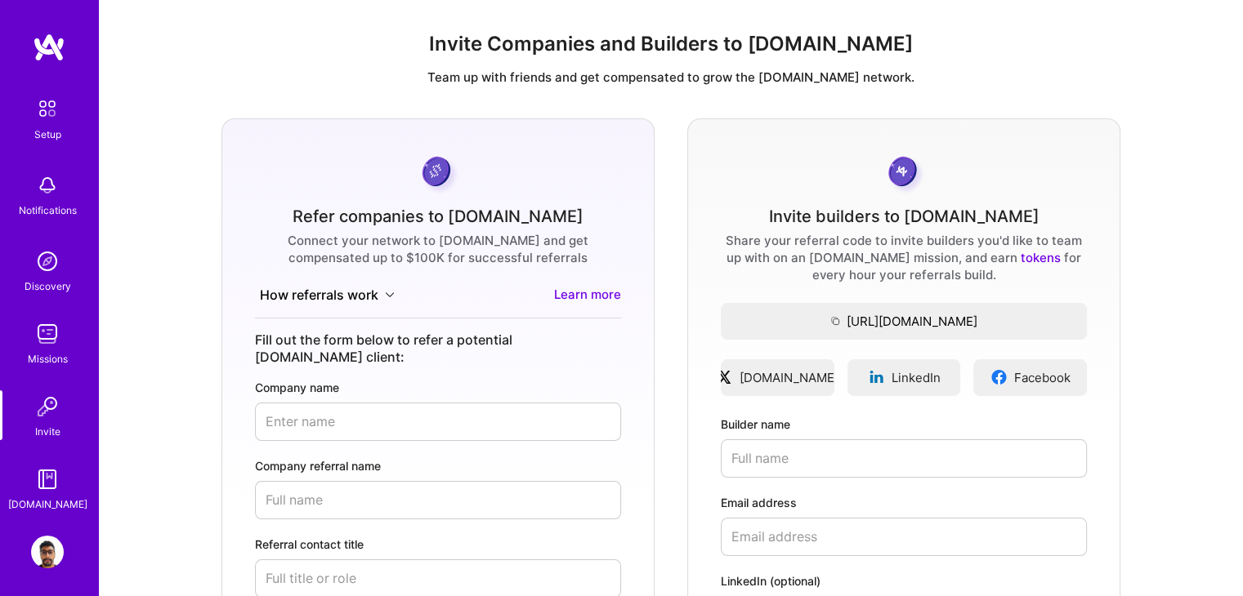
click at [19, 478] on link "[DOMAIN_NAME]" at bounding box center [47, 488] width 101 height 50
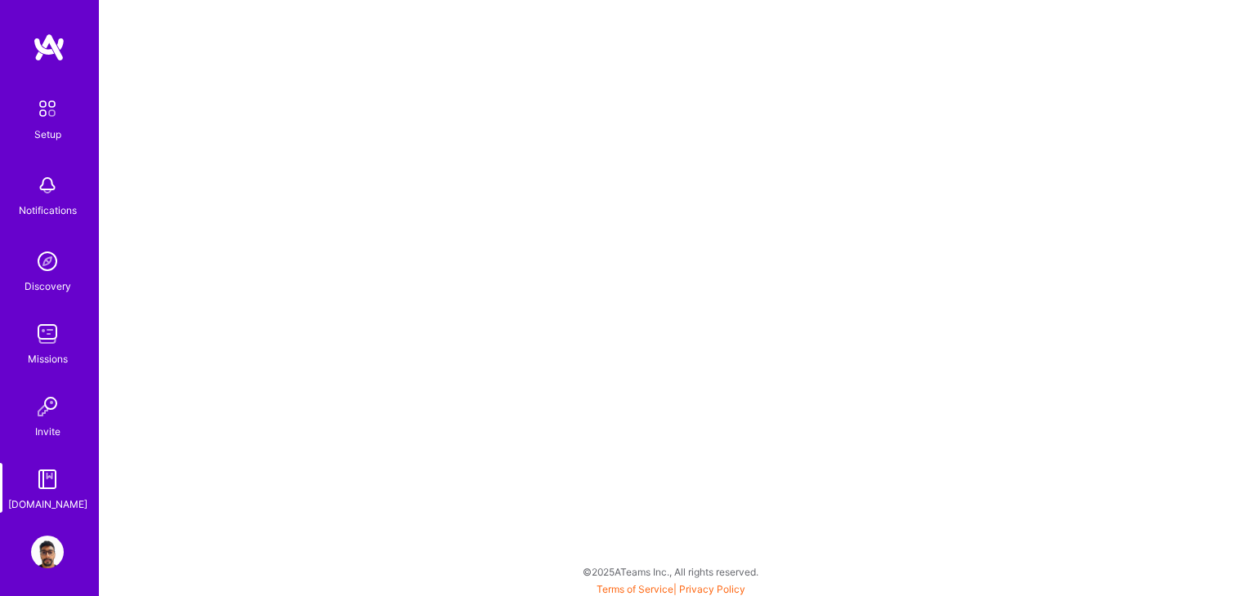
click at [19, 555] on div "Setup Notifications Discovery Missions Invite [DOMAIN_NAME] Profile" at bounding box center [49, 298] width 98 height 596
click at [30, 113] on img at bounding box center [47, 108] width 34 height 34
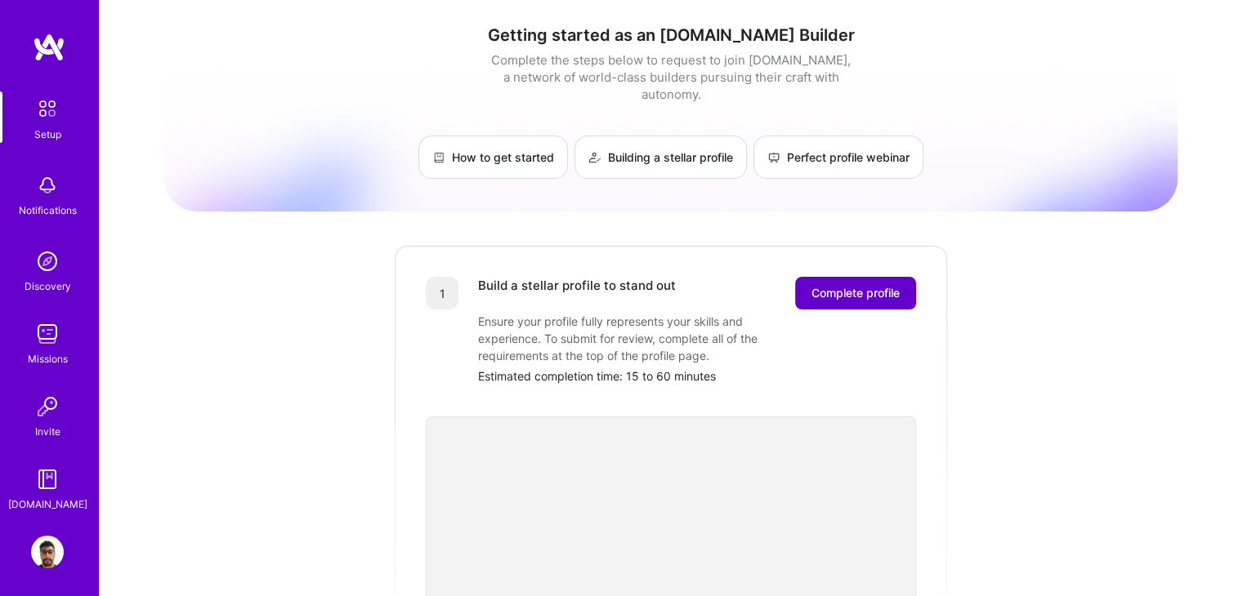
click at [859, 285] on span "Complete profile" at bounding box center [855, 293] width 88 height 16
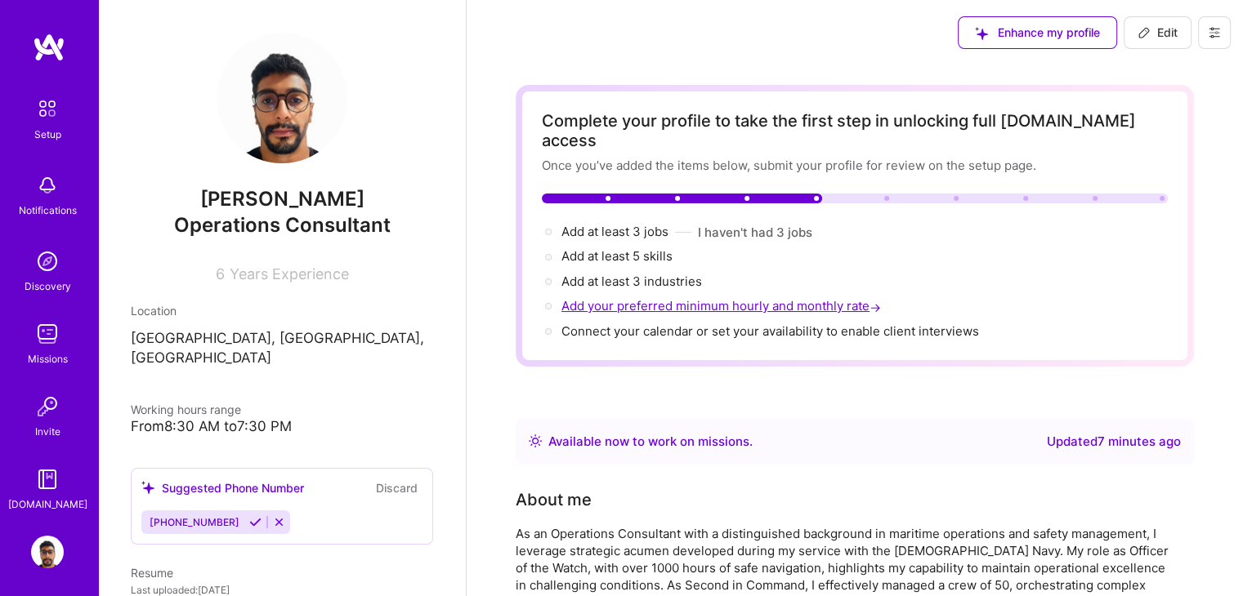
click at [709, 298] on span "Add your preferred minimum hourly and monthly rate →" at bounding box center [722, 306] width 323 height 16
select select "US"
select select "Right Now"
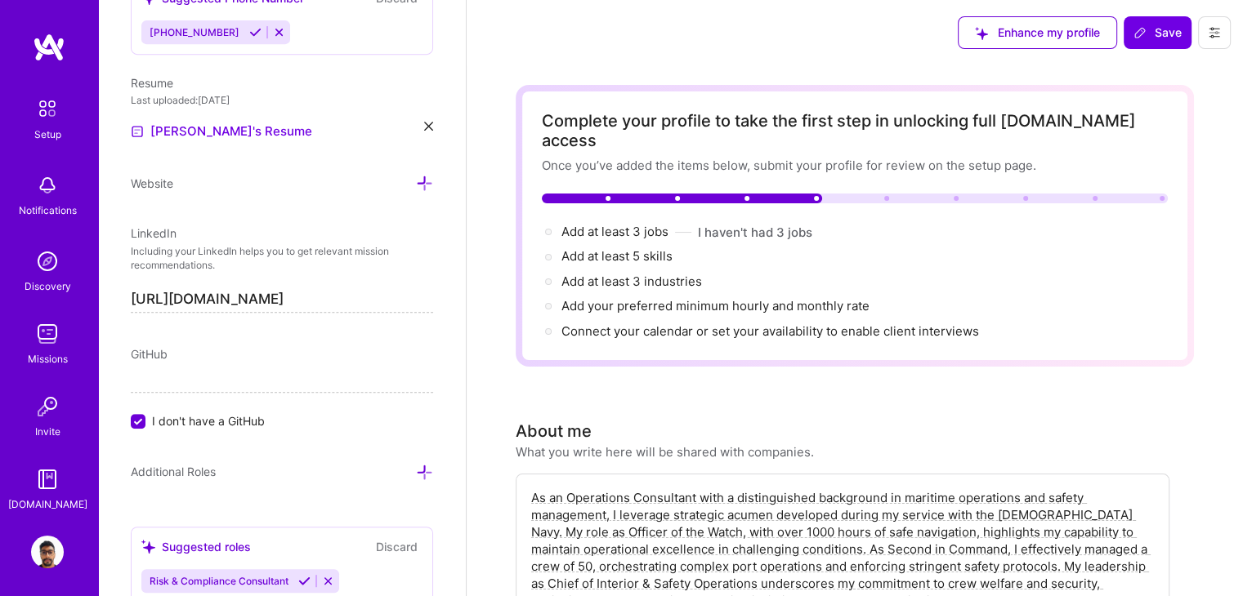
scroll to position [1084, 0]
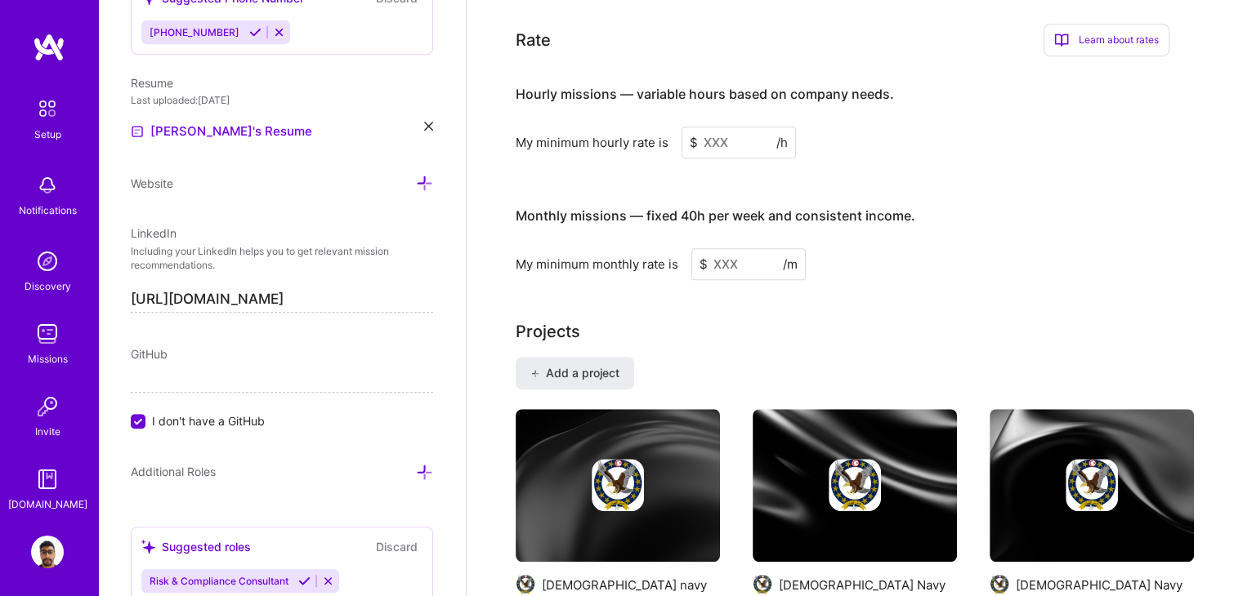
click at [716, 127] on input at bounding box center [738, 143] width 114 height 32
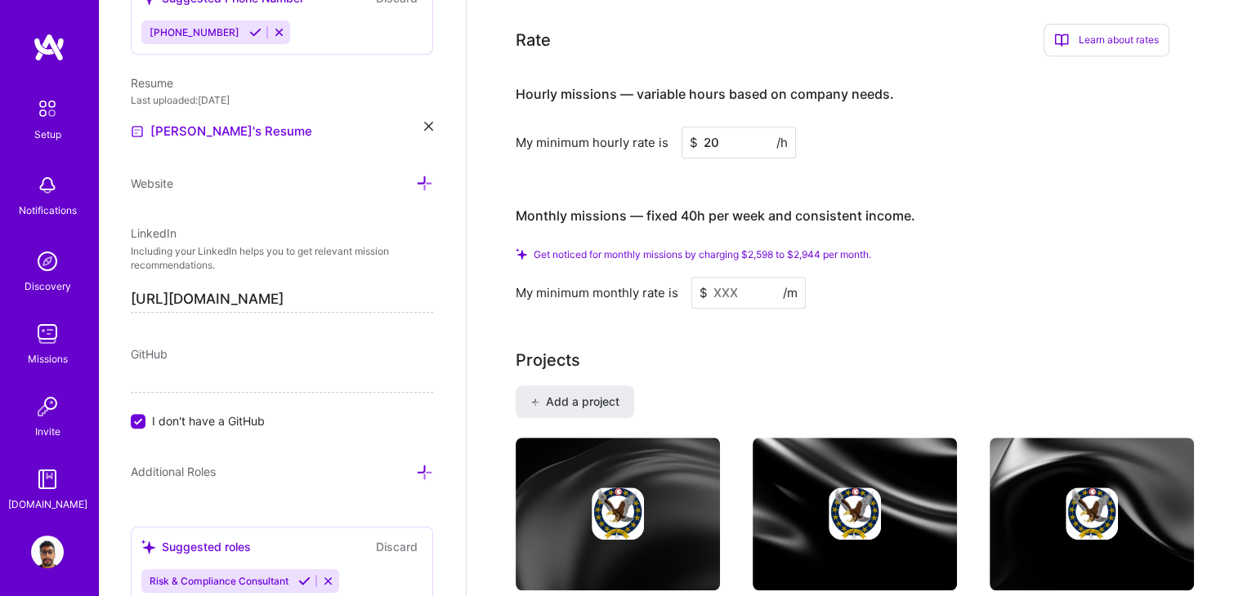
type input "20"
click at [741, 277] on input at bounding box center [748, 293] width 114 height 32
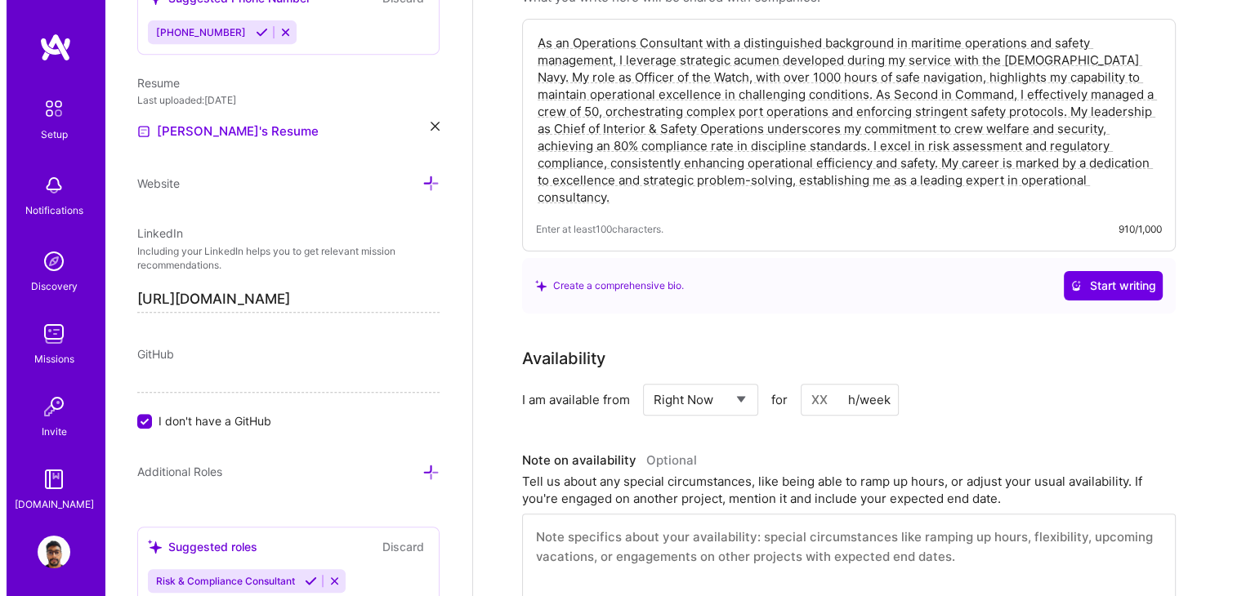
scroll to position [0, 0]
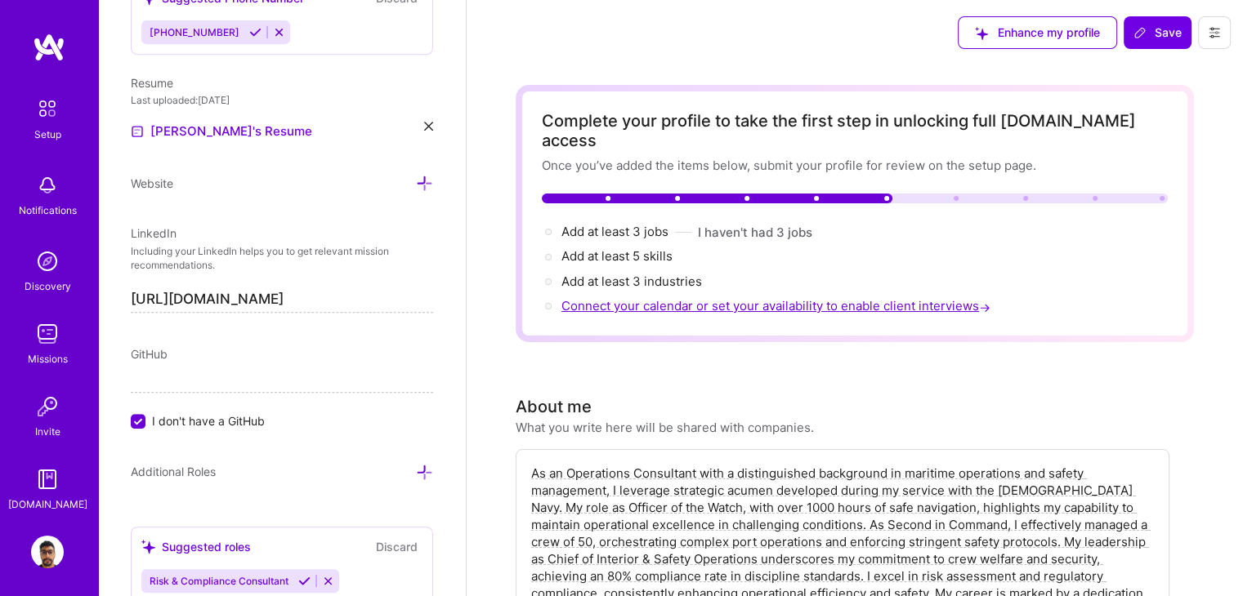
type input "3000"
click at [654, 298] on span "Connect your calendar or set your availability to enable client interviews →" at bounding box center [777, 306] width 432 height 16
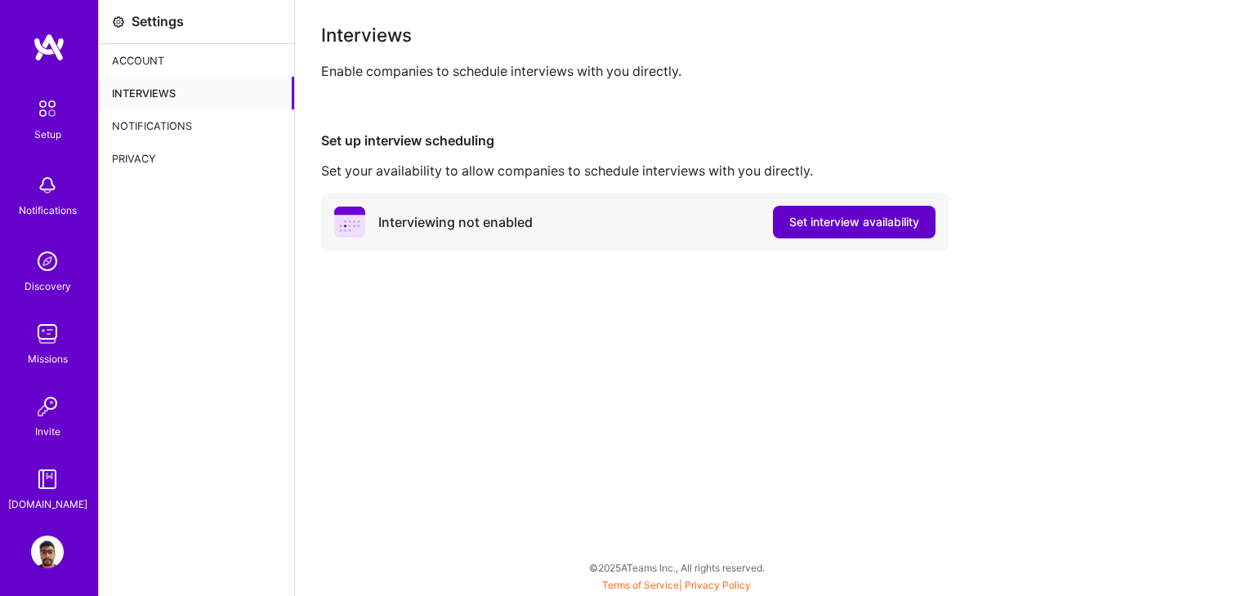
click at [830, 223] on span "Set interview availability" at bounding box center [854, 222] width 130 height 16
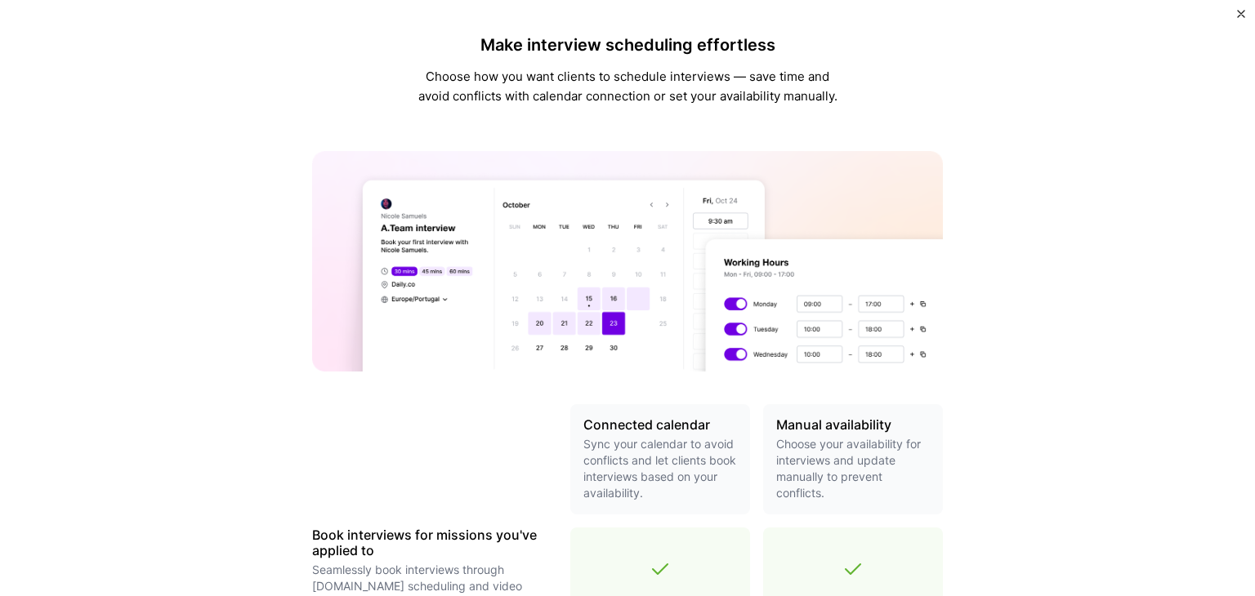
scroll to position [408, 0]
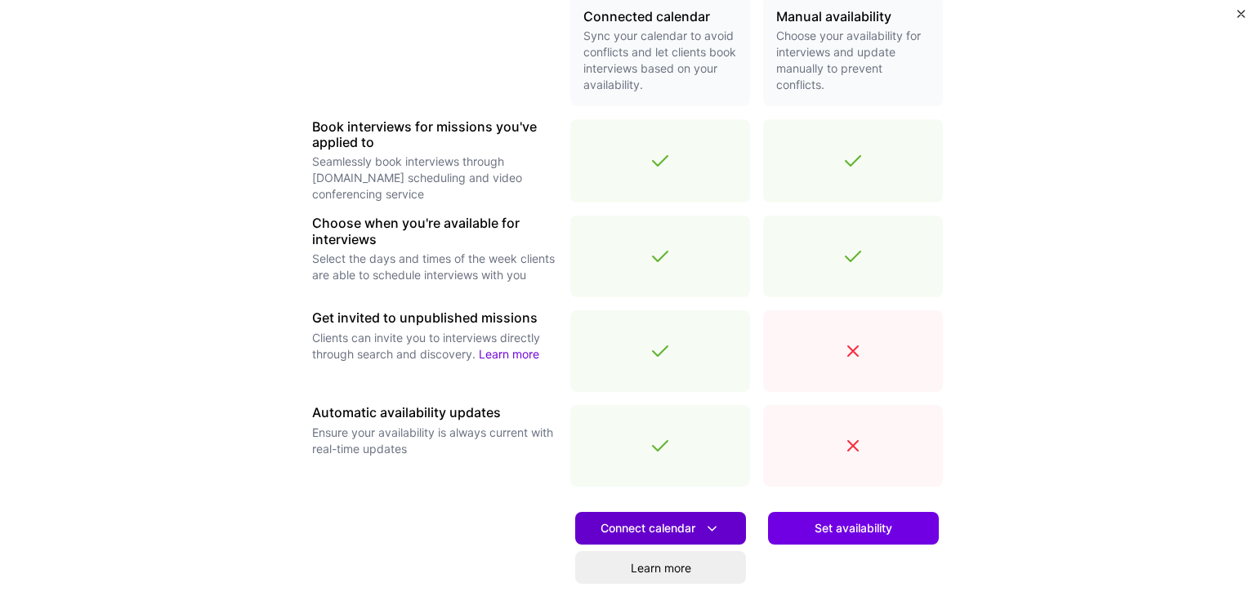
click at [664, 525] on span "Connect calendar" at bounding box center [660, 528] width 120 height 17
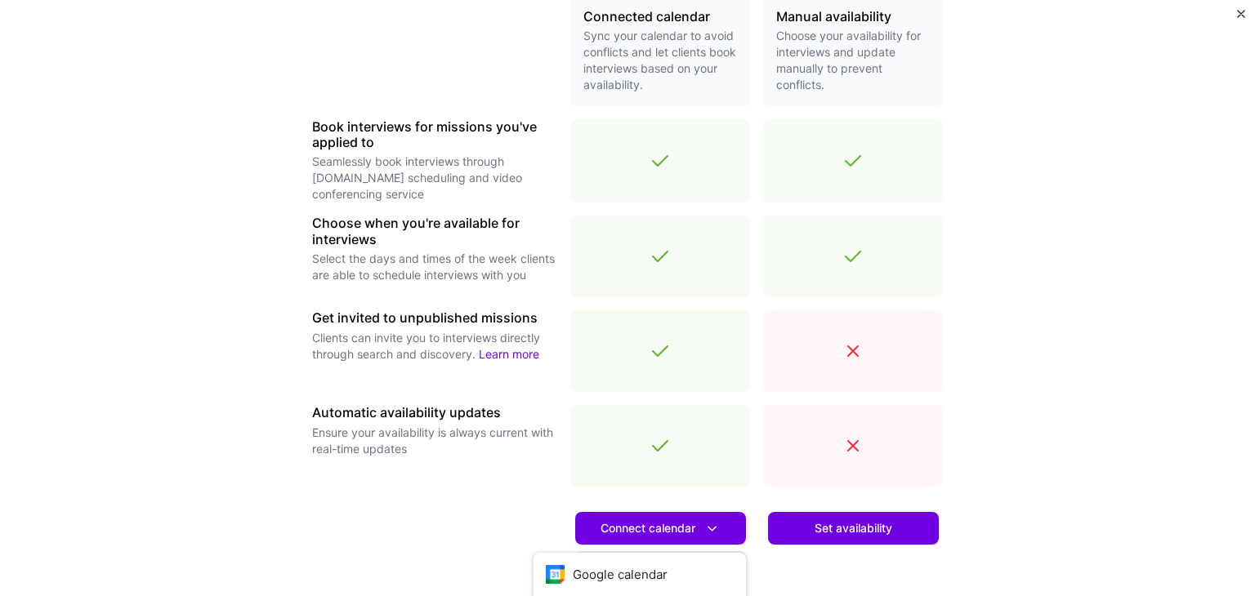
scroll to position [549, 0]
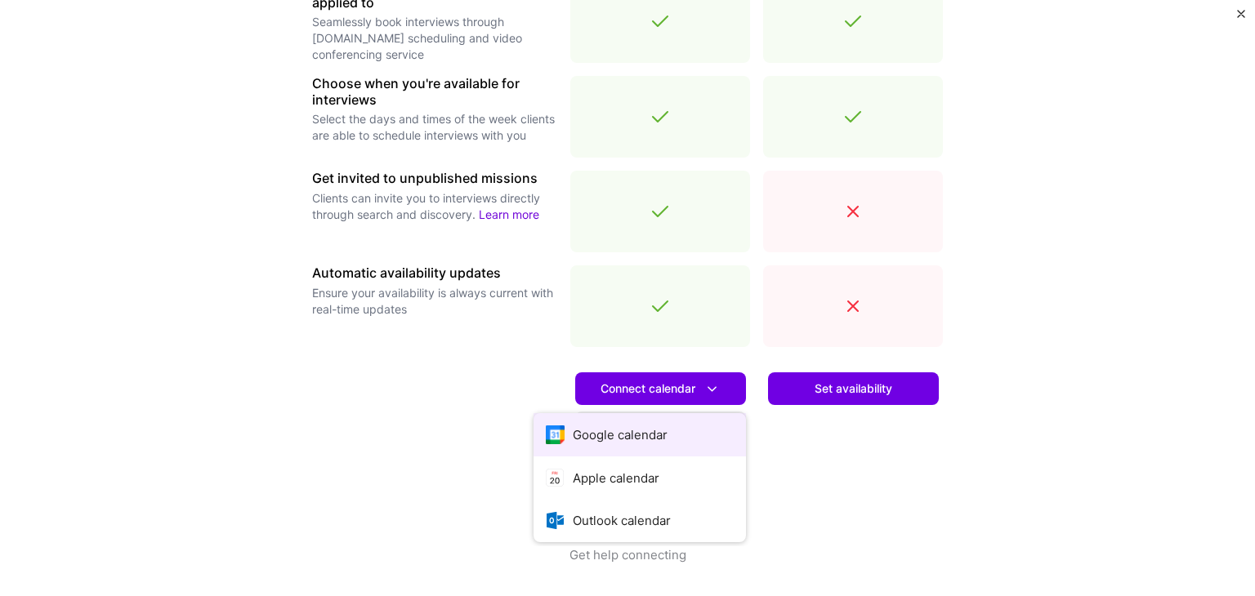
click at [626, 431] on button "Google calendar" at bounding box center [639, 434] width 212 height 43
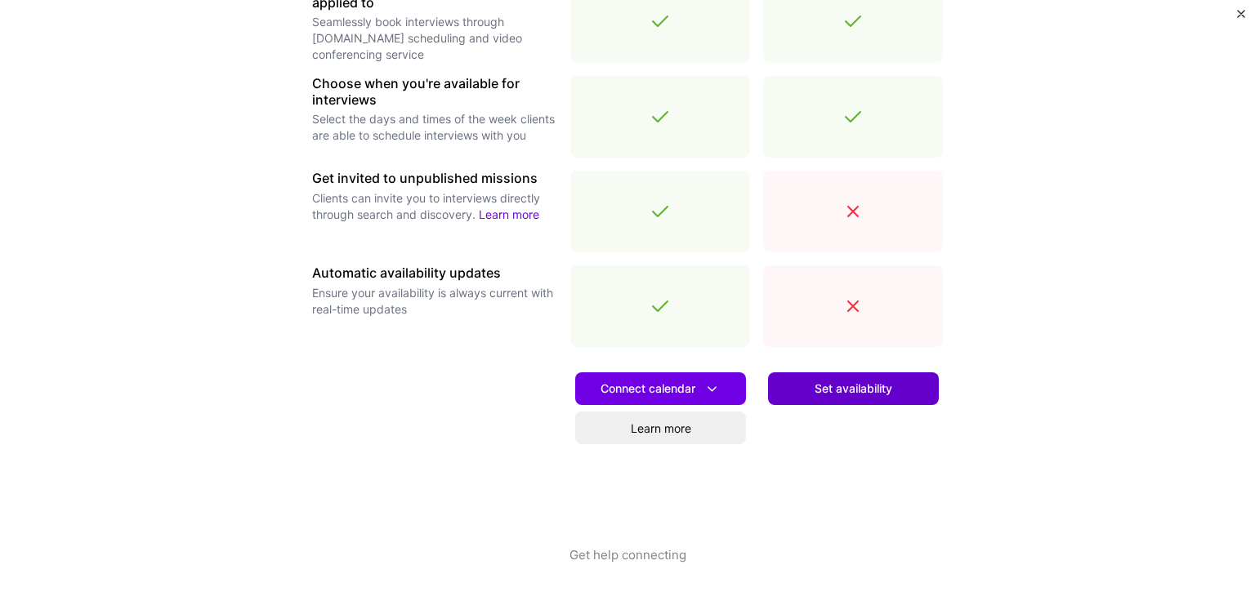
click at [848, 386] on span "Set availability" at bounding box center [853, 389] width 78 height 16
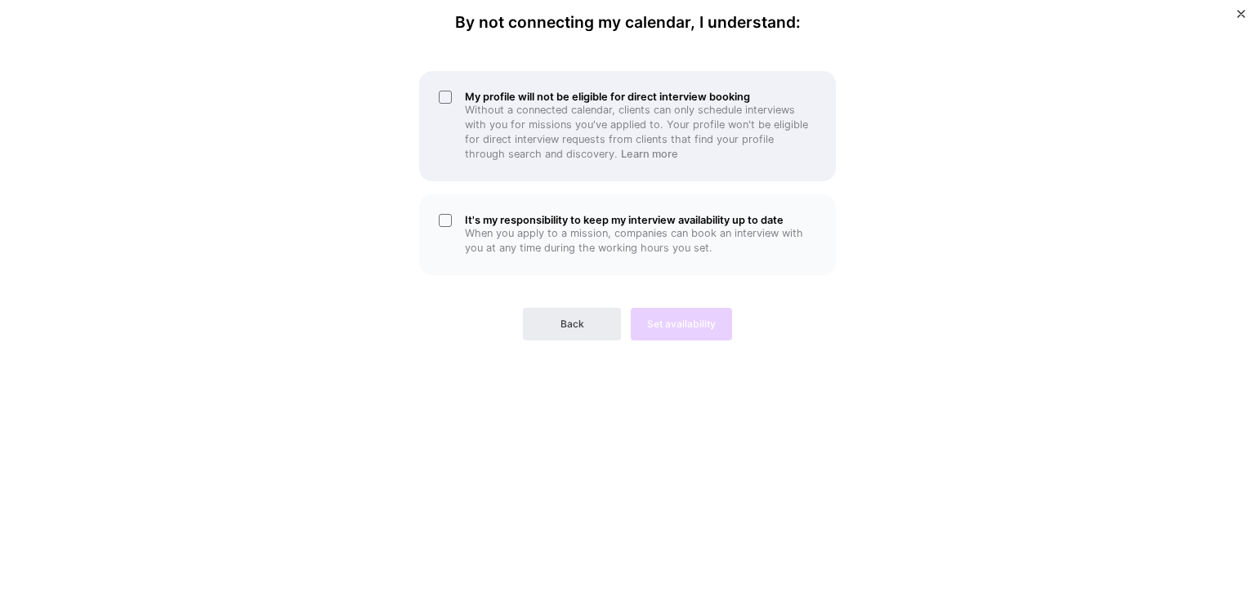
click at [482, 99] on h5 "My profile will not be eligible for direct interview booking" at bounding box center [640, 97] width 351 height 12
click at [479, 134] on p "Without a connected calendar, clients can only schedule interviews with you for…" at bounding box center [640, 132] width 351 height 59
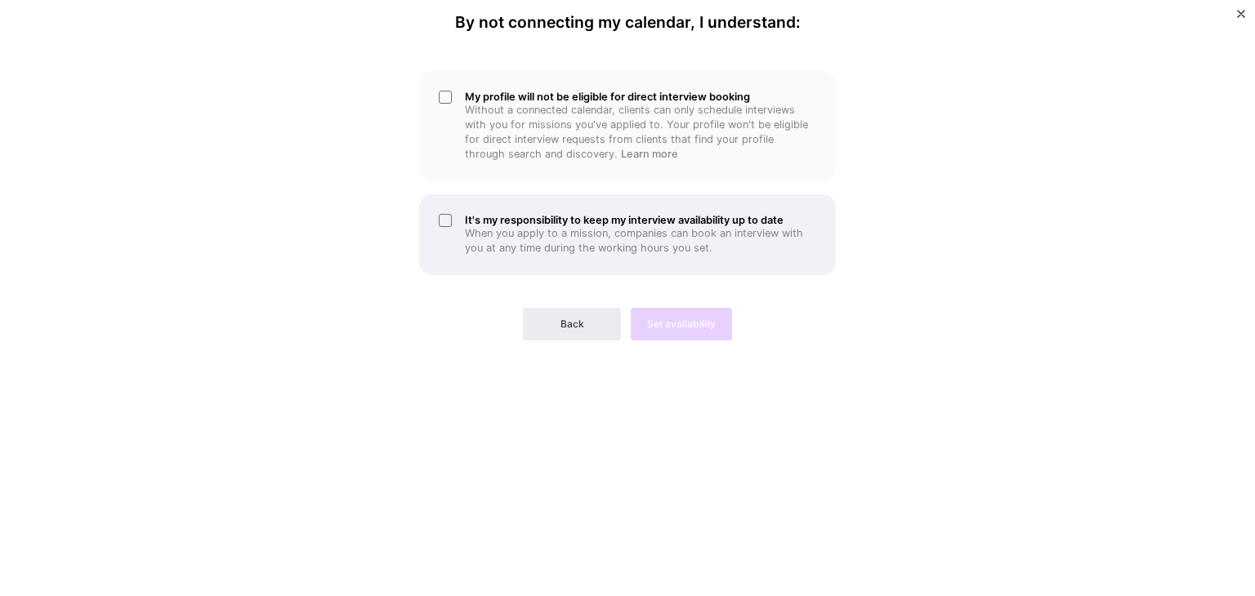
click at [467, 223] on h5 "It's my responsibility to keep my interview availability up to date" at bounding box center [640, 220] width 351 height 12
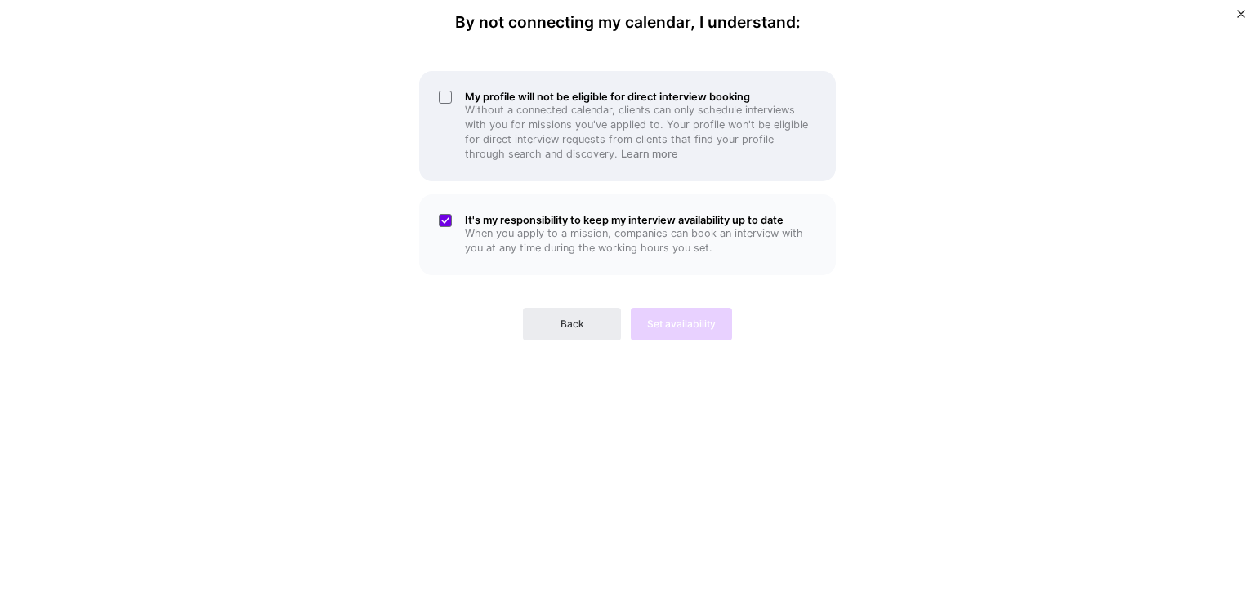
click at [529, 157] on p "Without a connected calendar, clients can only schedule interviews with you for…" at bounding box center [640, 132] width 351 height 59
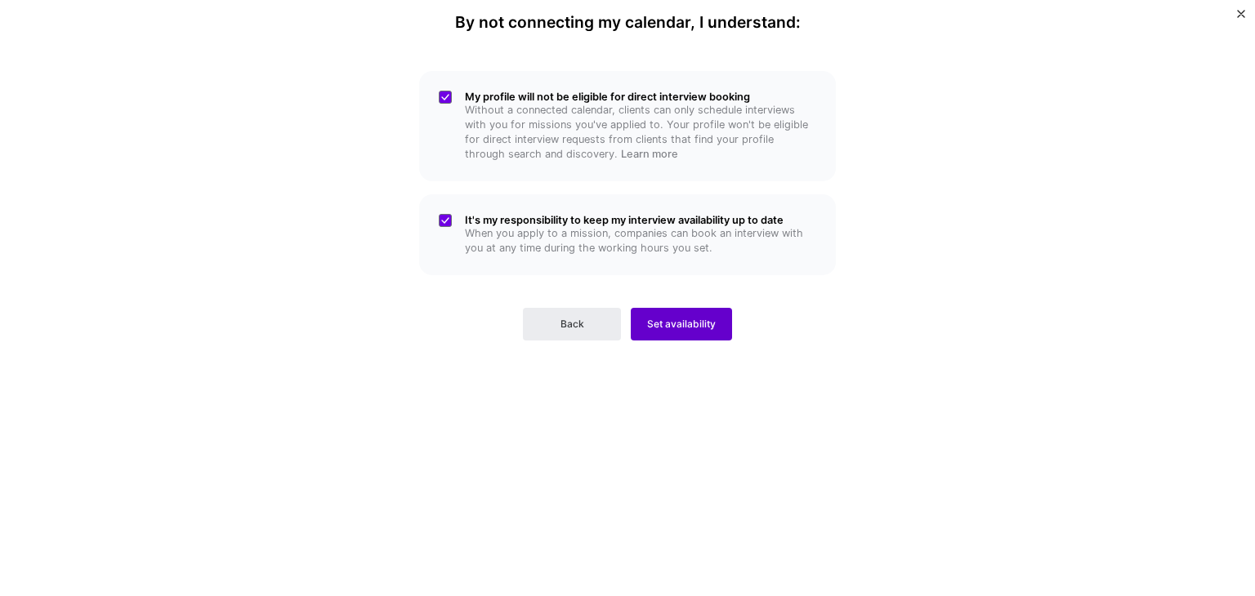
click at [672, 326] on span "Set availability" at bounding box center [681, 324] width 69 height 15
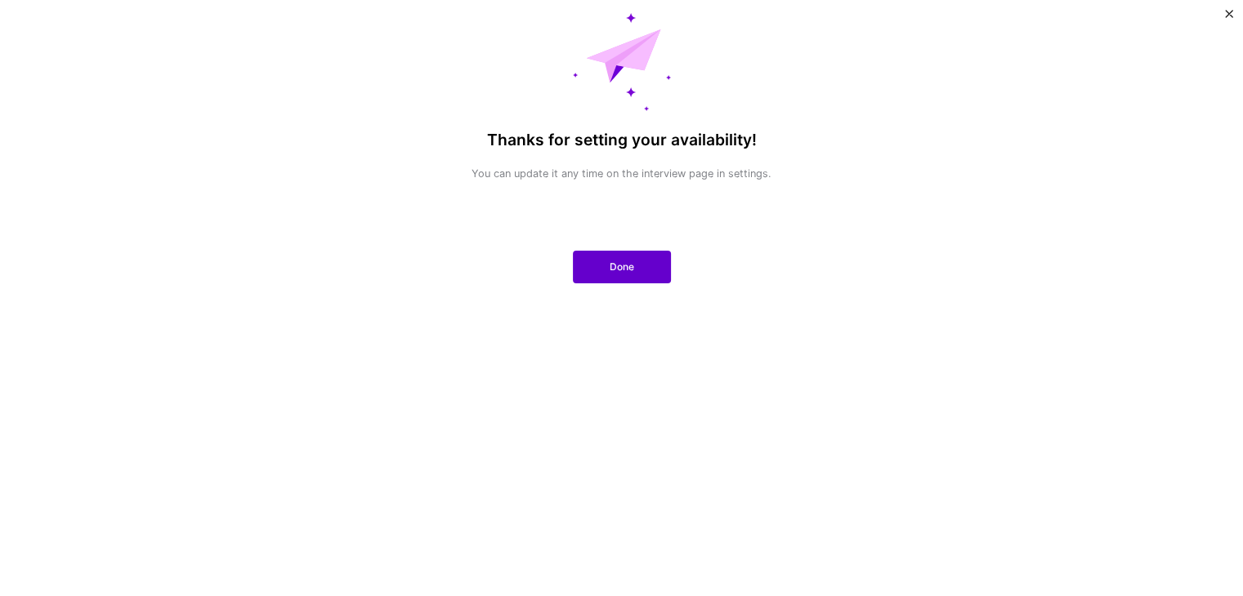
click at [613, 281] on button "Done" at bounding box center [622, 267] width 98 height 33
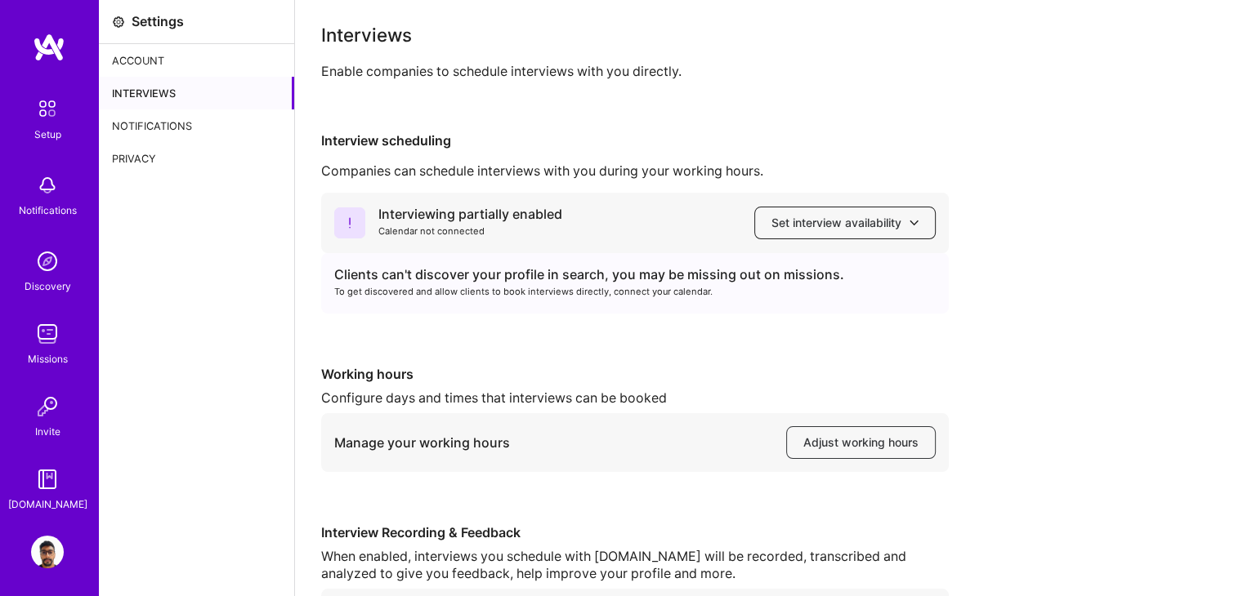
click at [855, 225] on span "Set interview availability" at bounding box center [844, 223] width 147 height 16
click at [1022, 265] on div "Interviewing partially enabled Calendar not connected Set interview availabilit…" at bounding box center [768, 414] width 895 height 442
click at [30, 105] on img at bounding box center [47, 108] width 34 height 34
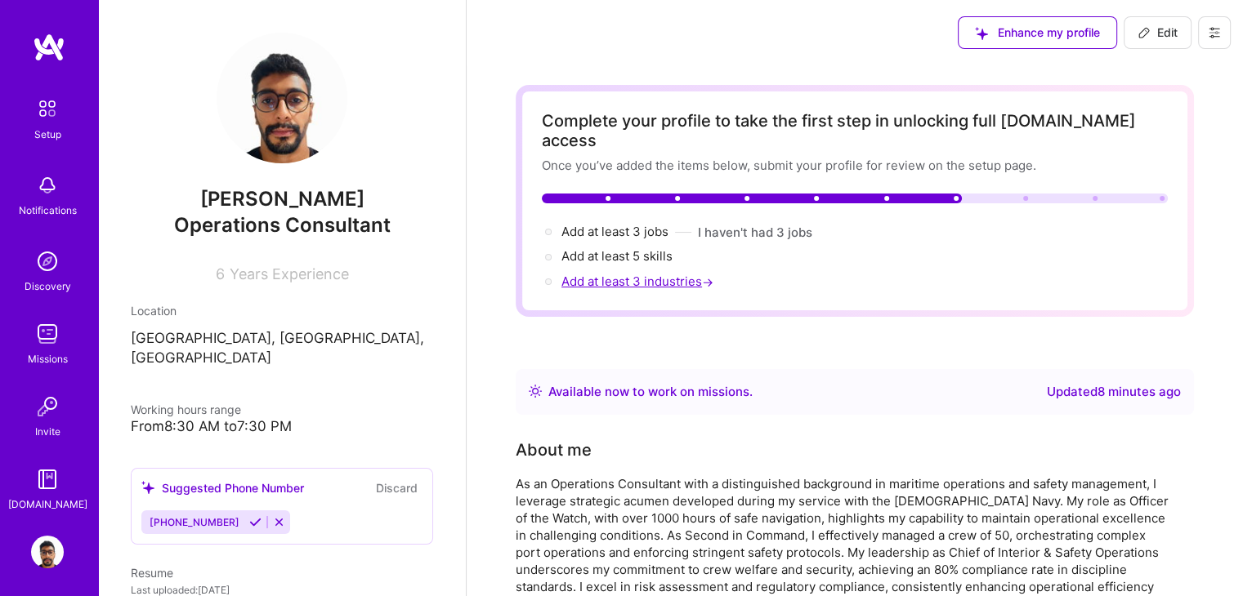
click at [629, 274] on span "Add at least 3 industries →" at bounding box center [638, 282] width 155 height 16
select select "US"
select select "Right Now"
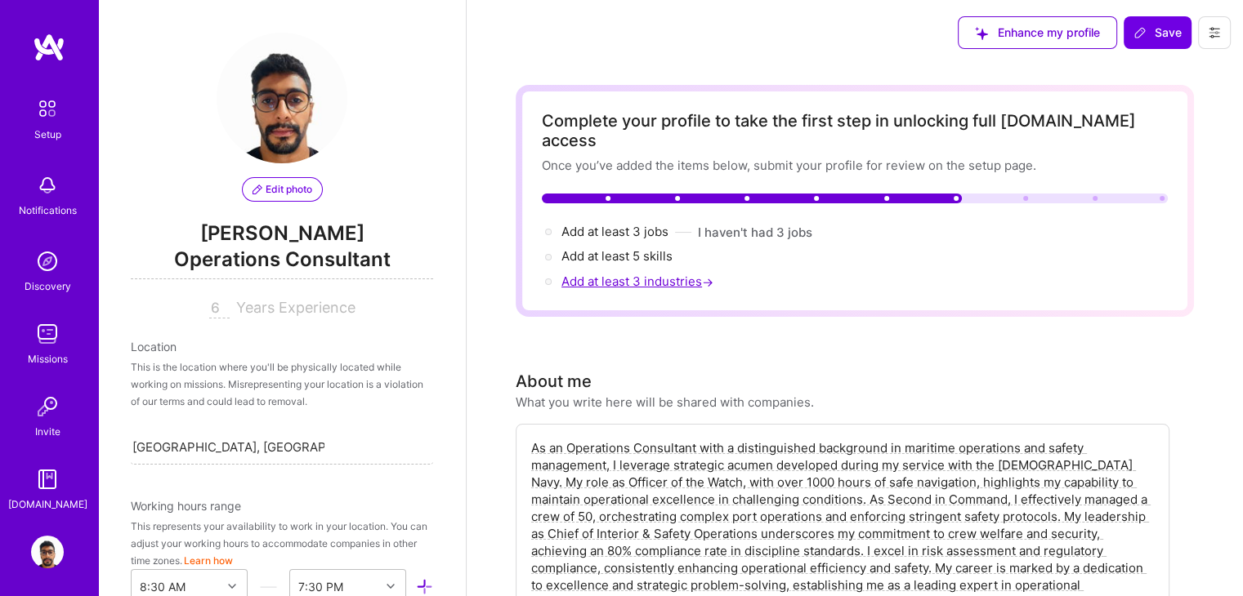
scroll to position [1122, 0]
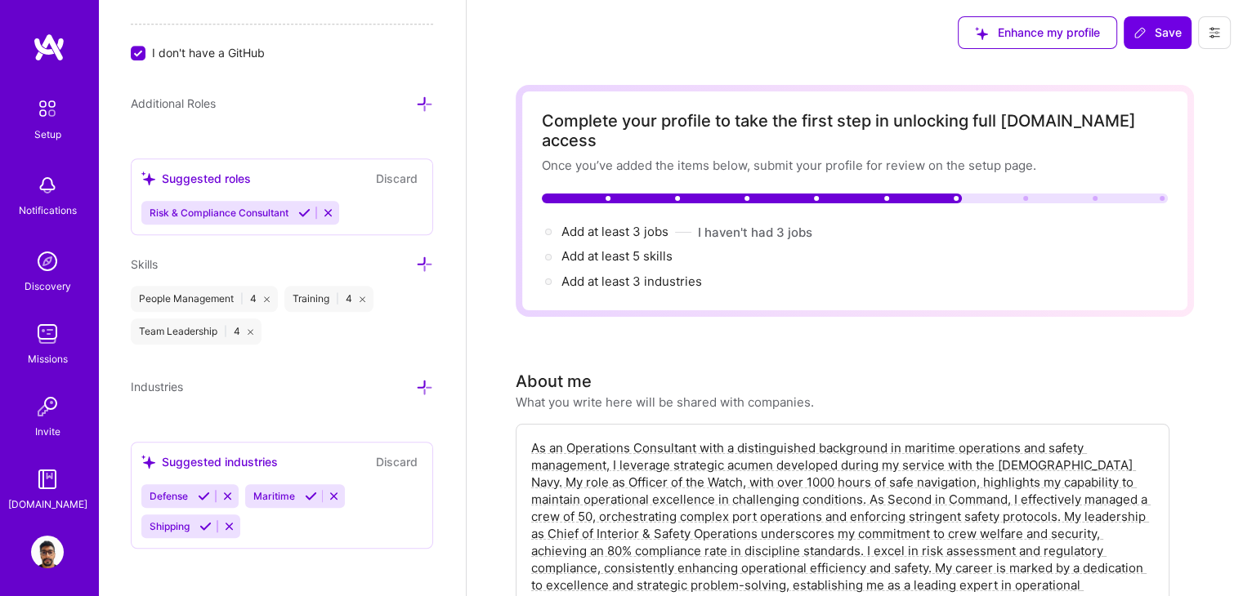
click at [416, 104] on icon at bounding box center [424, 104] width 17 height 17
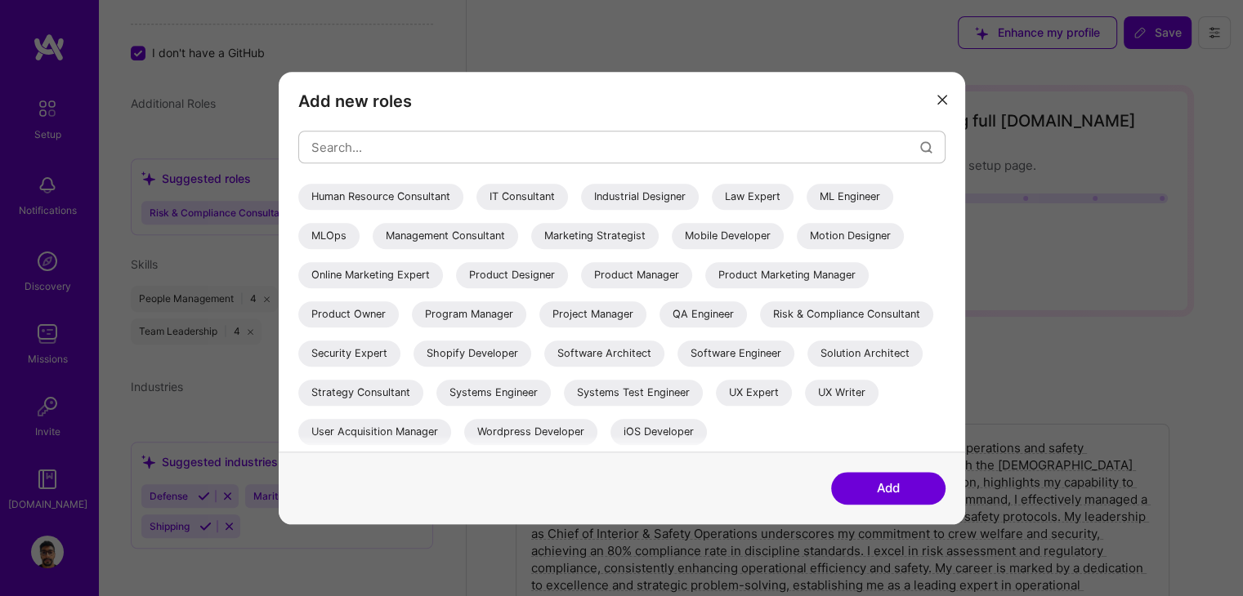
scroll to position [353, 0]
click at [518, 223] on div "Management Consultant" at bounding box center [445, 236] width 145 height 26
click at [479, 389] on div "Systems Engineer" at bounding box center [493, 393] width 114 height 26
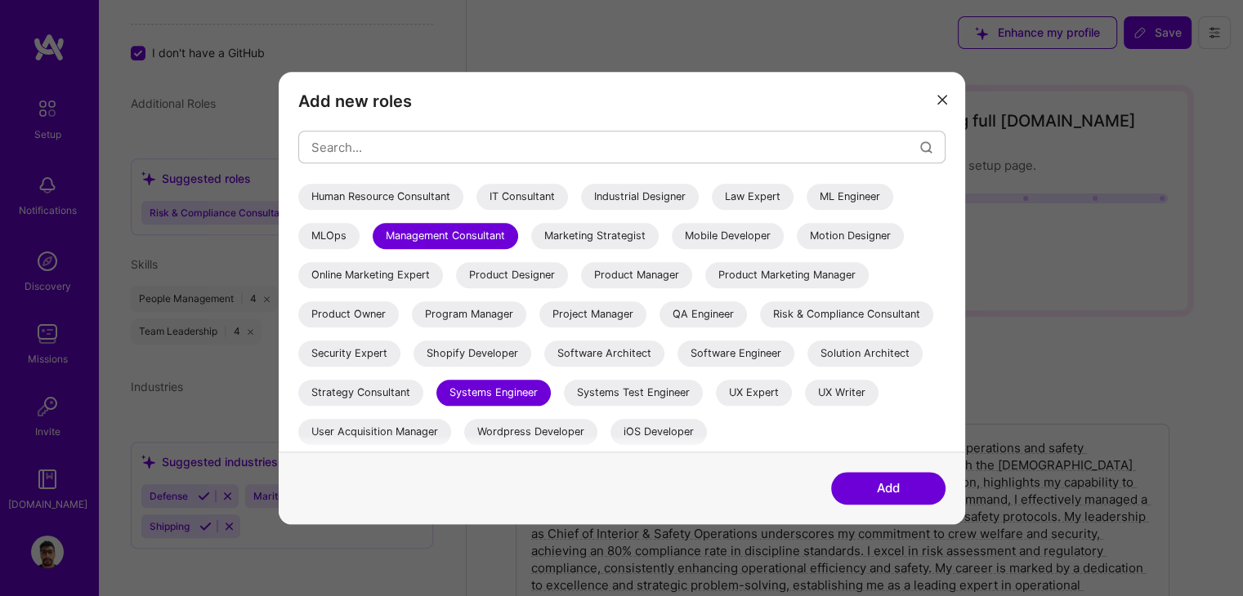
click at [338, 360] on div "Security Expert" at bounding box center [349, 354] width 102 height 26
click at [760, 318] on div "Risk & Compliance Consultant" at bounding box center [846, 314] width 173 height 26
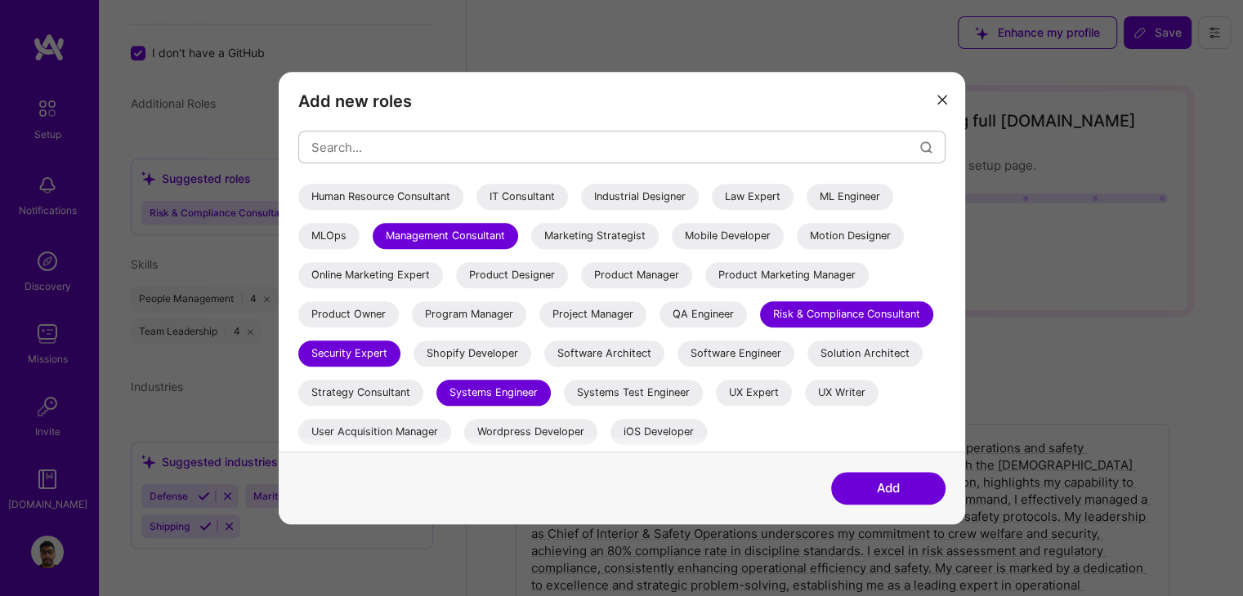
click at [881, 495] on button "Add" at bounding box center [888, 488] width 114 height 33
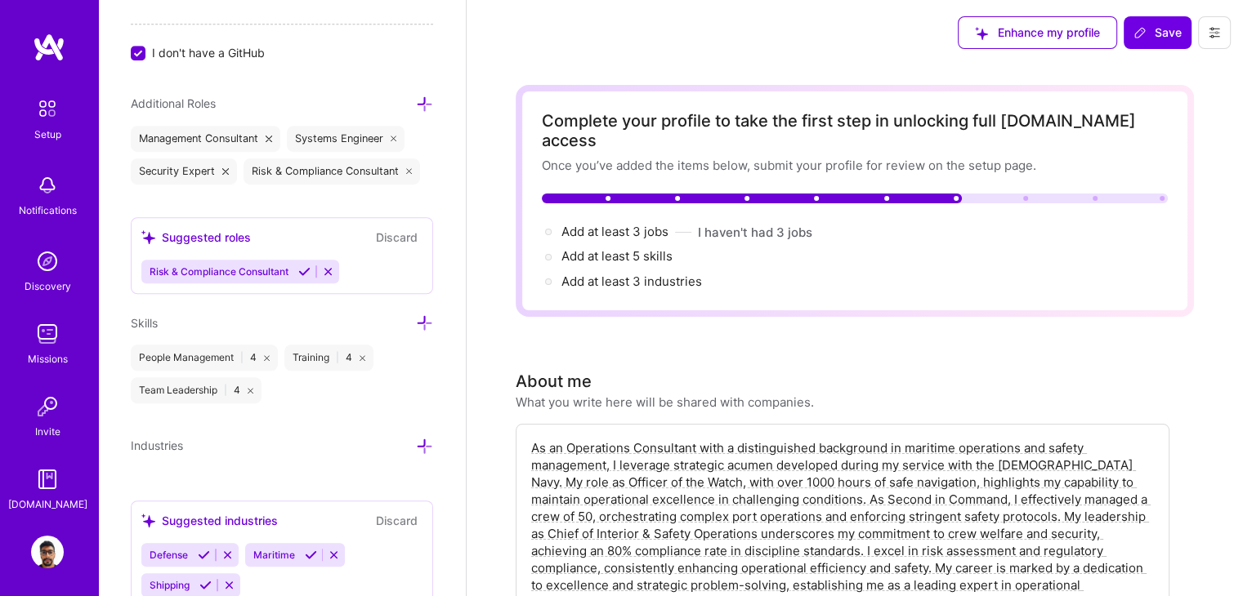
scroll to position [1213, 0]
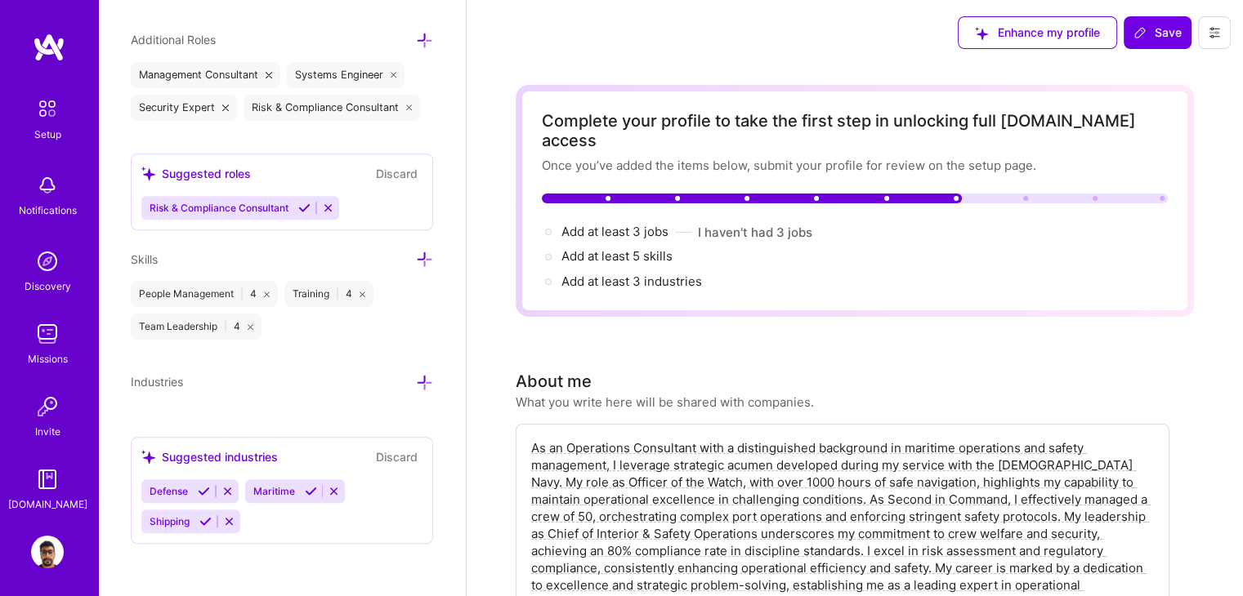
click at [395, 266] on div "Skills" at bounding box center [282, 259] width 302 height 19
click at [416, 262] on icon at bounding box center [424, 259] width 17 height 17
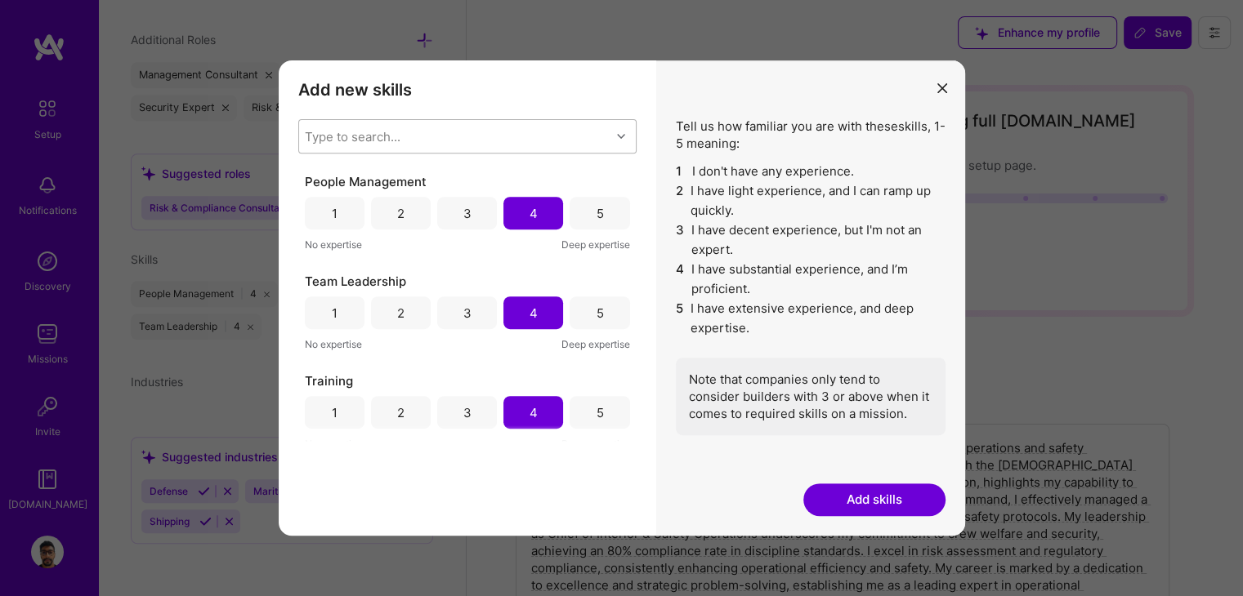
click at [474, 130] on div "Type to search..." at bounding box center [454, 136] width 311 height 33
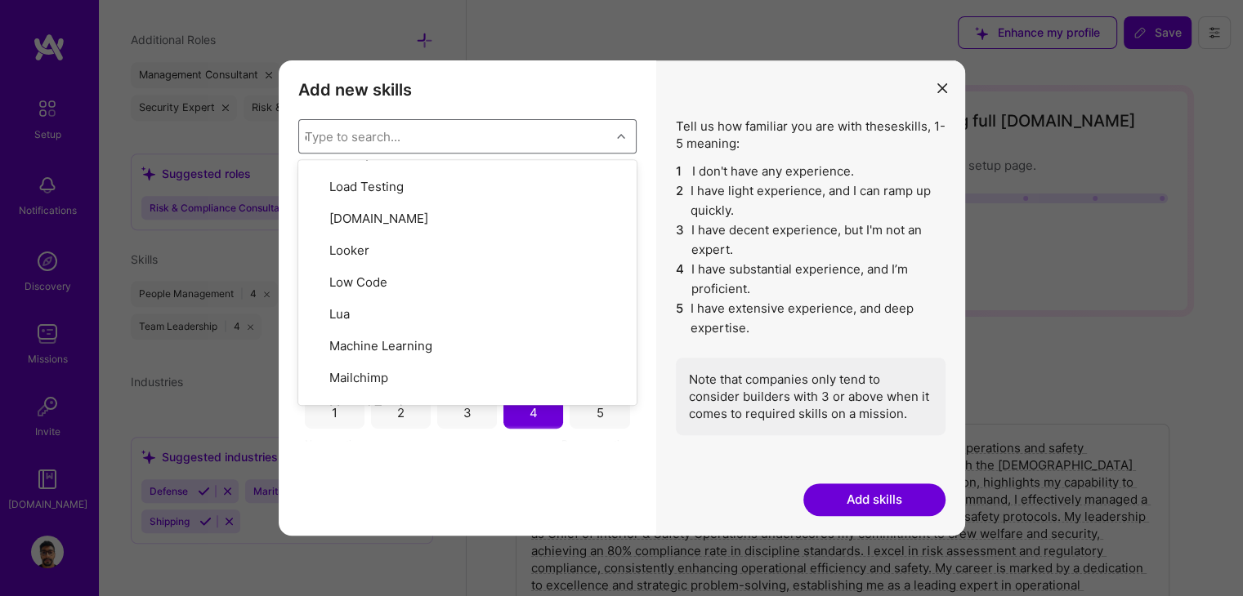
scroll to position [0, 0]
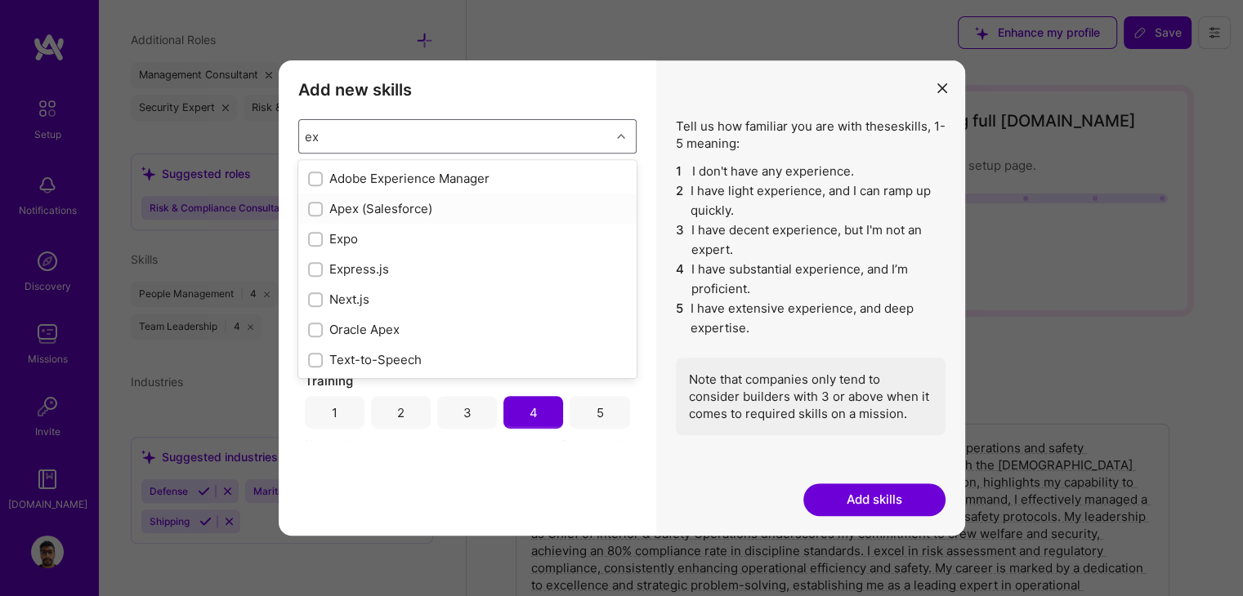
type input "e"
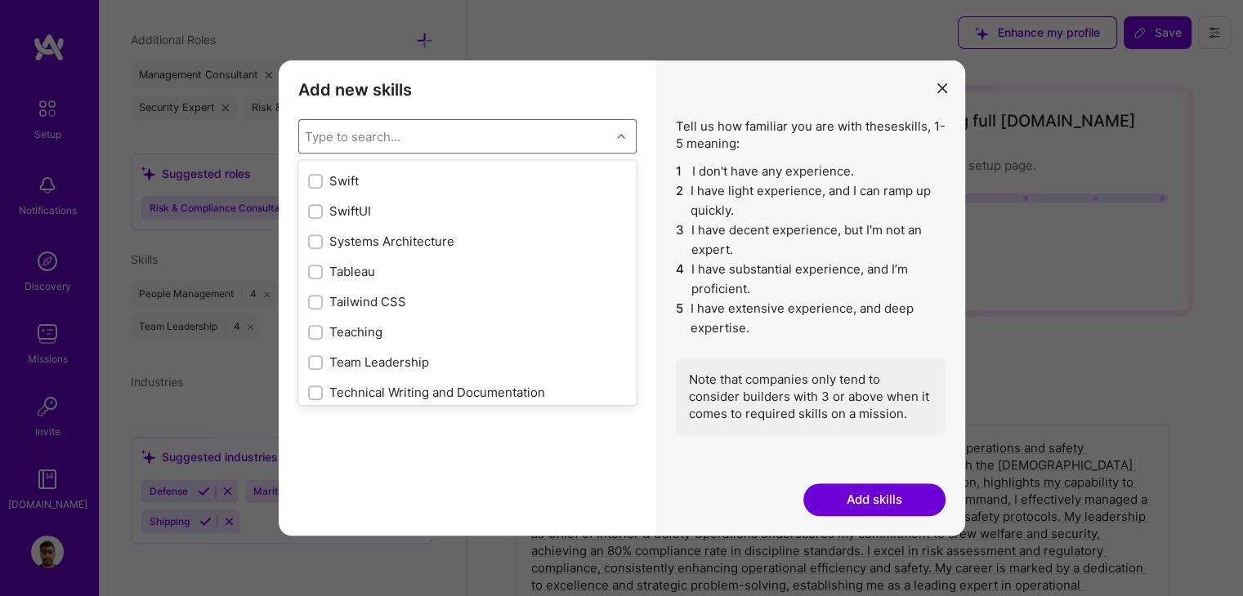
scroll to position [9796, 0]
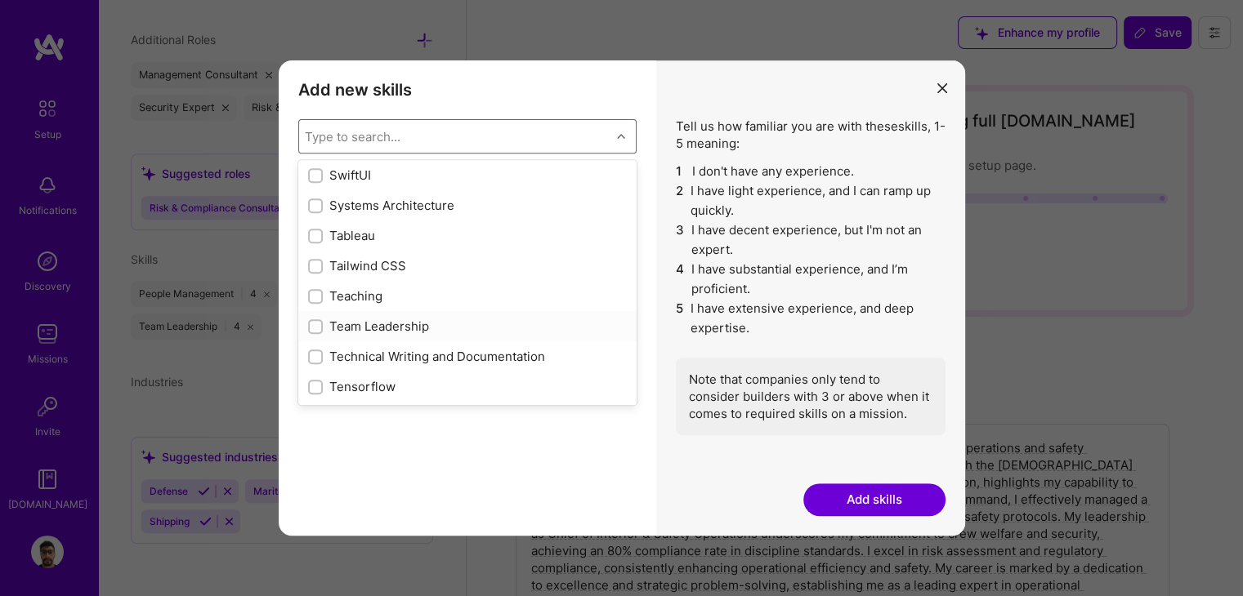
click at [430, 339] on div "Team Leadership" at bounding box center [467, 326] width 338 height 30
checkbox input "true"
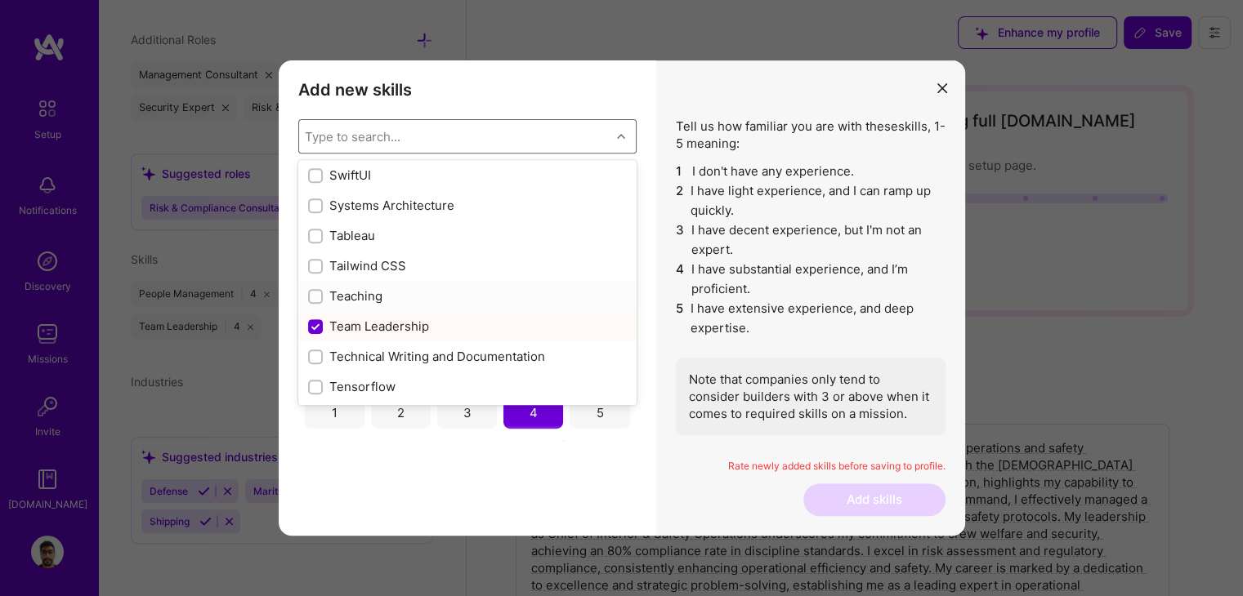
click at [380, 297] on div "Teaching" at bounding box center [467, 296] width 319 height 17
checkbox input "true"
click at [381, 199] on div "Systems Architecture" at bounding box center [467, 205] width 319 height 17
click at [383, 203] on div "Systems Architecture" at bounding box center [467, 205] width 319 height 17
checkbox input "false"
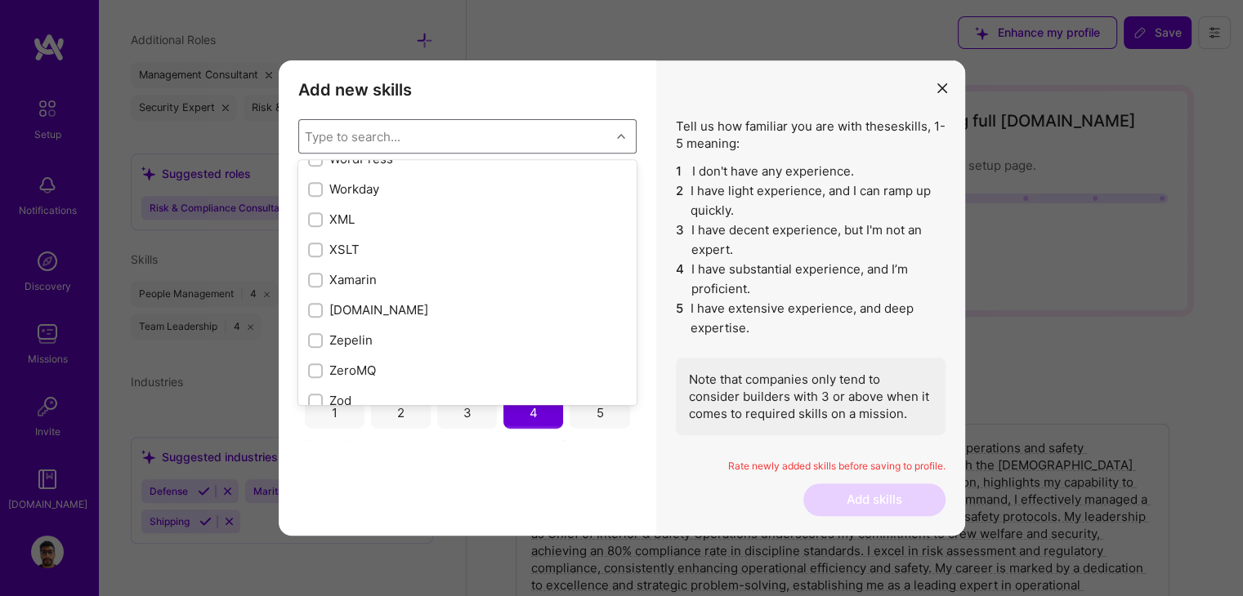
scroll to position [11187, 0]
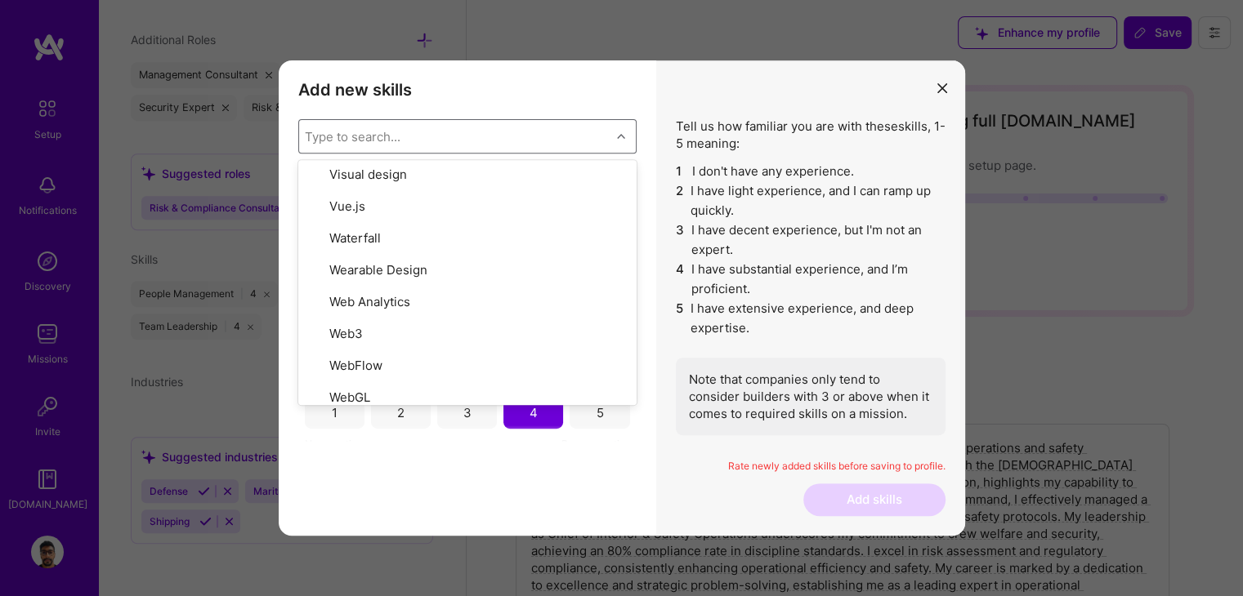
click at [582, 462] on div "Add new skills Tell us how familiar you are with given skills, using between 1 …" at bounding box center [467, 297] width 377 height 475
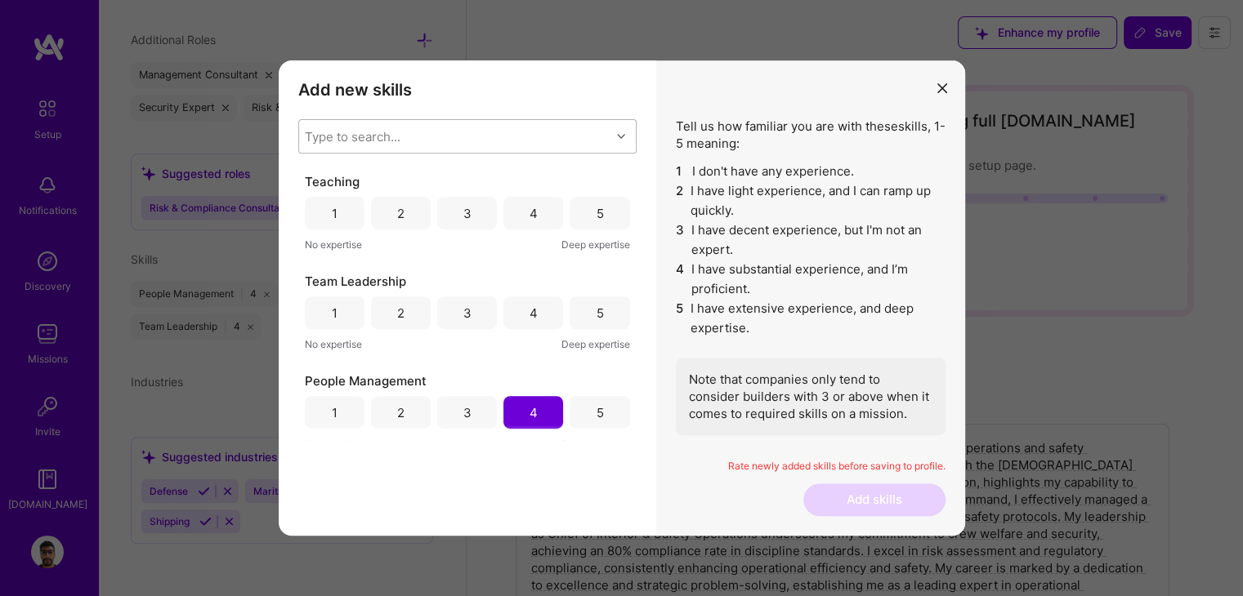
click at [471, 136] on div "Type to search..." at bounding box center [454, 136] width 311 height 33
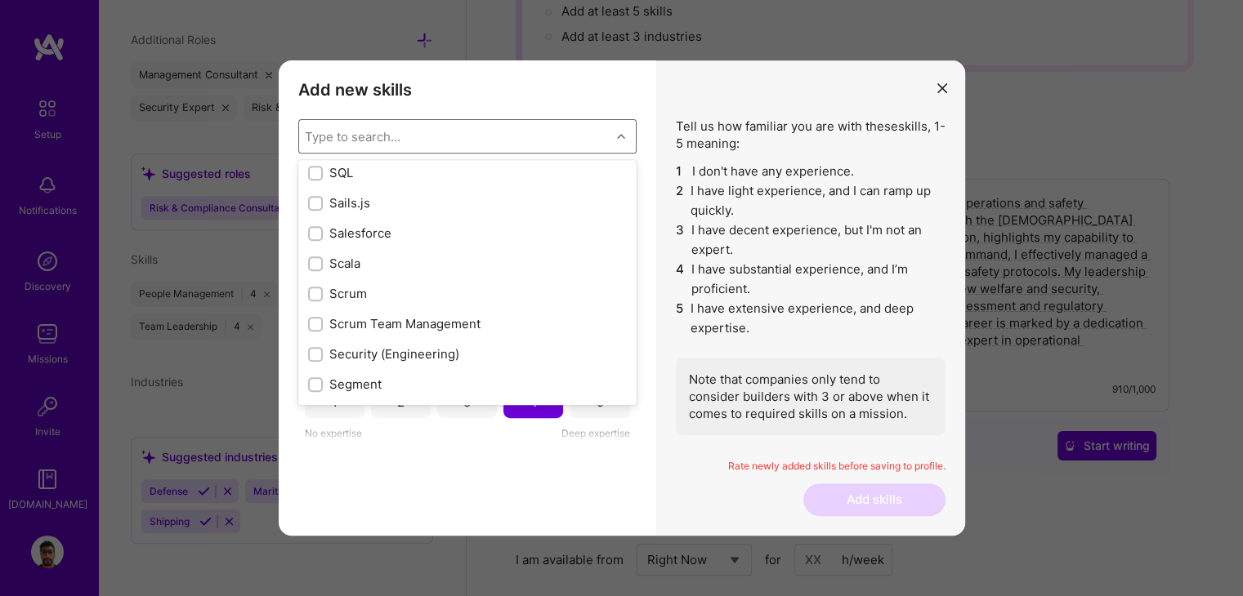
scroll to position [8904, 0]
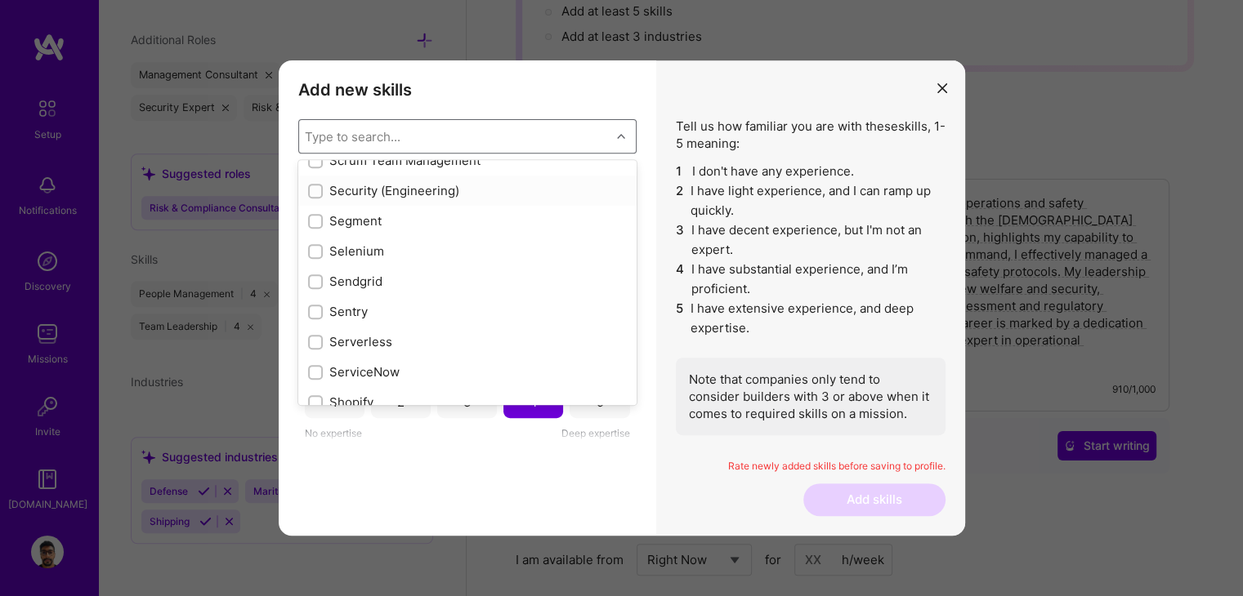
click at [377, 196] on div "Security (Engineering)" at bounding box center [467, 190] width 319 height 17
checkbox input "true"
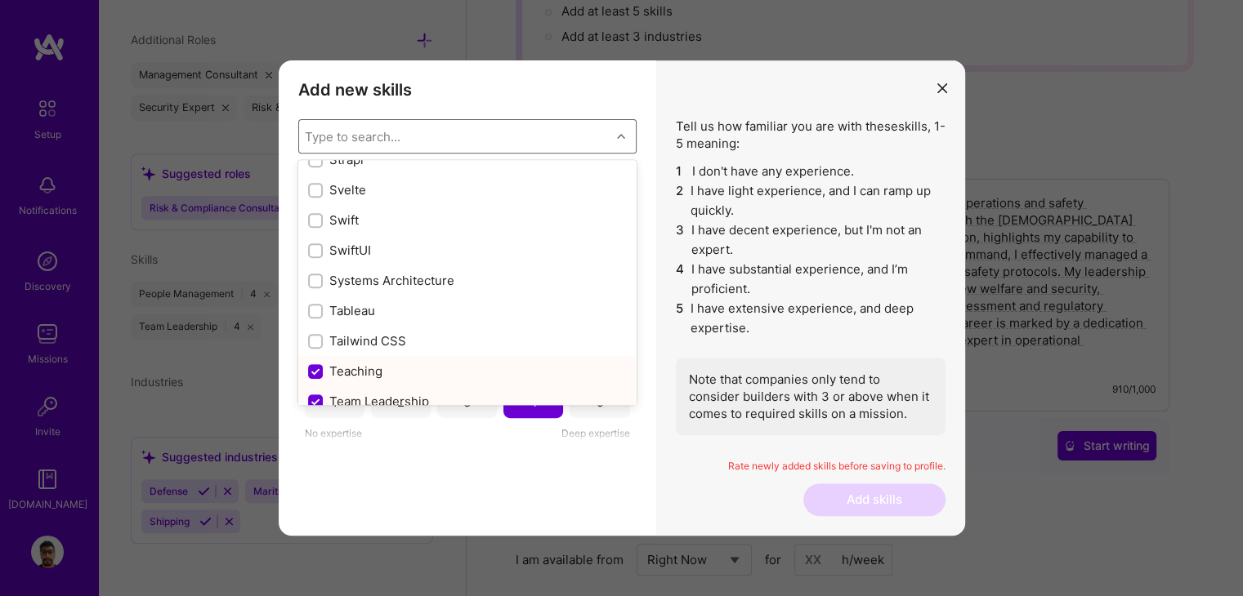
scroll to position [9885, 0]
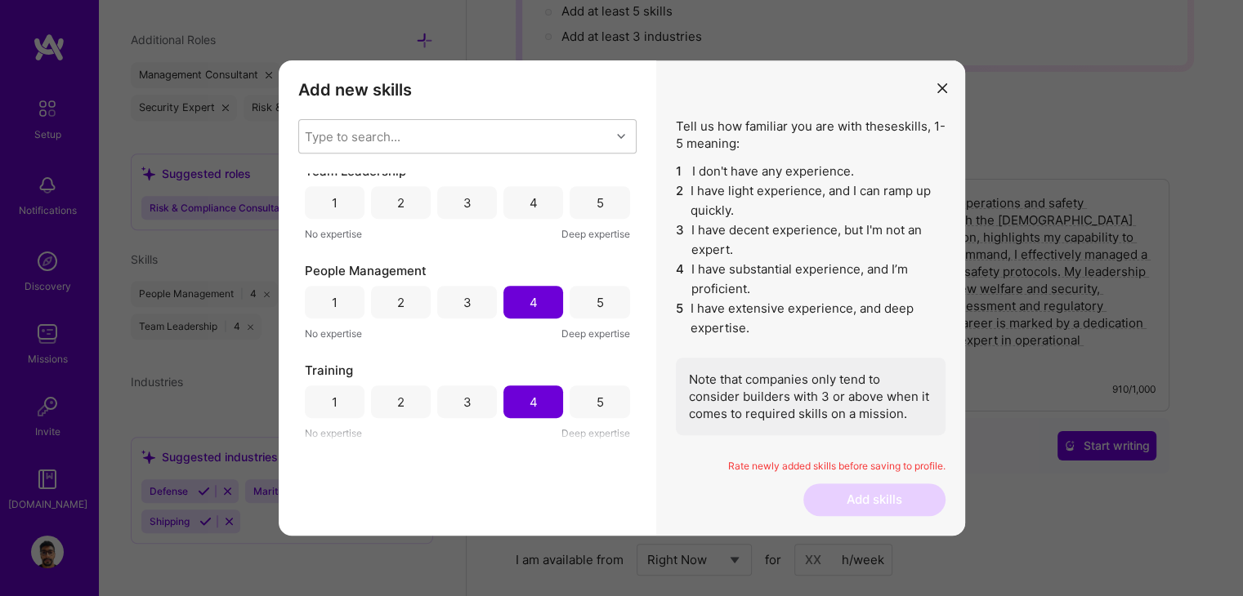
click at [417, 459] on div "Add new skills Tell us how familiar you are with given skills, using between 1 …" at bounding box center [467, 297] width 377 height 475
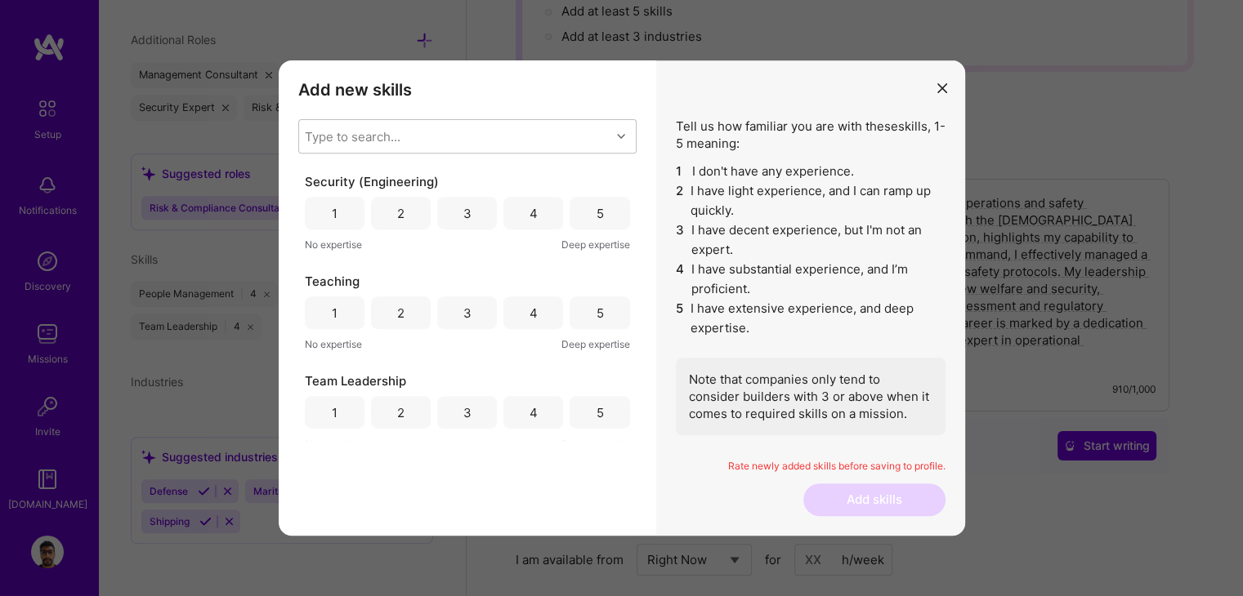
click at [514, 215] on div "4" at bounding box center [533, 213] width 60 height 33
click at [515, 324] on div "4" at bounding box center [533, 313] width 60 height 33
click at [520, 396] on div "4" at bounding box center [533, 412] width 60 height 33
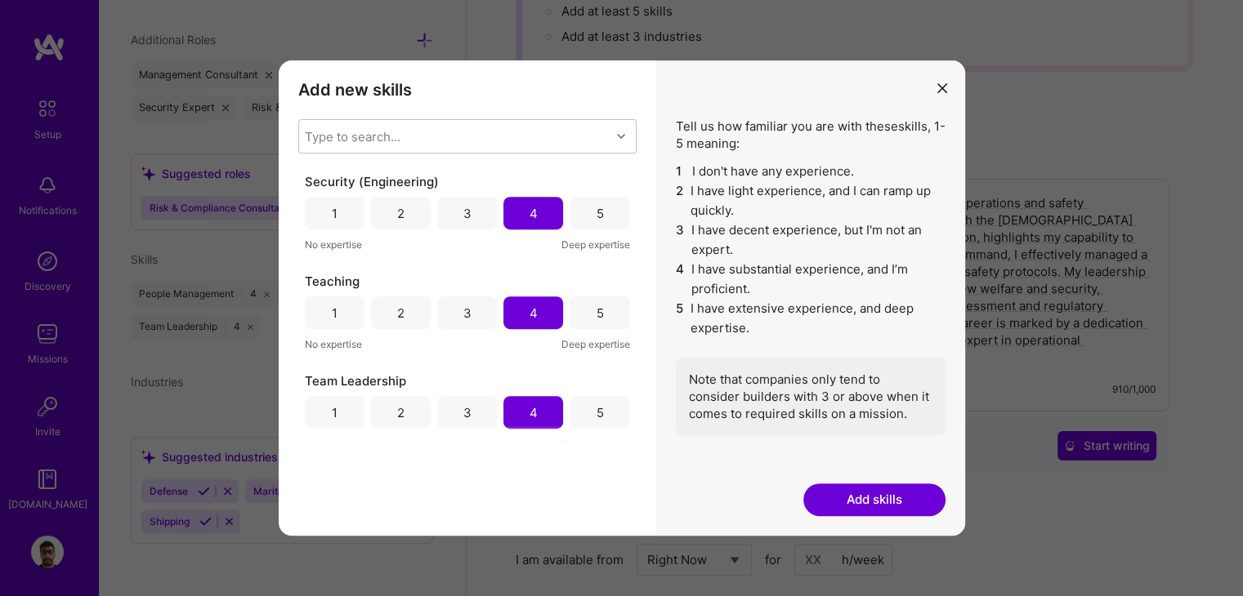
scroll to position [211, 0]
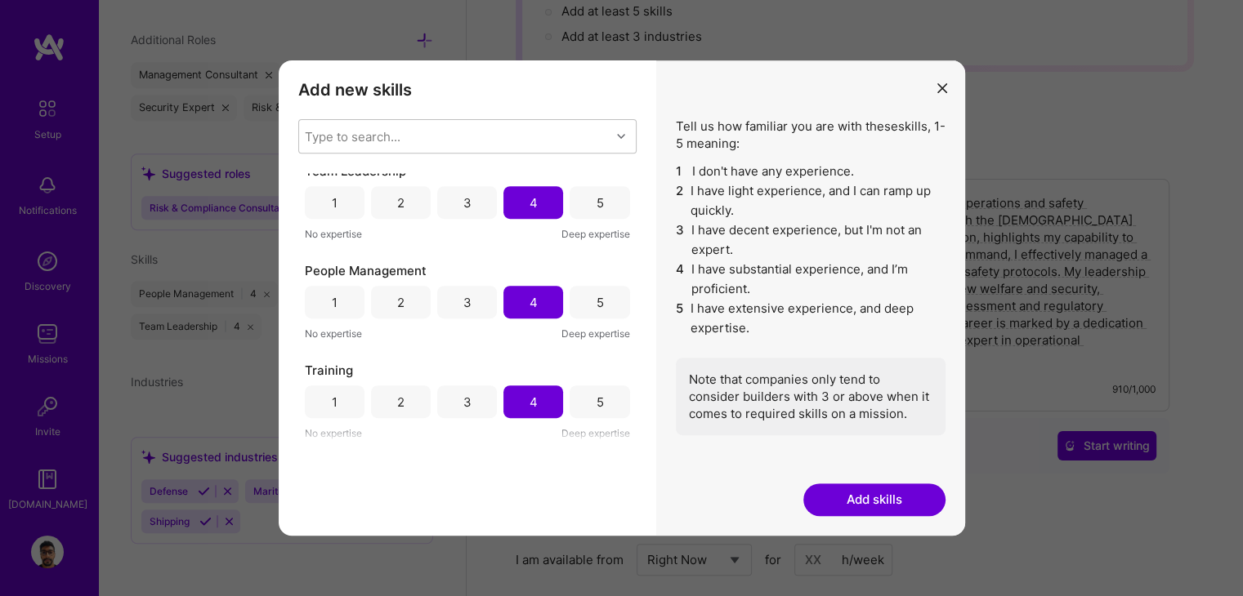
click at [853, 495] on button "Add skills" at bounding box center [874, 500] width 142 height 33
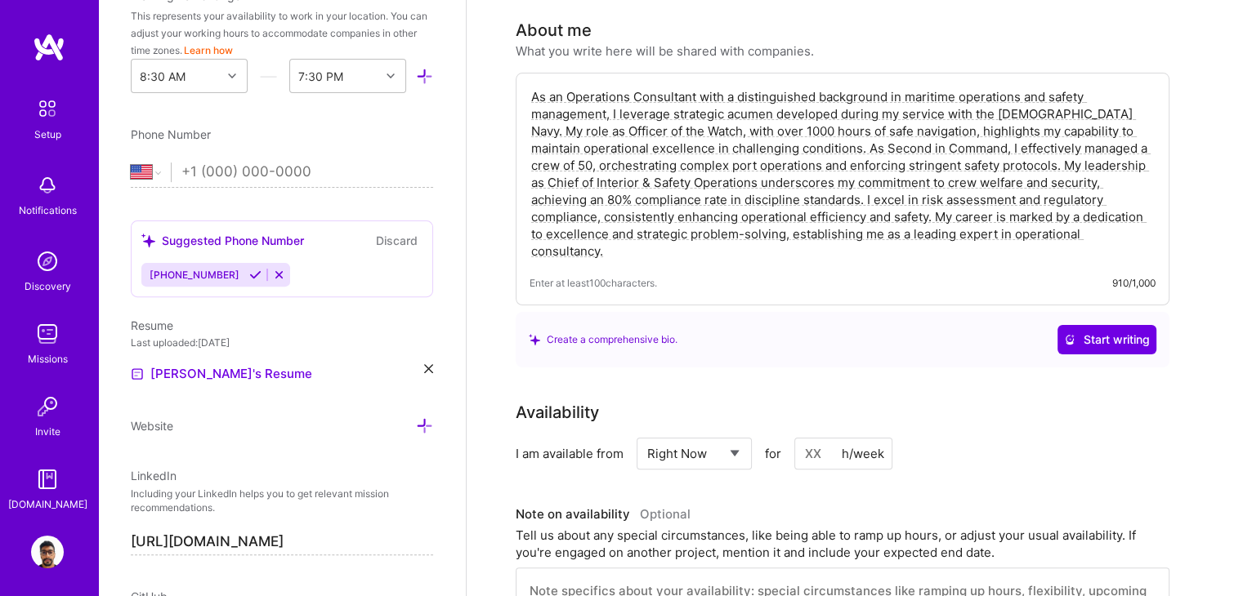
scroll to position [429, 0]
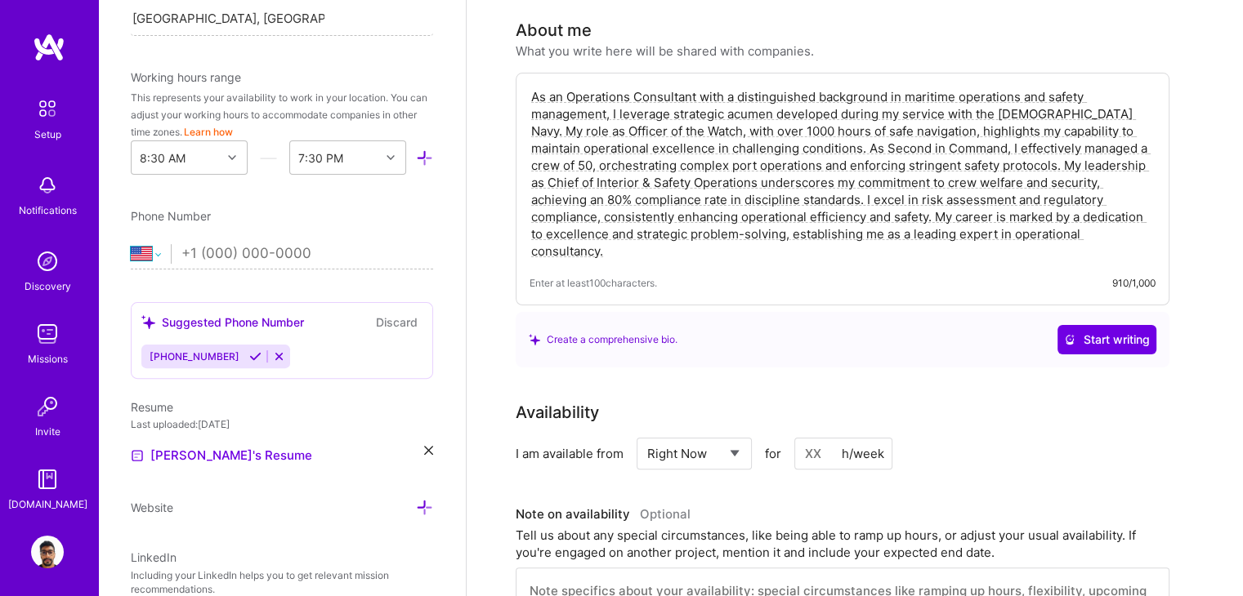
click at [151, 259] on select "Afghanistan Åland Islands Albania Algeria American Samoa Andorra Angola Anguill…" at bounding box center [151, 254] width 40 height 20
click at [153, 252] on select "Afghanistan Åland Islands Albania Algeria American Samoa Andorra Angola Anguill…" at bounding box center [151, 254] width 40 height 20
click at [131, 244] on select "Afghanistan Åland Islands Albania Algeria American Samoa Andorra Angola Anguill…" at bounding box center [151, 254] width 40 height 20
click at [240, 260] on input "tel" at bounding box center [307, 253] width 252 height 47
click at [164, 254] on select "Afghanistan Åland Islands Albania Algeria American Samoa Andorra Angola Anguill…" at bounding box center [151, 254] width 40 height 20
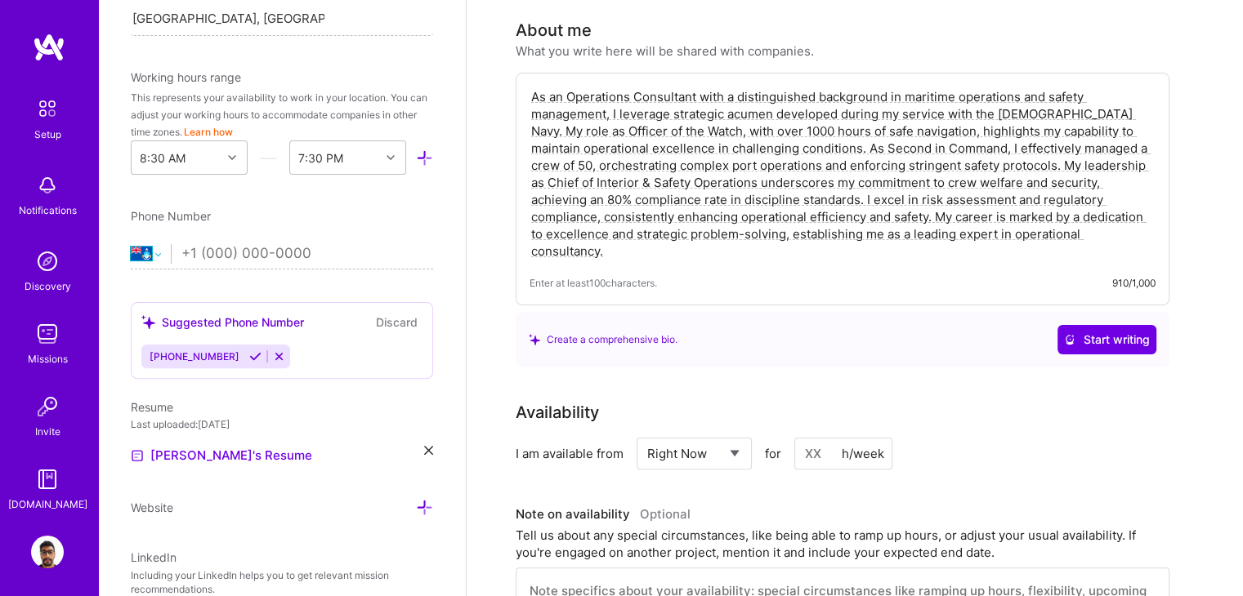
select select "TN"
click at [131, 244] on select "Afghanistan Åland Islands Albania Algeria American Samoa Andorra Angola Anguill…" at bounding box center [151, 254] width 40 height 20
click at [242, 248] on input "tel" at bounding box center [307, 253] width 252 height 47
type input "+216 55 523 509"
click at [392, 216] on div "Phone Number" at bounding box center [282, 215] width 302 height 17
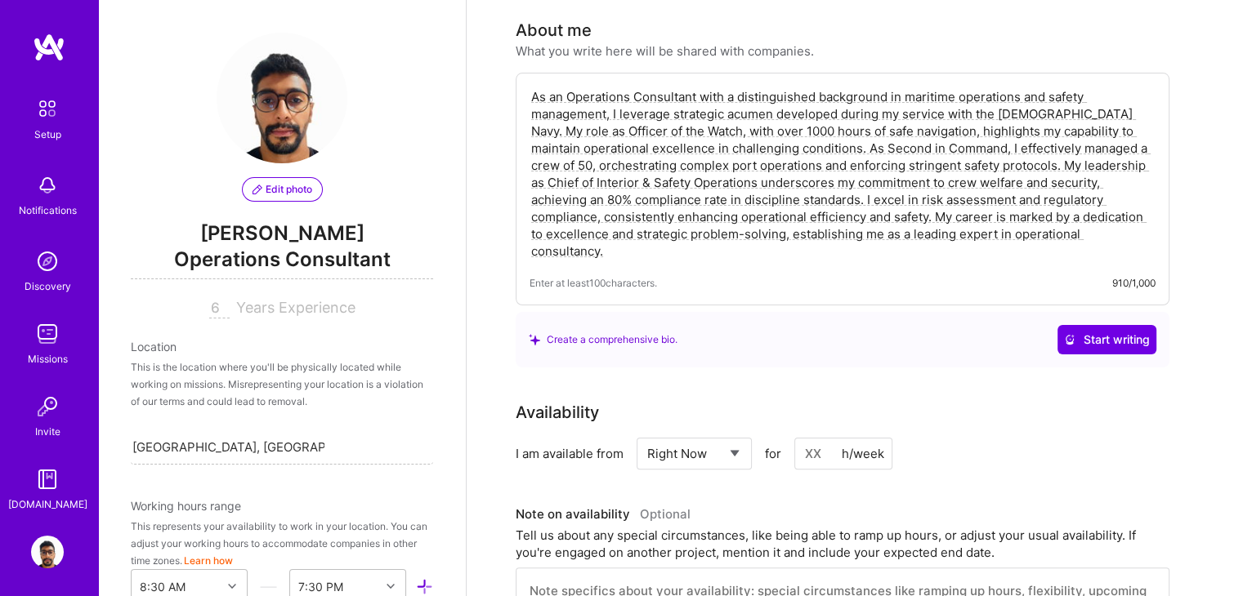
scroll to position [245, 0]
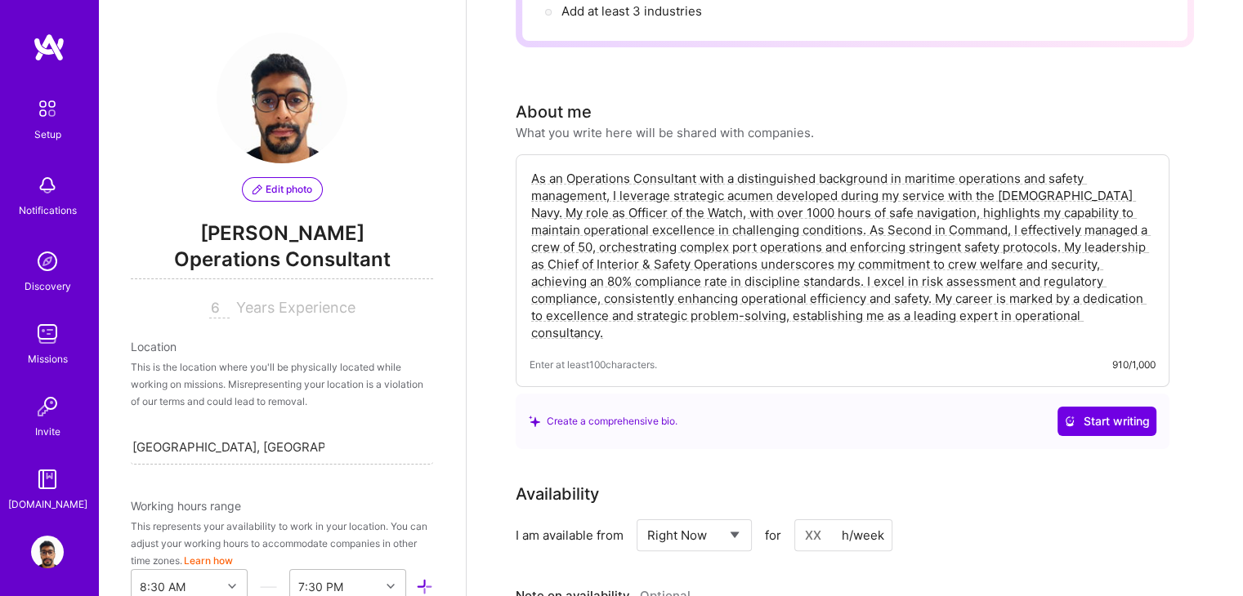
click at [46, 115] on img at bounding box center [47, 108] width 34 height 34
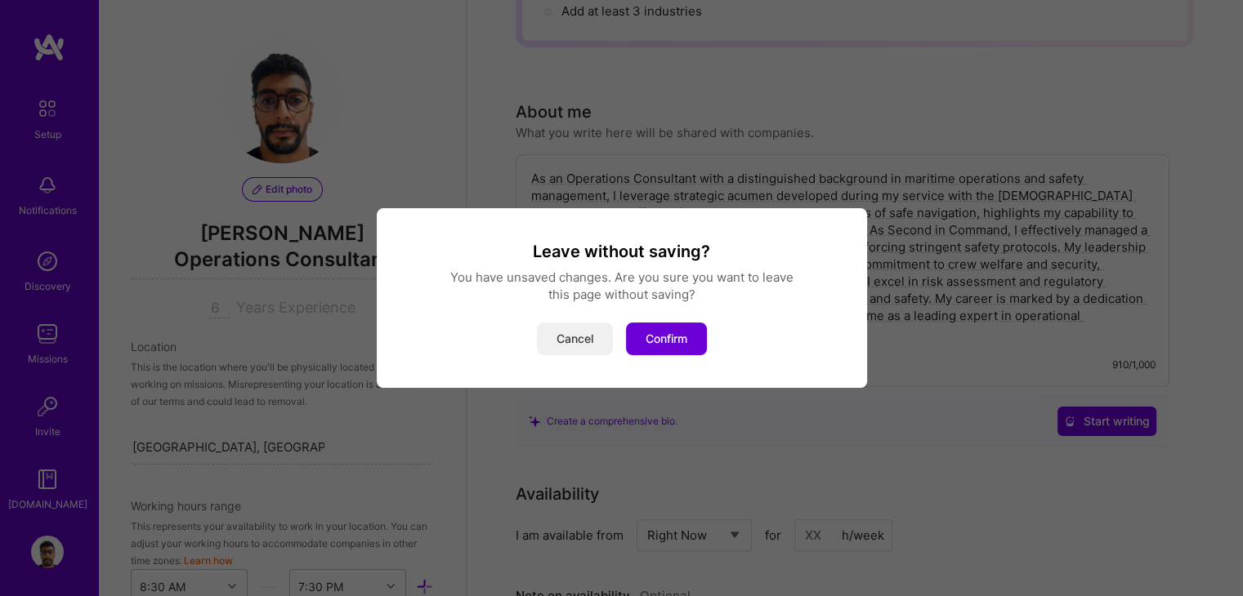
click at [597, 343] on button "Cancel" at bounding box center [575, 339] width 76 height 33
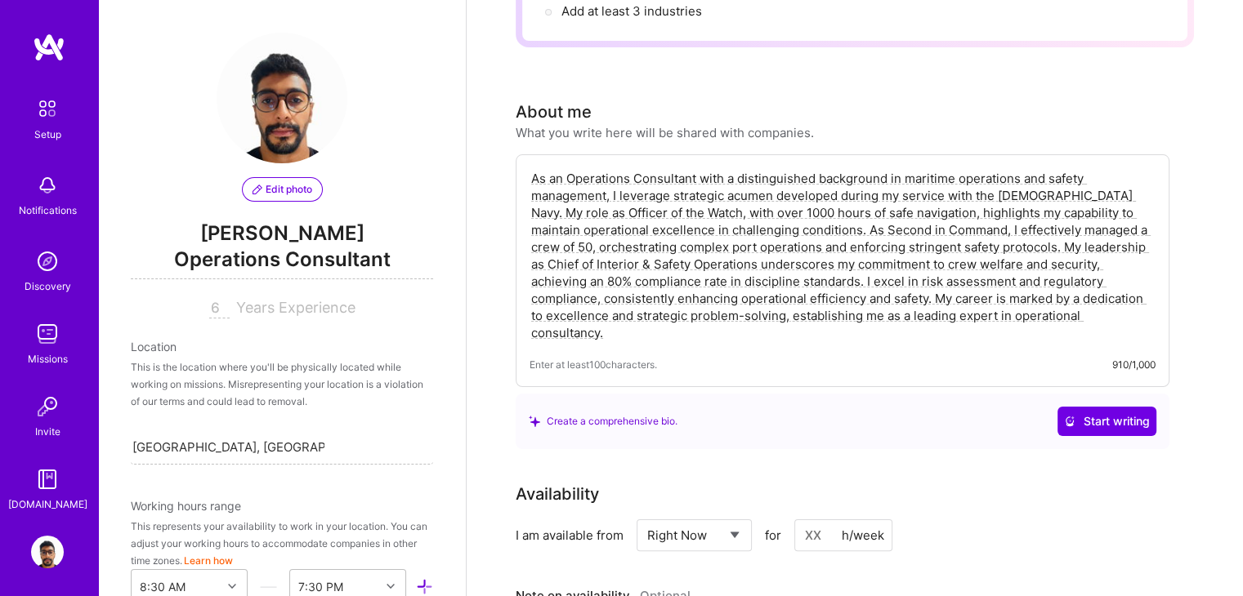
scroll to position [0, 0]
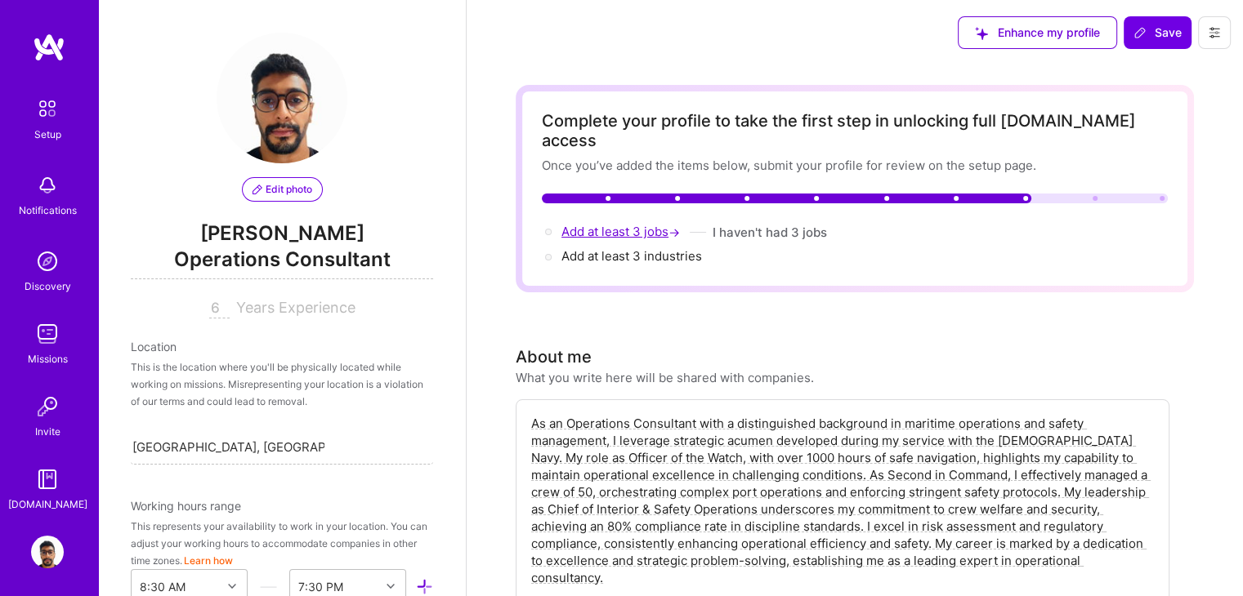
click at [595, 224] on span "Add at least 3 jobs →" at bounding box center [622, 232] width 122 height 16
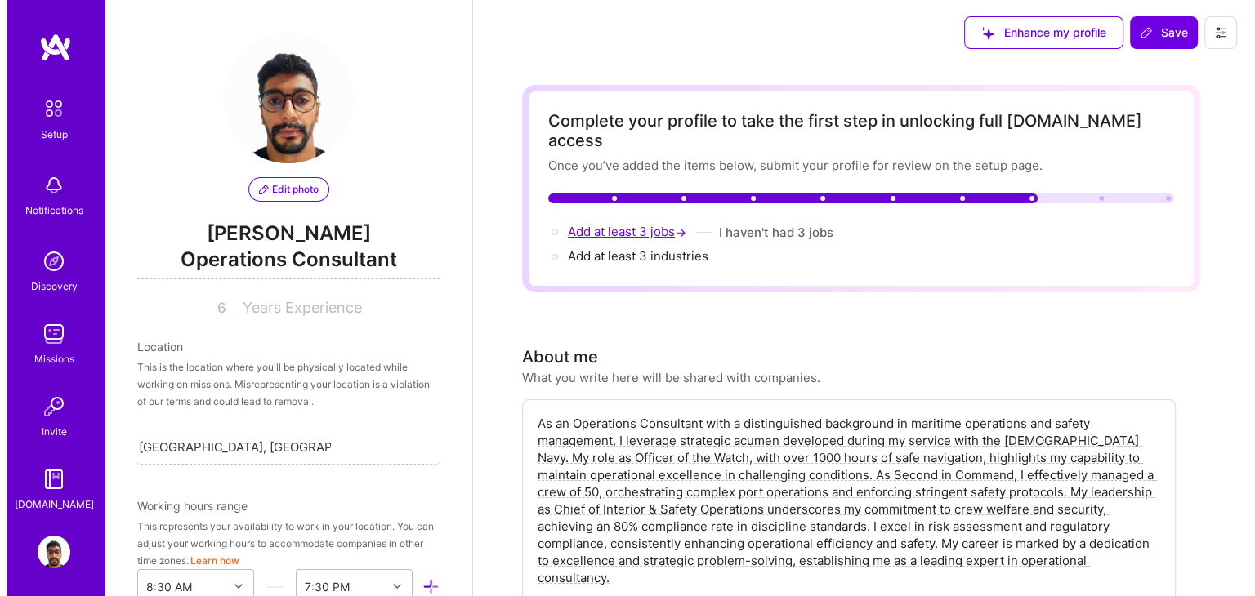
scroll to position [1493, 0]
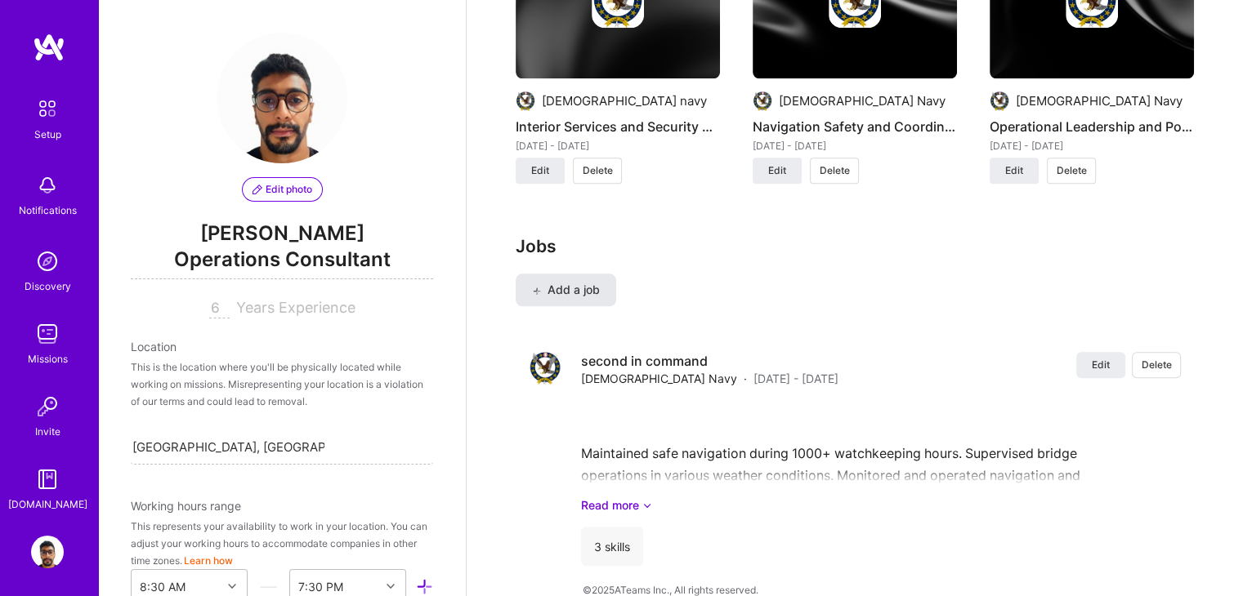
click at [548, 274] on button "Add a job" at bounding box center [565, 290] width 100 height 33
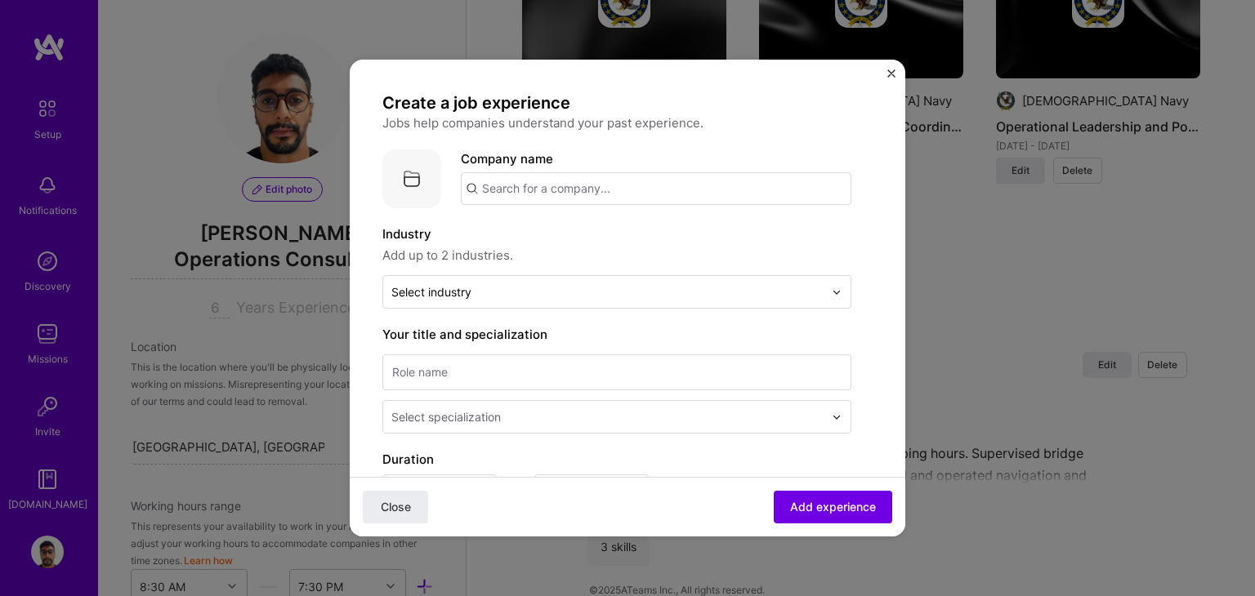
click at [542, 192] on input "text" at bounding box center [656, 188] width 390 height 33
click at [541, 196] on input "text" at bounding box center [656, 188] width 390 height 33
click at [568, 223] on div "officer of the watch" at bounding box center [618, 234] width 132 height 29
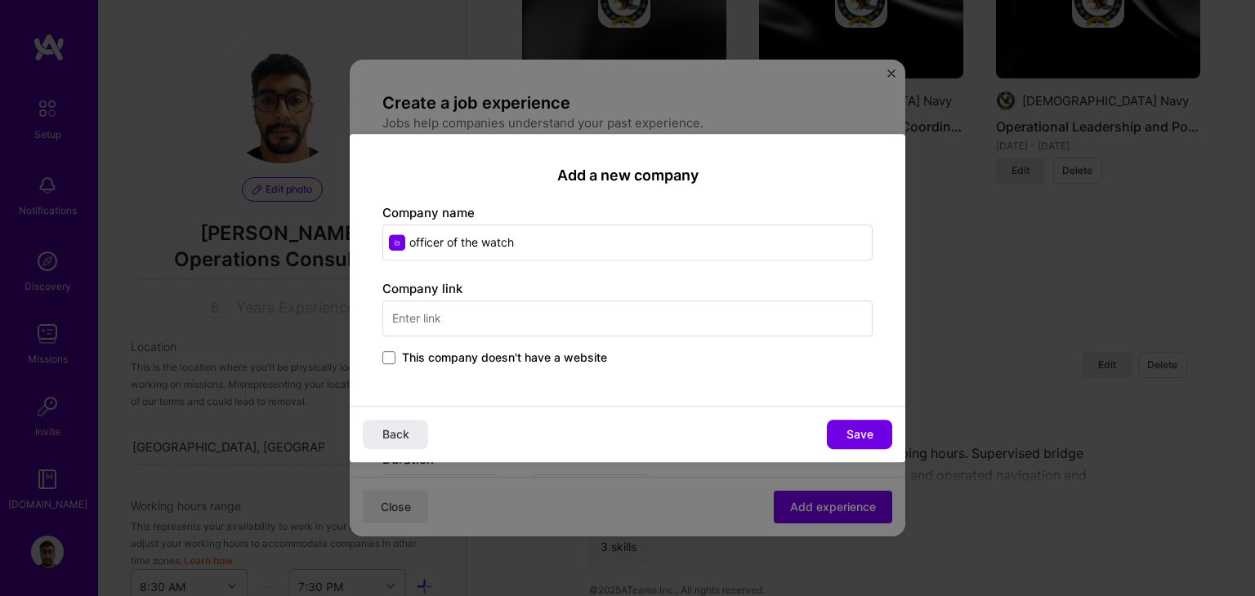
click at [451, 323] on input "text" at bounding box center [627, 319] width 490 height 36
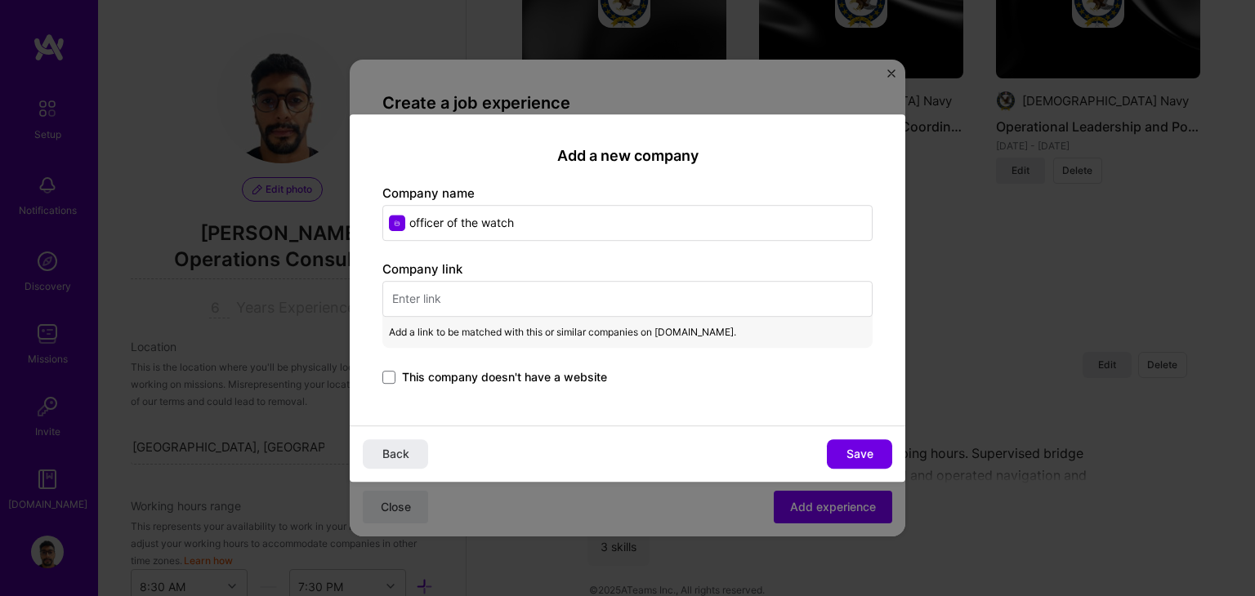
drag, startPoint x: 520, startPoint y: 223, endPoint x: 385, endPoint y: 208, distance: 135.6
click at [385, 208] on input "officer of the watch" at bounding box center [627, 223] width 490 height 36
click at [857, 103] on div "Add a new company Company name officer of the watch Company link Add a link to …" at bounding box center [627, 298] width 1255 height 596
click at [820, 94] on div "Add a new company Company name officer of the watch Company link Add a link to …" at bounding box center [627, 298] width 1255 height 596
click at [392, 452] on span "Back" at bounding box center [395, 454] width 27 height 16
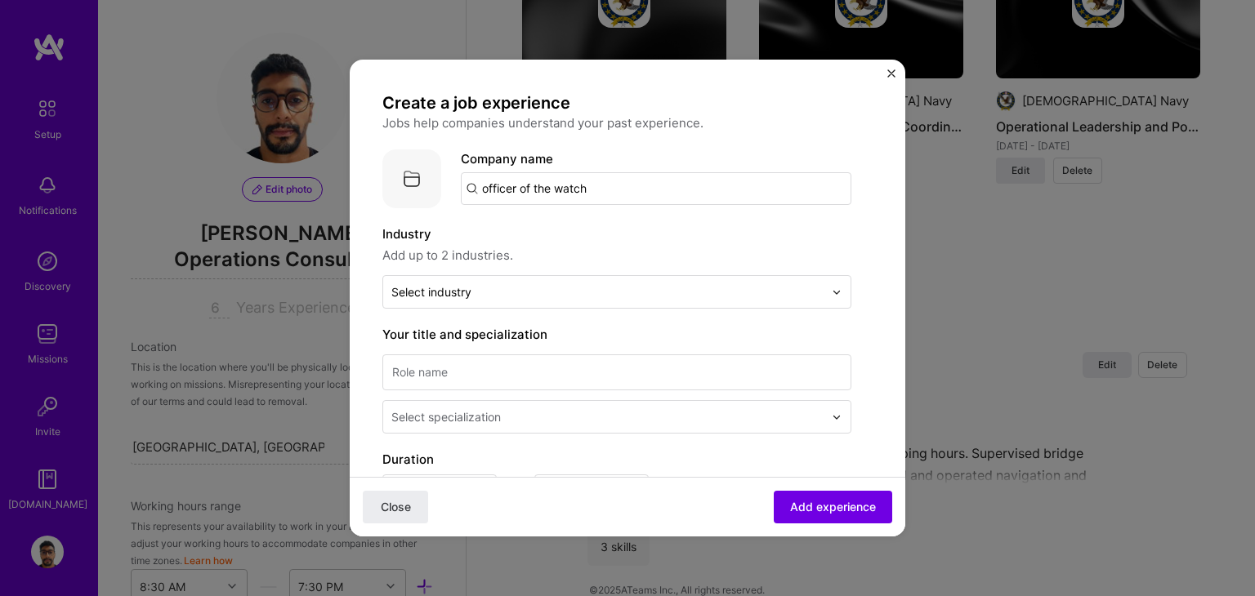
drag, startPoint x: 598, startPoint y: 187, endPoint x: 341, endPoint y: 182, distance: 256.6
click at [341, 182] on div "Create a job experience Jobs help companies understand your past experience. Co…" at bounding box center [627, 298] width 1255 height 596
type input "[DEMOGRAPHIC_DATA] navy"
click at [602, 236] on div "[DEMOGRAPHIC_DATA] navy" at bounding box center [643, 234] width 182 height 29
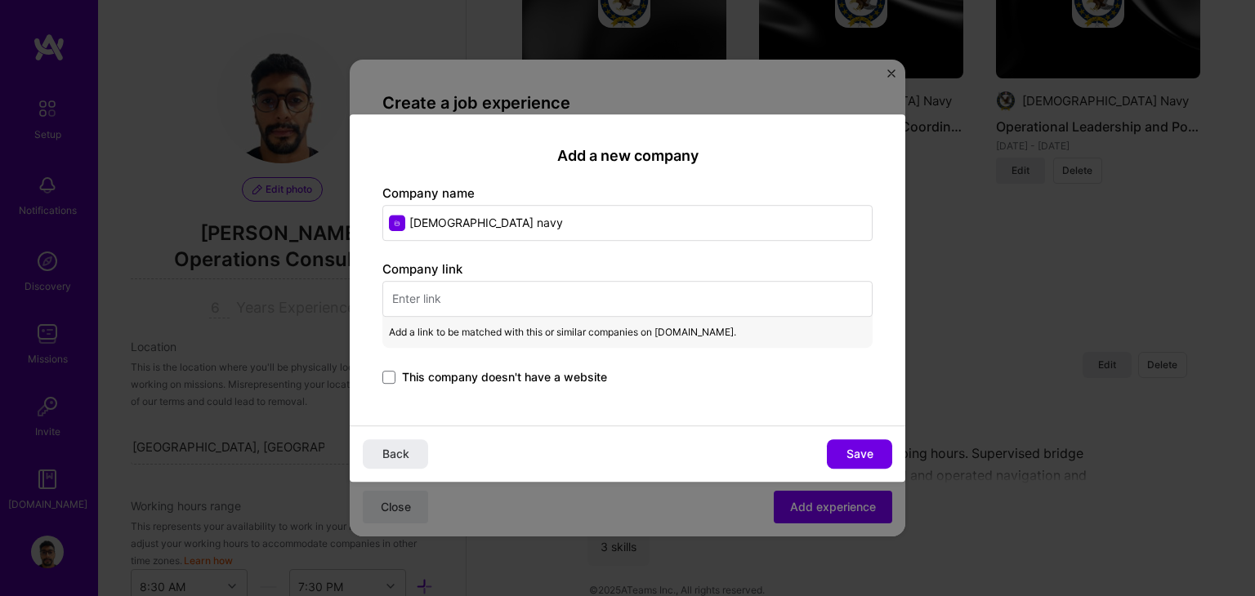
click at [448, 292] on input "text" at bounding box center [627, 299] width 490 height 36
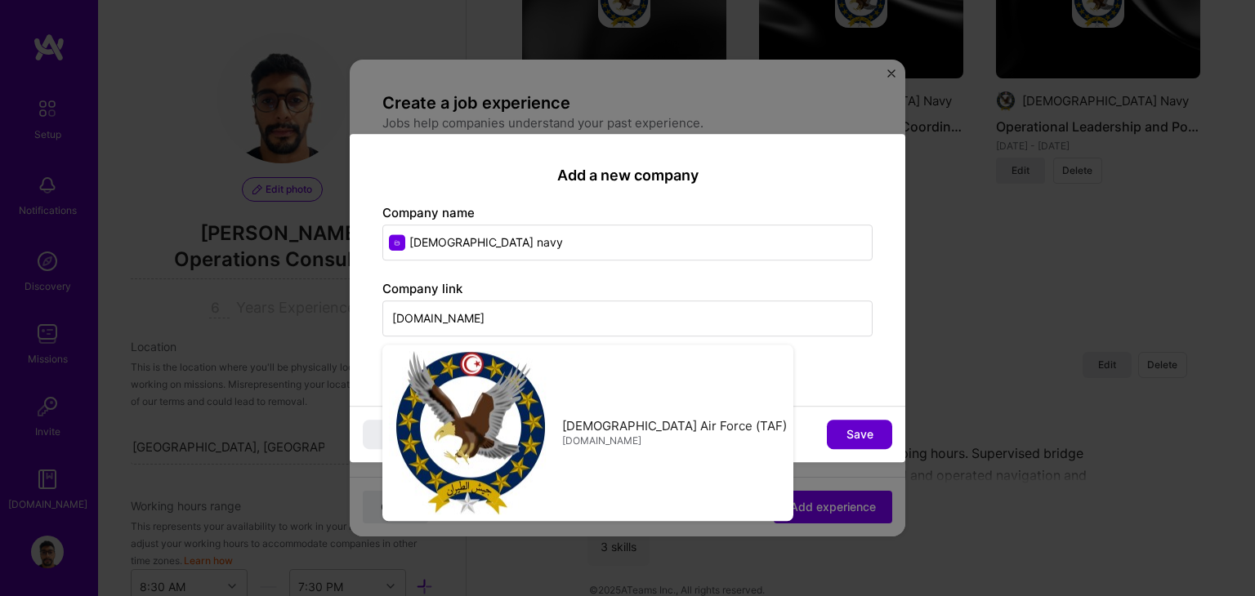
type input "[DOMAIN_NAME]"
click at [870, 420] on button "Save" at bounding box center [859, 434] width 65 height 29
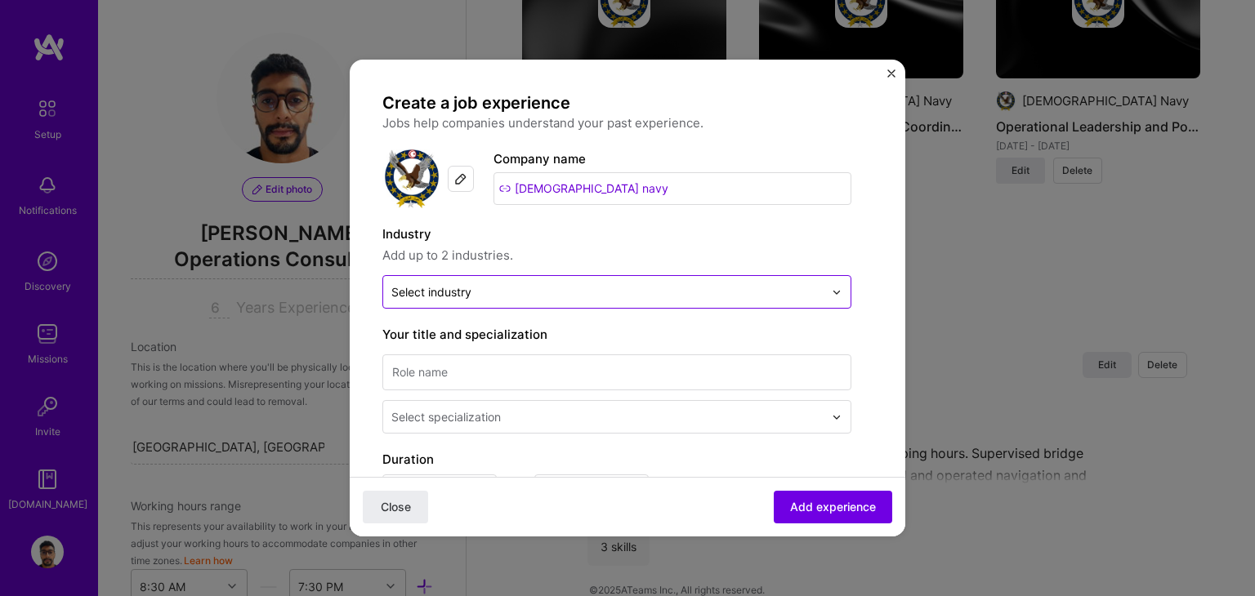
click at [526, 300] on input "text" at bounding box center [607, 291] width 432 height 17
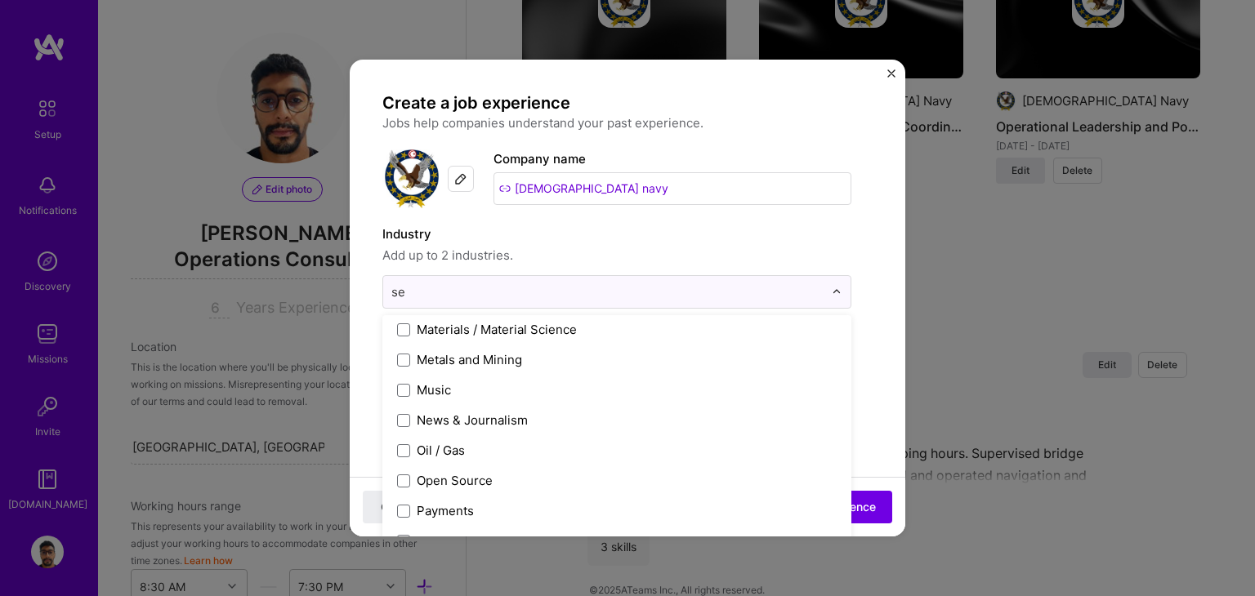
scroll to position [97, 0]
type input "sec"
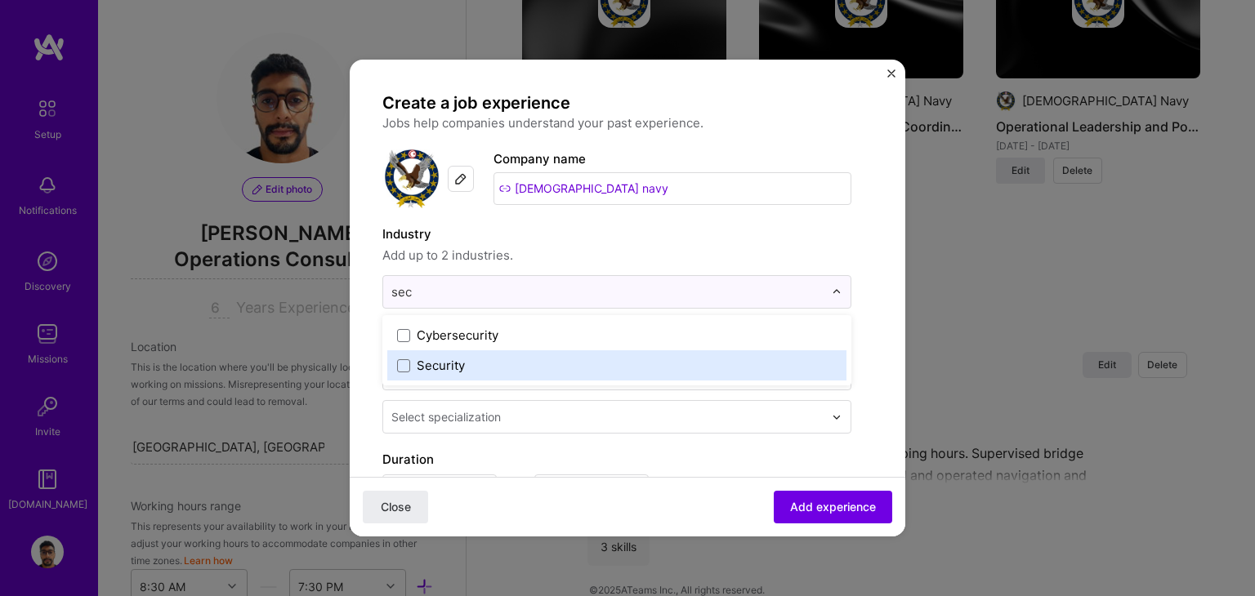
click at [491, 363] on label "Security" at bounding box center [616, 365] width 439 height 17
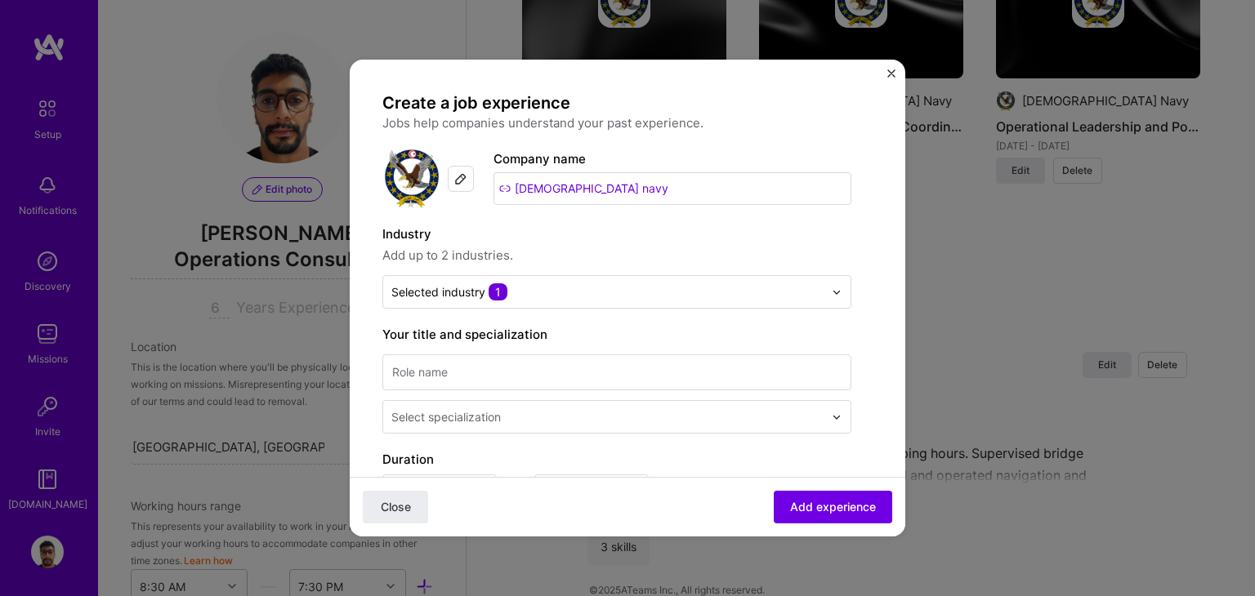
click at [797, 244] on div "Industry Add up to 2 industries." at bounding box center [616, 245] width 469 height 41
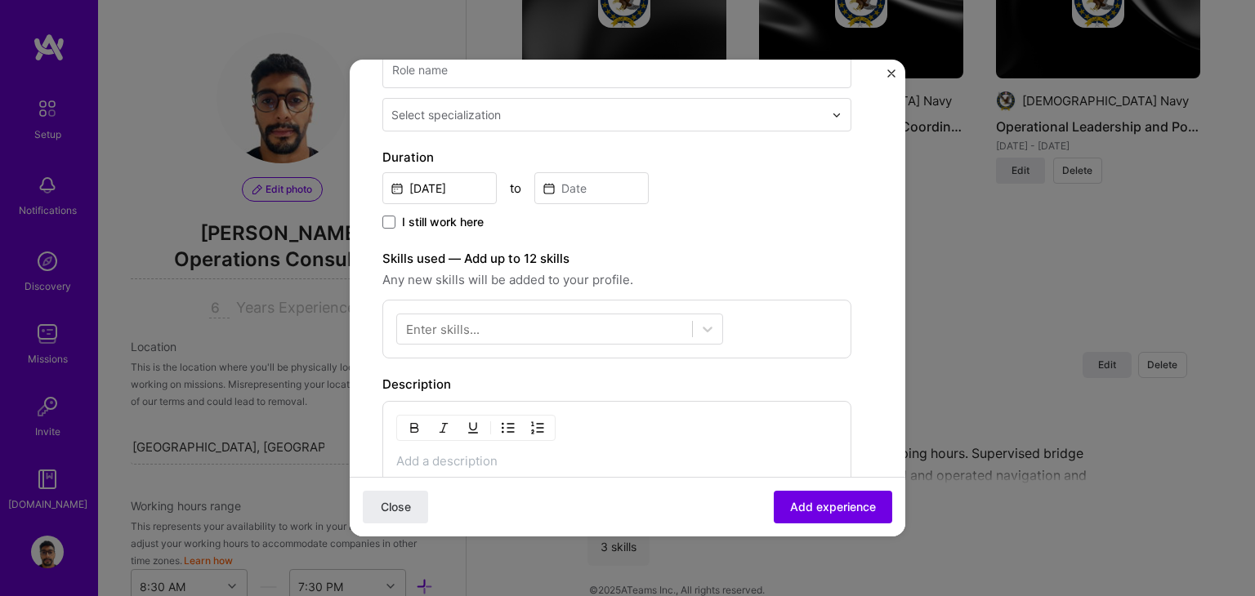
scroll to position [57, 0]
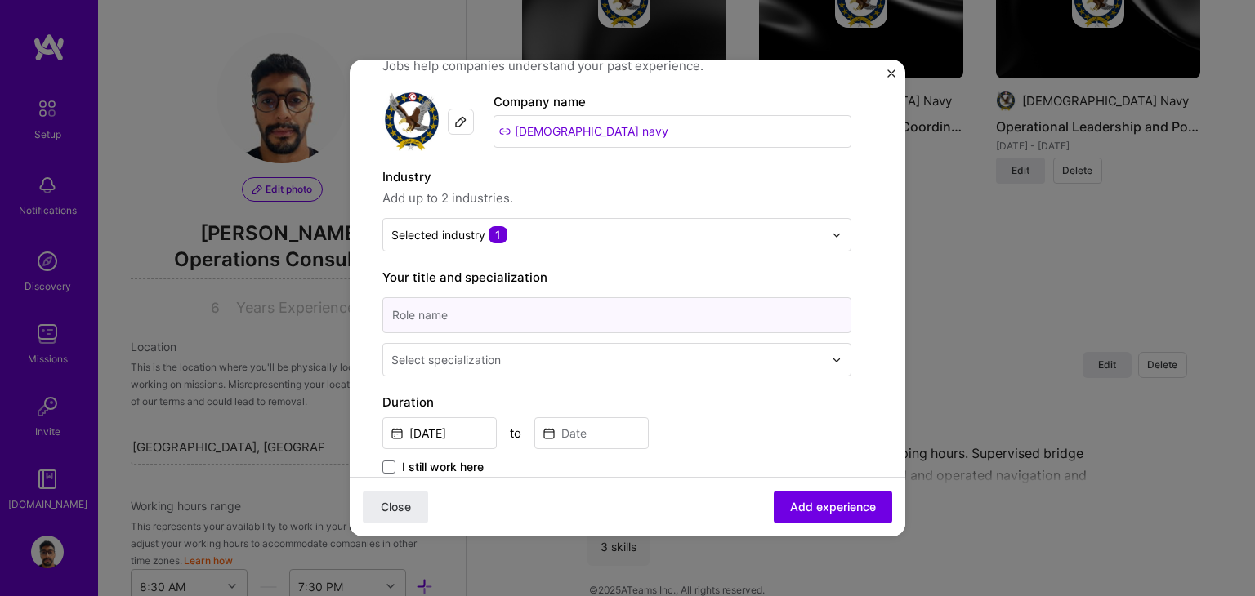
click at [523, 313] on input at bounding box center [616, 315] width 469 height 36
type input "Security Officer"
click at [811, 511] on span "Add experience" at bounding box center [833, 507] width 86 height 16
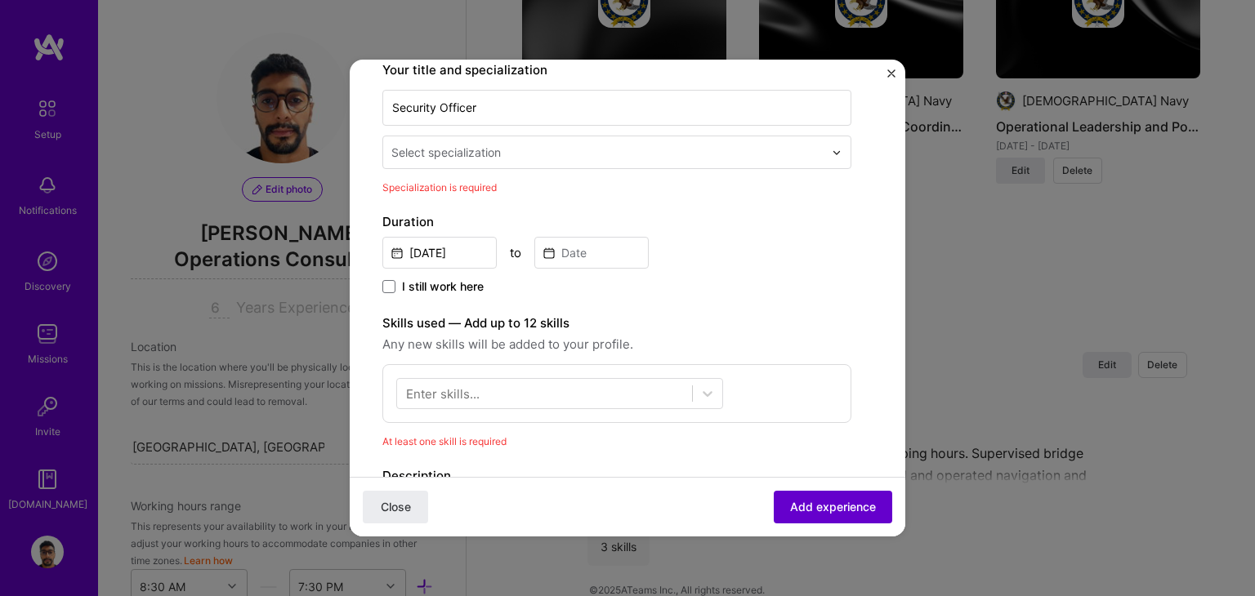
click at [804, 504] on span "Add experience" at bounding box center [833, 507] width 86 height 16
click at [451, 160] on div at bounding box center [608, 152] width 435 height 20
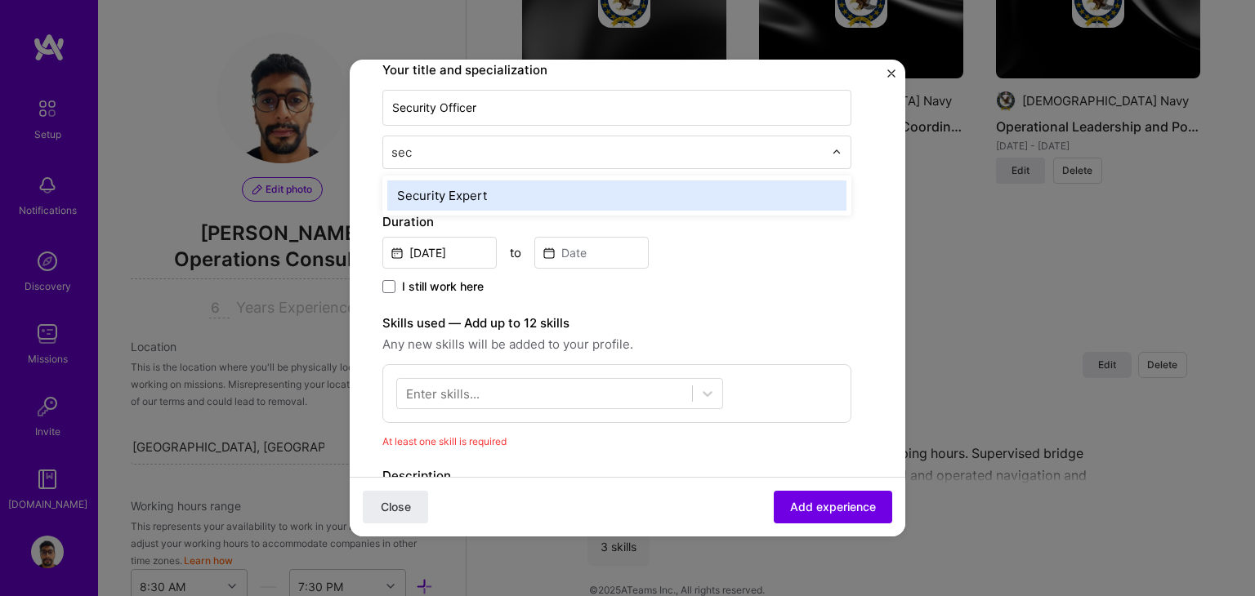
type input "secu"
click at [480, 193] on div "Security Expert" at bounding box center [616, 196] width 459 height 30
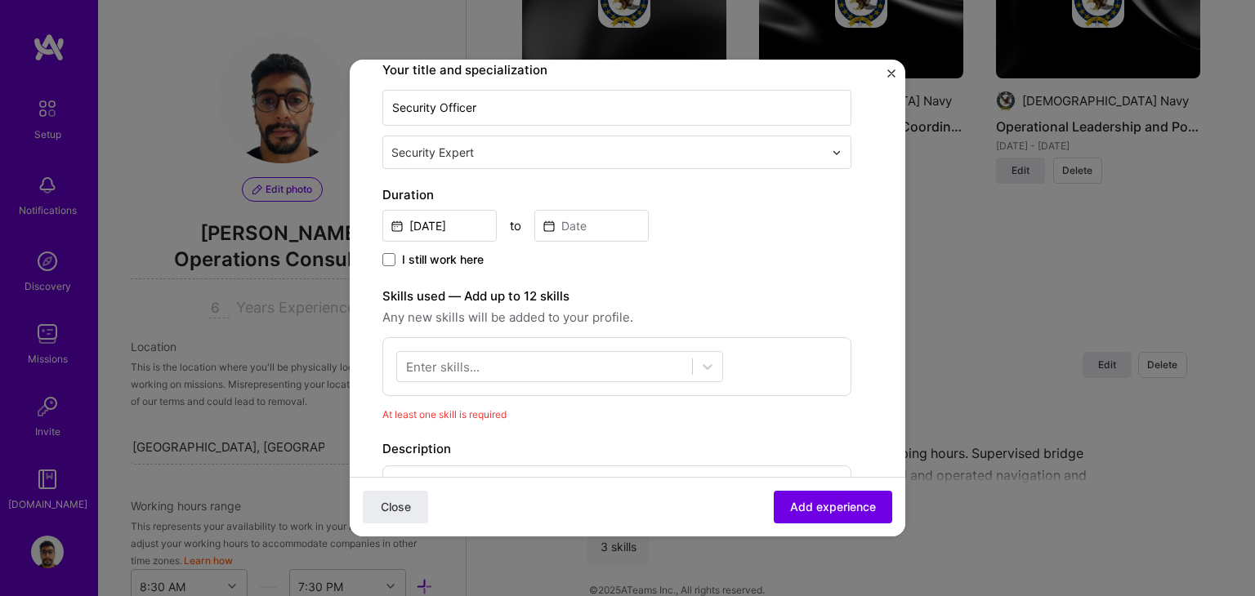
click at [595, 341] on div "Enter skills..." at bounding box center [616, 366] width 469 height 59
click at [582, 354] on div at bounding box center [544, 367] width 295 height 27
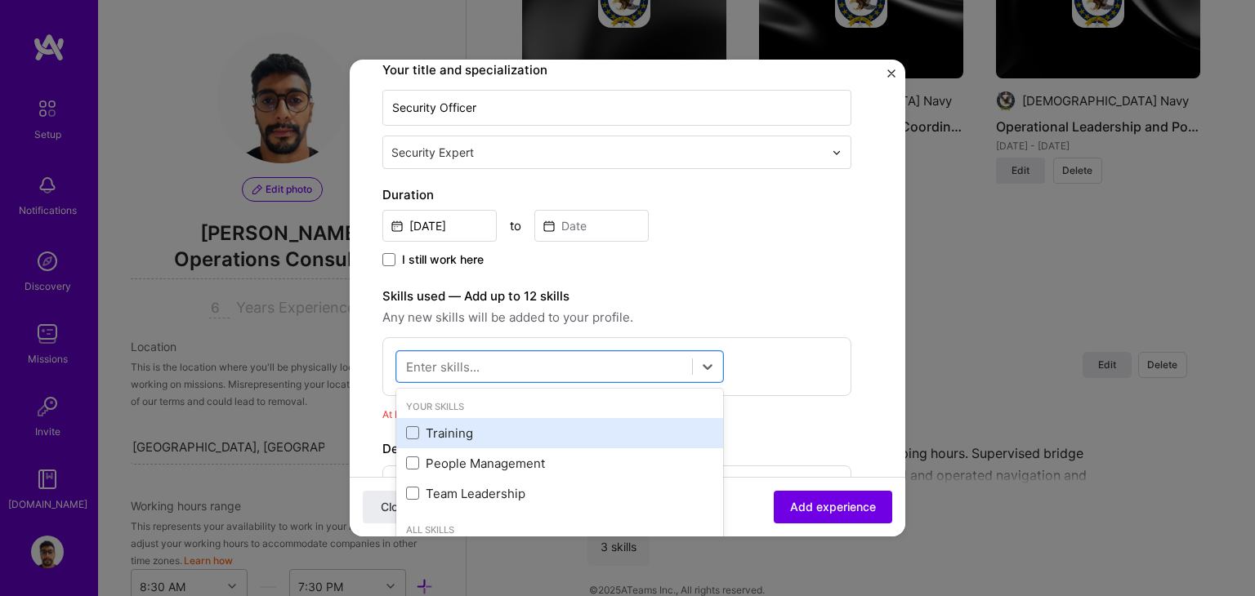
click at [530, 429] on div "Training" at bounding box center [559, 433] width 307 height 17
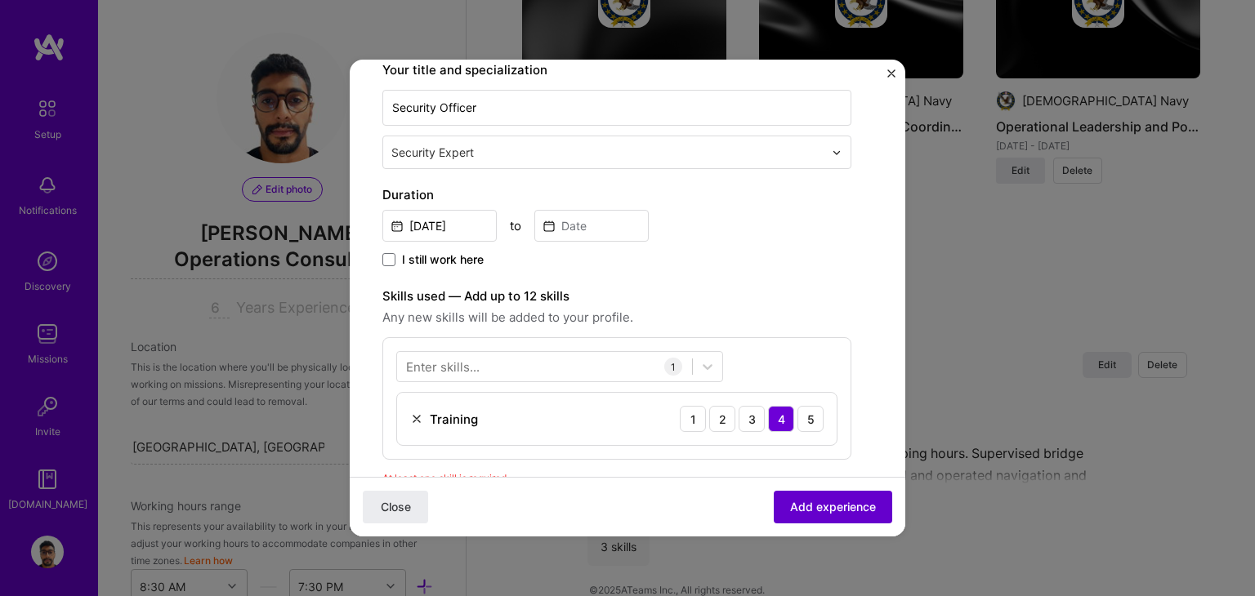
click at [810, 514] on span "Add experience" at bounding box center [833, 507] width 86 height 16
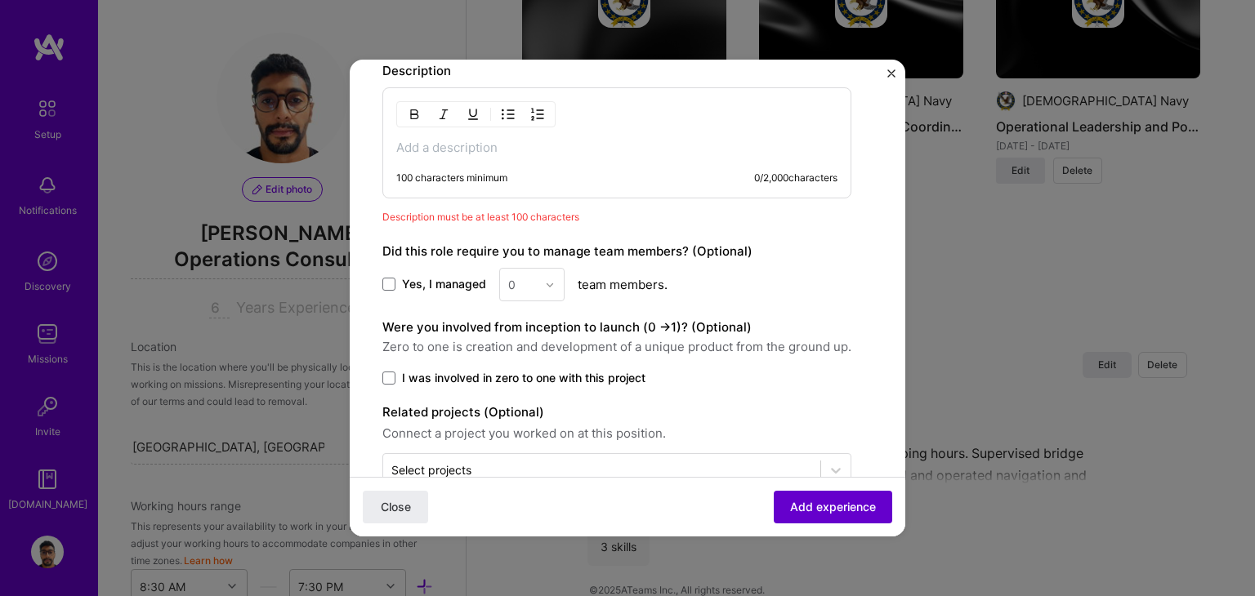
click at [810, 511] on span "Add experience" at bounding box center [833, 507] width 86 height 16
click at [632, 148] on p at bounding box center [616, 148] width 441 height 16
click at [474, 151] on p at bounding box center [616, 148] width 441 height 16
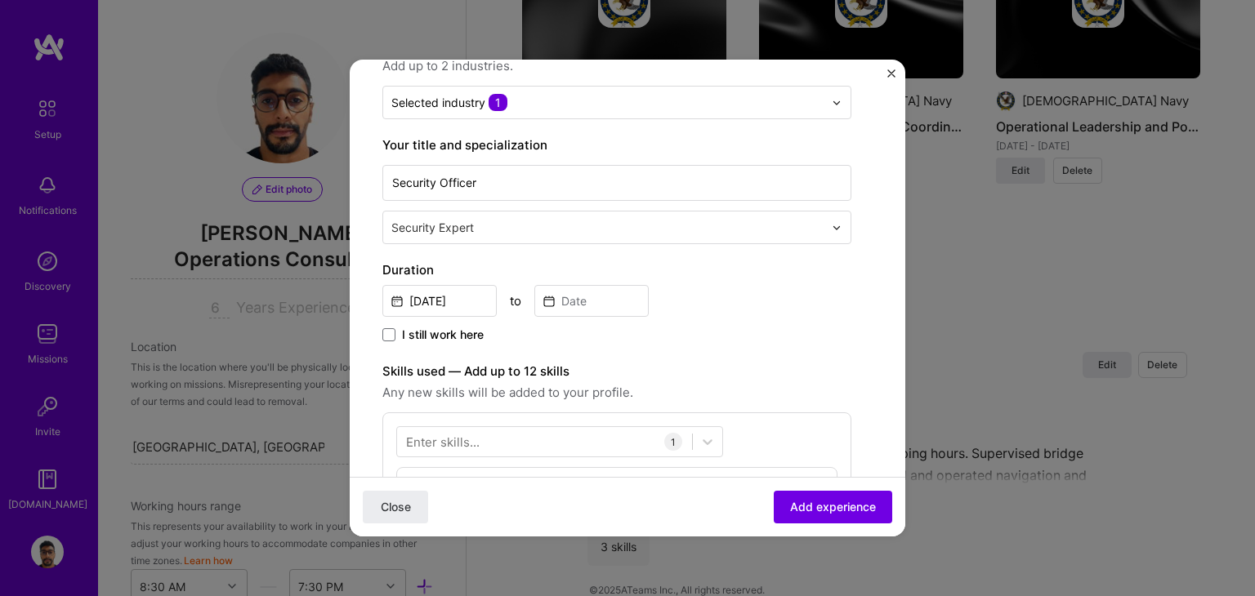
scroll to position [108, 0]
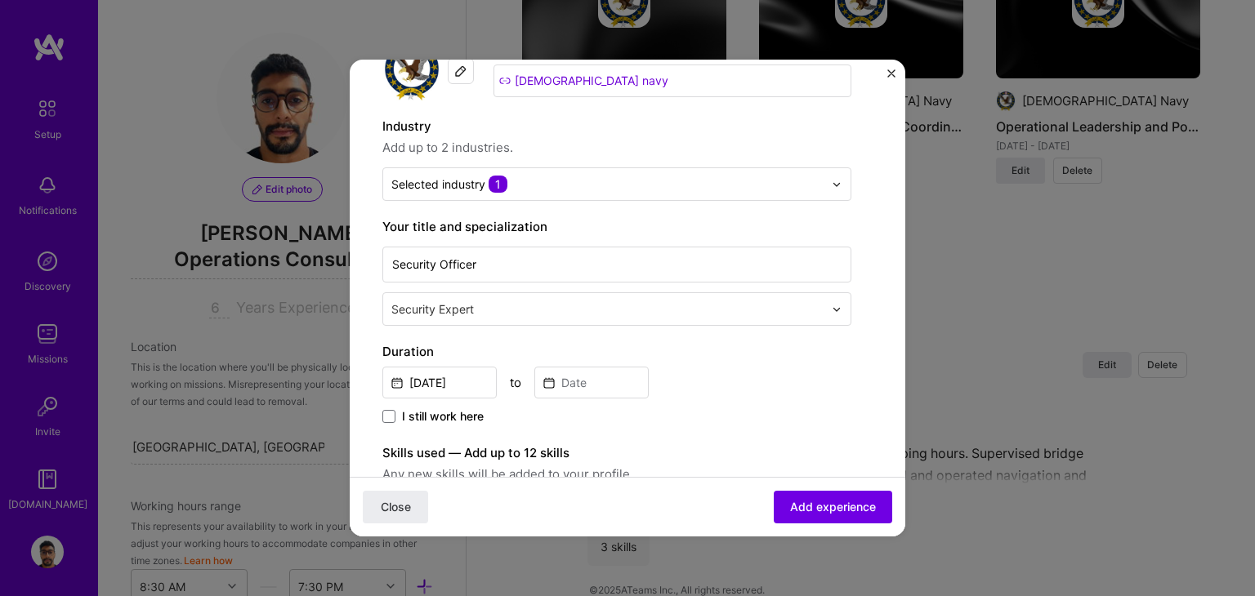
click at [889, 74] on img "Close" at bounding box center [891, 73] width 8 height 8
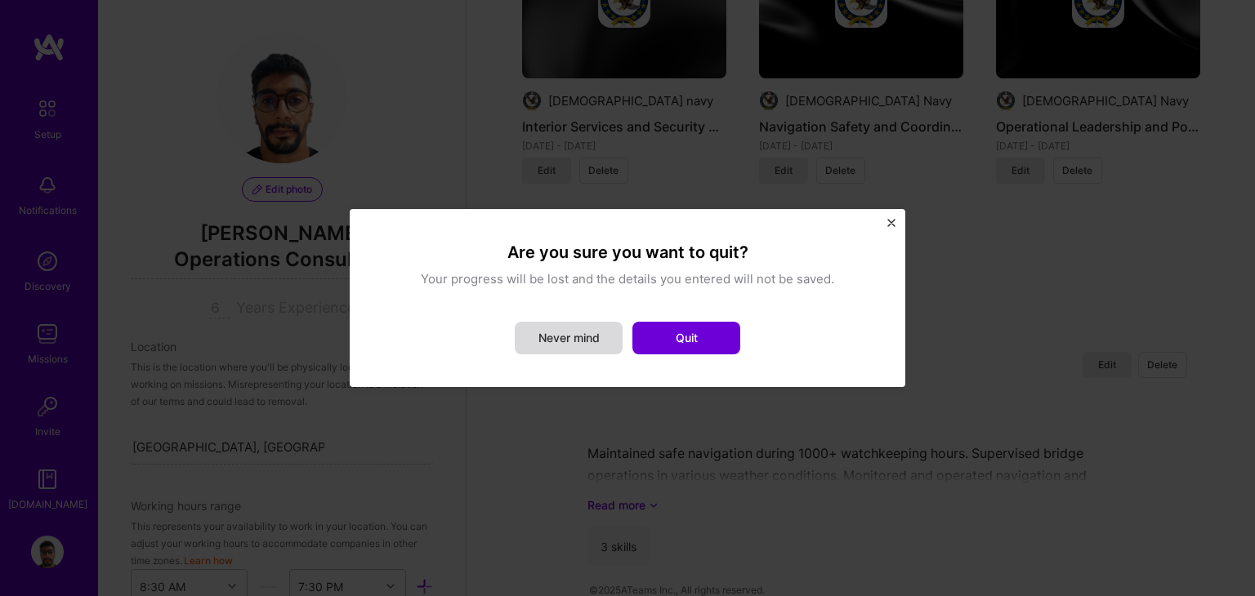
click at [591, 343] on button "Never mind" at bounding box center [569, 338] width 108 height 33
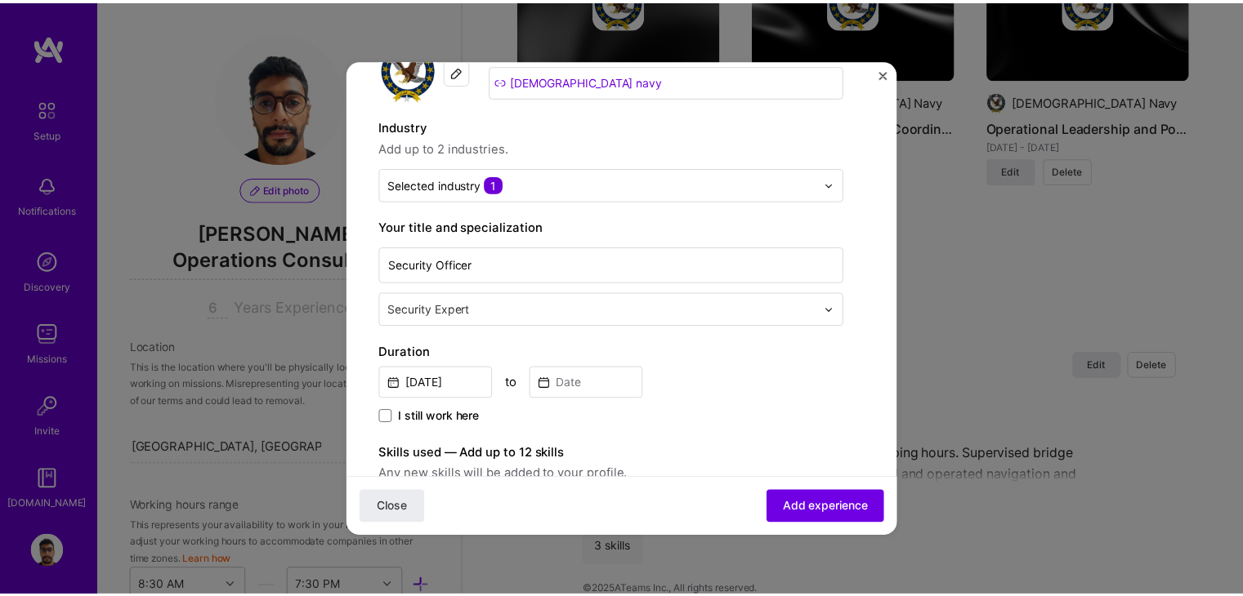
scroll to position [0, 0]
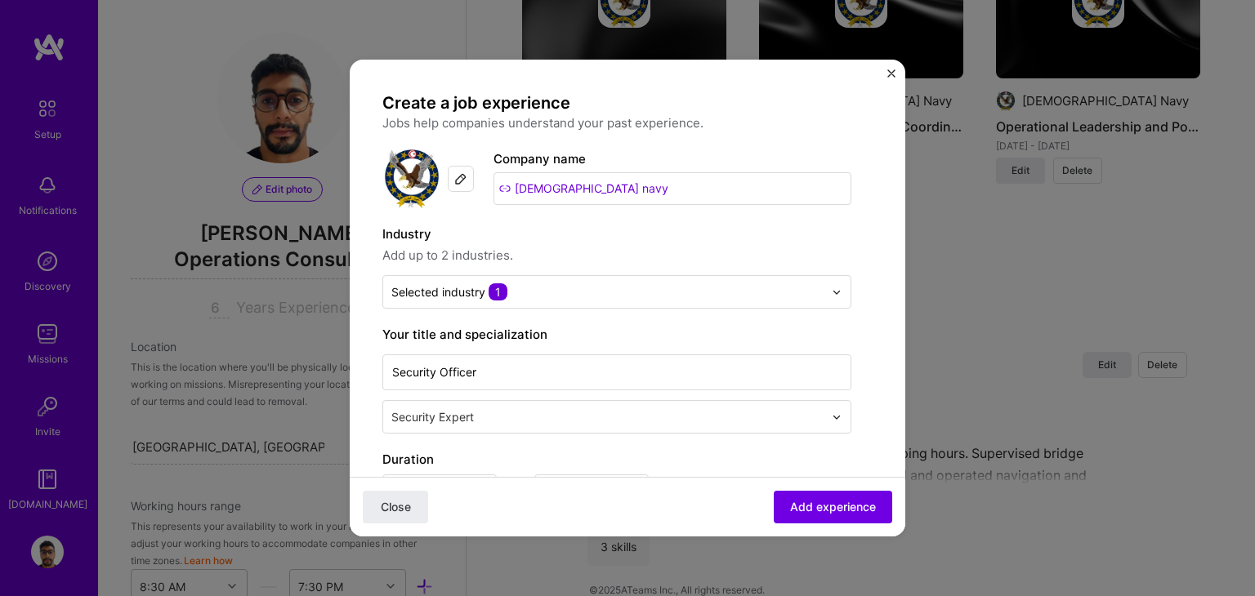
click at [888, 73] on img "Close" at bounding box center [891, 73] width 8 height 8
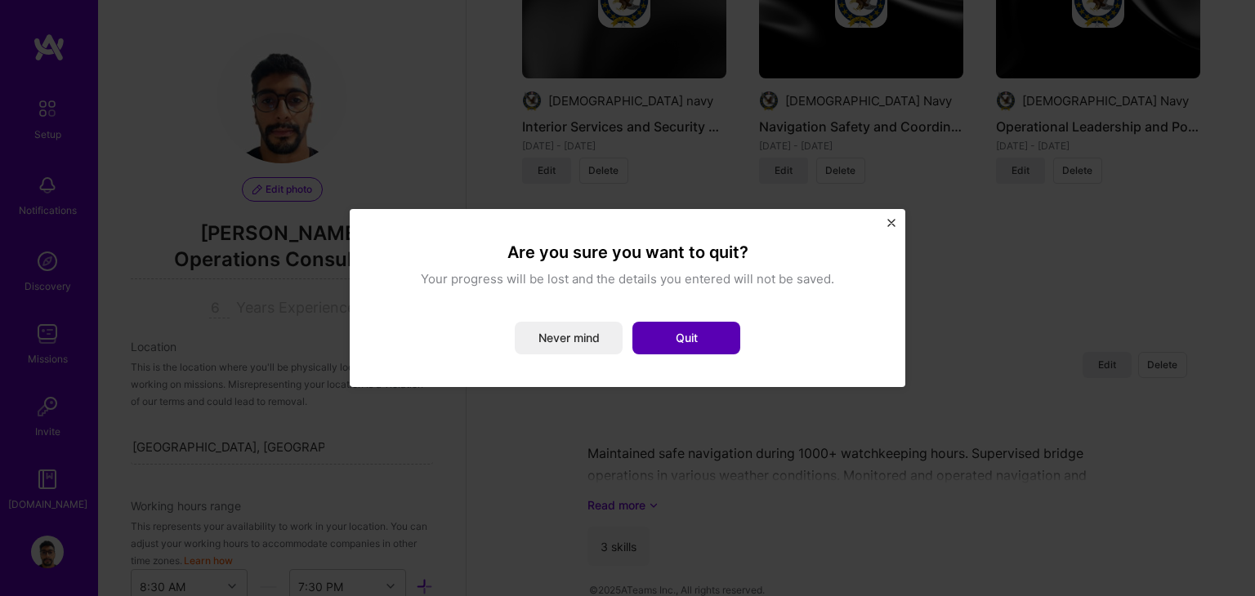
click at [714, 343] on button "Quit" at bounding box center [686, 338] width 108 height 33
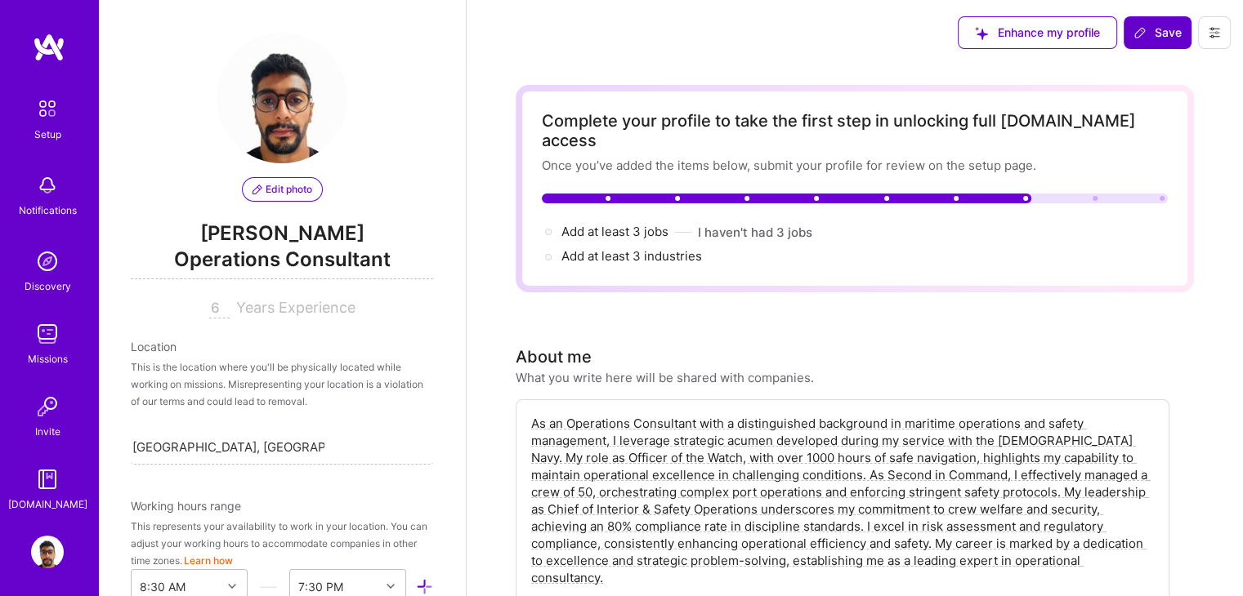
click at [1176, 31] on span "Save" at bounding box center [1157, 33] width 48 height 16
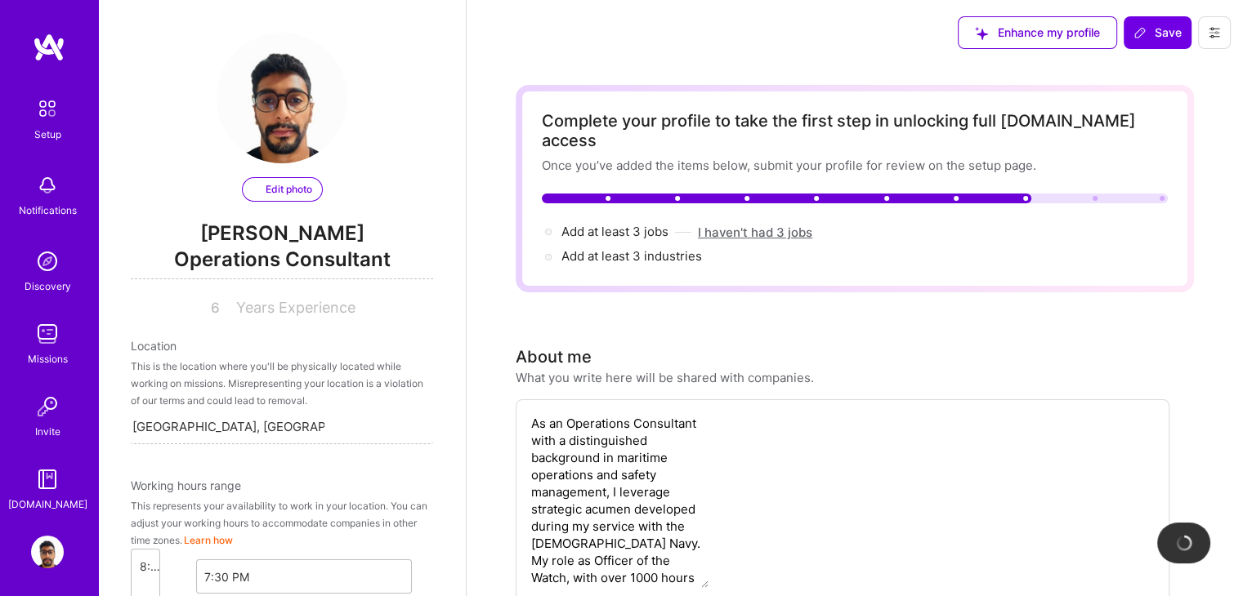
click at [761, 224] on button "I haven't had 3 jobs" at bounding box center [755, 232] width 114 height 17
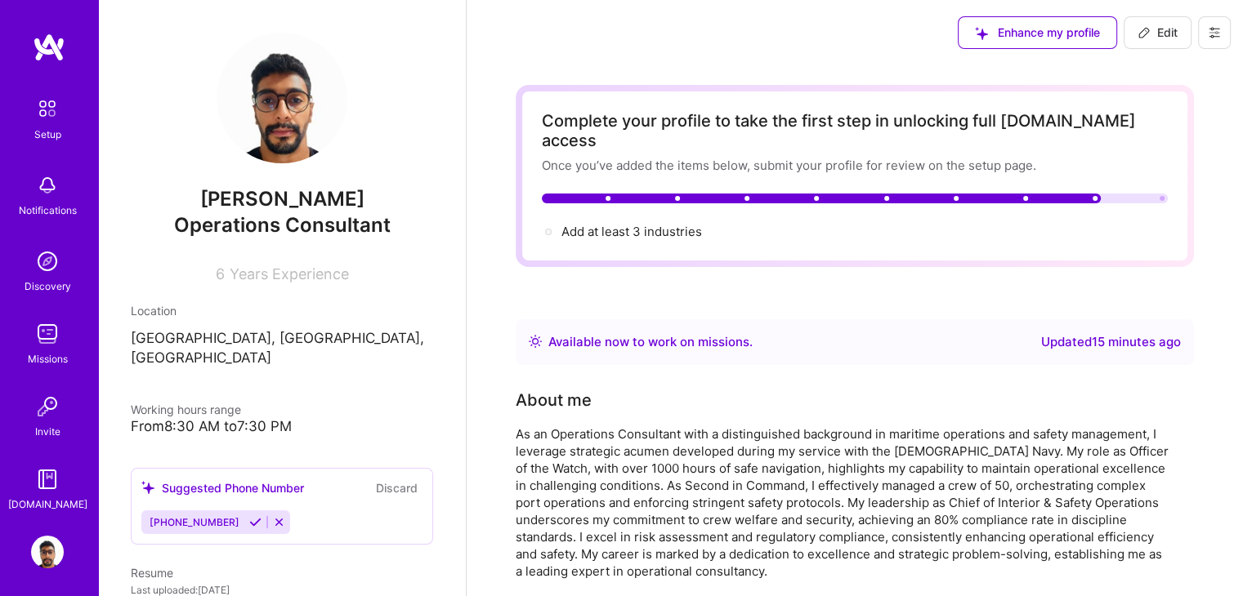
click at [683, 202] on div "Complete your profile to take the first step in unlocking full A.Team access On…" at bounding box center [855, 176] width 626 height 130
click at [681, 224] on span "Add at least 3 industries →" at bounding box center [638, 232] width 155 height 16
select select "US"
select select "Right Now"
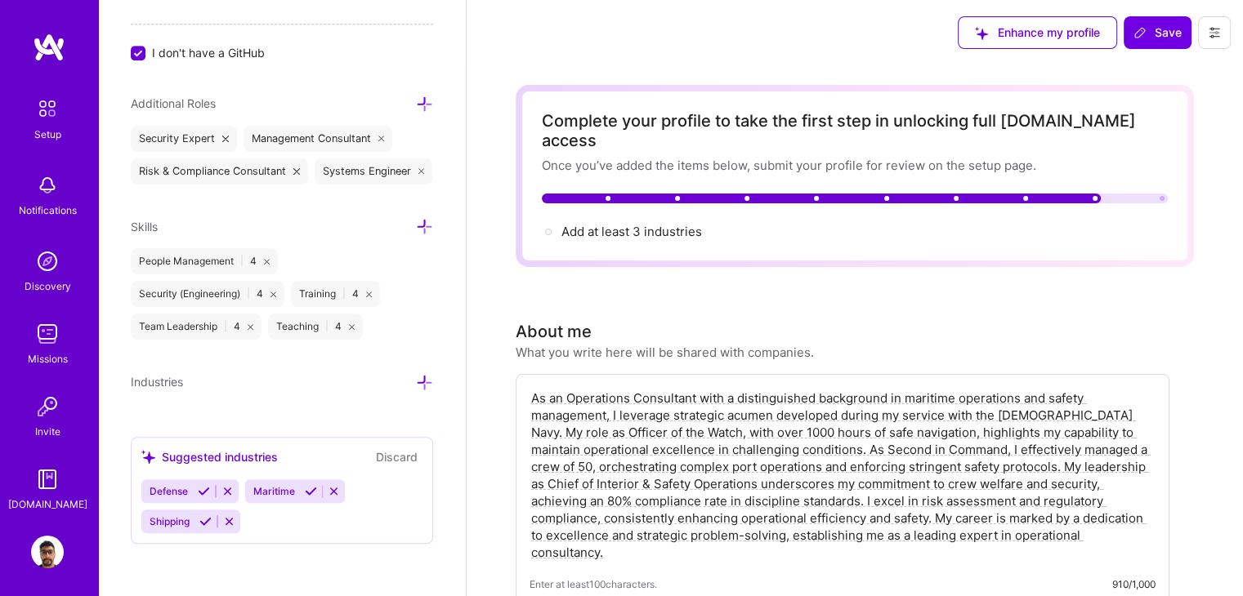
scroll to position [1054, 0]
click at [1158, 26] on span "Save" at bounding box center [1157, 33] width 48 height 16
click at [627, 224] on span "Add at least 3 industries →" at bounding box center [638, 232] width 155 height 16
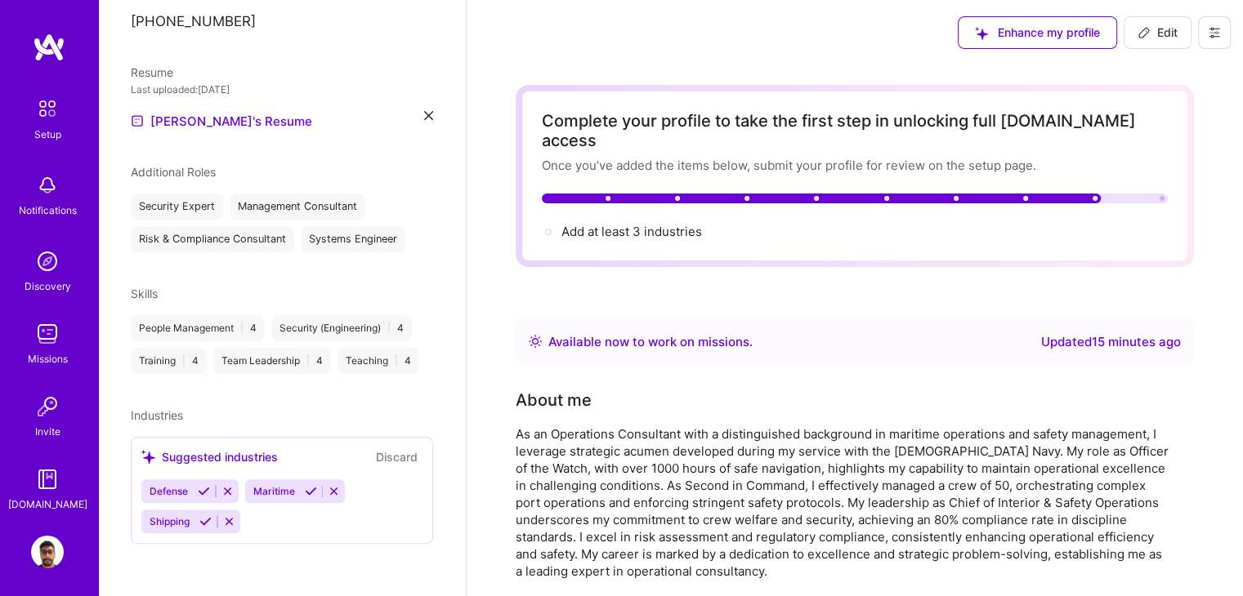
scroll to position [464, 0]
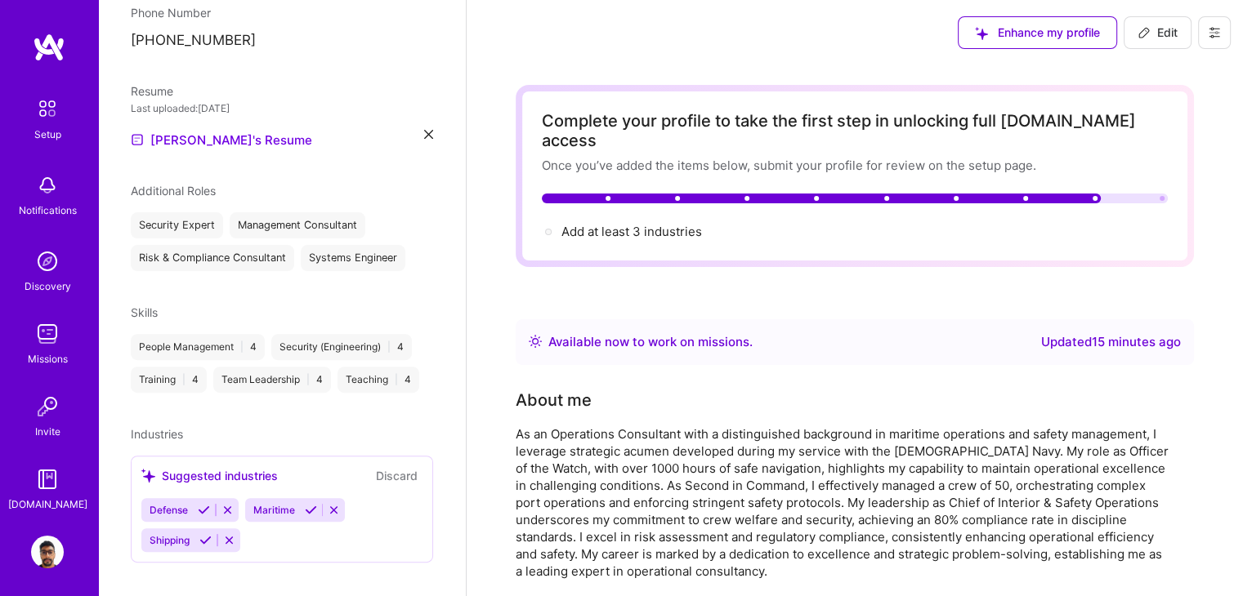
click at [270, 504] on span "Maritime" at bounding box center [274, 510] width 42 height 12
click at [310, 504] on icon at bounding box center [311, 510] width 12 height 12
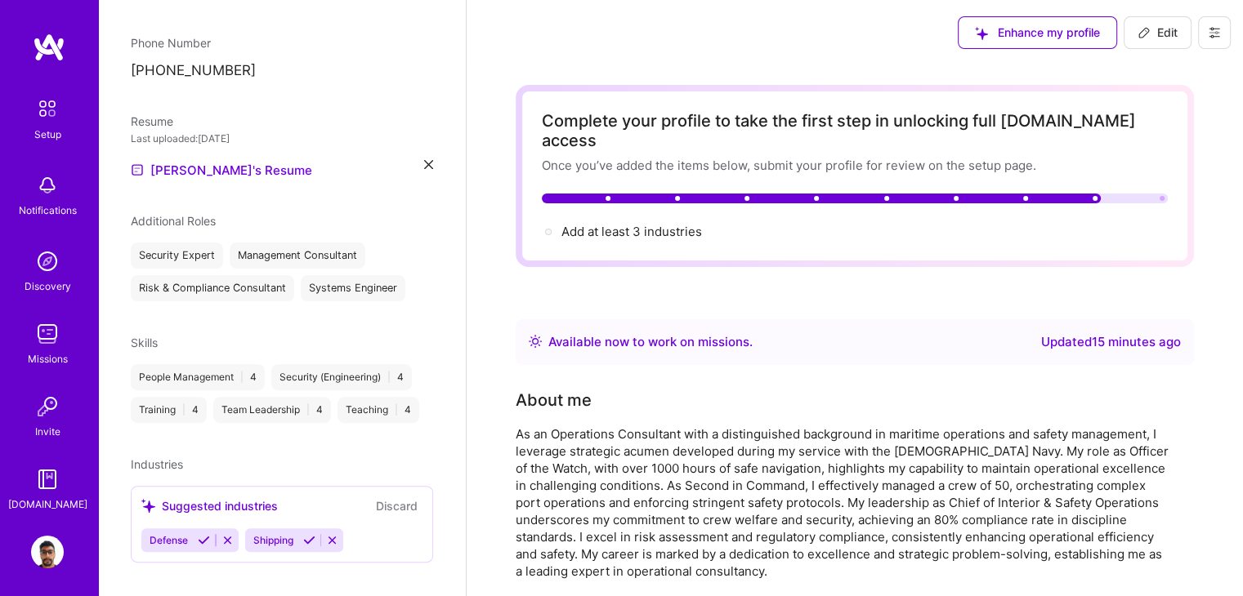
click at [201, 534] on icon at bounding box center [204, 540] width 12 height 12
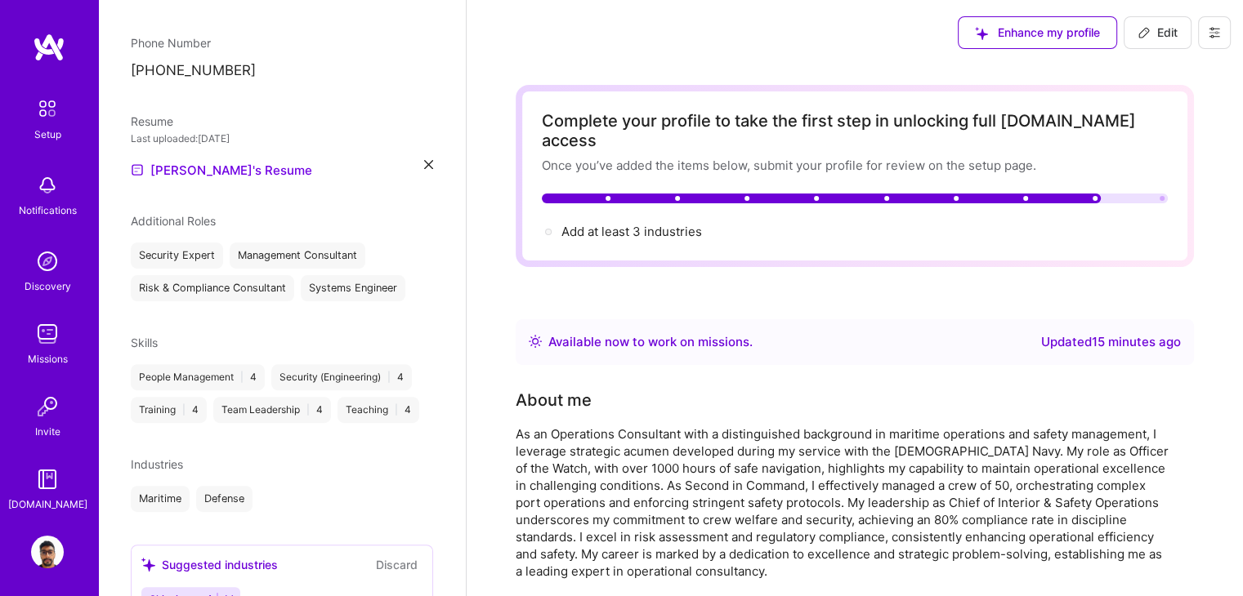
scroll to position [493, 0]
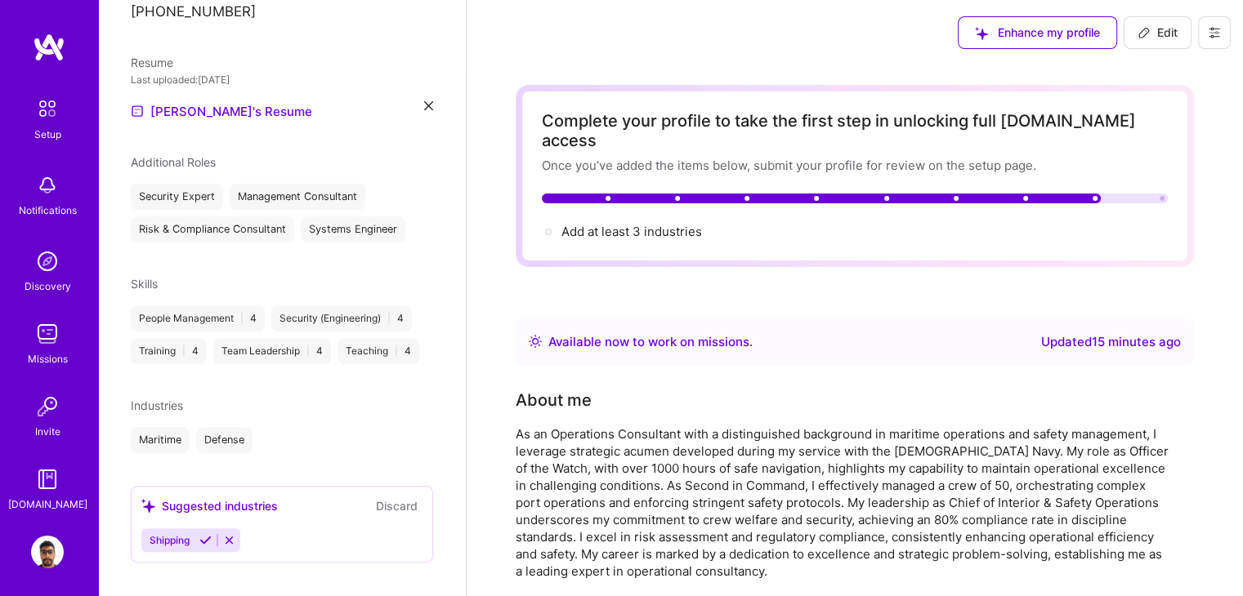
click at [208, 534] on icon at bounding box center [205, 540] width 12 height 12
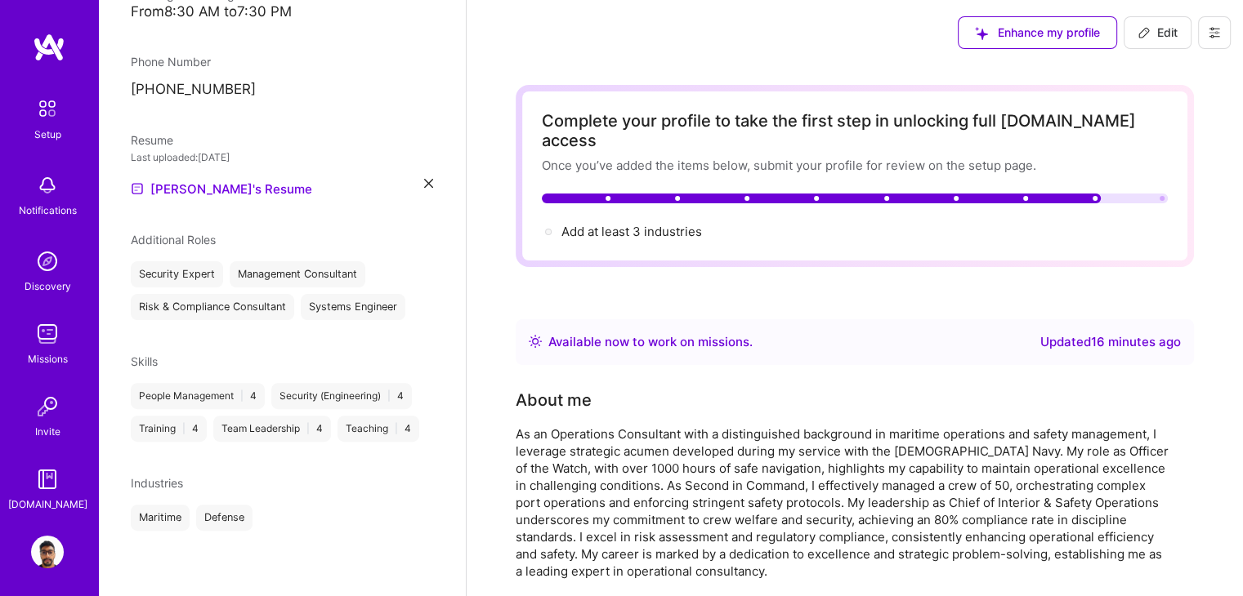
scroll to position [396, 0]
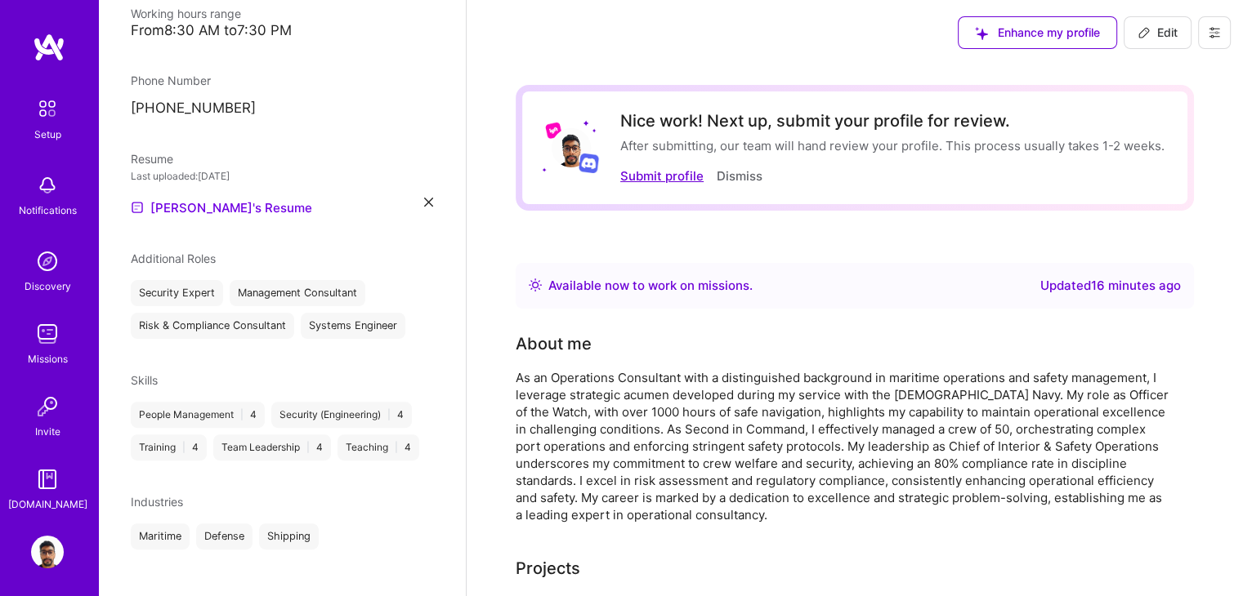
click at [654, 177] on button "Submit profile" at bounding box center [661, 175] width 83 height 17
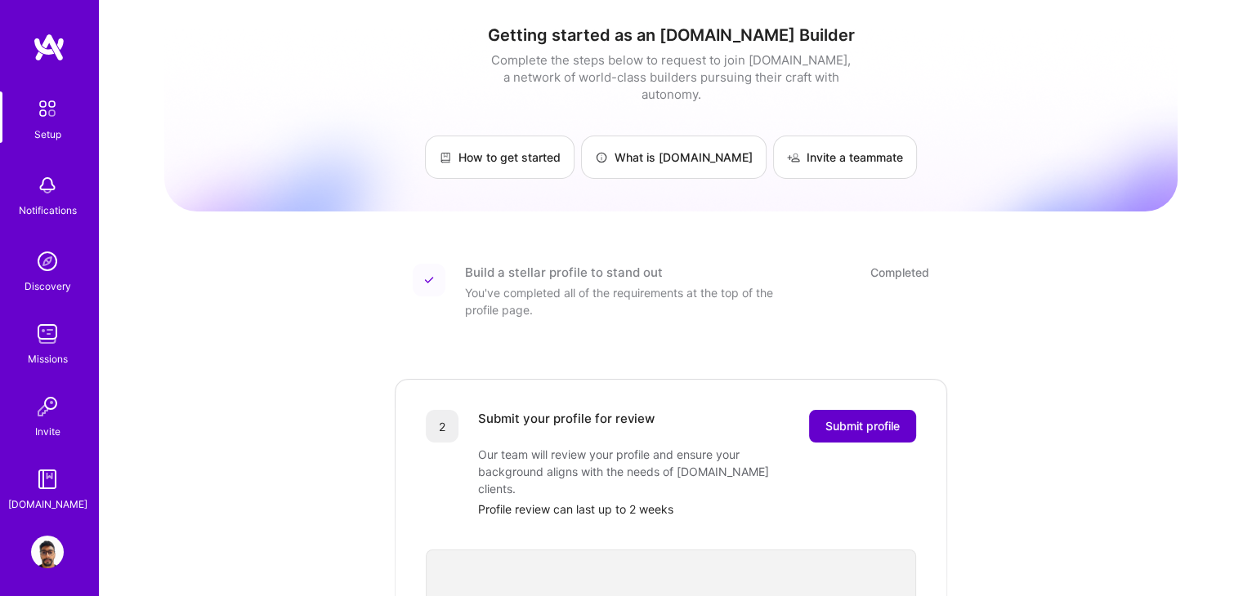
click at [872, 418] on span "Submit profile" at bounding box center [862, 426] width 74 height 16
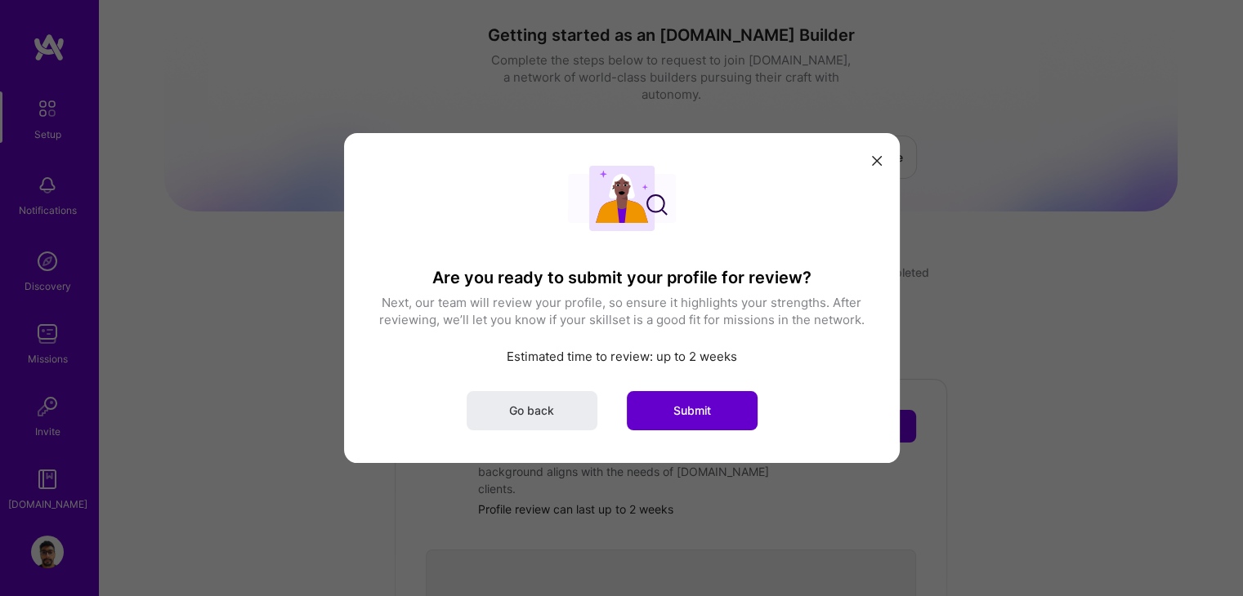
click at [680, 406] on span "Submit" at bounding box center [692, 411] width 38 height 16
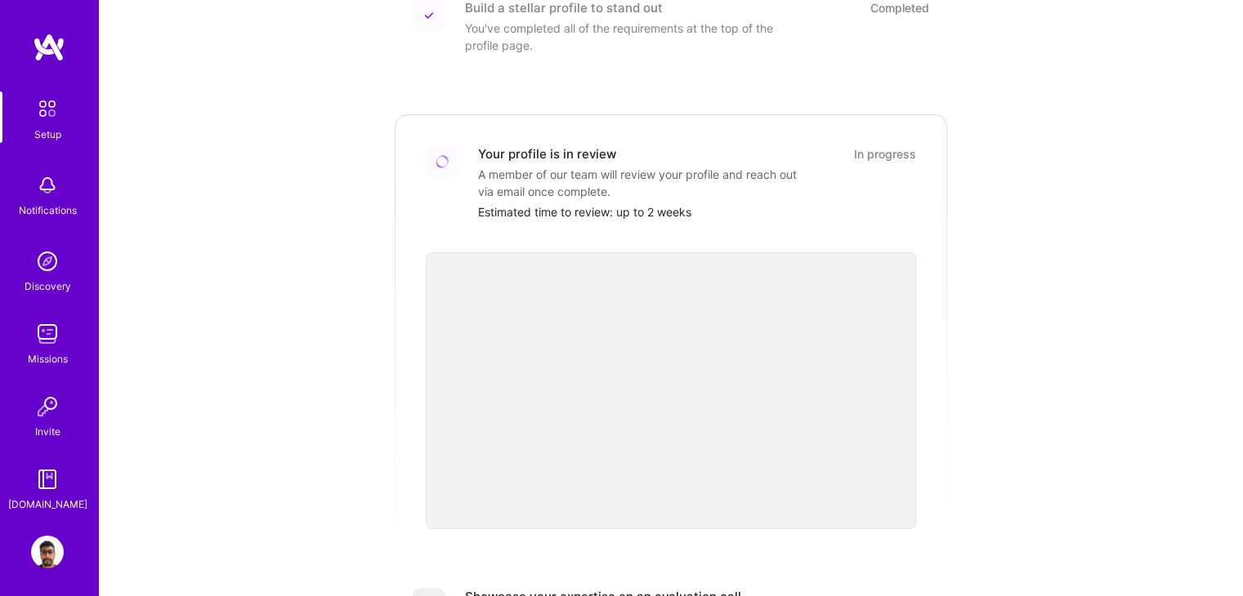
scroll to position [183, 0]
